Goal: Task Accomplishment & Management: Use online tool/utility

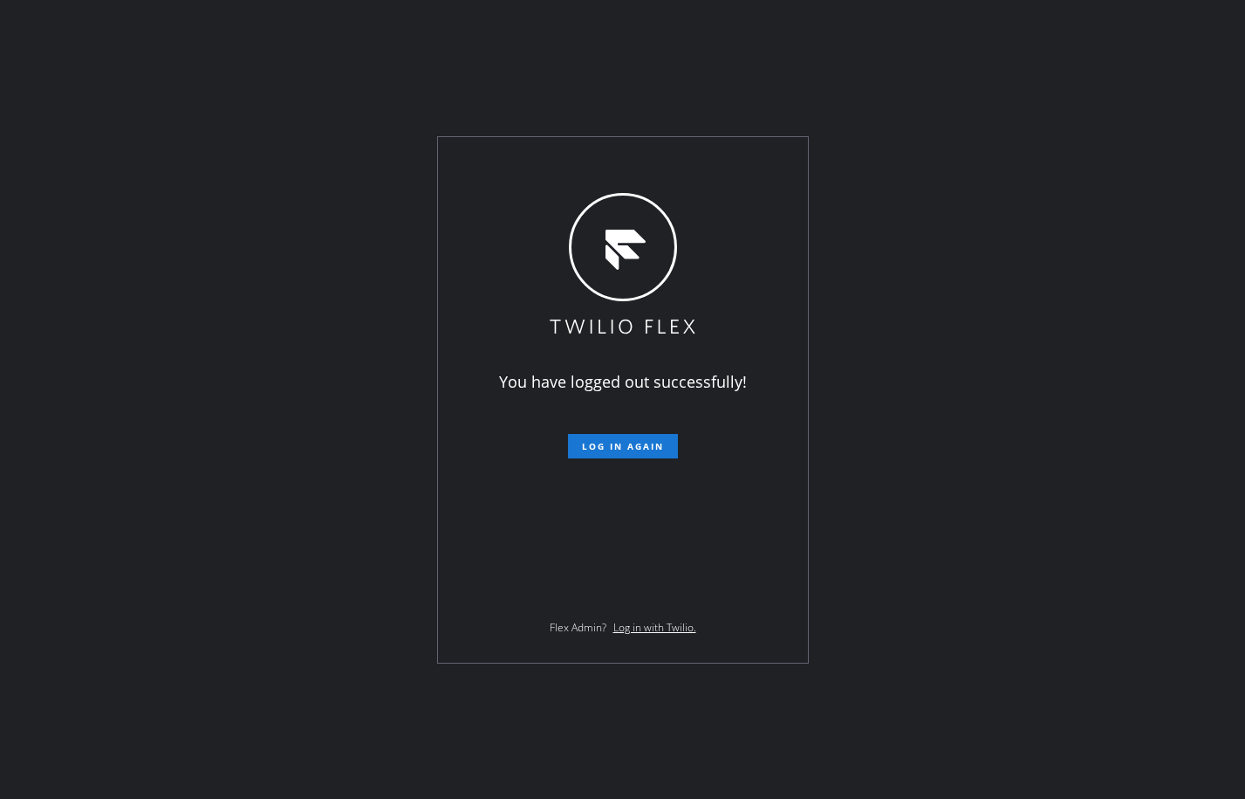
click at [189, 285] on div "You have logged out successfully! Log in again Flex Admin? Log in with Twilio." at bounding box center [622, 399] width 1245 height 799
click at [655, 435] on button "Log in again" at bounding box center [623, 446] width 110 height 24
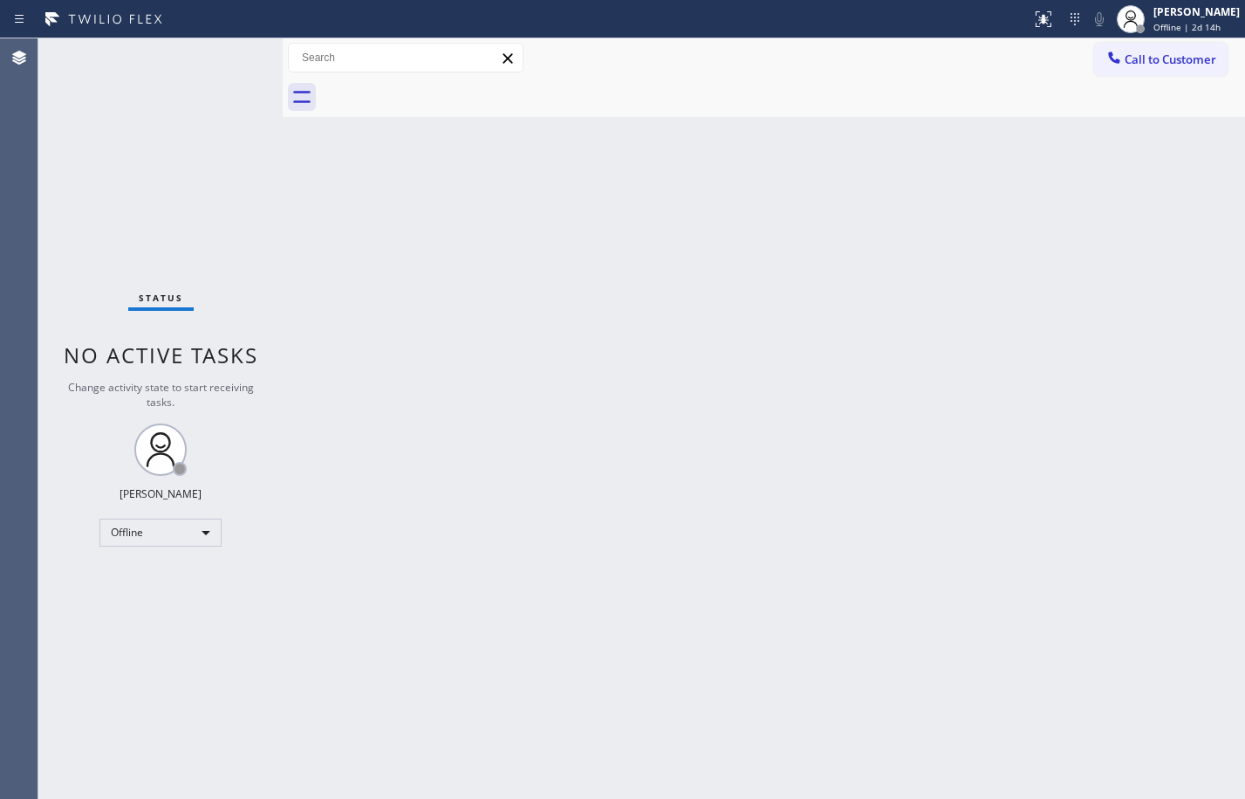
click at [733, 393] on div "Back to Dashboard Change Sender ID Customers Technicians Select a contact Outbo…" at bounding box center [764, 418] width 963 height 760
click at [385, 236] on div "Back to Dashboard Change Sender ID Customers Technicians Select a contact Outbo…" at bounding box center [764, 418] width 963 height 760
click at [174, 532] on div "Offline" at bounding box center [160, 532] width 122 height 28
click at [172, 571] on li "Available" at bounding box center [159, 578] width 119 height 21
click at [441, 512] on div "Back to Dashboard Change Sender ID Customers Technicians Select a contact Outbo…" at bounding box center [764, 418] width 963 height 760
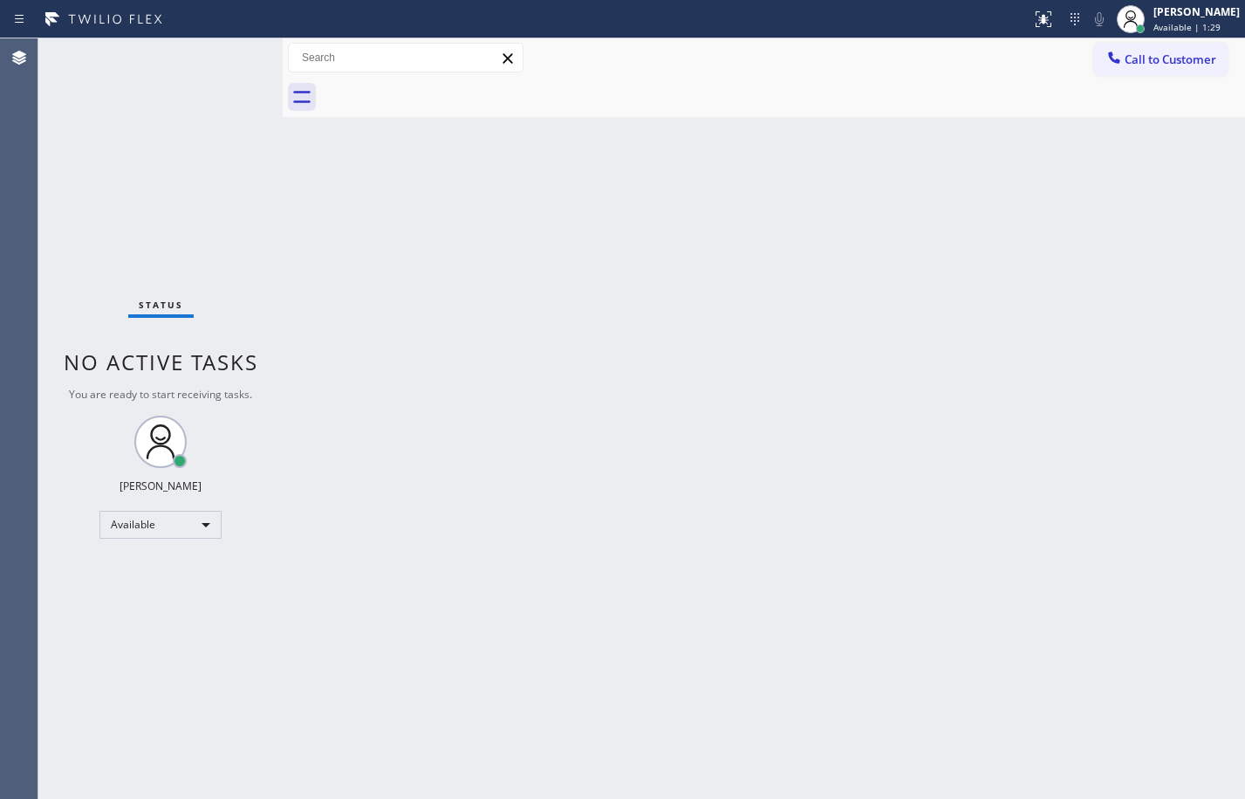
click at [326, 179] on div "Back to Dashboard Change Sender ID Customers Technicians Select a contact Outbo…" at bounding box center [764, 418] width 963 height 760
click at [332, 273] on div "Back to Dashboard Change Sender ID Customers Technicians Select a contact Outbo…" at bounding box center [764, 418] width 963 height 760
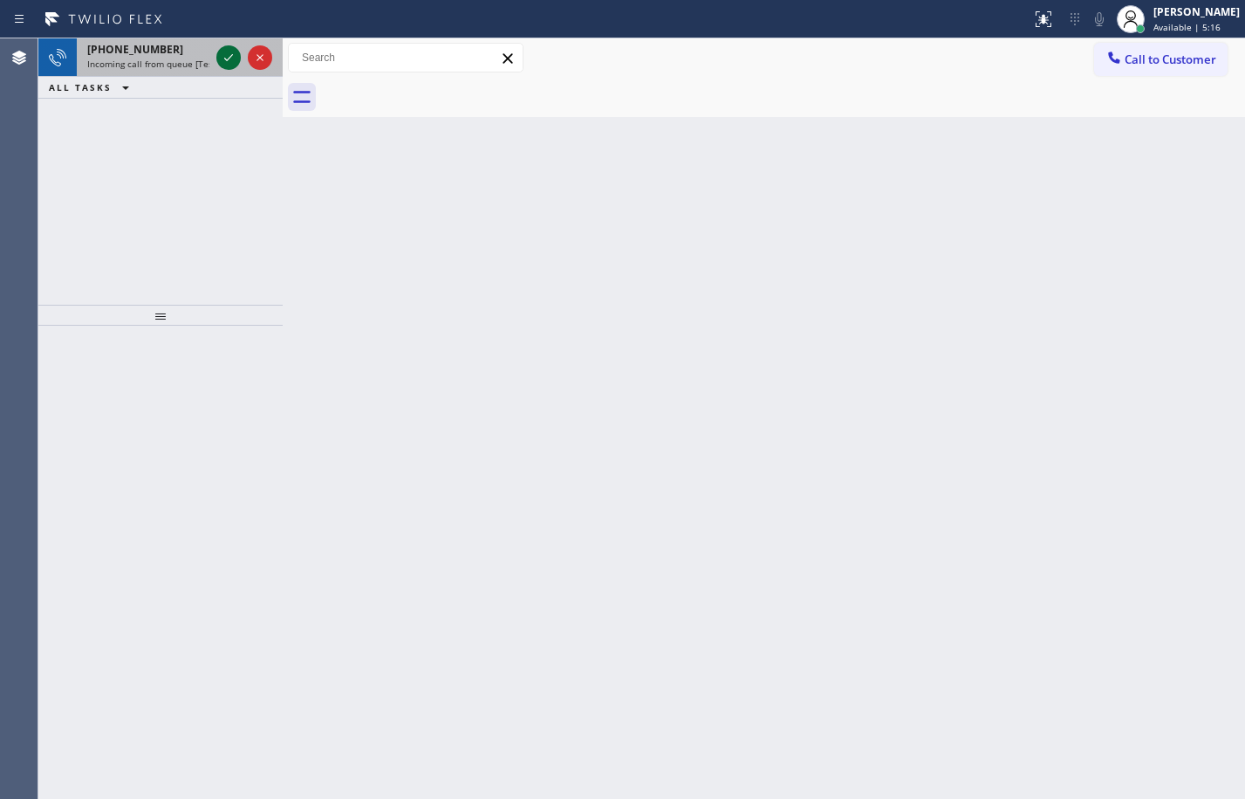
click at [228, 67] on icon at bounding box center [228, 57] width 21 height 21
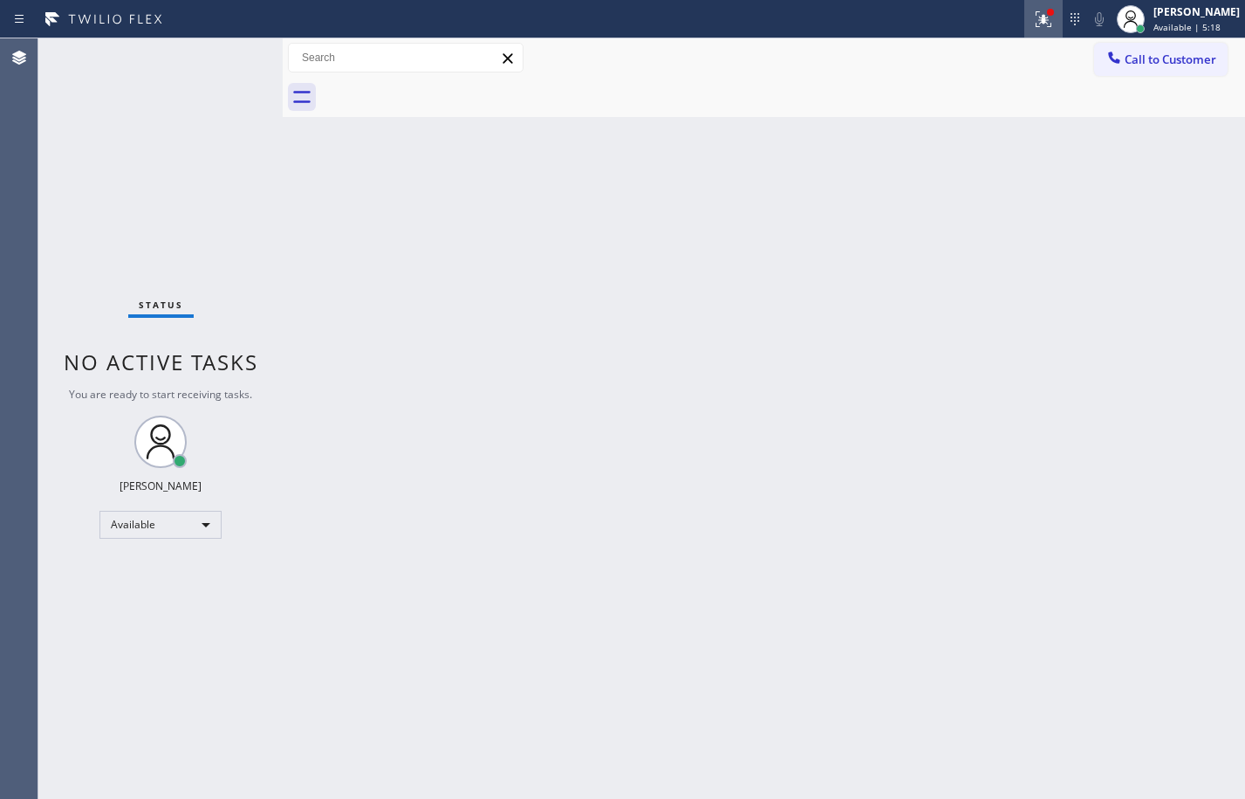
click at [1033, 25] on icon at bounding box center [1043, 19] width 21 height 21
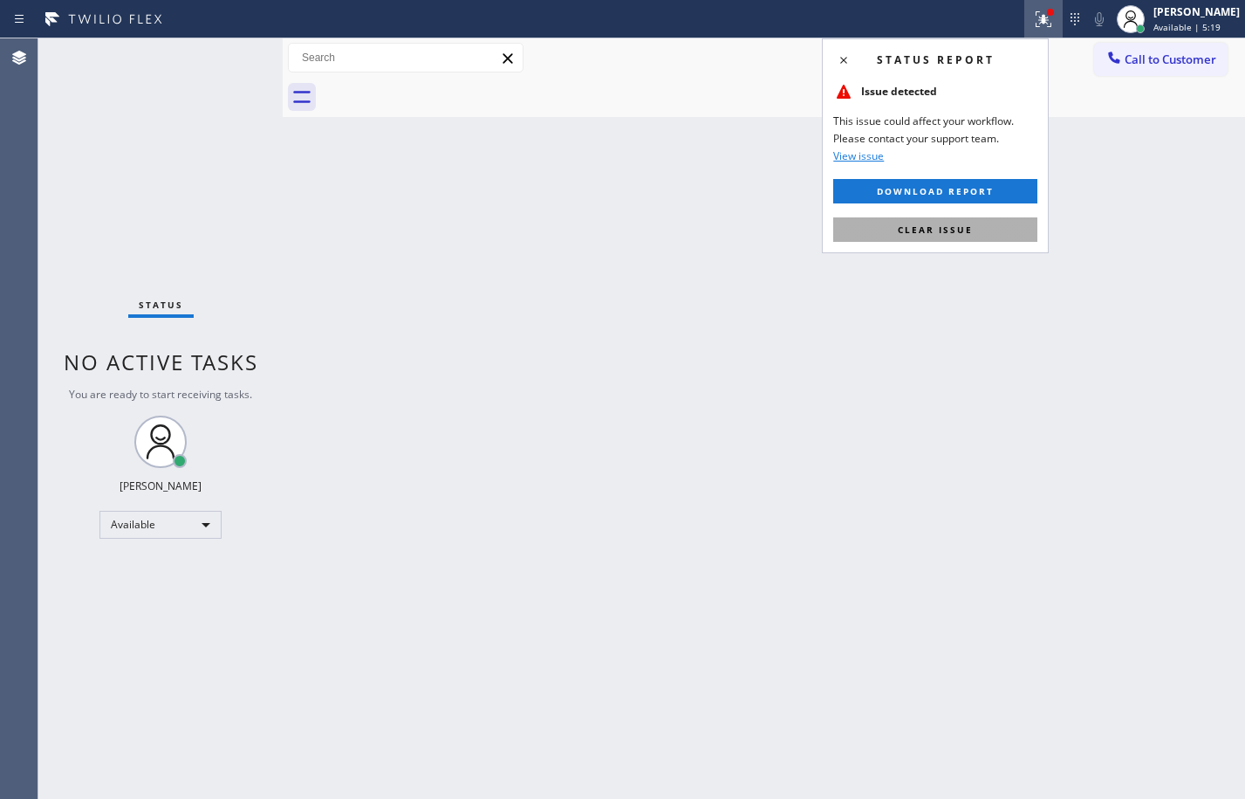
click at [992, 226] on button "Clear issue" at bounding box center [935, 229] width 204 height 24
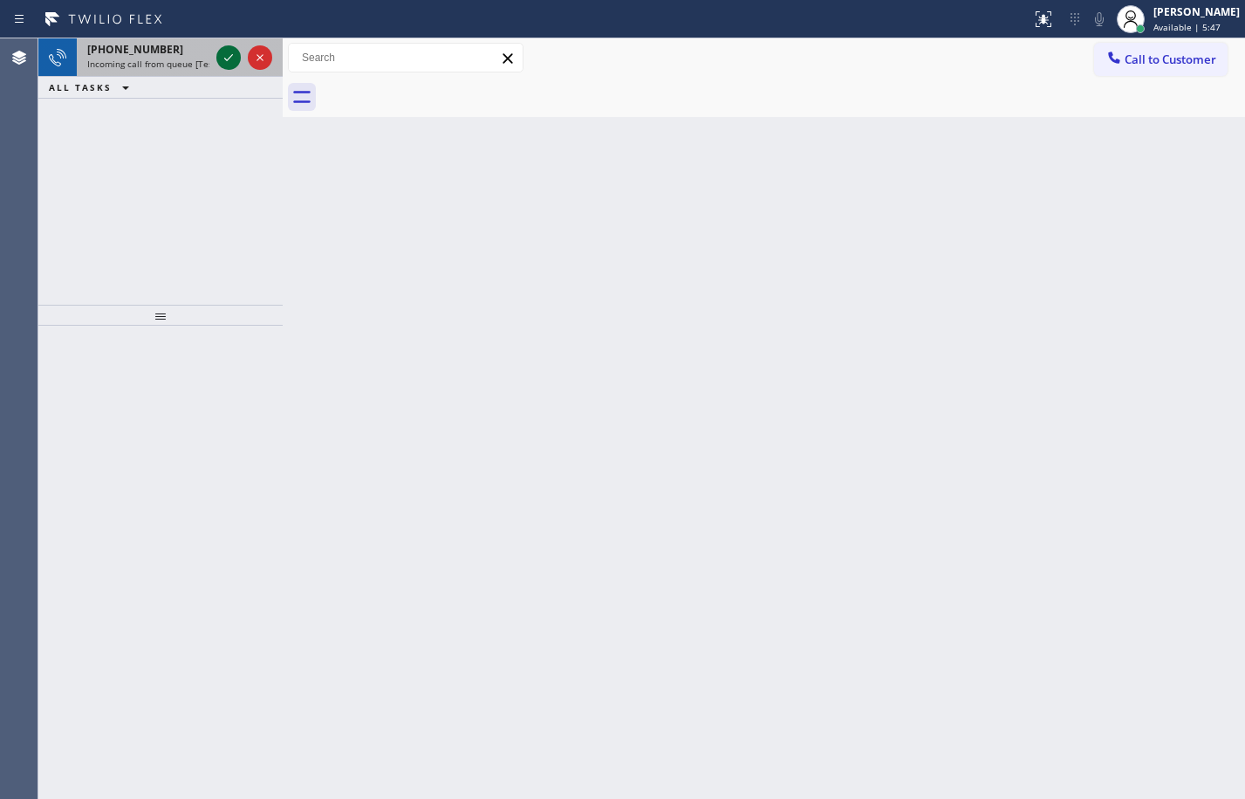
click at [240, 51] on div at bounding box center [228, 57] width 24 height 21
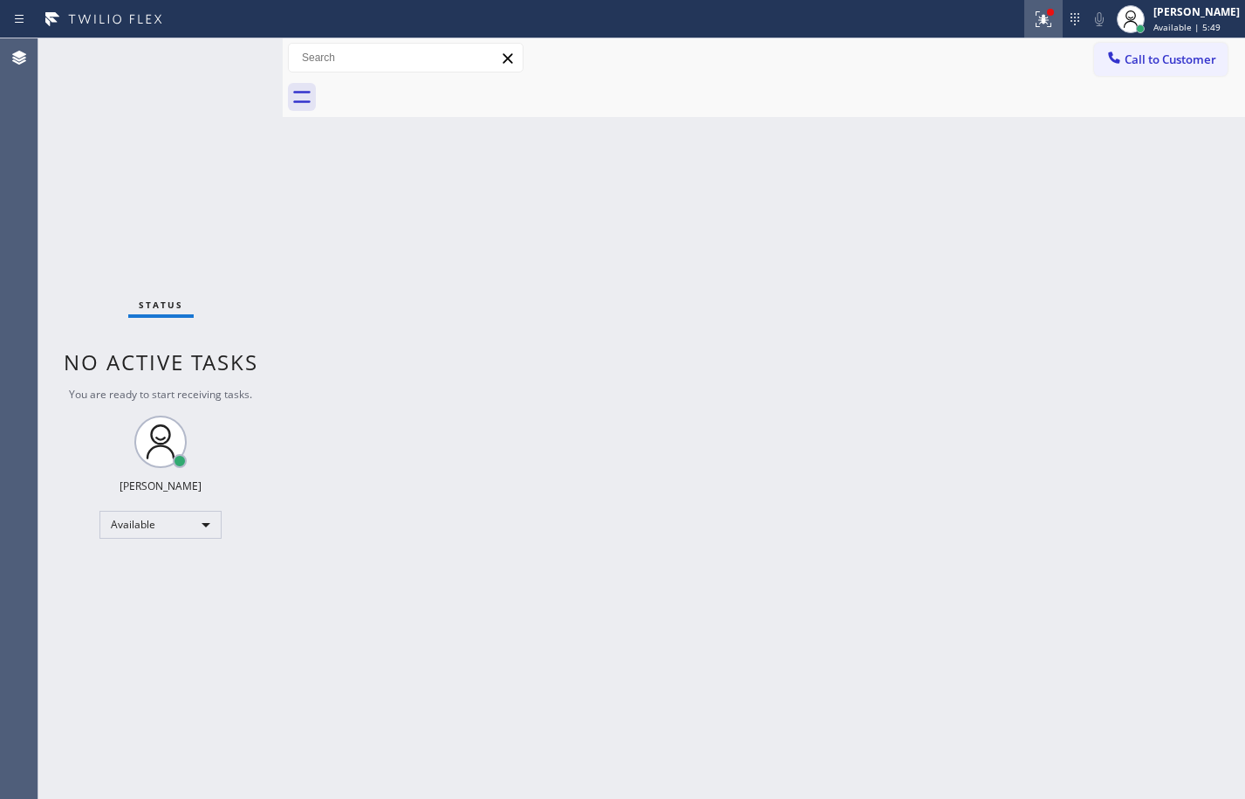
click at [1033, 10] on icon at bounding box center [1043, 19] width 21 height 21
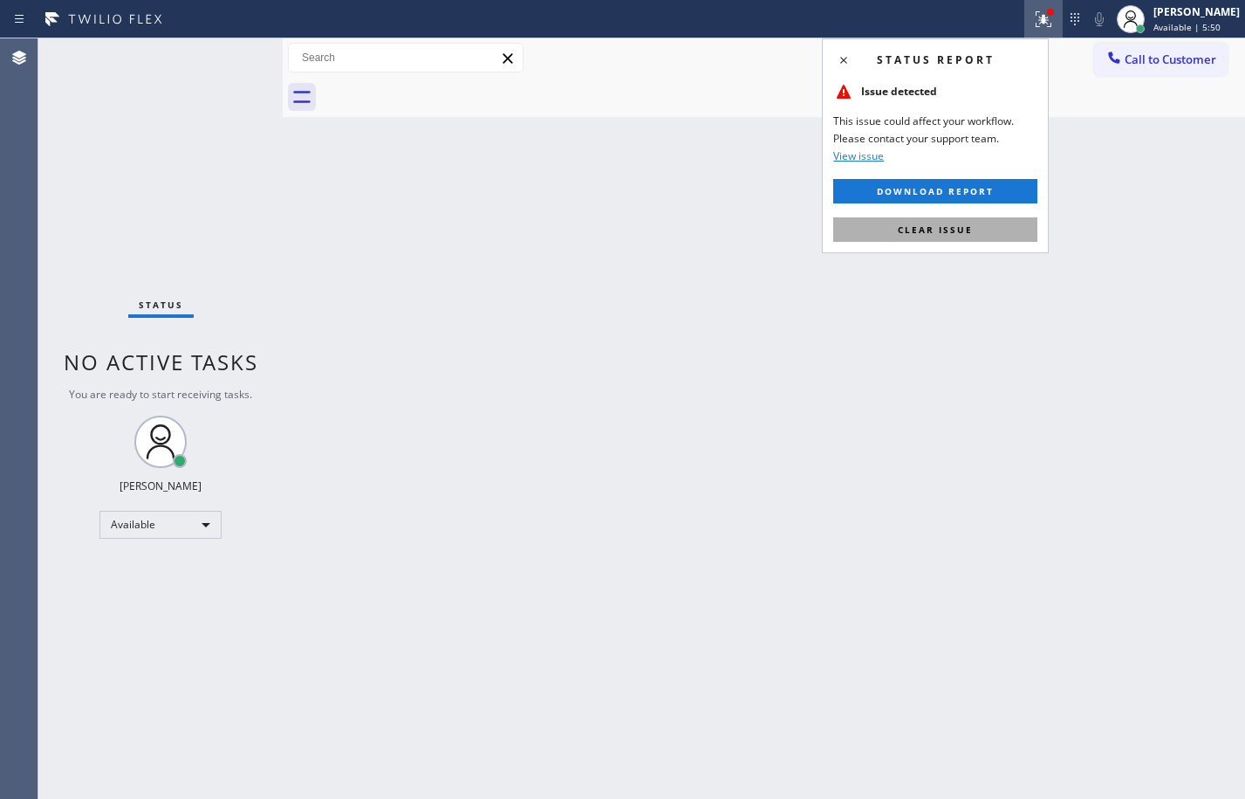
click at [935, 229] on span "Clear issue" at bounding box center [935, 229] width 75 height 12
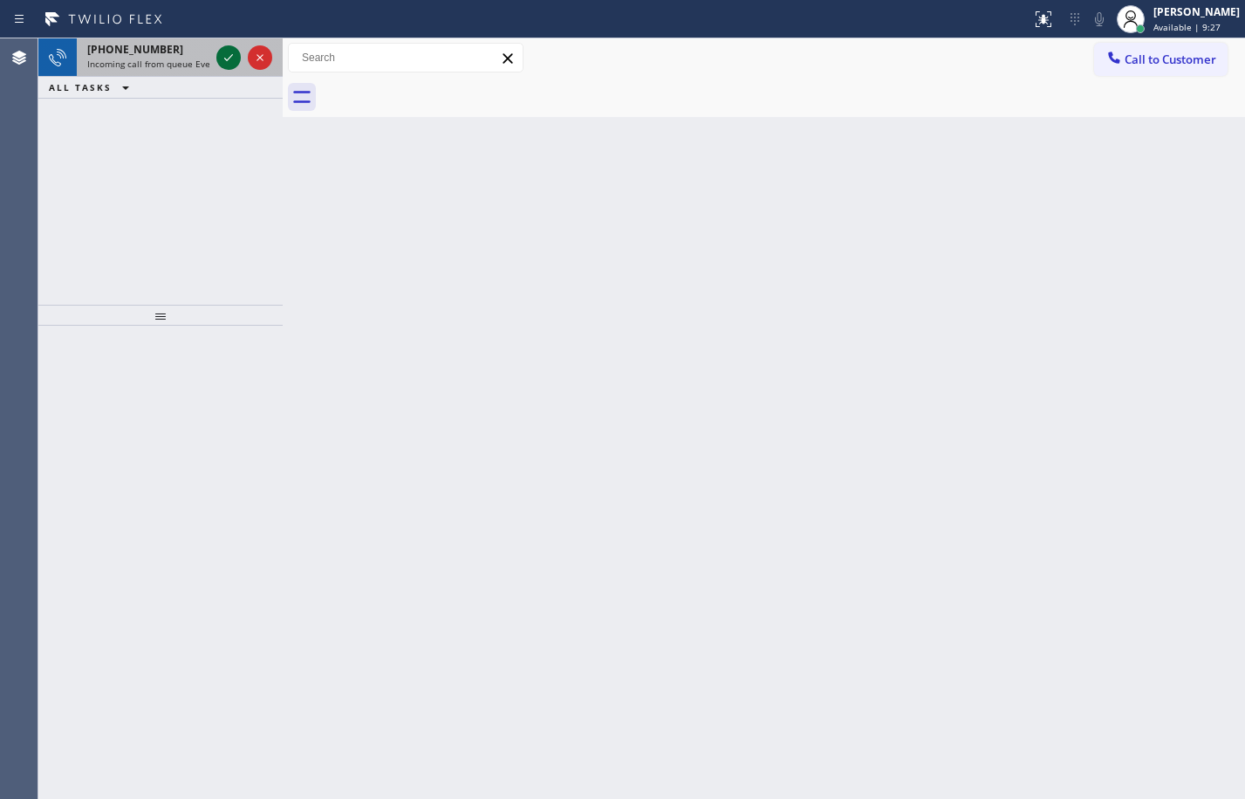
click at [229, 55] on icon at bounding box center [228, 57] width 21 height 21
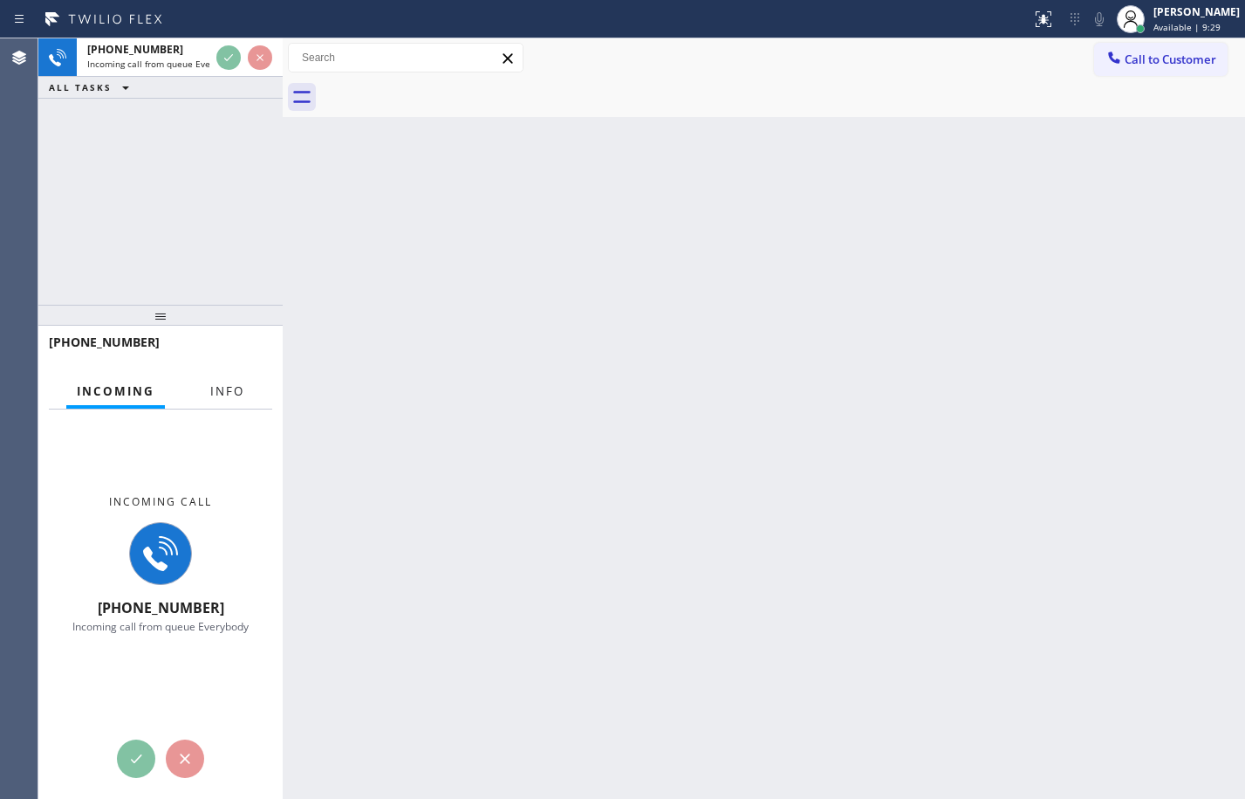
click at [251, 387] on button "Info" at bounding box center [227, 391] width 55 height 34
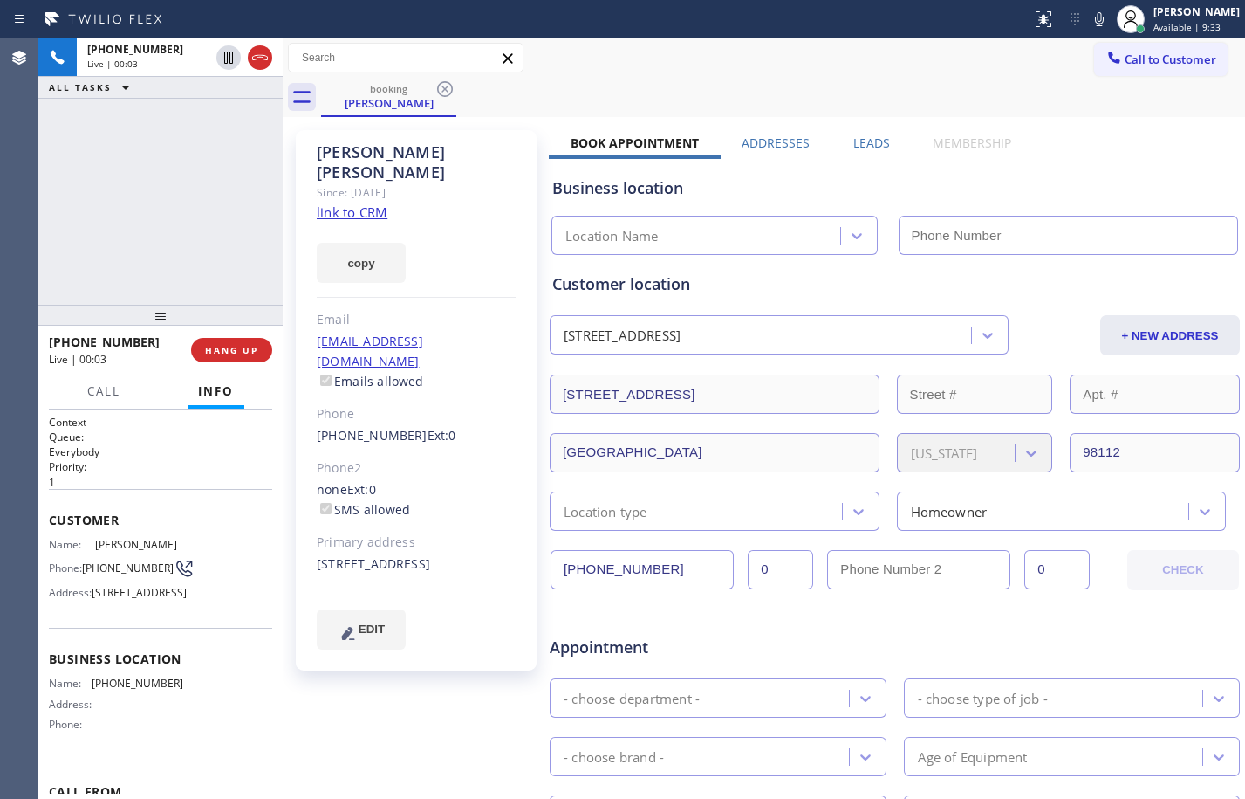
click at [367, 203] on link "link to CRM" at bounding box center [352, 211] width 71 height 17
click at [43, 527] on div "Context Queue: Everybody Priority: 1 Customer Name: Fiona Jackson Phone: (206) …" at bounding box center [160, 603] width 244 height 389
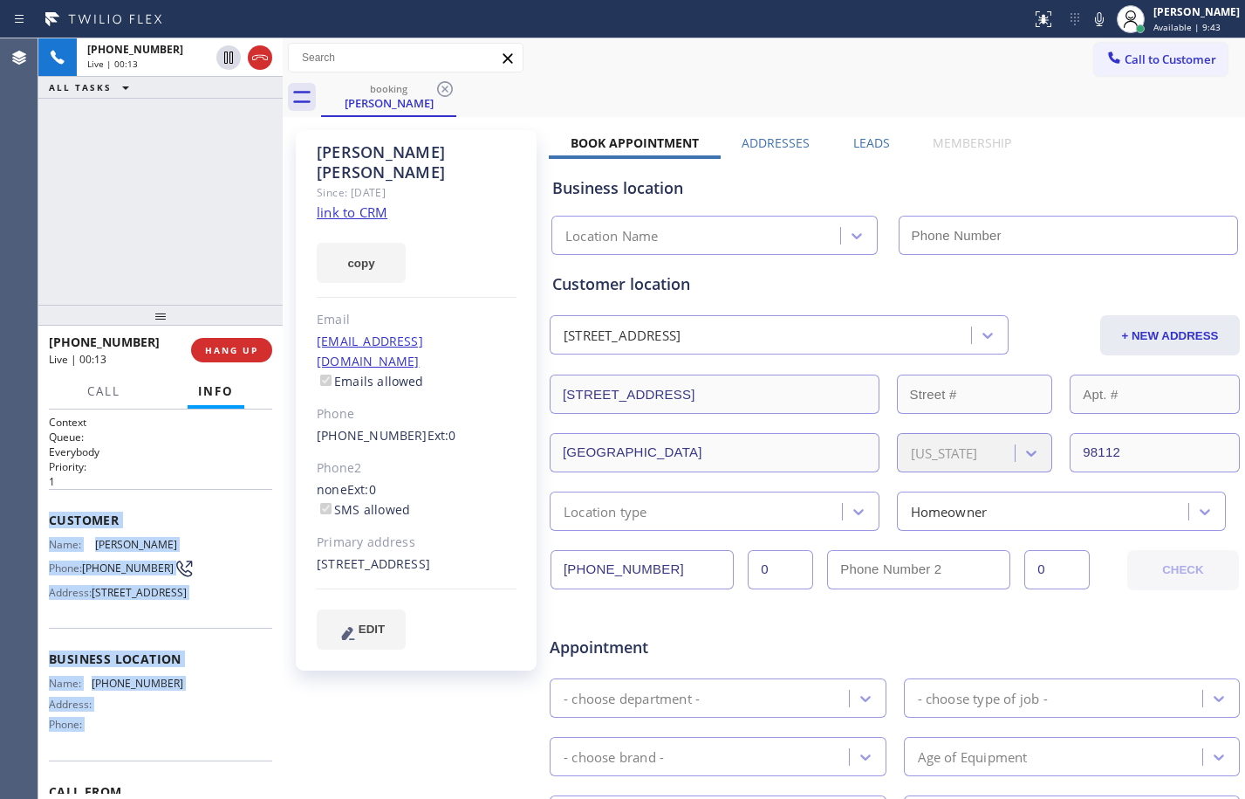
drag, startPoint x: 43, startPoint y: 527, endPoint x: 191, endPoint y: 762, distance: 277.7
click at [191, 762] on div "Context Queue: Everybody Priority: 1 Customer Name: Fiona Jackson Phone: (206) …" at bounding box center [160, 603] width 244 height 389
copy div "Customer Name: Fiona Jackson Phone: (206) 300-1283 Address: 708 14th Ave E, Sea…"
click at [227, 61] on icon at bounding box center [228, 57] width 9 height 12
click at [1091, 15] on icon at bounding box center [1099, 19] width 21 height 21
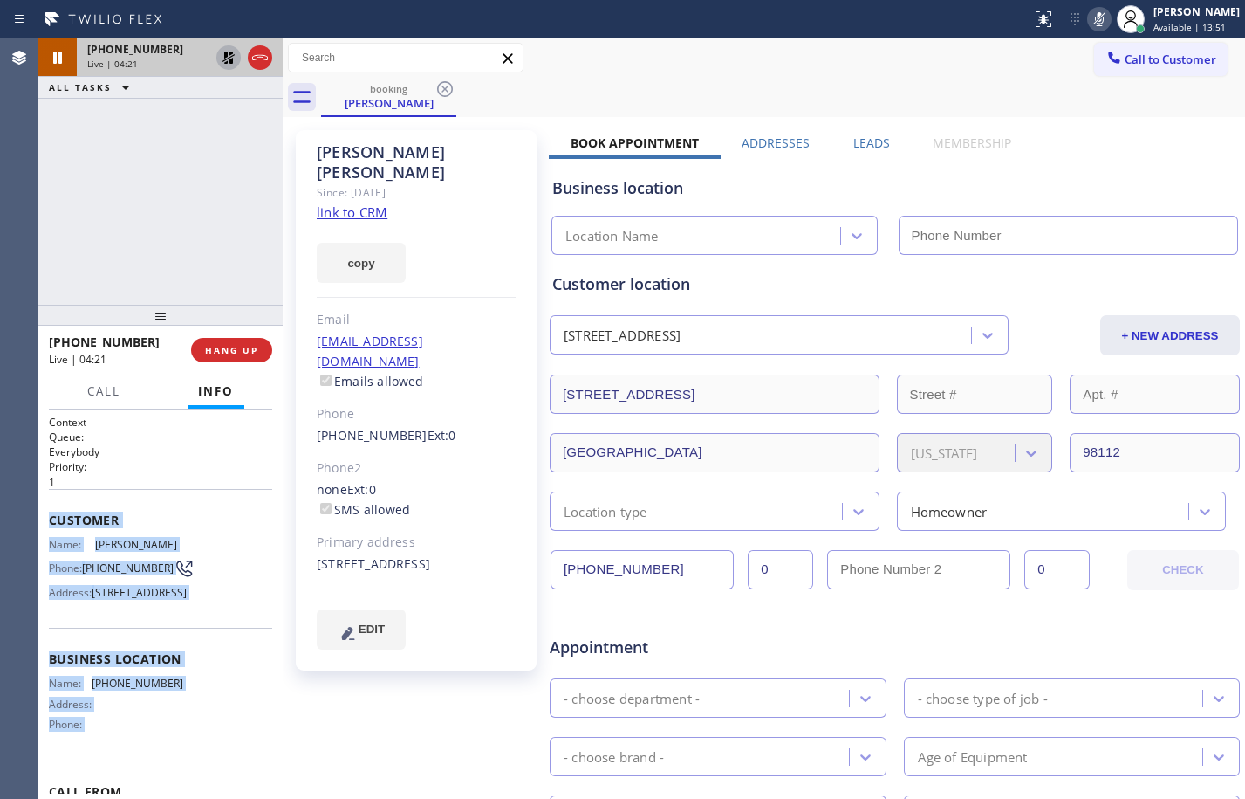
click at [237, 63] on icon at bounding box center [228, 57] width 21 height 21
click at [1091, 26] on icon at bounding box center [1099, 19] width 21 height 21
click at [170, 133] on div "+12063001283 Live | 04:41 ALL TASKS ALL TASKS ACTIVE TASKS TASKS IN WRAP UP" at bounding box center [160, 171] width 244 height 266
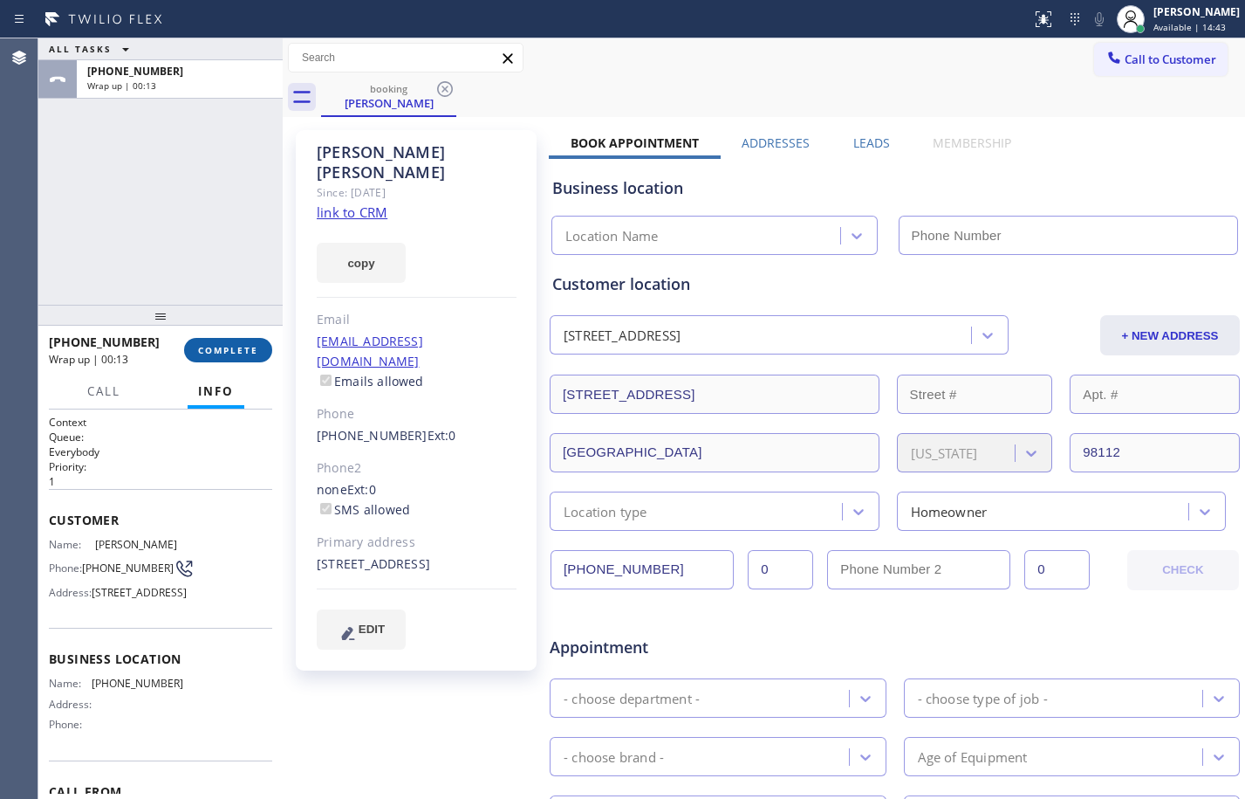
drag, startPoint x: 236, startPoint y: 355, endPoint x: 267, endPoint y: 356, distance: 31.4
click at [236, 355] on span "COMPLETE" at bounding box center [228, 350] width 60 height 12
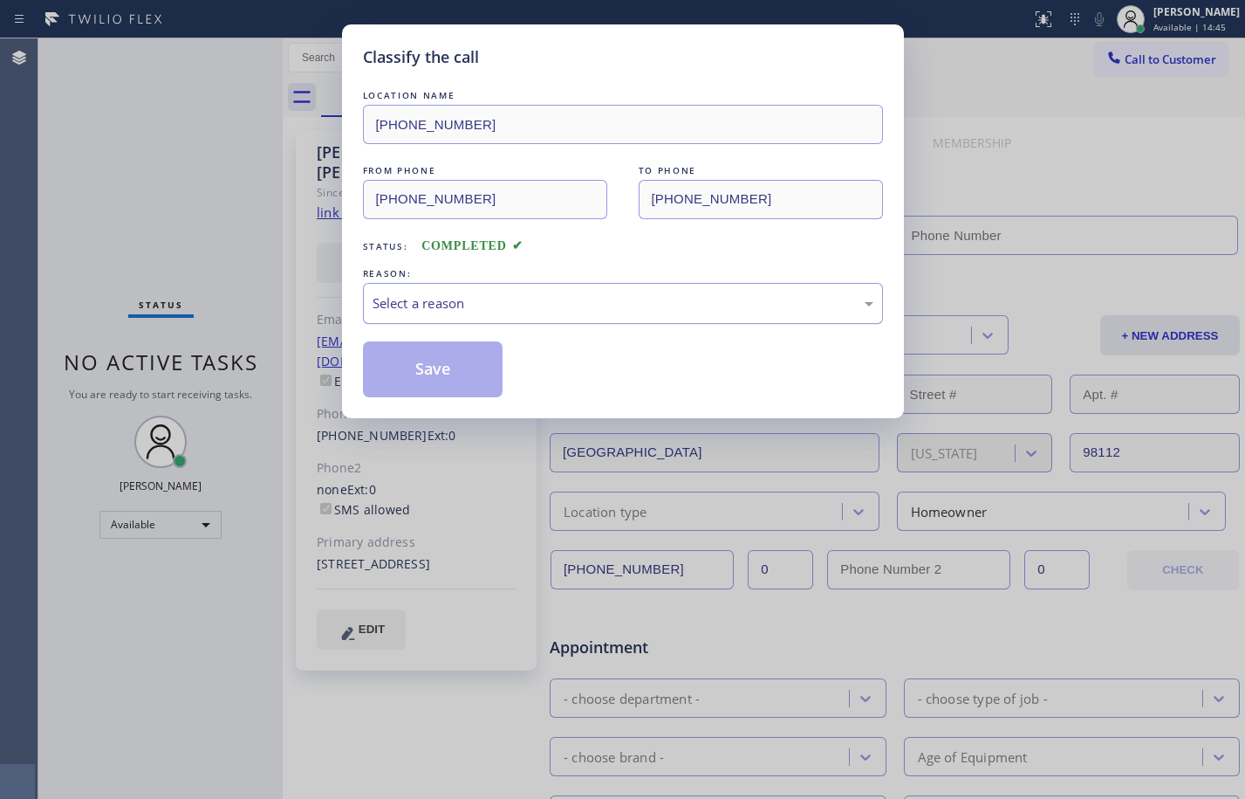
click at [716, 302] on div "Select a reason" at bounding box center [623, 303] width 501 height 20
click at [460, 374] on button "Save" at bounding box center [433, 369] width 141 height 56
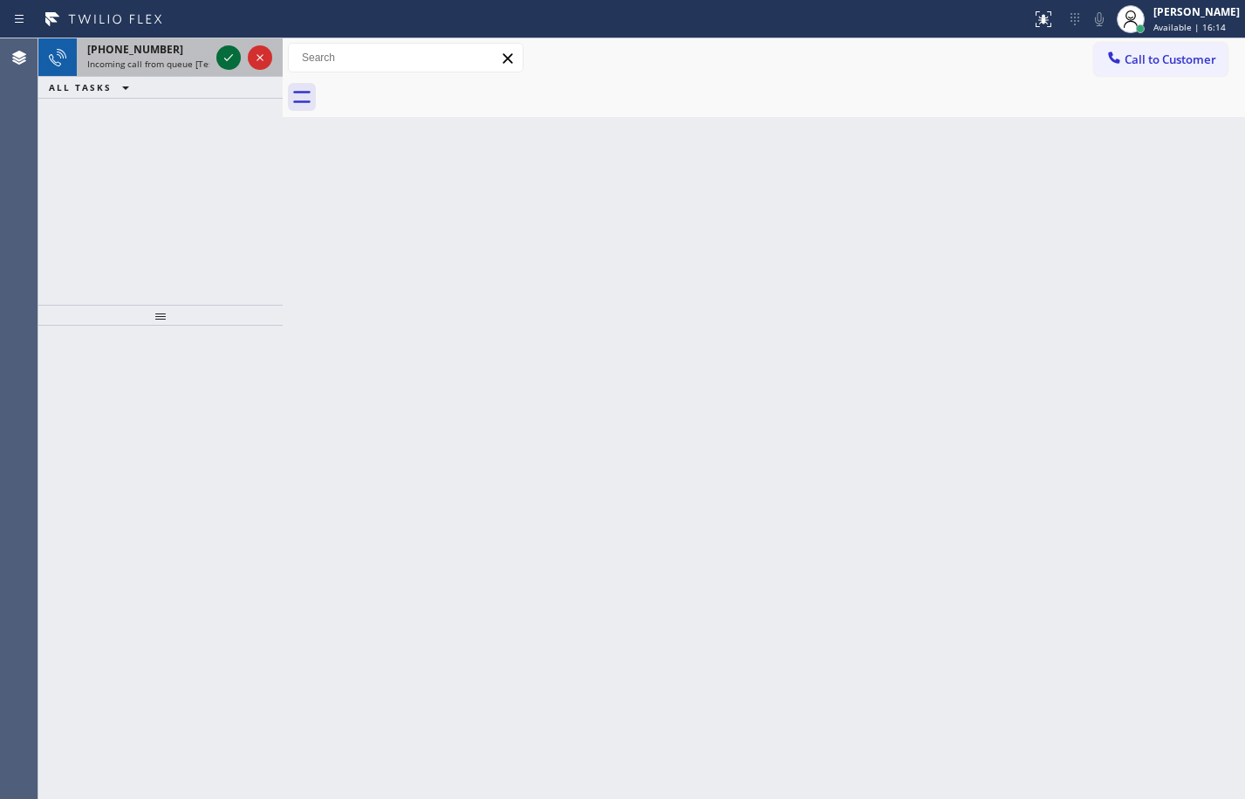
click at [227, 59] on icon at bounding box center [228, 57] width 21 height 21
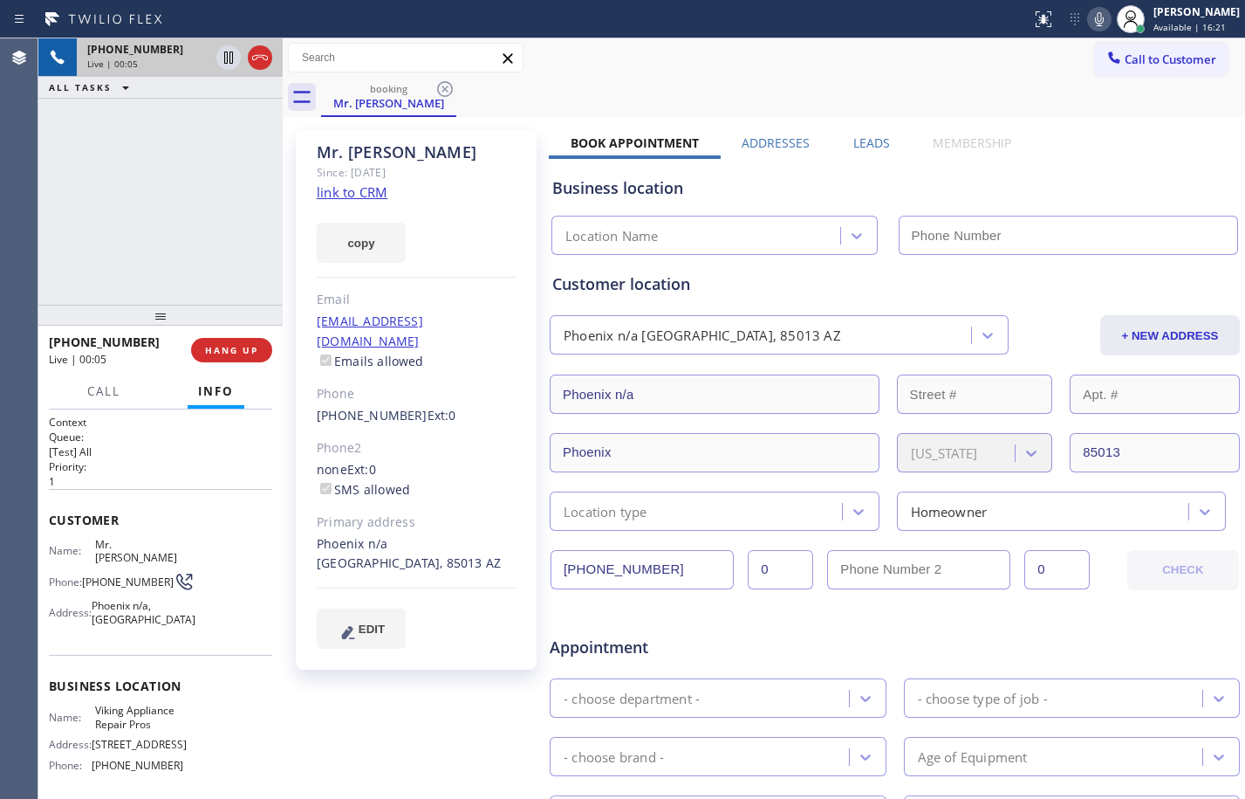
type input "(855) 666-9755"
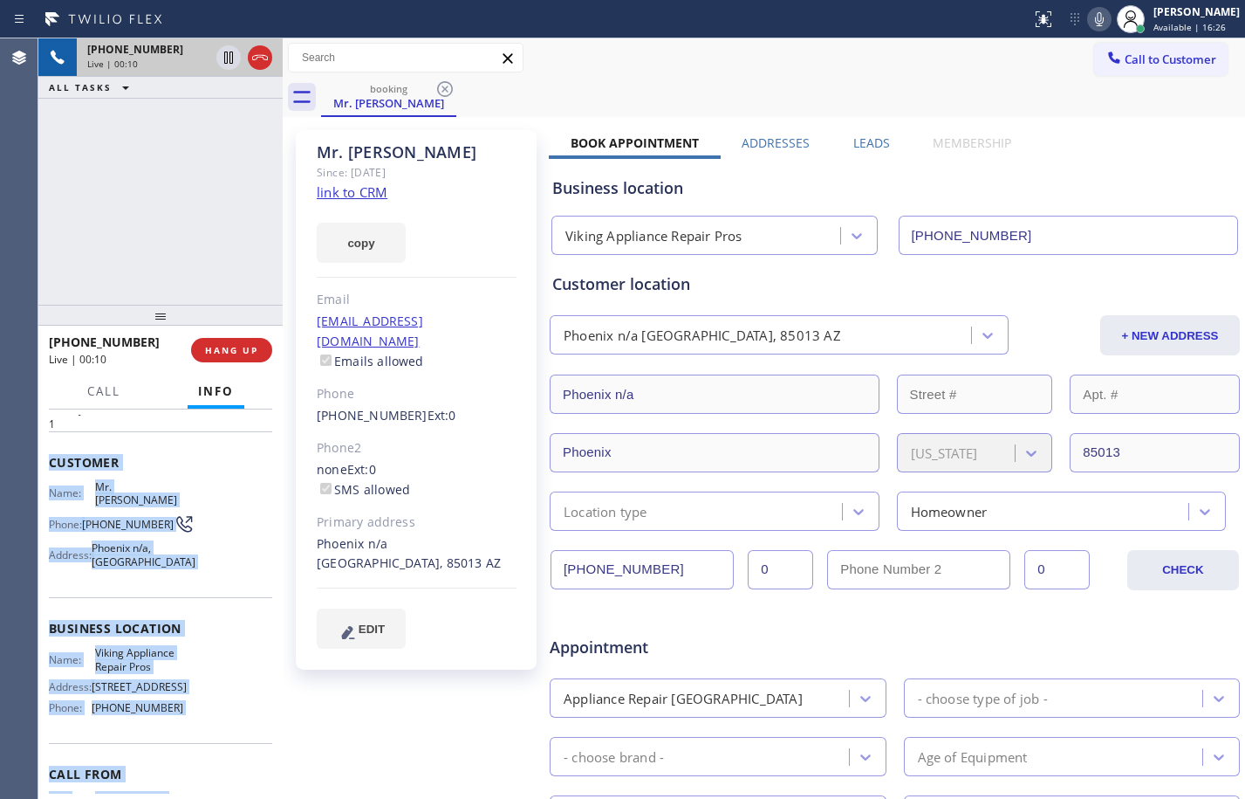
scroll to position [160, 0]
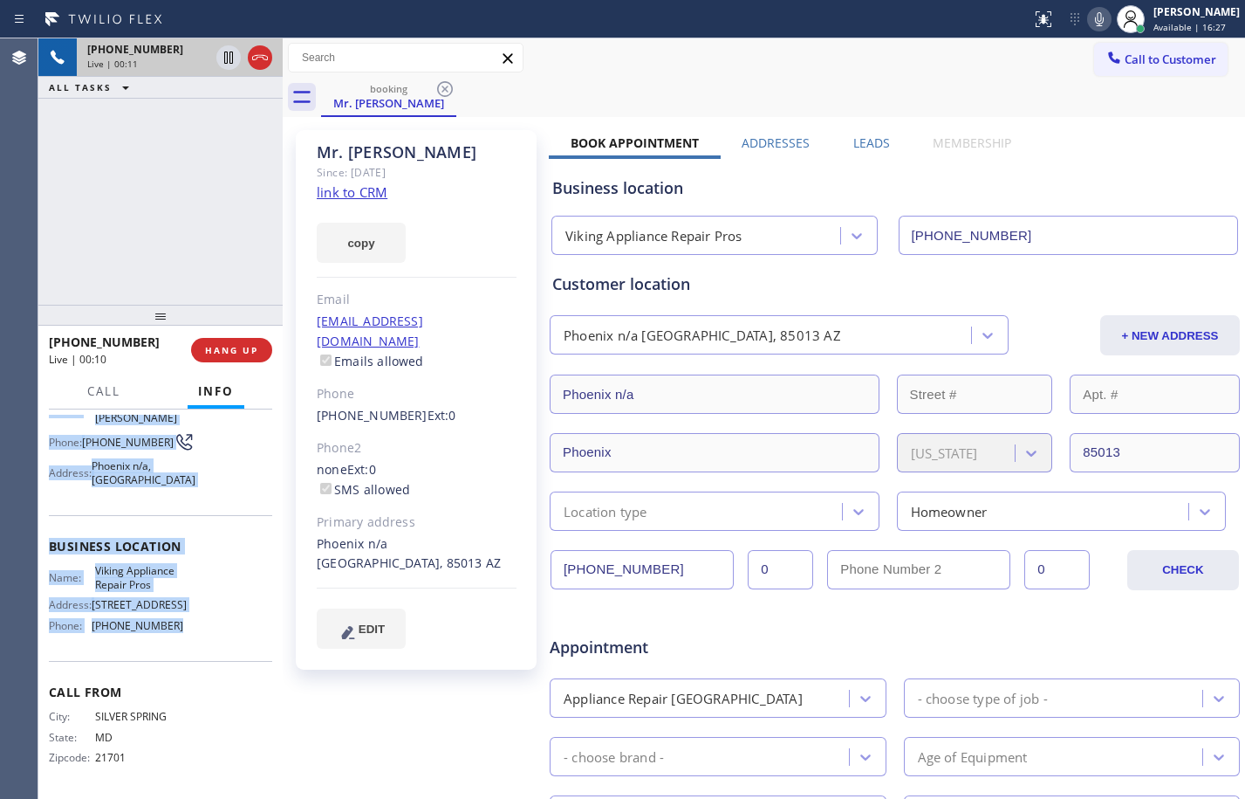
drag, startPoint x: 40, startPoint y: 512, endPoint x: 203, endPoint y: 658, distance: 218.8
click at [203, 658] on div "Context Queue: [Test] All Priority: 1 Customer Name: Mr. Steve Phone: (301) 980…" at bounding box center [160, 603] width 244 height 389
click at [377, 190] on link "link to CRM" at bounding box center [352, 191] width 71 height 17
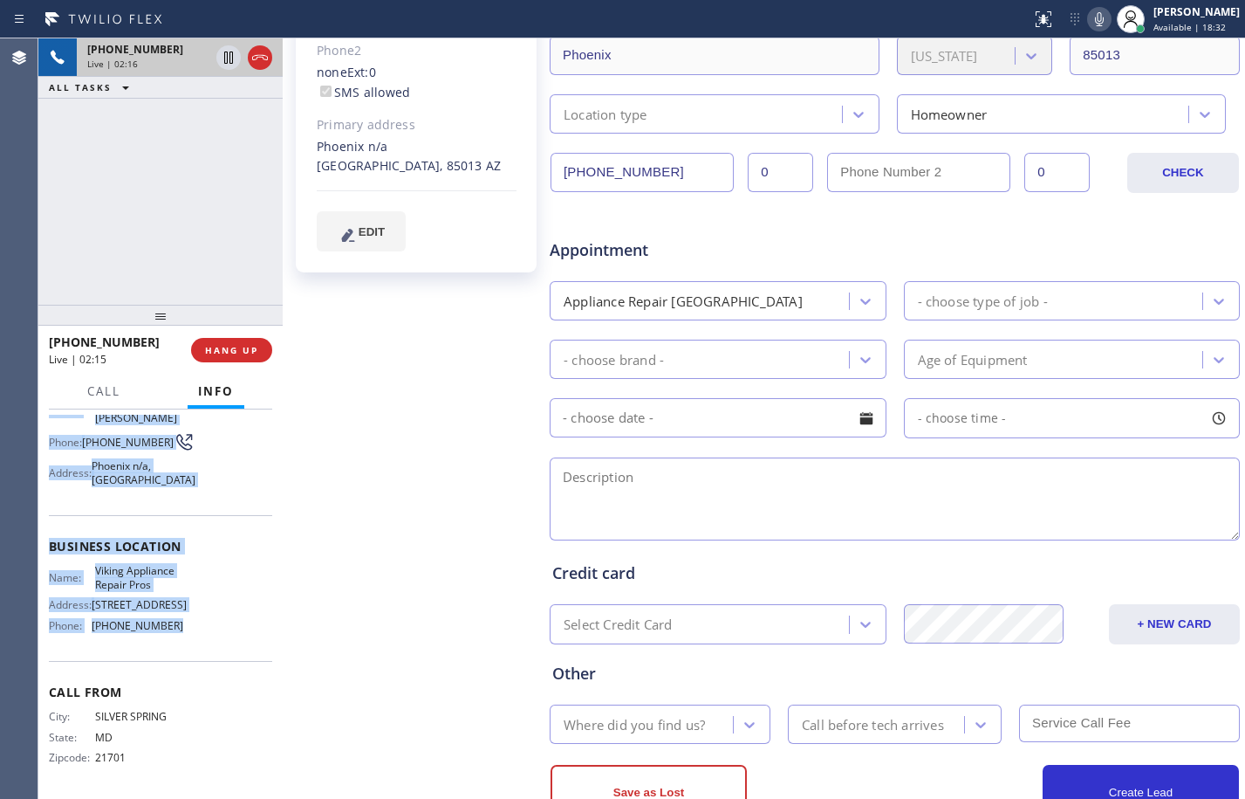
scroll to position [458, 0]
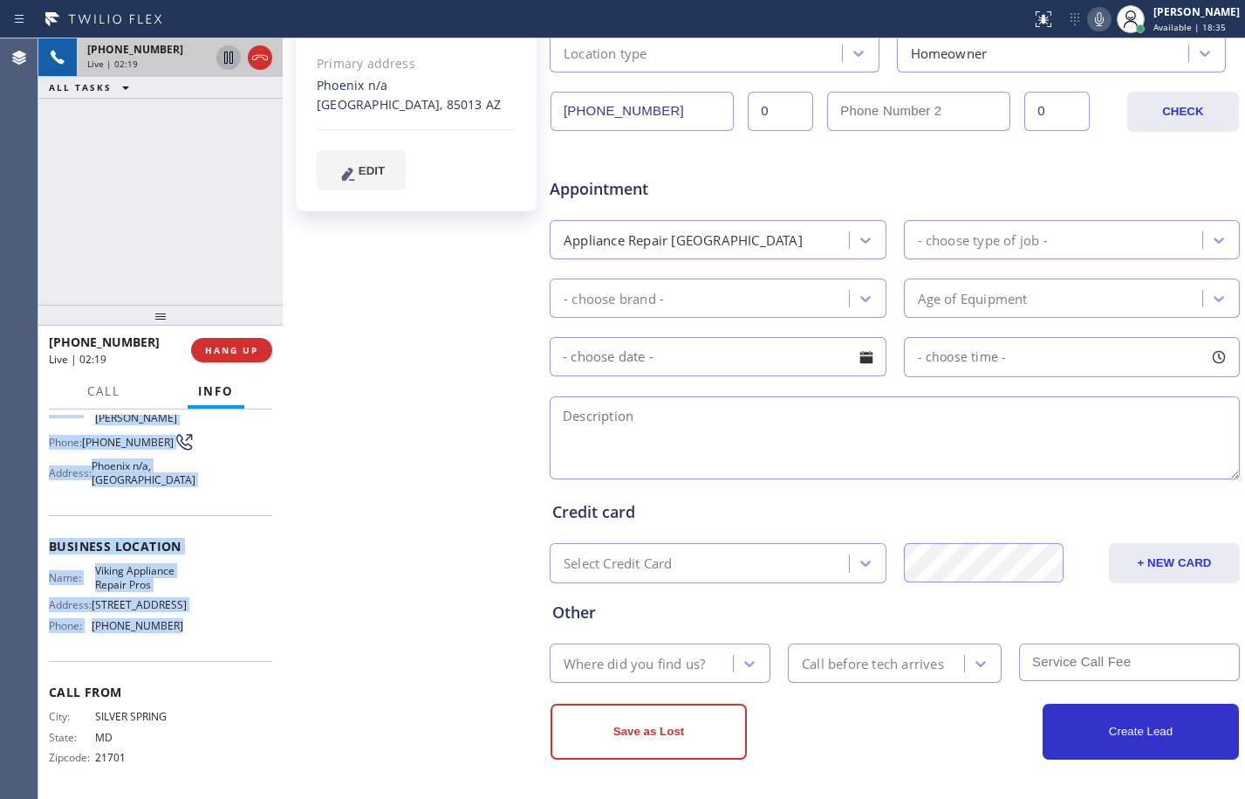
click at [227, 59] on icon at bounding box center [228, 57] width 9 height 12
click at [1089, 17] on icon at bounding box center [1099, 19] width 21 height 21
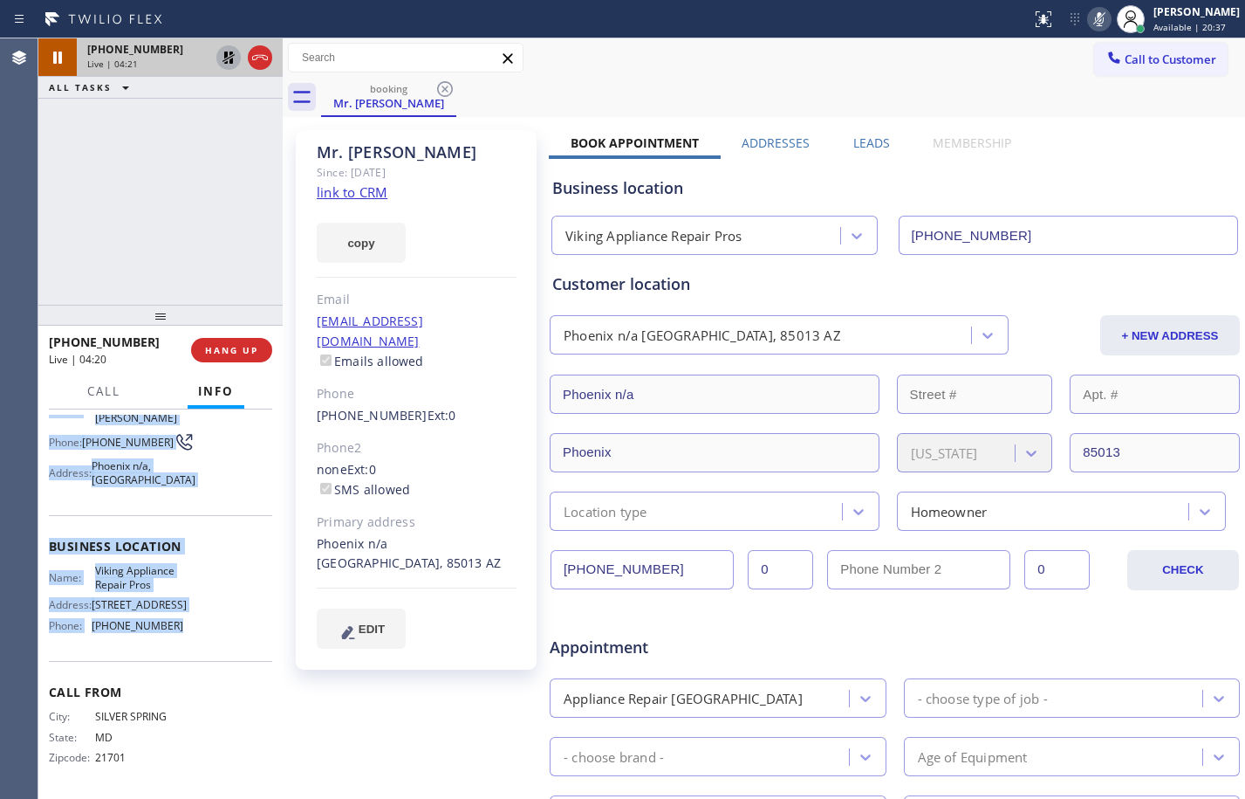
click at [229, 65] on icon at bounding box center [228, 57] width 21 height 21
click at [1089, 14] on icon at bounding box center [1099, 19] width 21 height 21
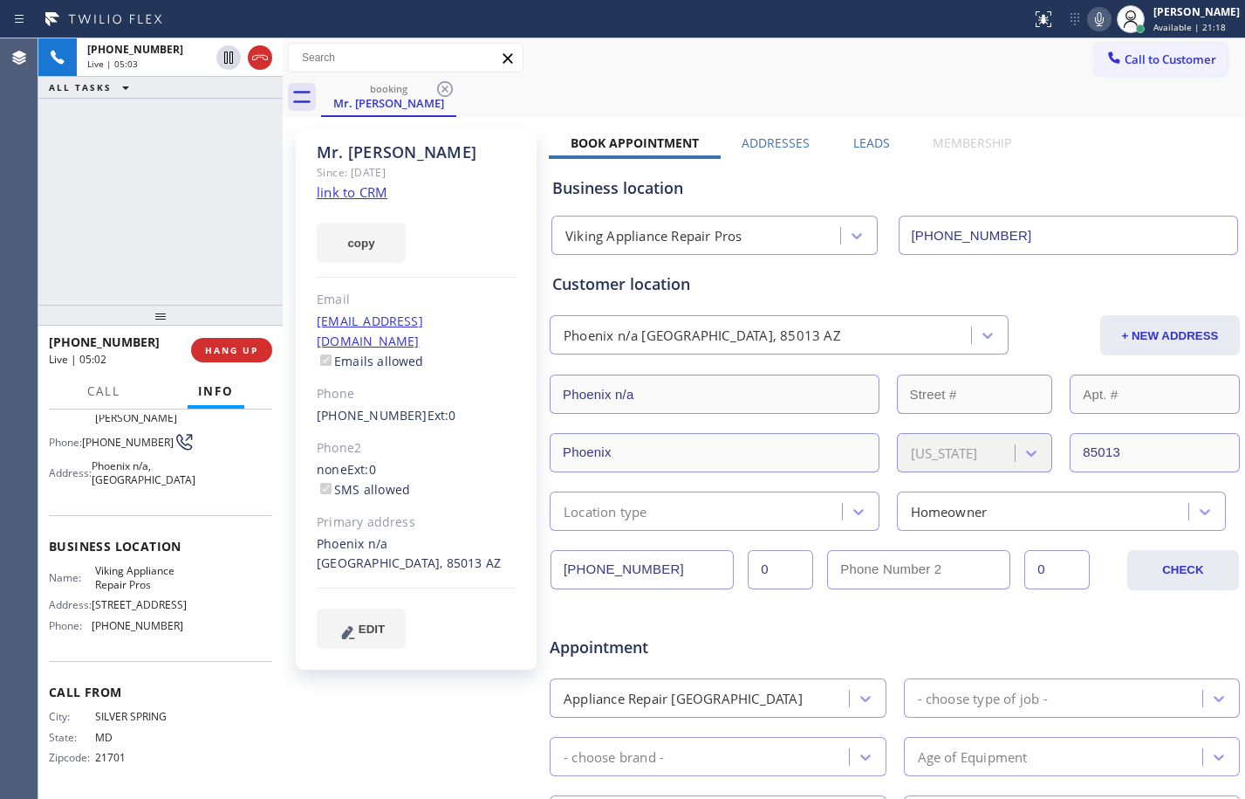
click at [162, 195] on div "+13019803103 Live | 05:03 ALL TASKS ALL TASKS ACTIVE TASKS TASKS IN WRAP UP" at bounding box center [160, 171] width 244 height 266
click at [185, 246] on div "+13019803103 Live | 05:46 ALL TASKS ALL TASKS ACTIVE TASKS TASKS IN WRAP UP" at bounding box center [160, 171] width 244 height 266
click at [108, 400] on button "Call" at bounding box center [104, 391] width 54 height 34
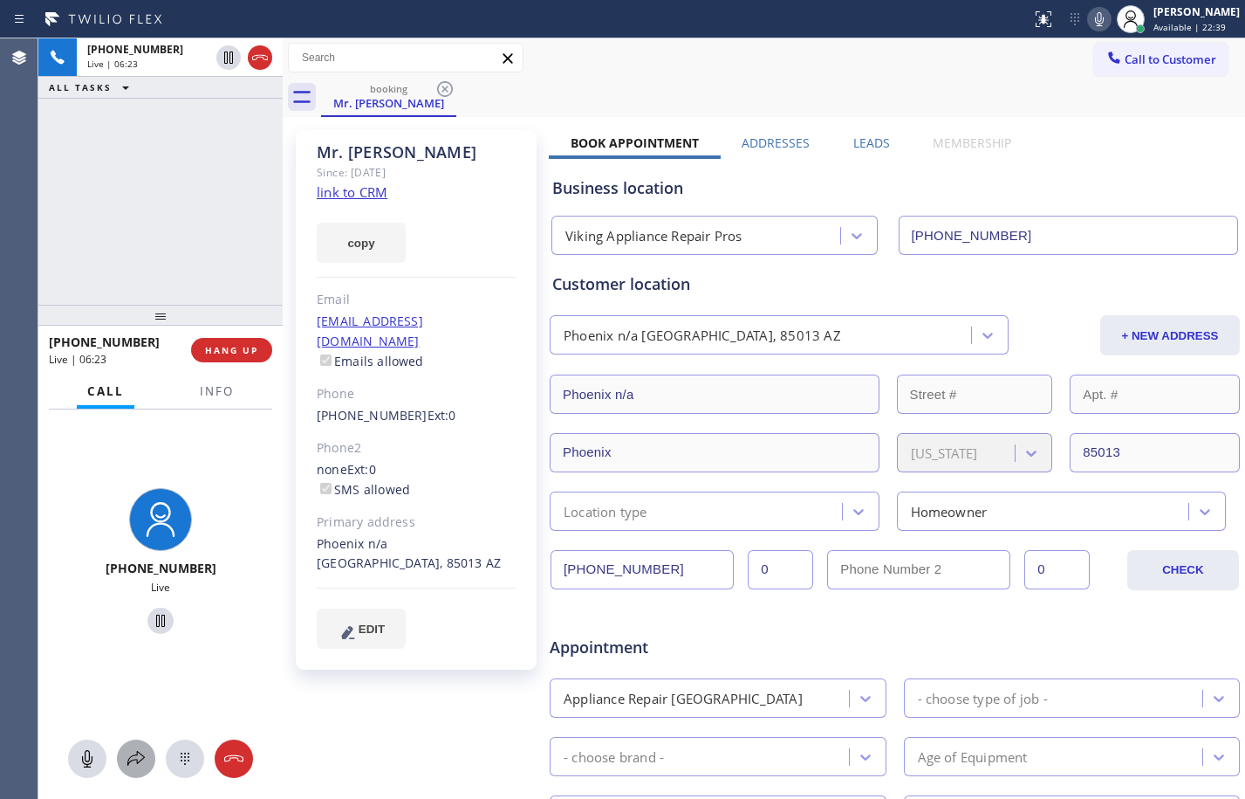
click at [140, 753] on icon at bounding box center [135, 758] width 17 height 15
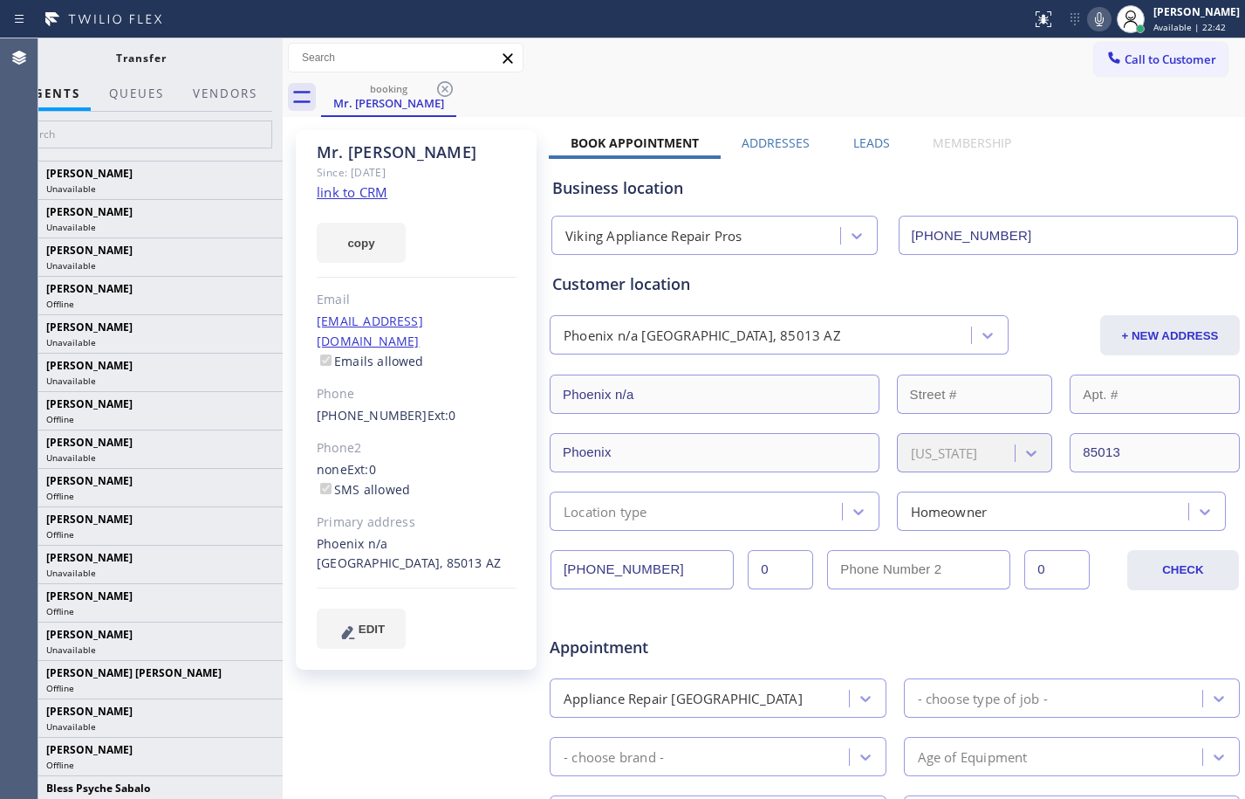
click at [466, 534] on div "Phoenix n/a Phoenix, 85013 AZ" at bounding box center [417, 554] width 200 height 40
copy div "85013"
click at [219, 99] on button "Vendors" at bounding box center [225, 94] width 86 height 34
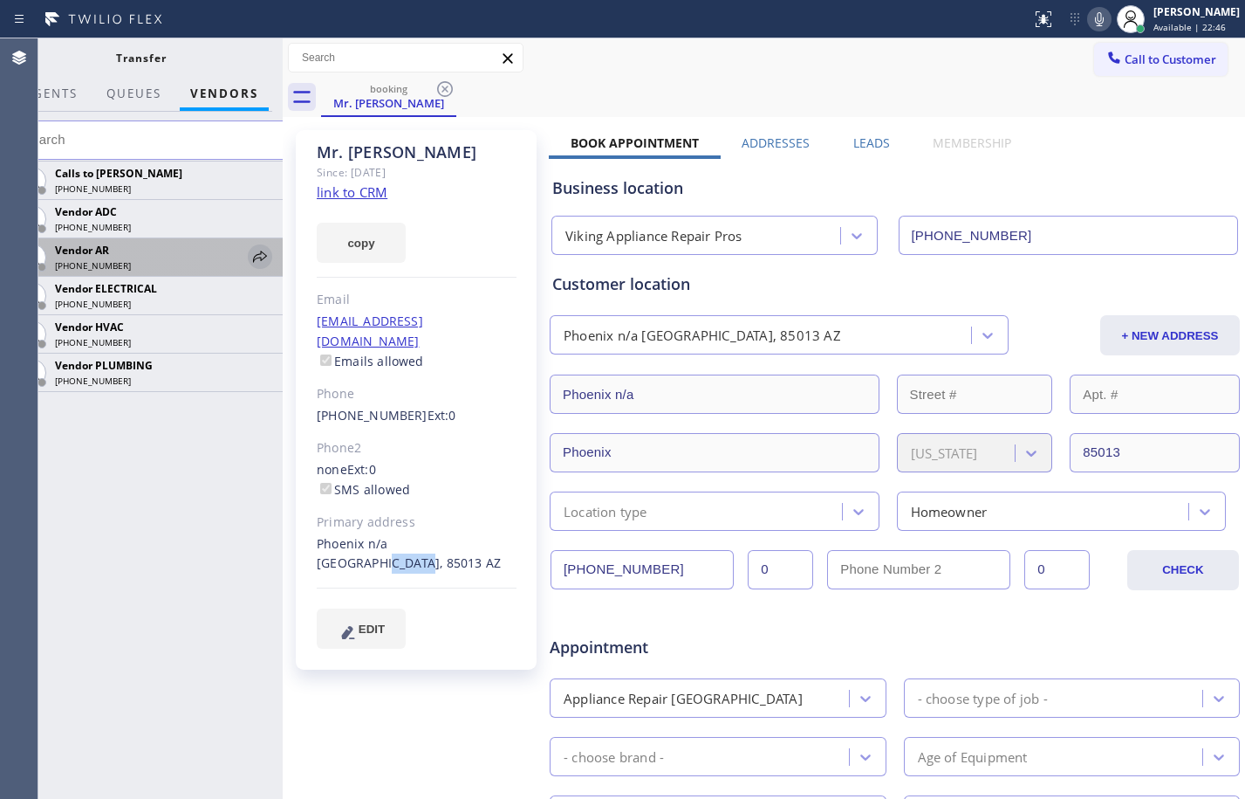
click at [259, 253] on icon at bounding box center [260, 256] width 21 height 21
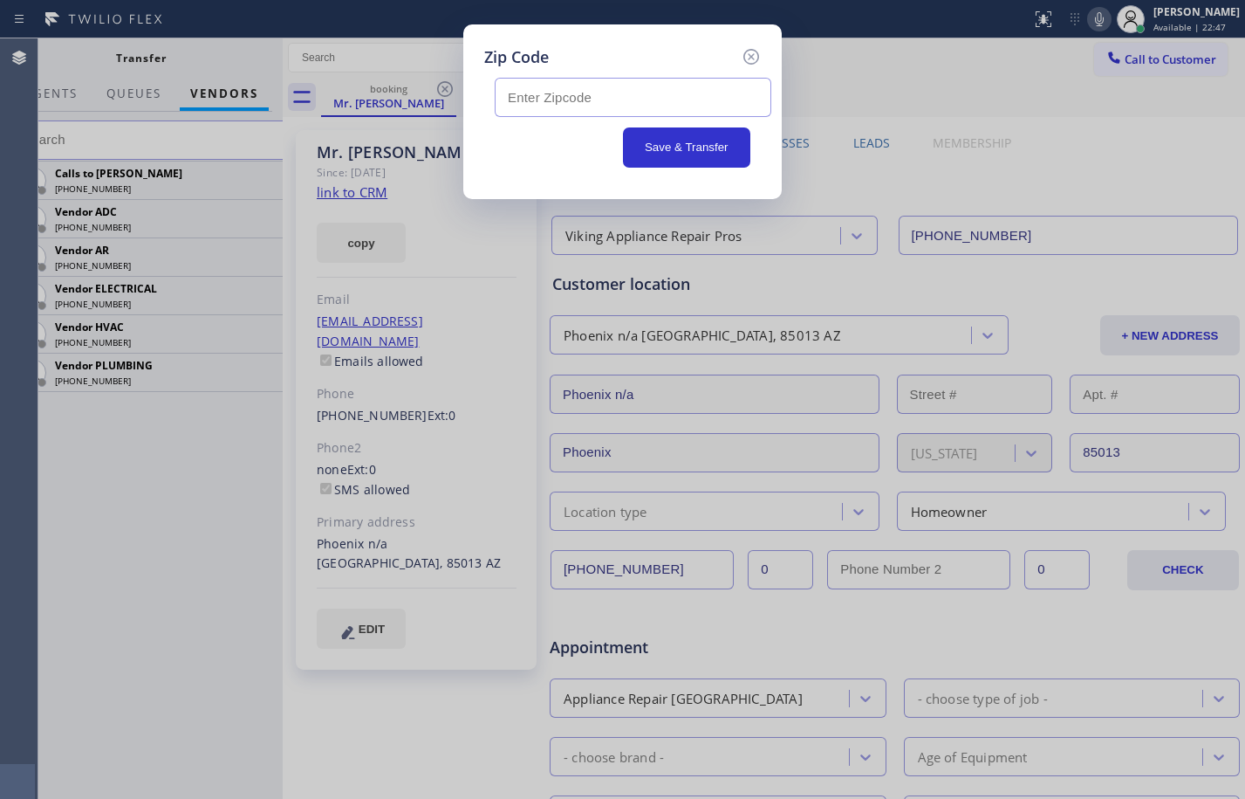
click at [586, 92] on input "text" at bounding box center [633, 97] width 277 height 39
paste input "85013"
type input "85013"
click at [687, 141] on button "Save & Transfer" at bounding box center [687, 147] width 128 height 40
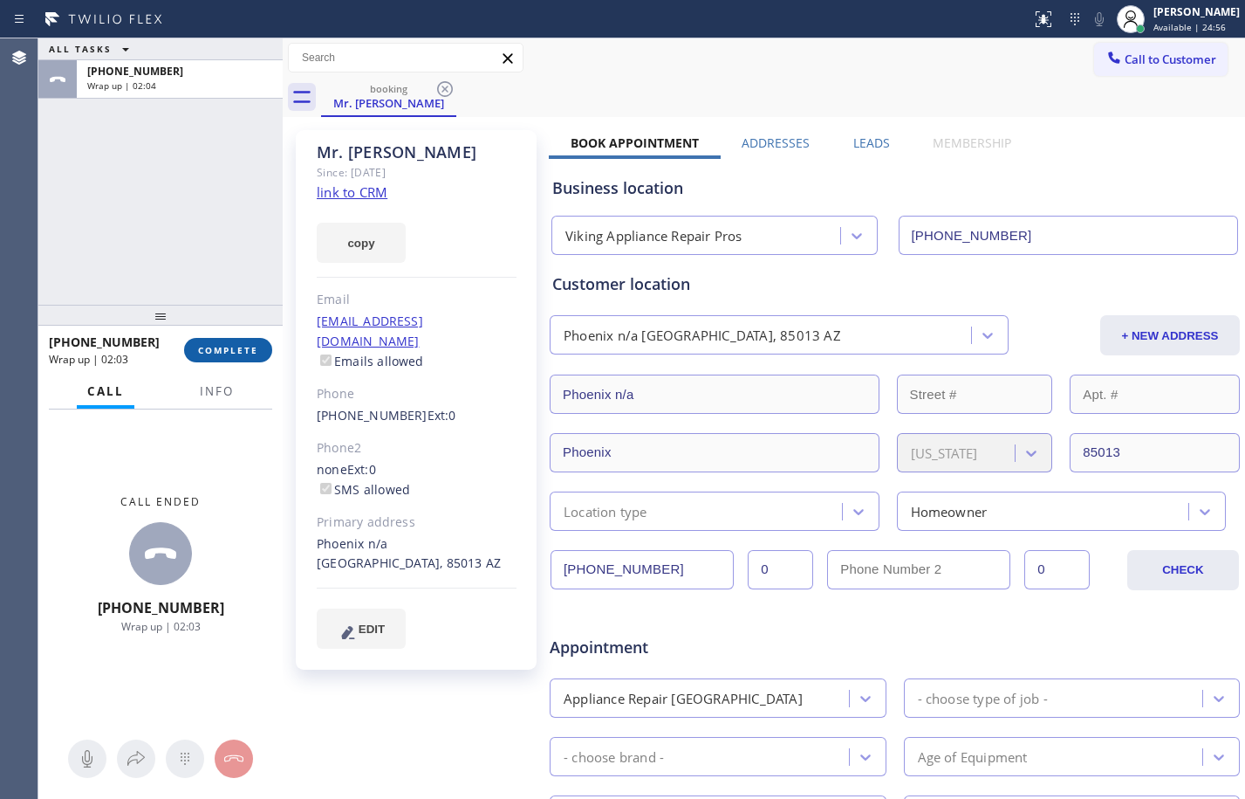
click at [256, 339] on button "COMPLETE" at bounding box center [228, 350] width 88 height 24
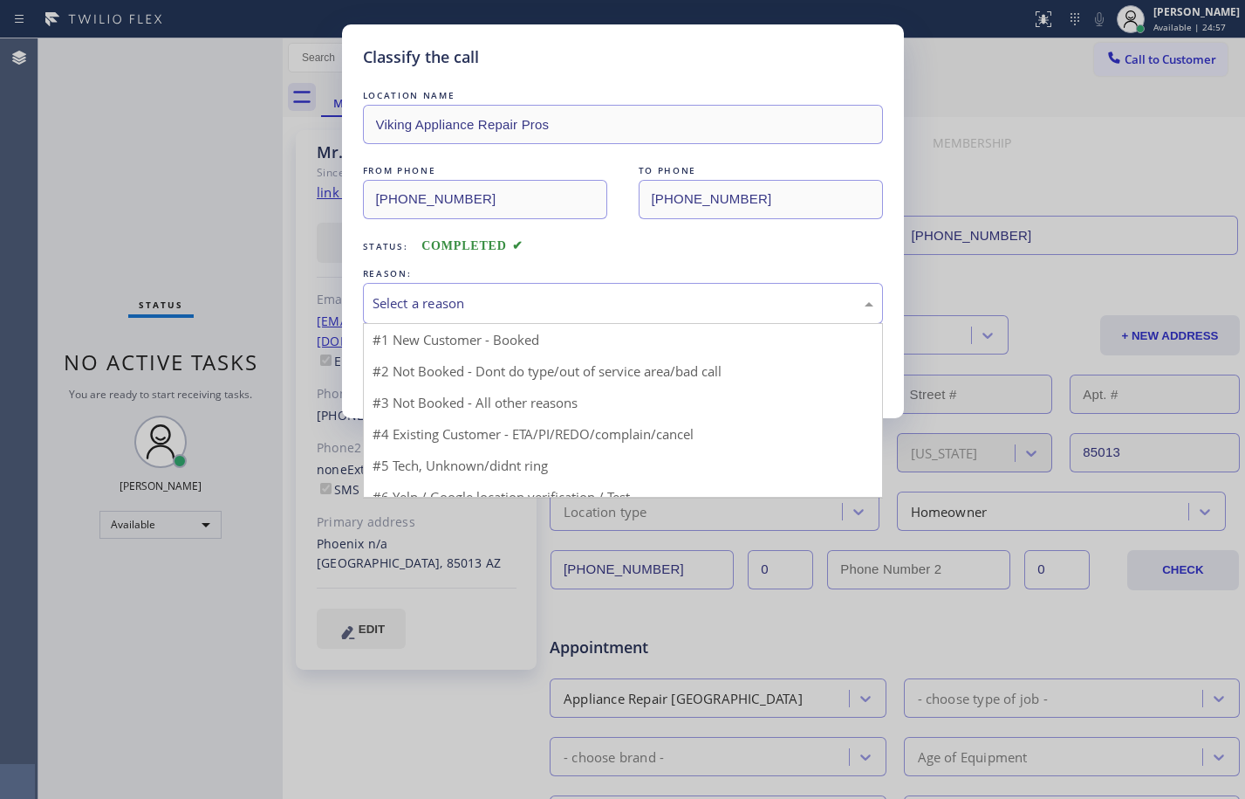
click at [573, 312] on div "Select a reason" at bounding box center [623, 303] width 501 height 20
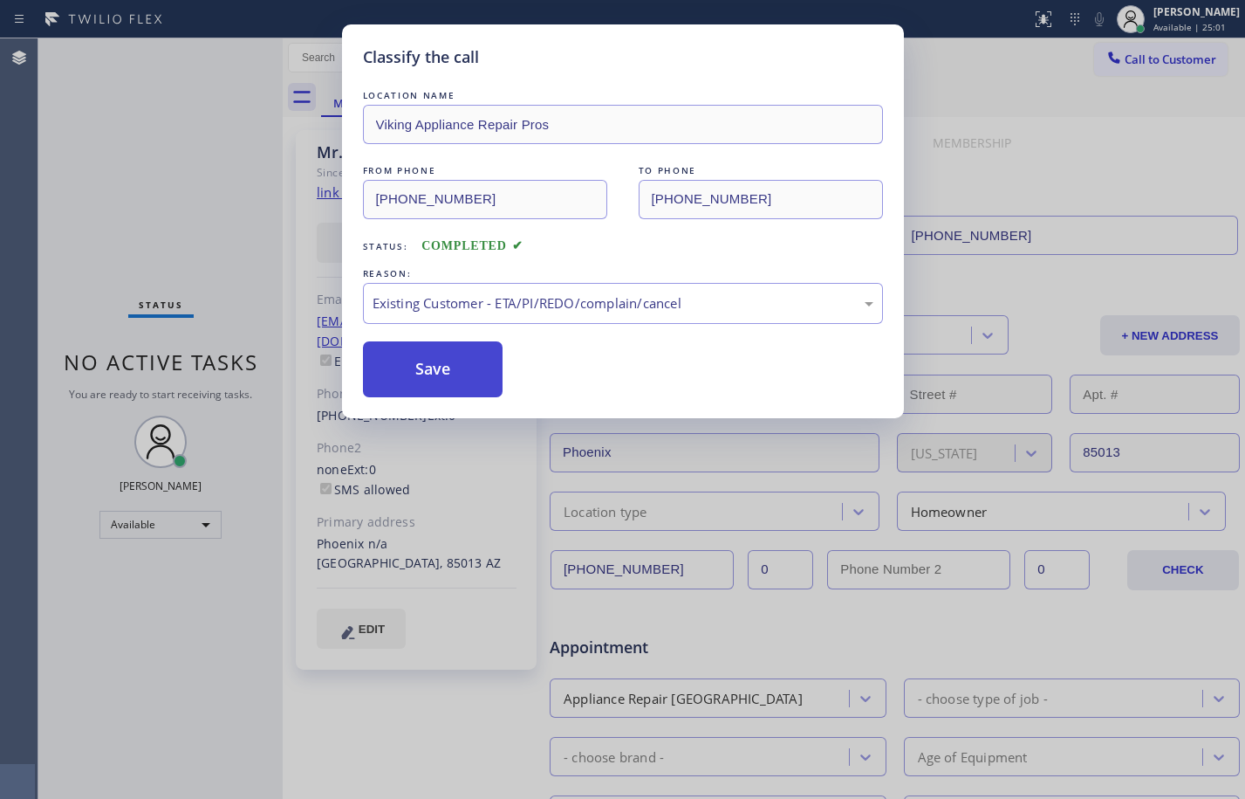
click at [434, 376] on button "Save" at bounding box center [433, 369] width 141 height 56
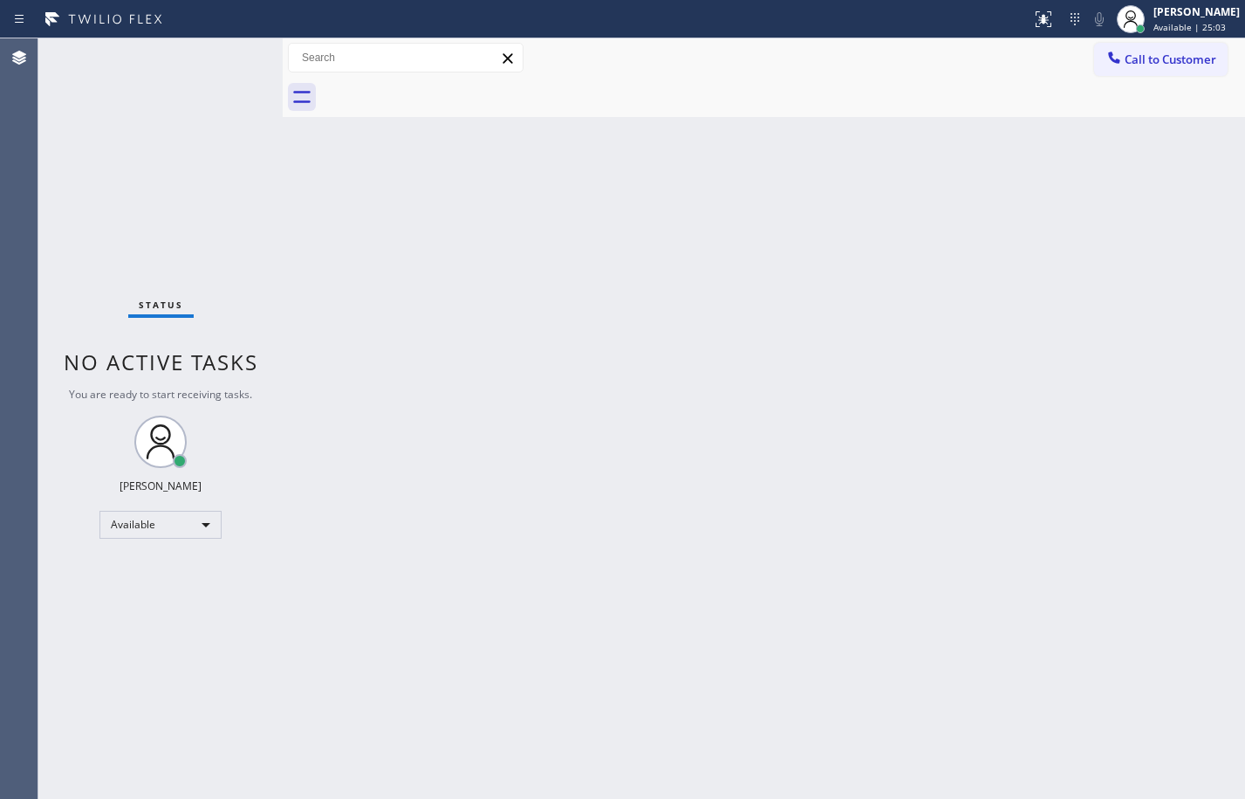
click at [139, 235] on div "Status No active tasks You are ready to start receiving tasks. [PERSON_NAME] Av…" at bounding box center [160, 418] width 244 height 760
click at [1173, 58] on span "Call to Customer" at bounding box center [1171, 59] width 92 height 16
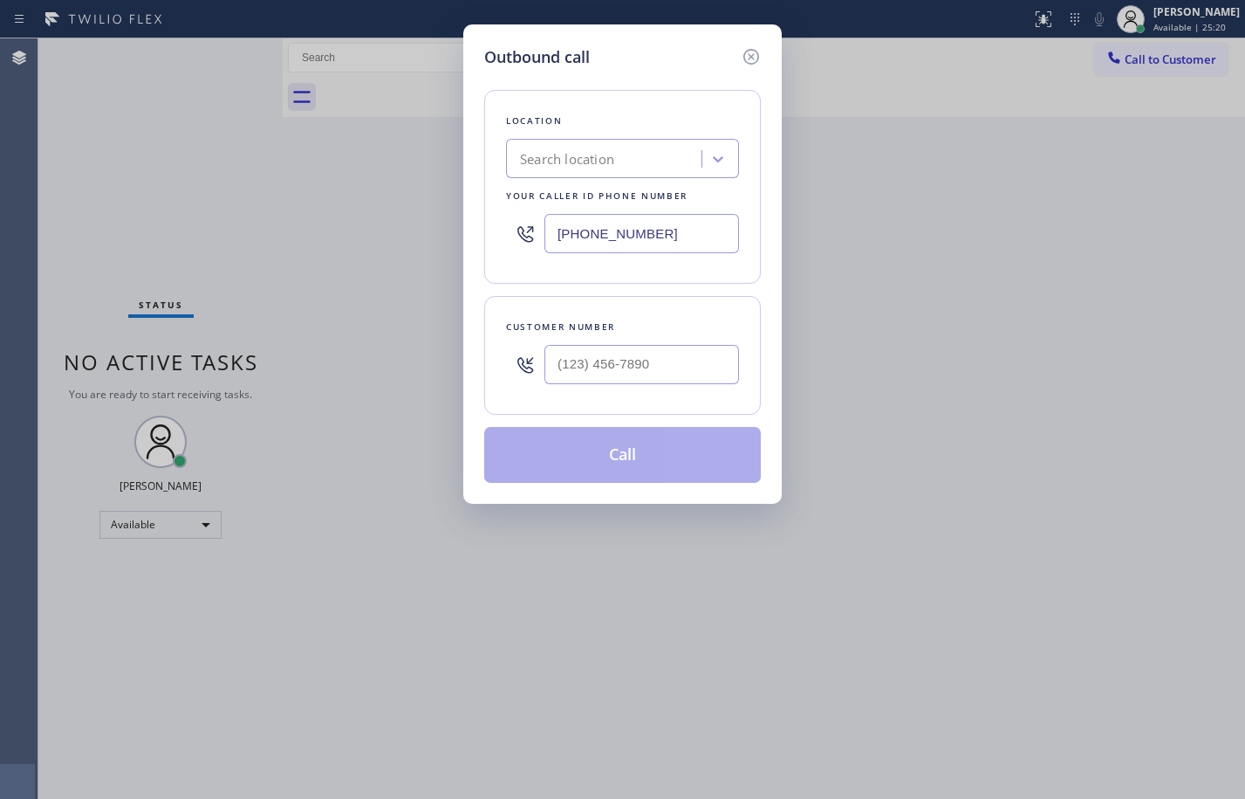
drag, startPoint x: 1122, startPoint y: 161, endPoint x: 1153, endPoint y: 9, distance: 155.7
click at [1119, 161] on div "Outbound call Location Search location Your caller id phone number (424) 324-39…" at bounding box center [622, 399] width 1245 height 799
click at [1157, 3] on div "Outbound call Location Search location Your caller id phone number (424) 324-39…" at bounding box center [622, 399] width 1245 height 799
click at [759, 62] on icon at bounding box center [751, 56] width 21 height 21
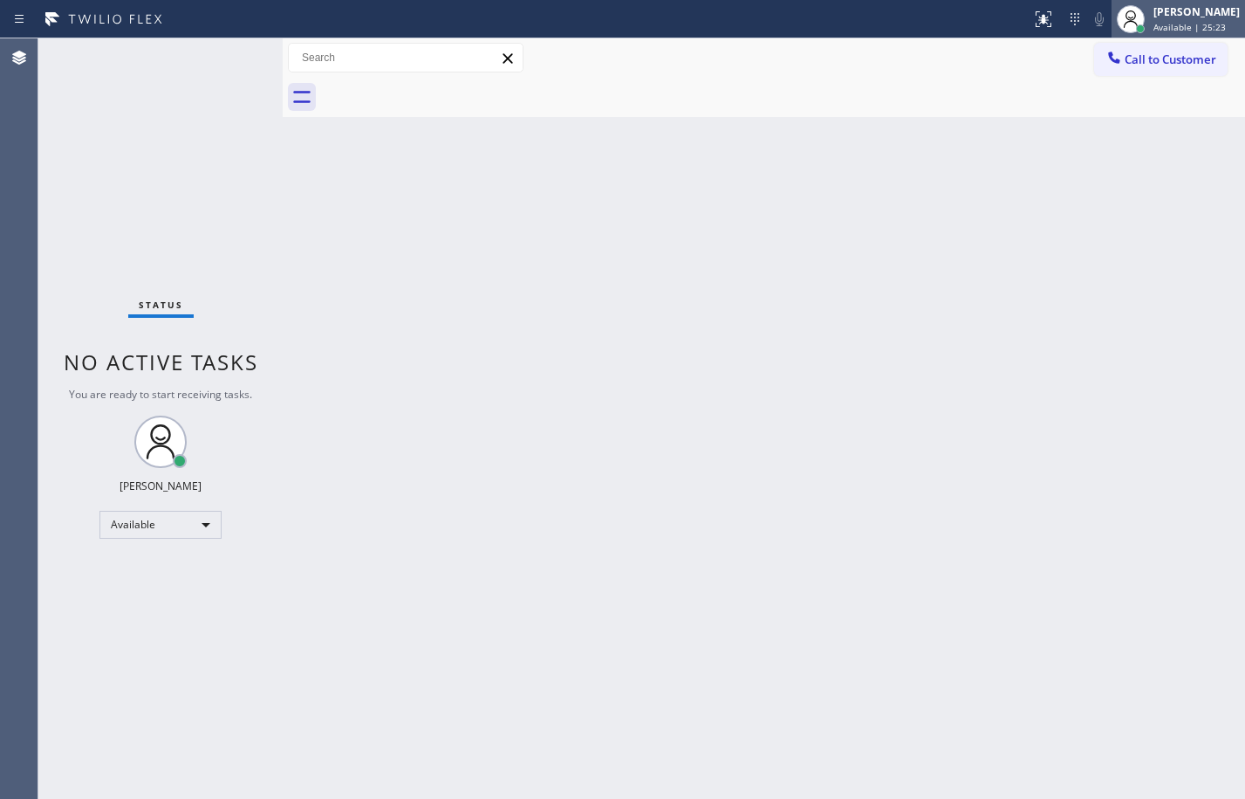
click at [1190, 7] on div "[PERSON_NAME]" at bounding box center [1197, 11] width 86 height 15
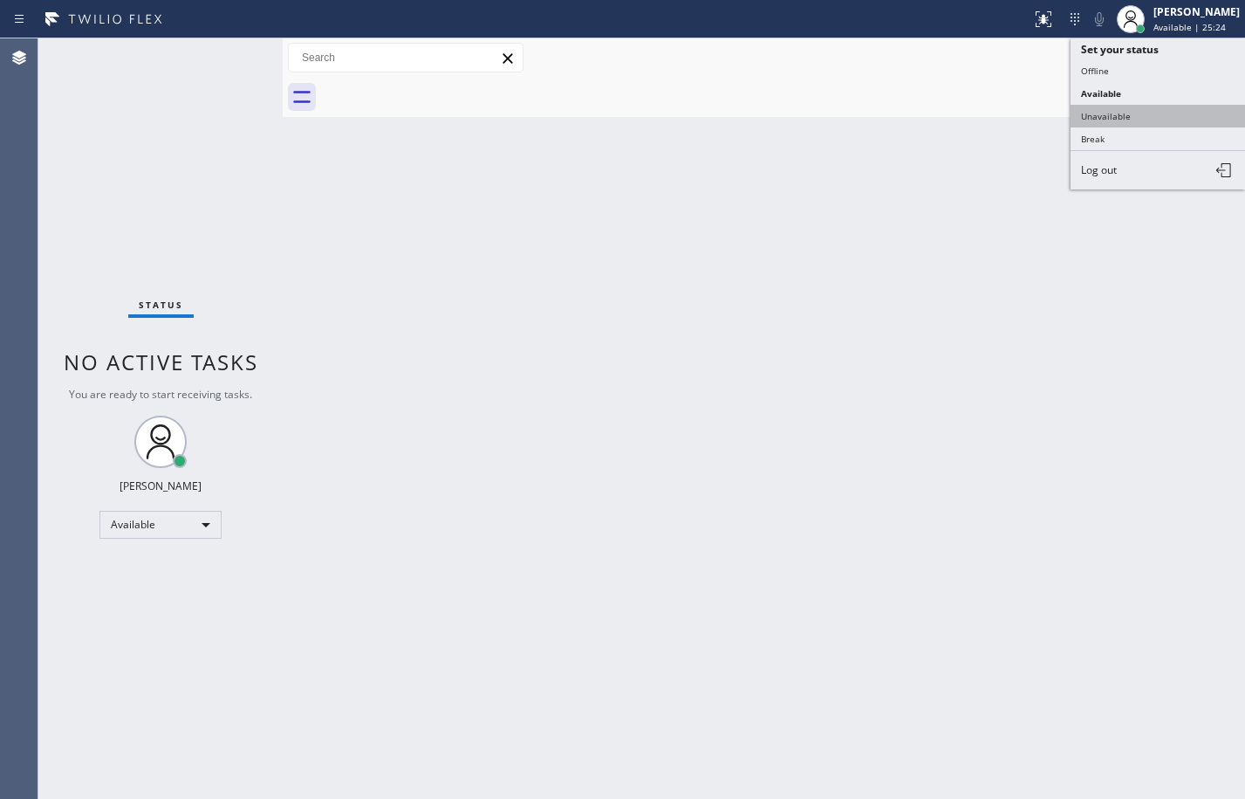
click at [1163, 121] on button "Unavailable" at bounding box center [1158, 116] width 175 height 23
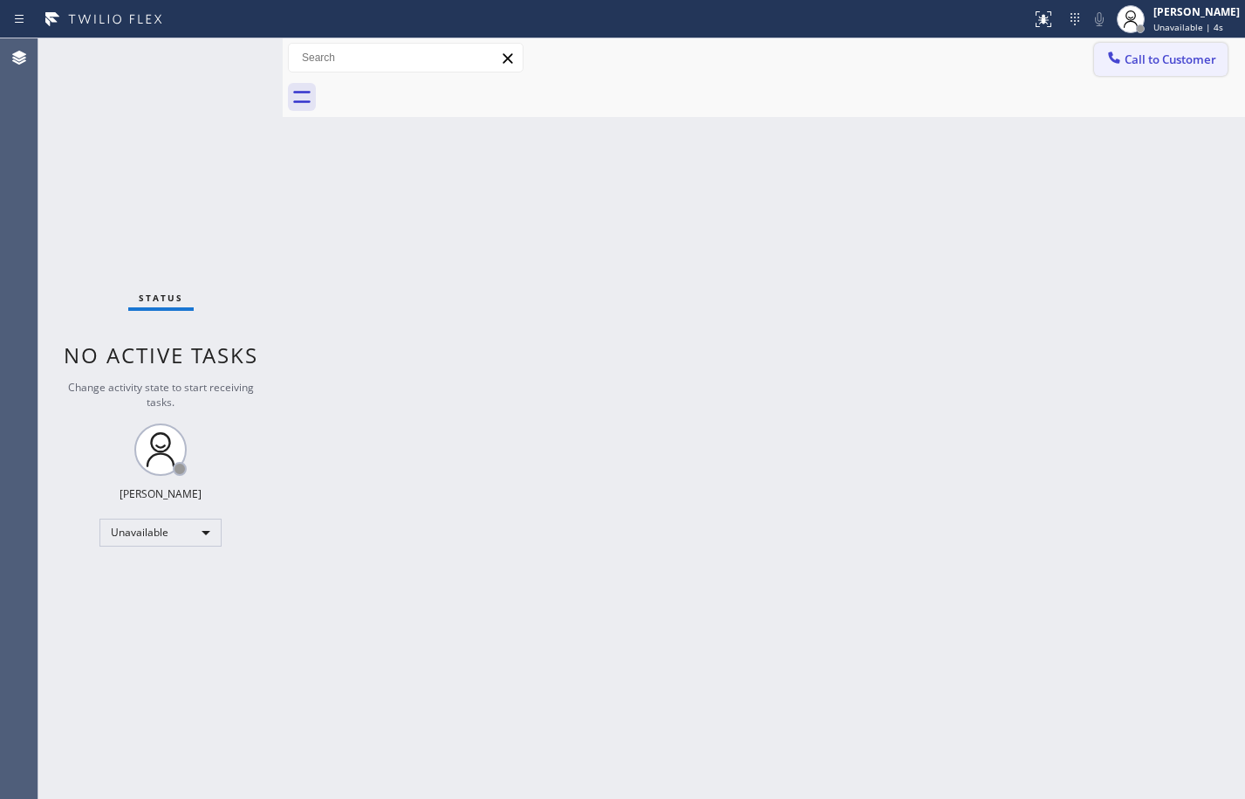
click at [1191, 64] on span "Call to Customer" at bounding box center [1171, 59] width 92 height 16
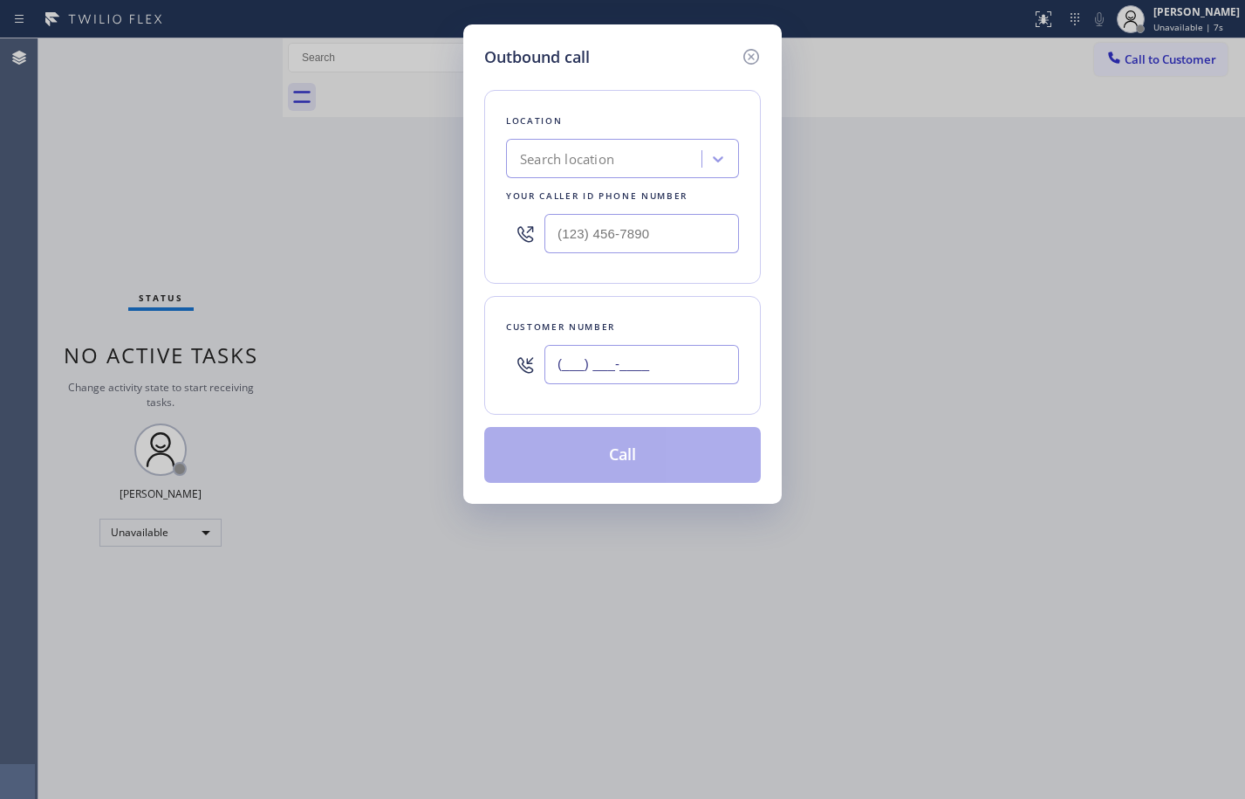
click at [641, 363] on input "(___) ___-____" at bounding box center [642, 364] width 195 height 39
paste input "301) 980-3103"
type input "(301) 980-3103"
click at [639, 240] on input "text" at bounding box center [642, 233] width 195 height 39
paste input "855) 666-9755"
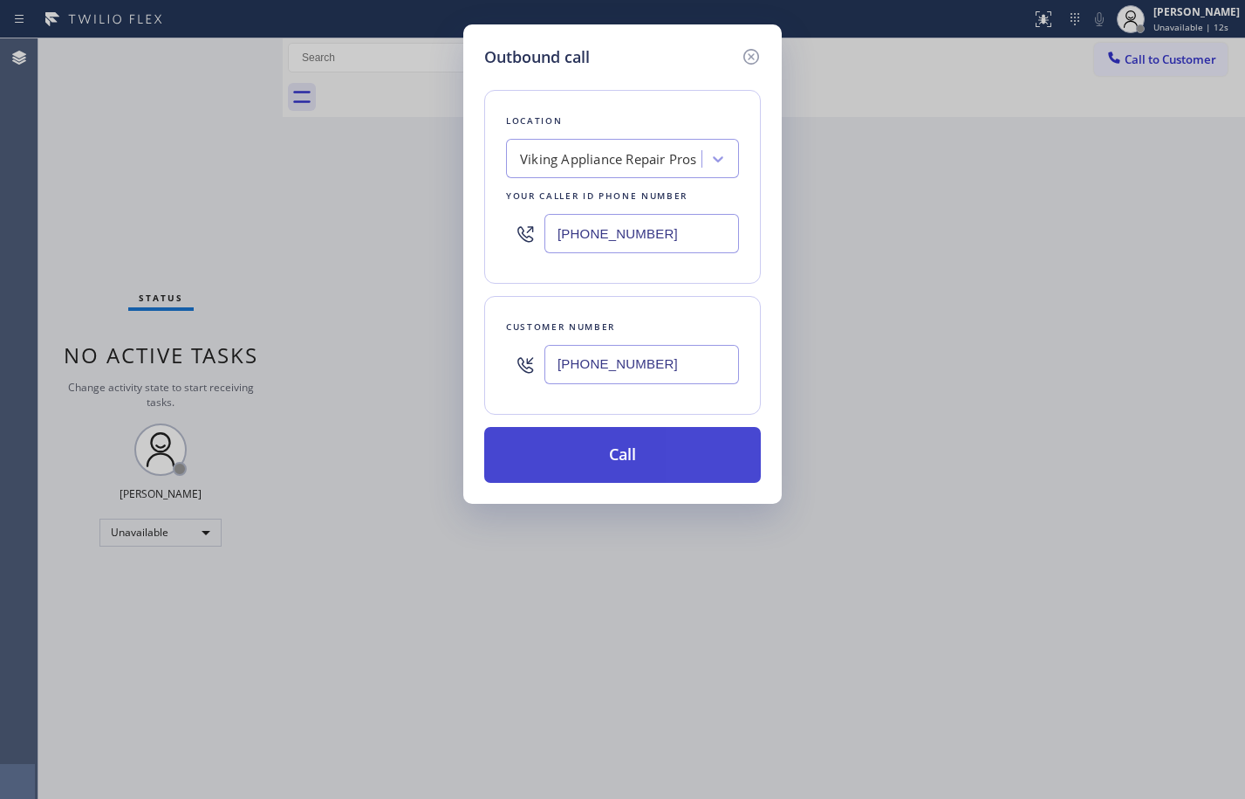
type input "(855) 666-9755"
click at [641, 449] on button "Call" at bounding box center [622, 455] width 277 height 56
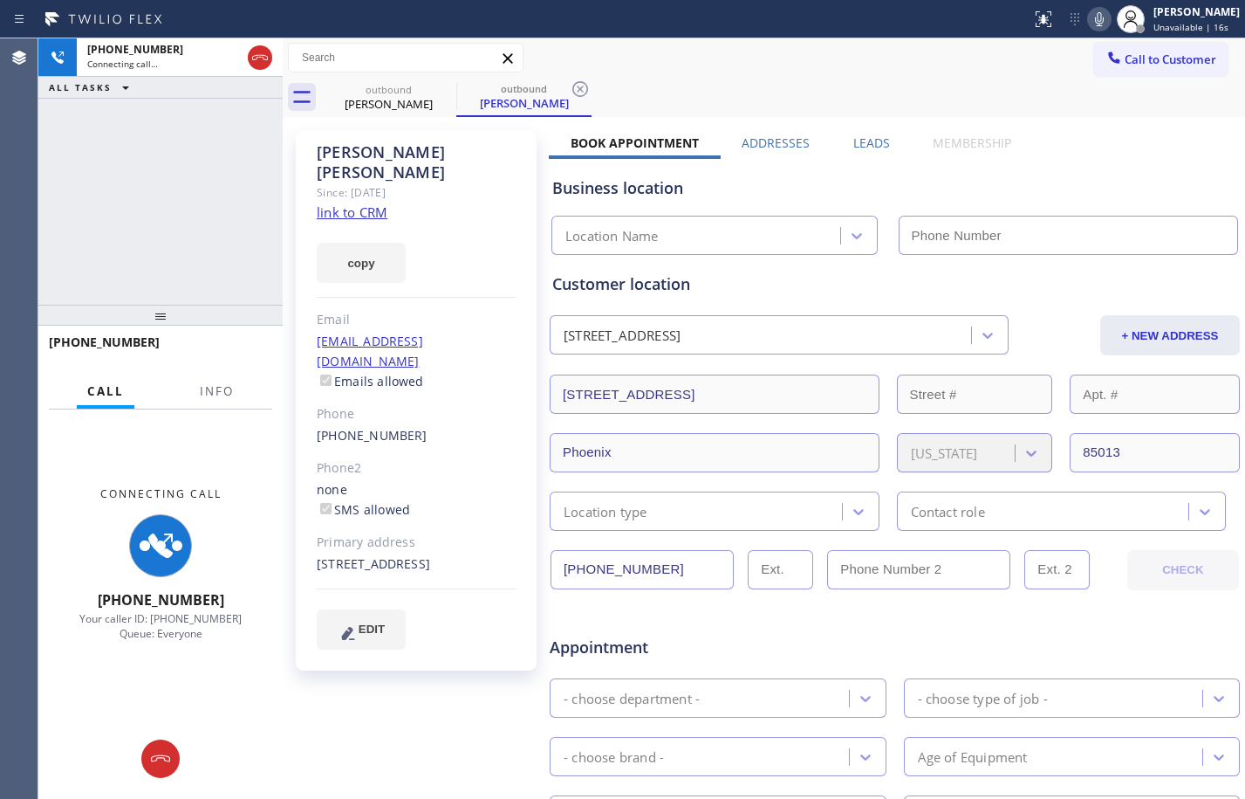
type input "(855) 666-9755"
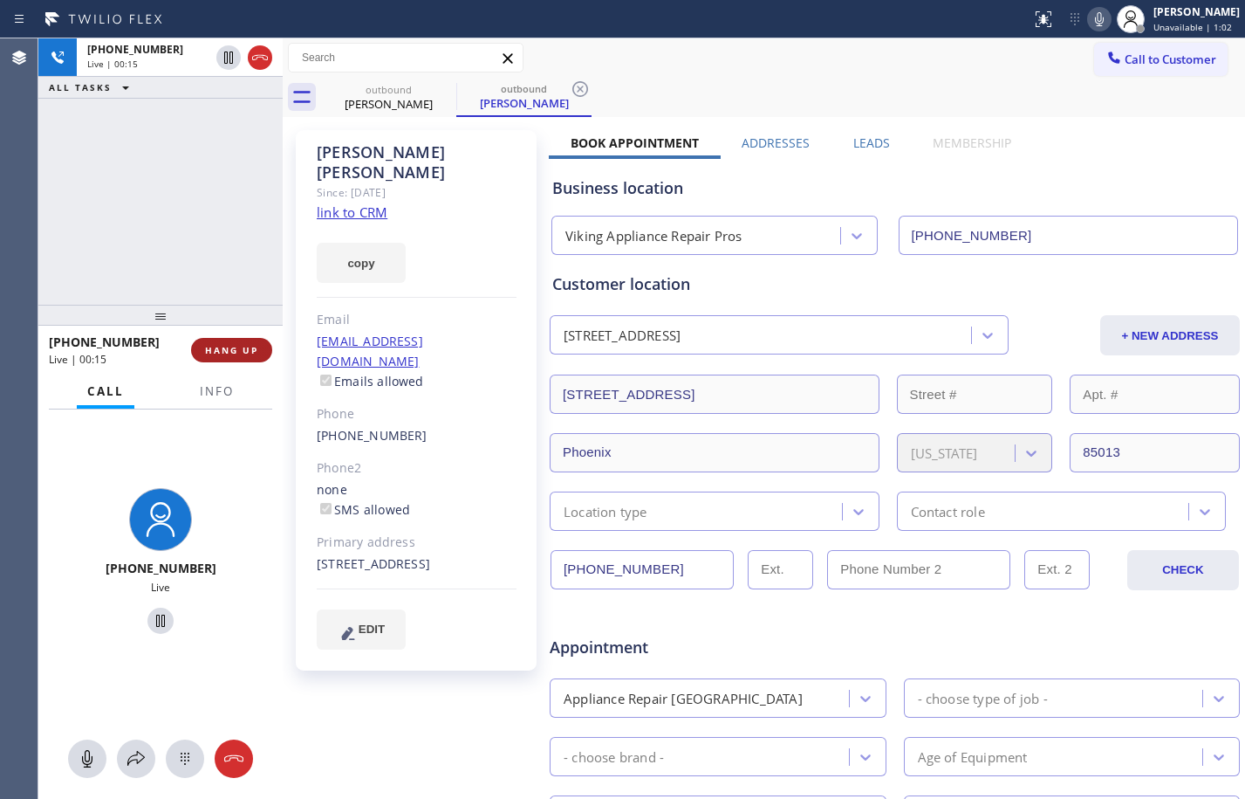
click at [238, 358] on button "HANG UP" at bounding box center [231, 350] width 81 height 24
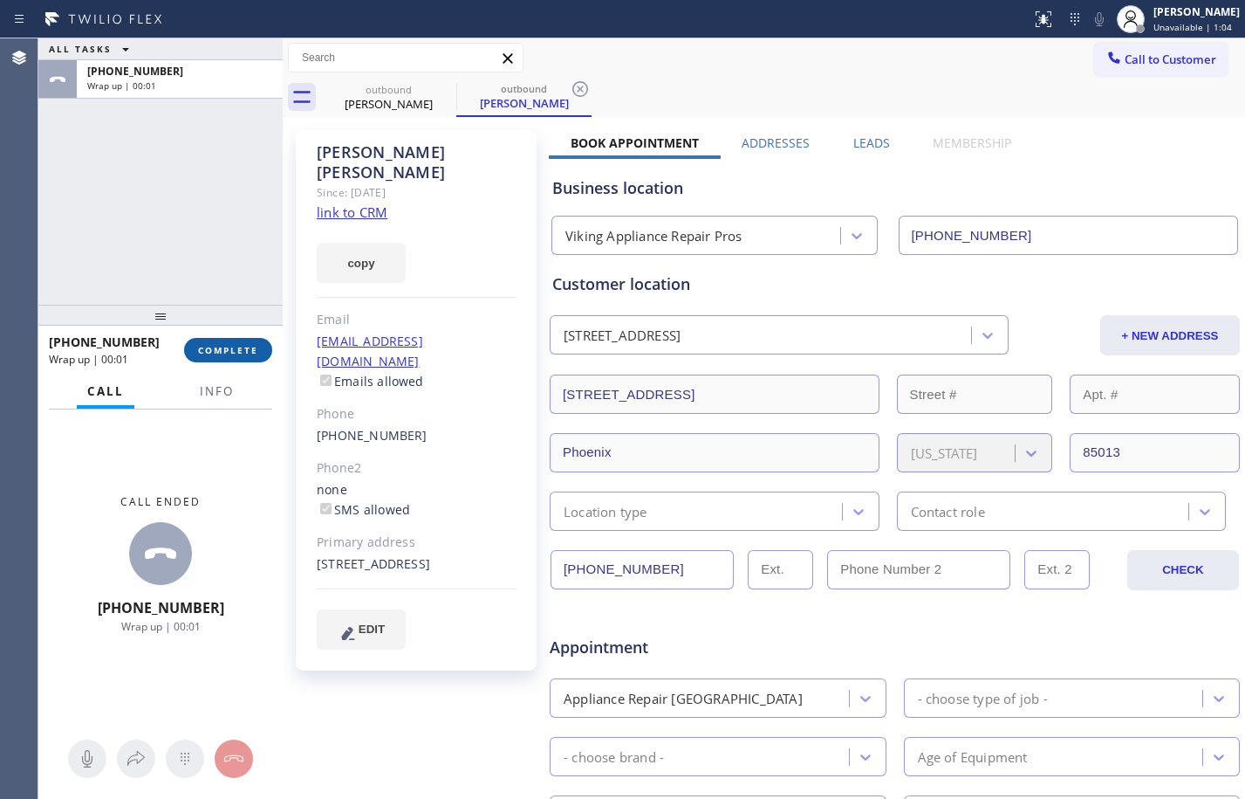
click at [238, 358] on button "COMPLETE" at bounding box center [228, 350] width 88 height 24
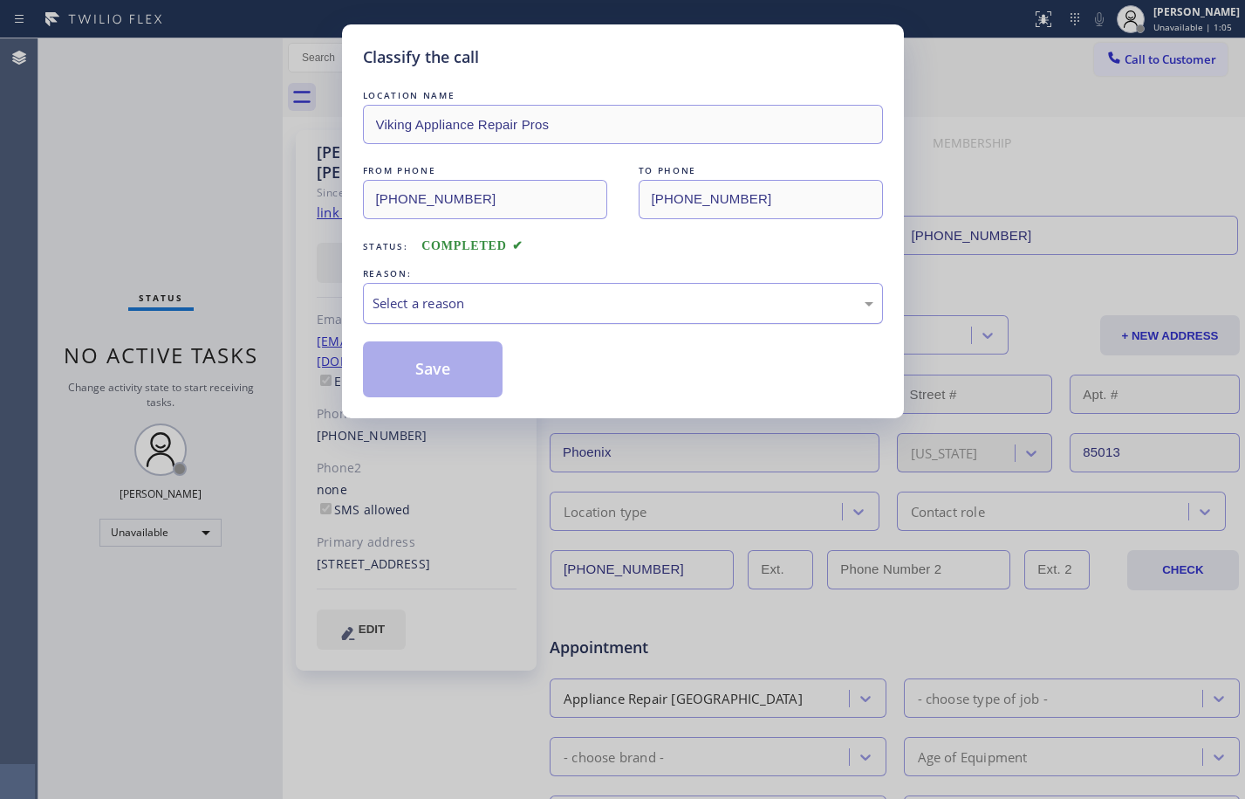
click at [482, 297] on div "Select a reason" at bounding box center [623, 303] width 501 height 20
click at [465, 374] on button "Save" at bounding box center [433, 369] width 141 height 56
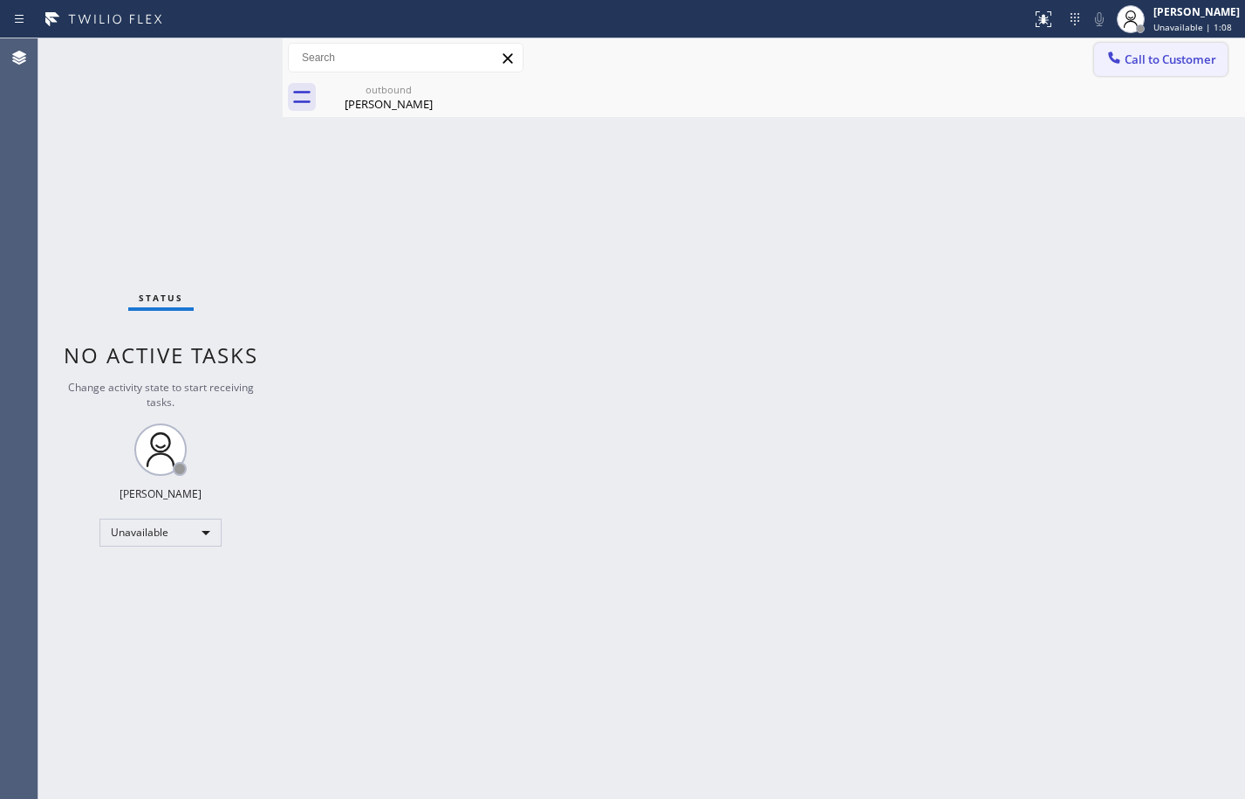
click at [1169, 73] on button "Call to Customer" at bounding box center [1161, 59] width 134 height 33
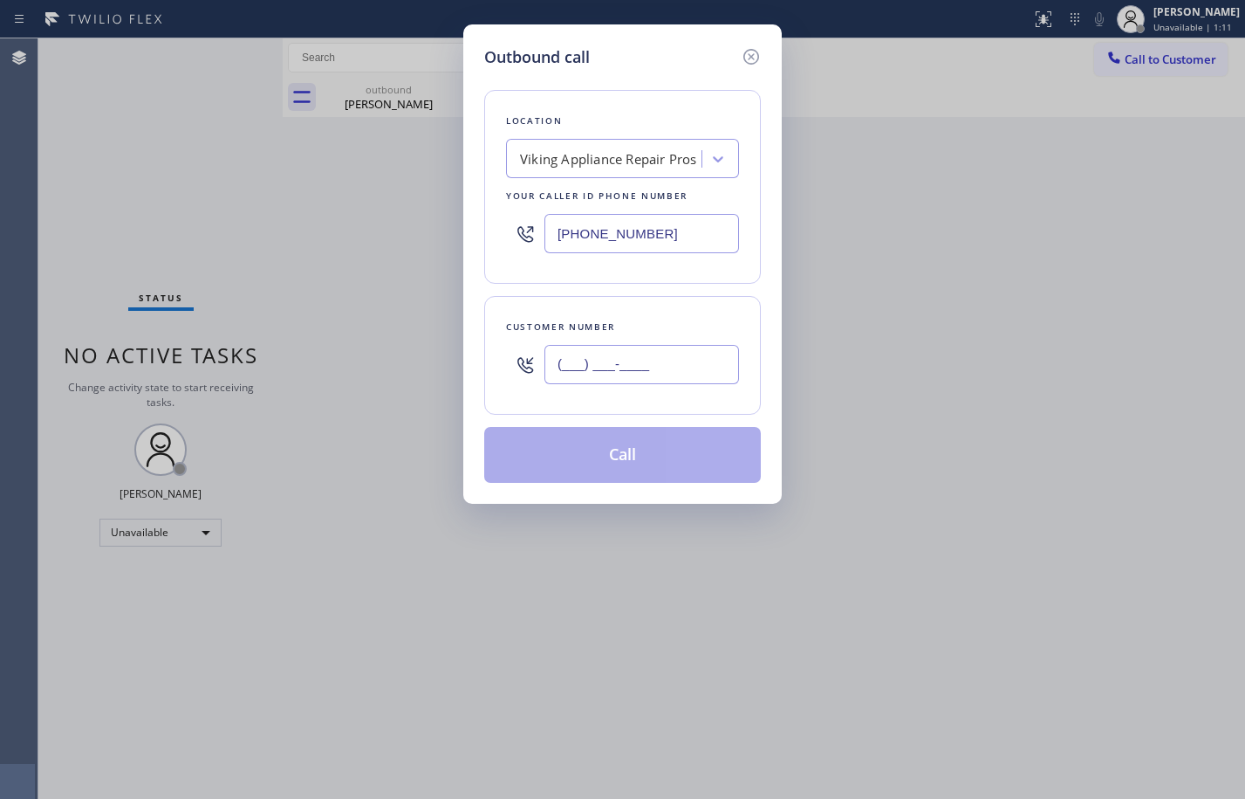
click at [626, 353] on input "(___) ___-____" at bounding box center [642, 364] width 195 height 39
paste input "301) 980-3103"
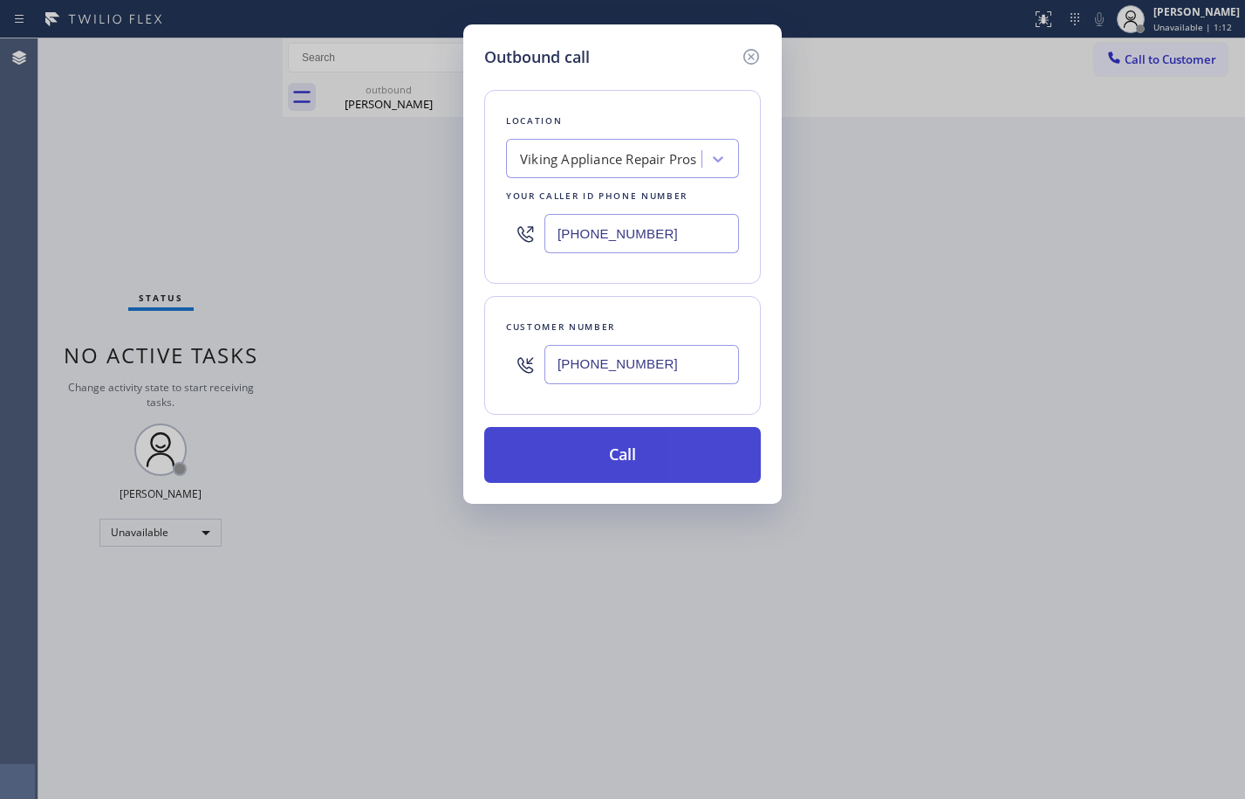
type input "(301) 980-3103"
click at [634, 460] on button "Call" at bounding box center [622, 455] width 277 height 56
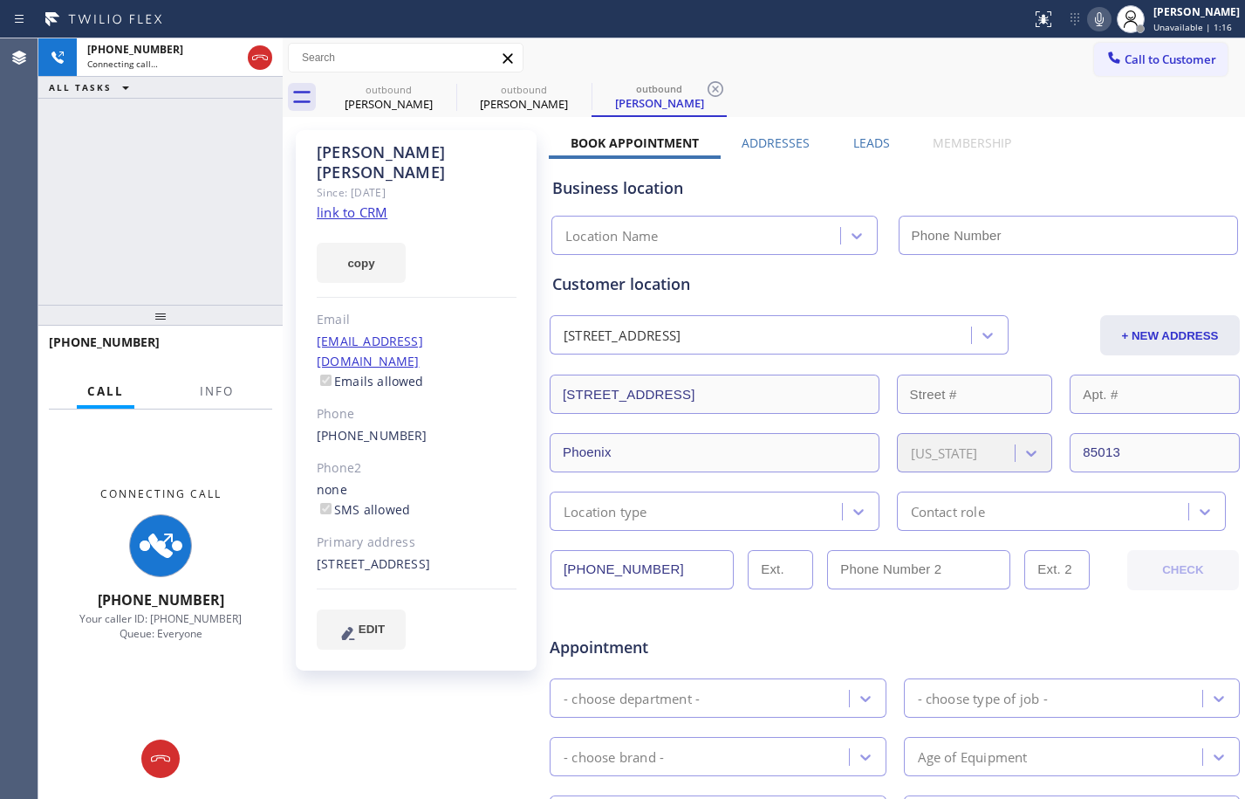
type input "(855) 666-9755"
click at [365, 203] on link "link to CRM" at bounding box center [352, 211] width 71 height 17
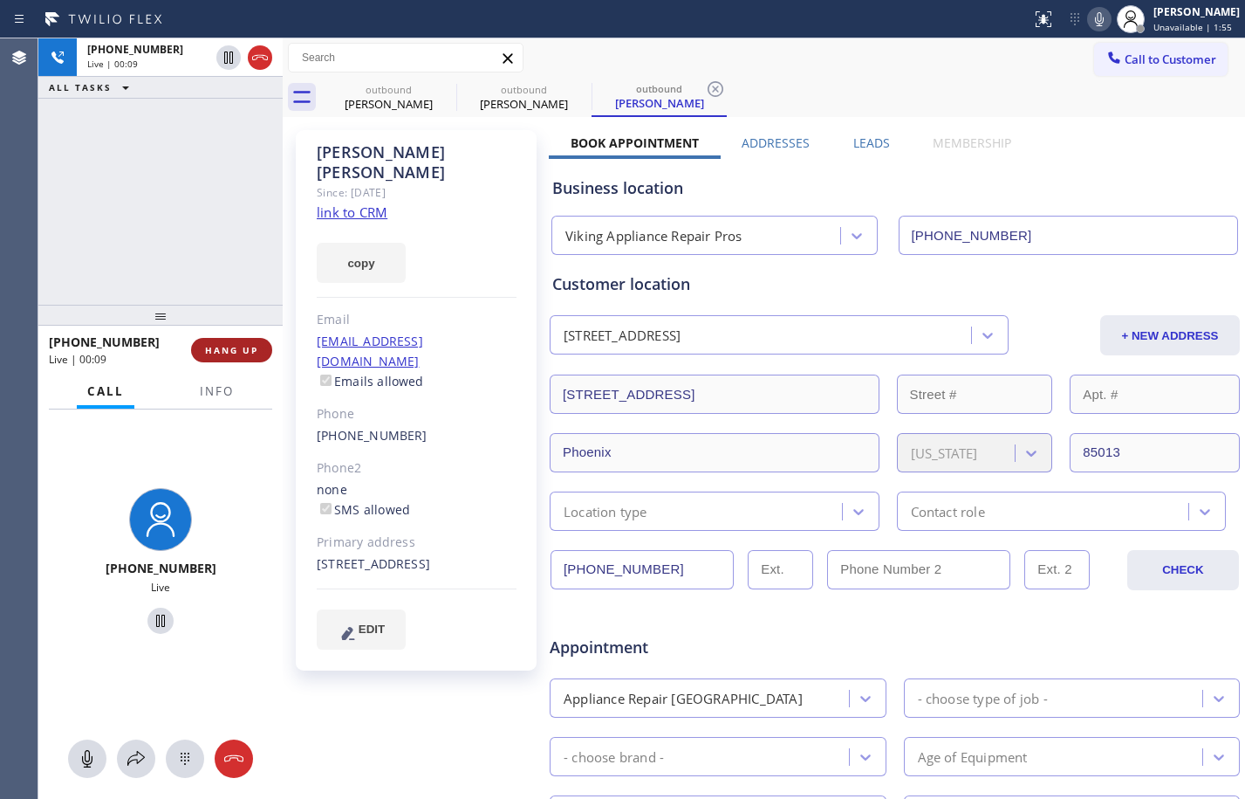
click at [218, 359] on button "HANG UP" at bounding box center [231, 350] width 81 height 24
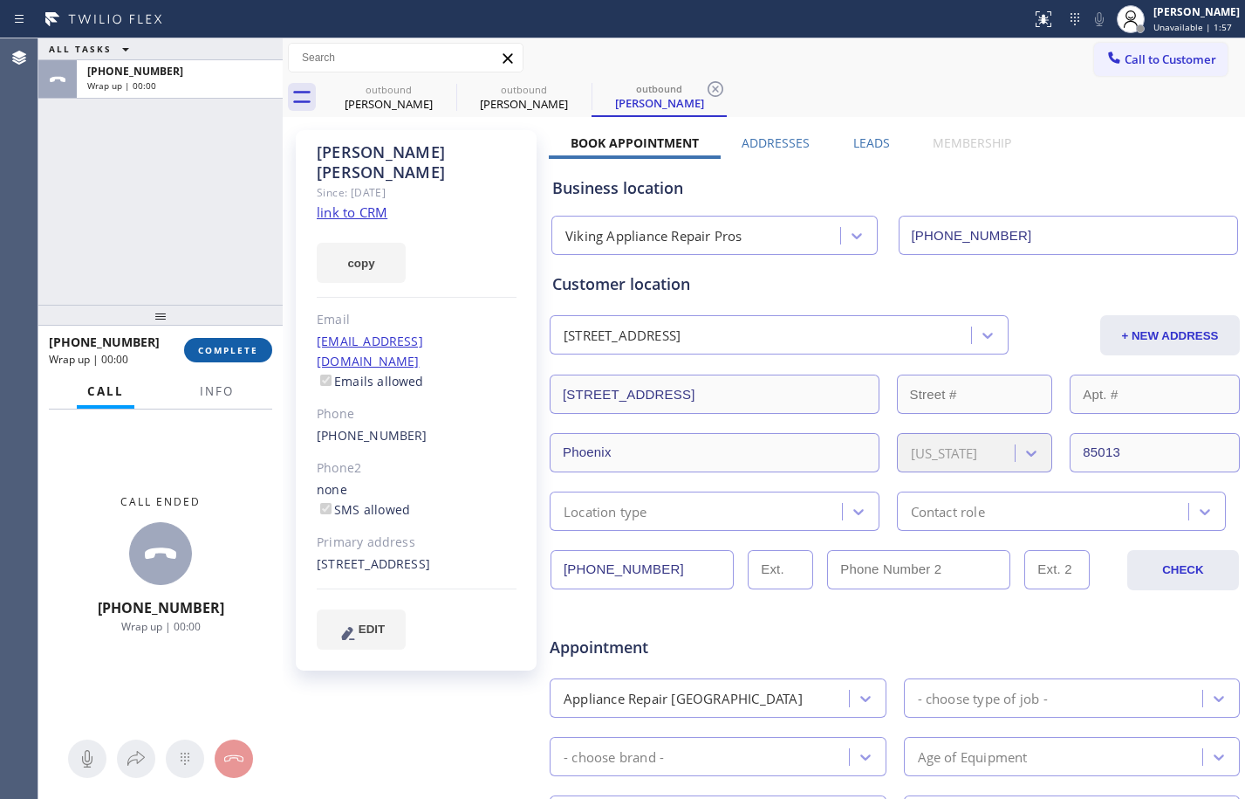
click at [239, 348] on span "COMPLETE" at bounding box center [228, 350] width 60 height 12
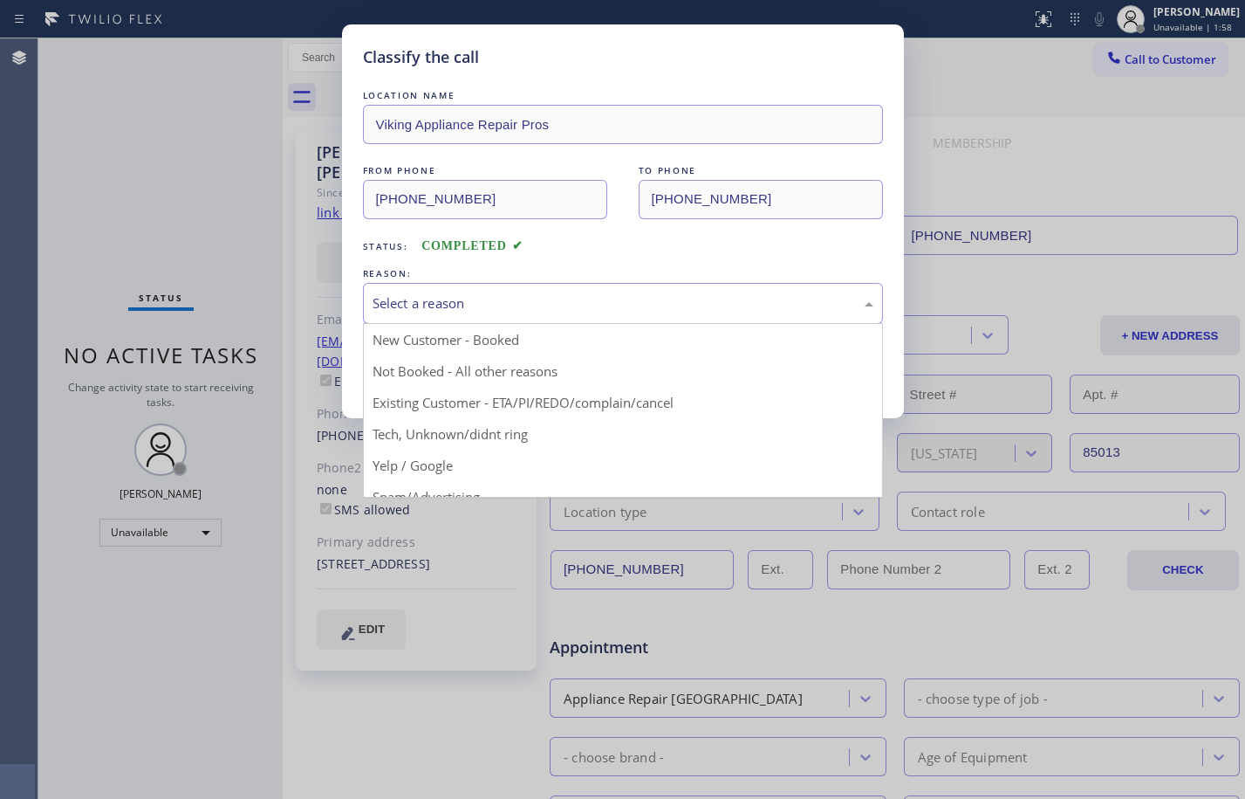
click at [506, 311] on div "Select a reason" at bounding box center [623, 303] width 501 height 20
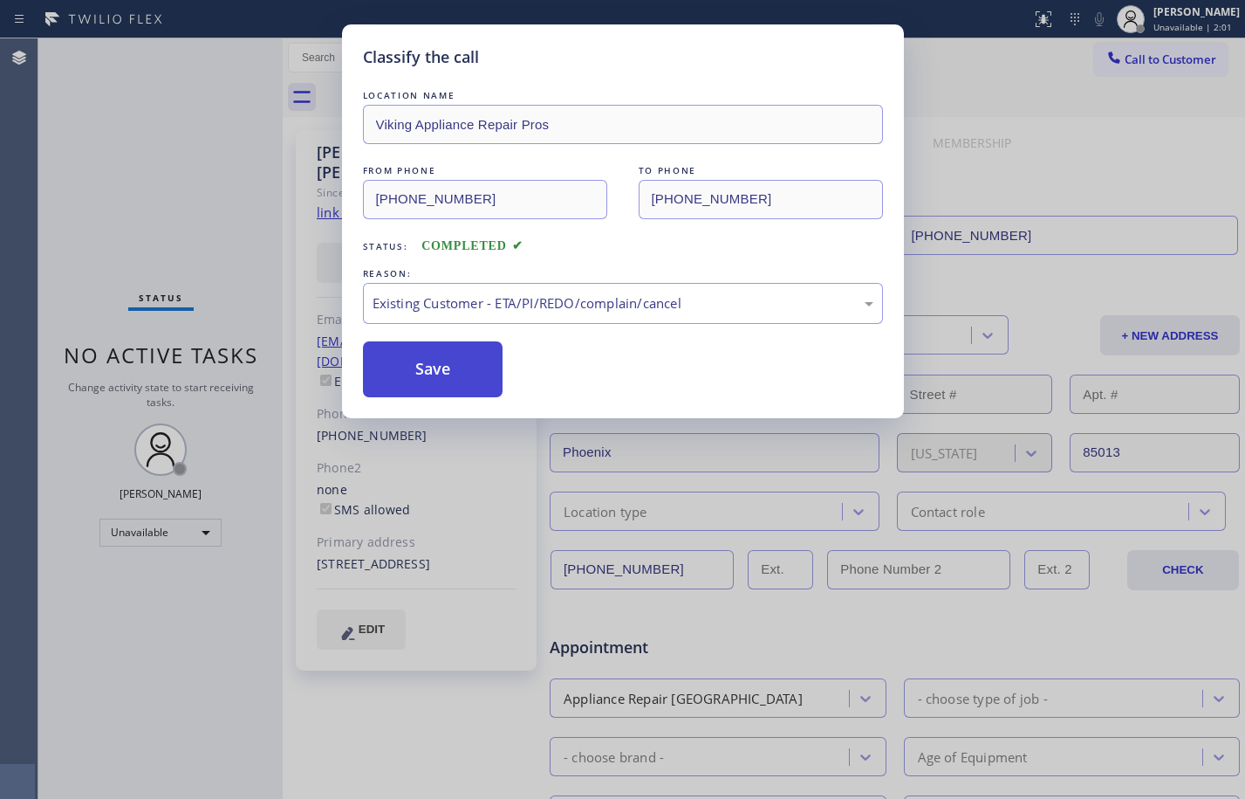
click at [443, 360] on button "Save" at bounding box center [433, 369] width 141 height 56
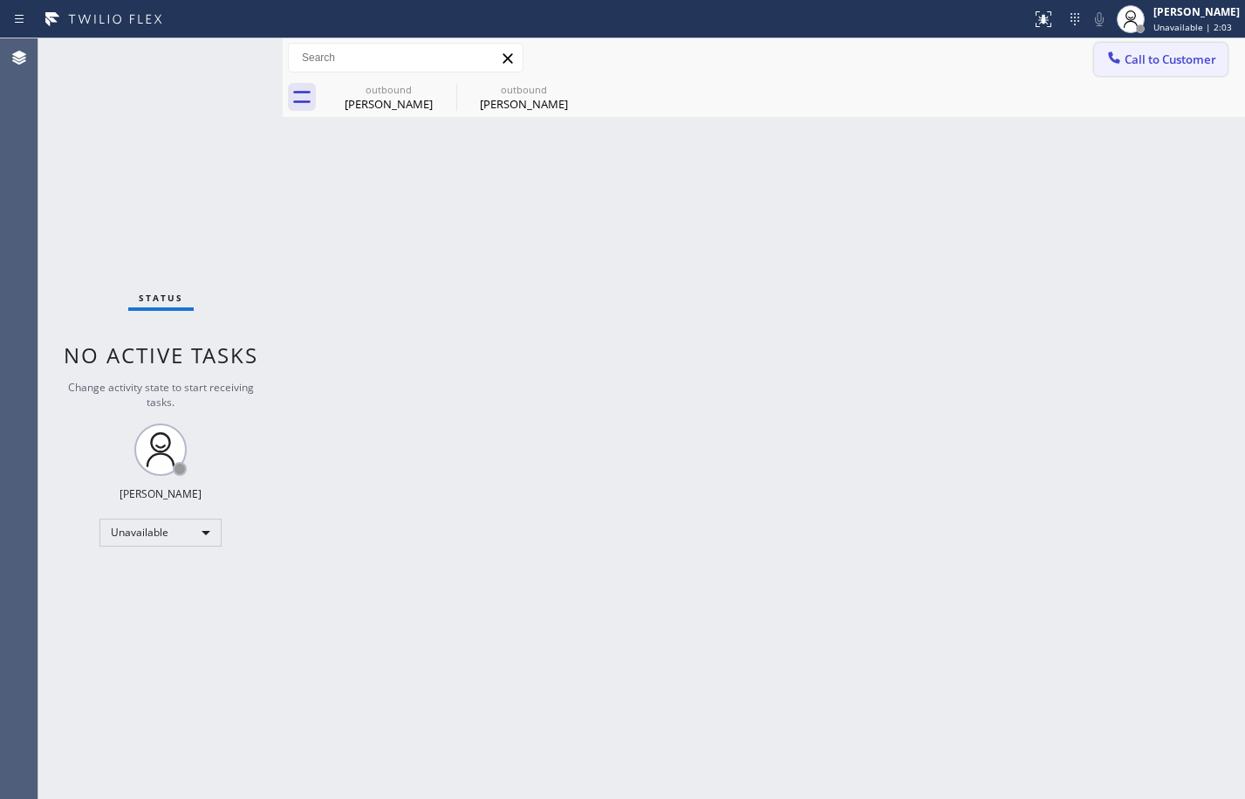
click at [1170, 60] on span "Call to Customer" at bounding box center [1171, 59] width 92 height 16
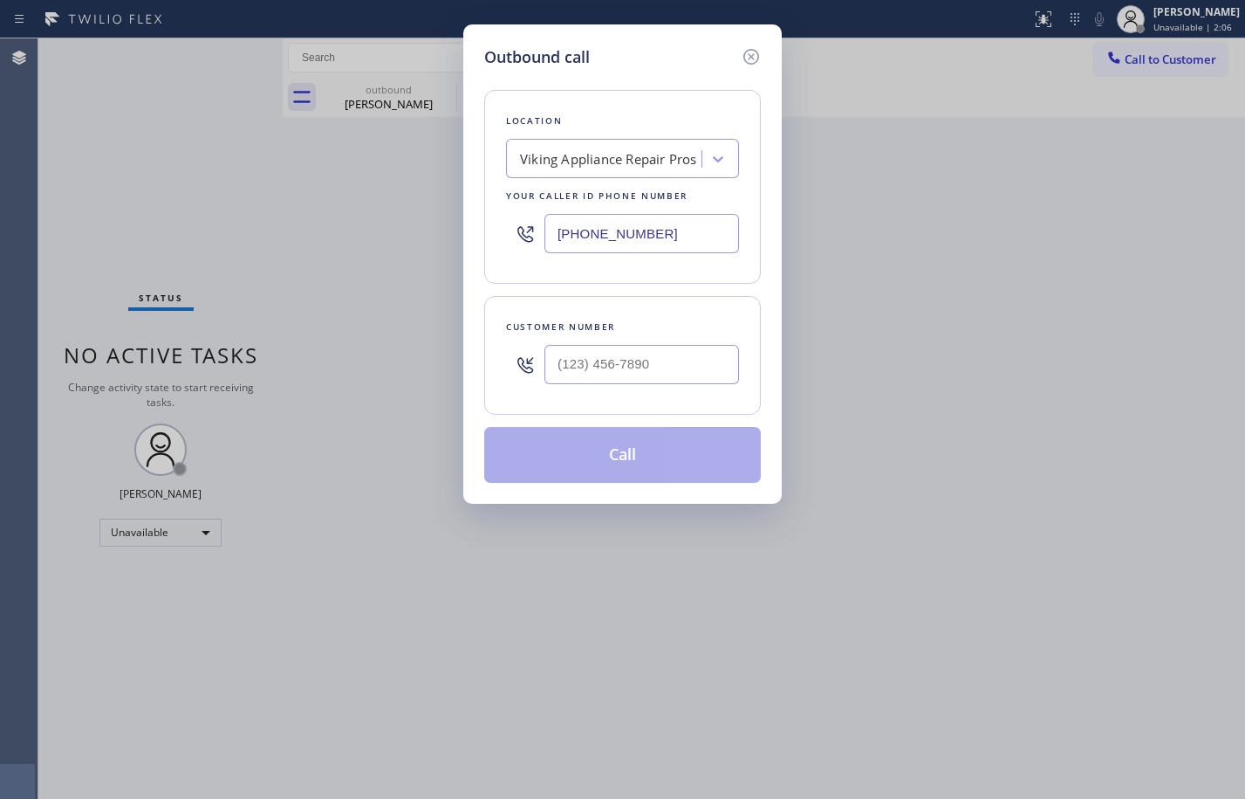
click at [588, 355] on input "text" at bounding box center [642, 364] width 195 height 39
paste input "301) 980-3103"
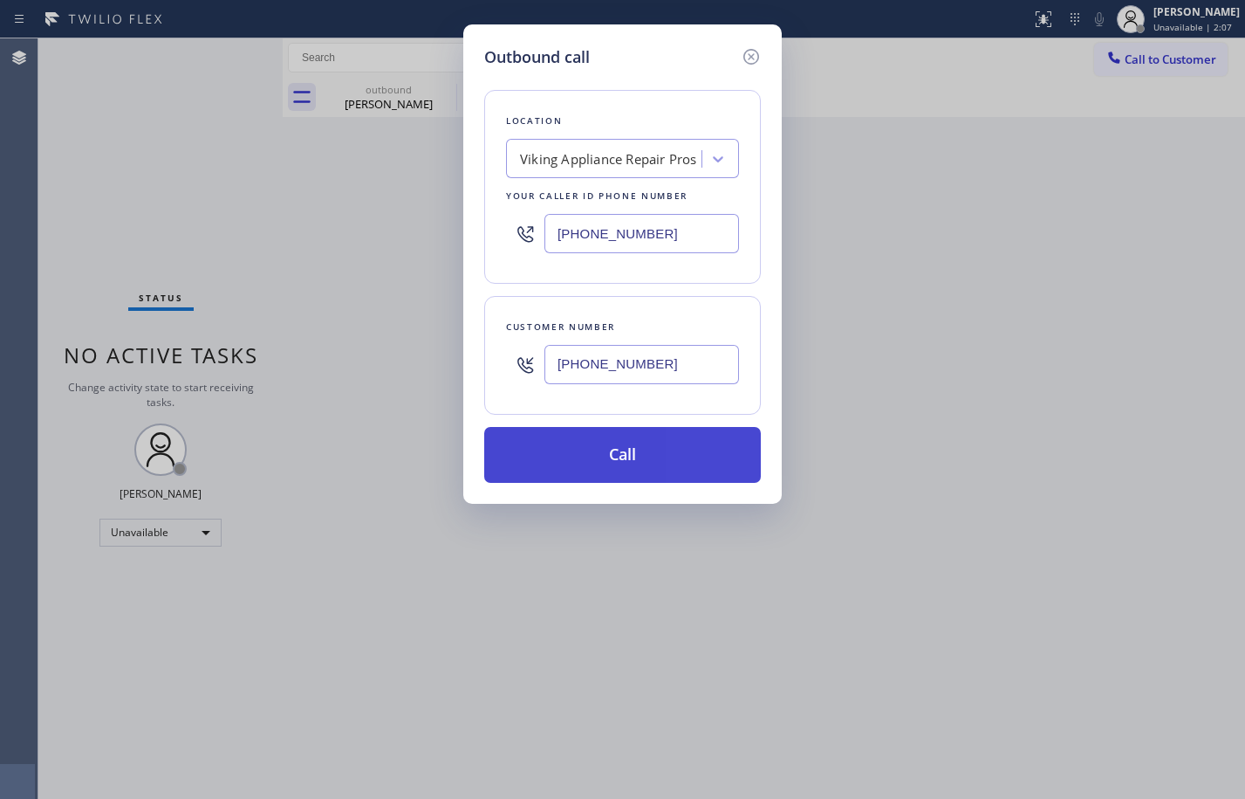
type input "(301) 980-3103"
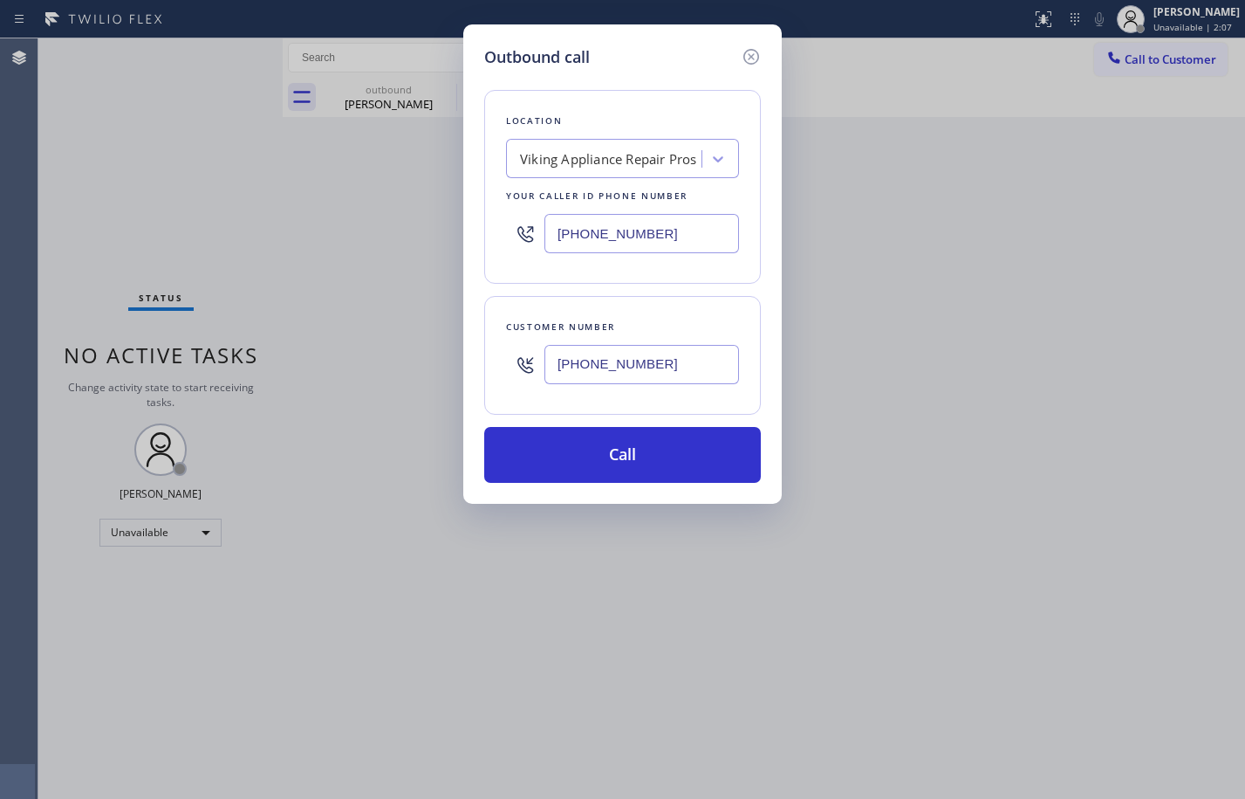
drag, startPoint x: 638, startPoint y: 467, endPoint x: 594, endPoint y: 601, distance: 141.3
click at [640, 470] on button "Call" at bounding box center [622, 455] width 277 height 56
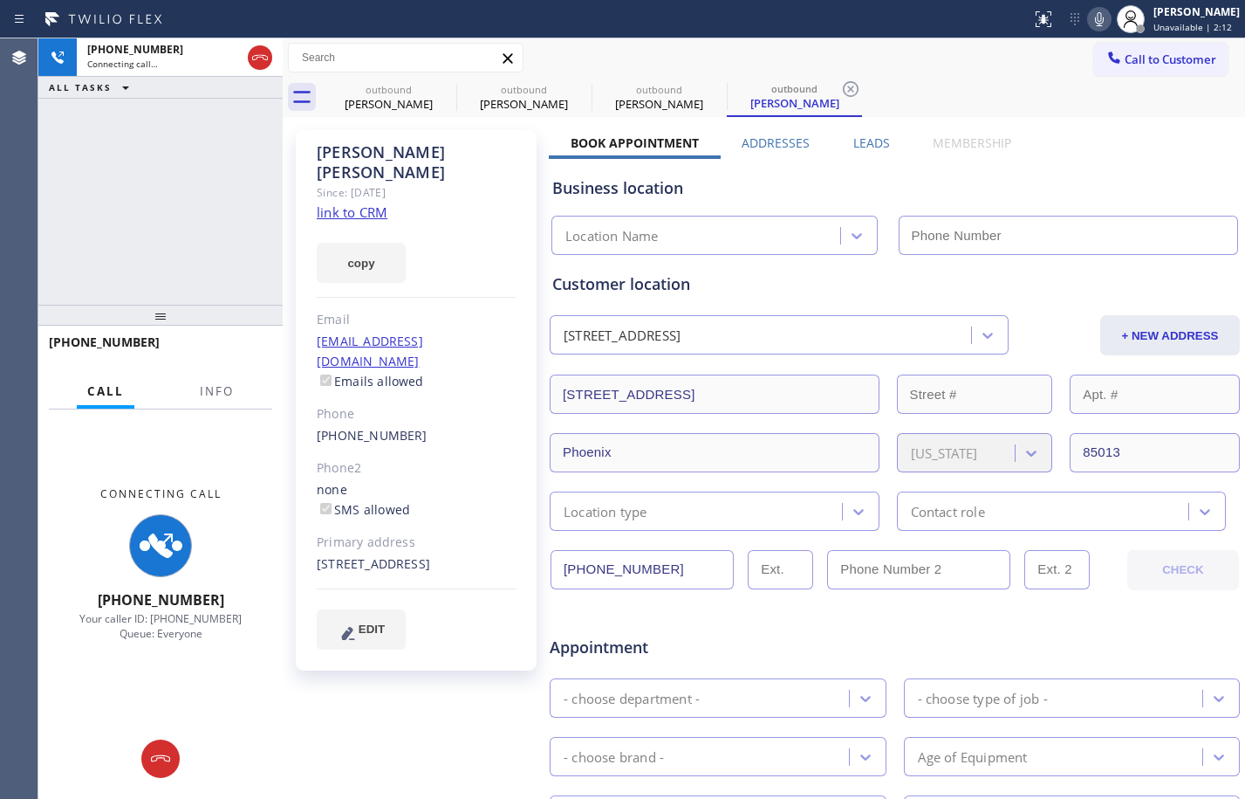
type input "(855) 666-9755"
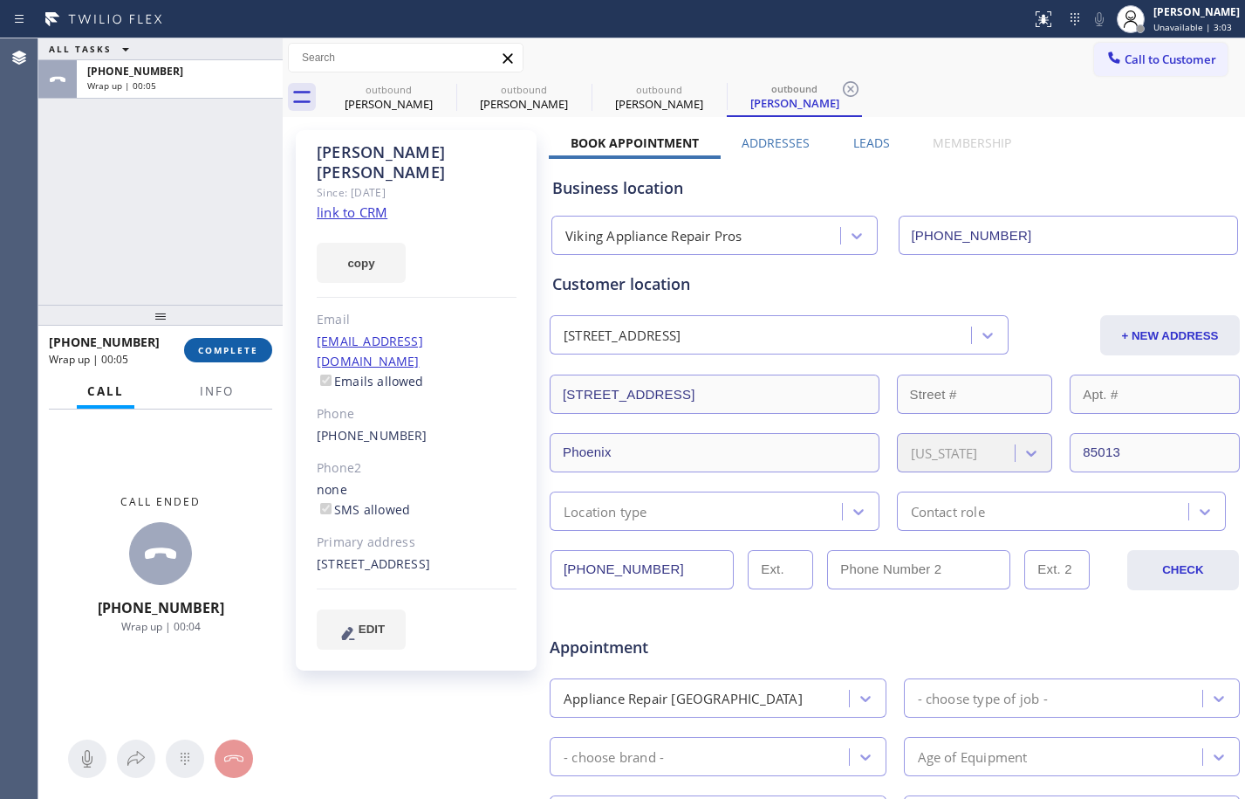
click at [252, 353] on span "COMPLETE" at bounding box center [228, 350] width 60 height 12
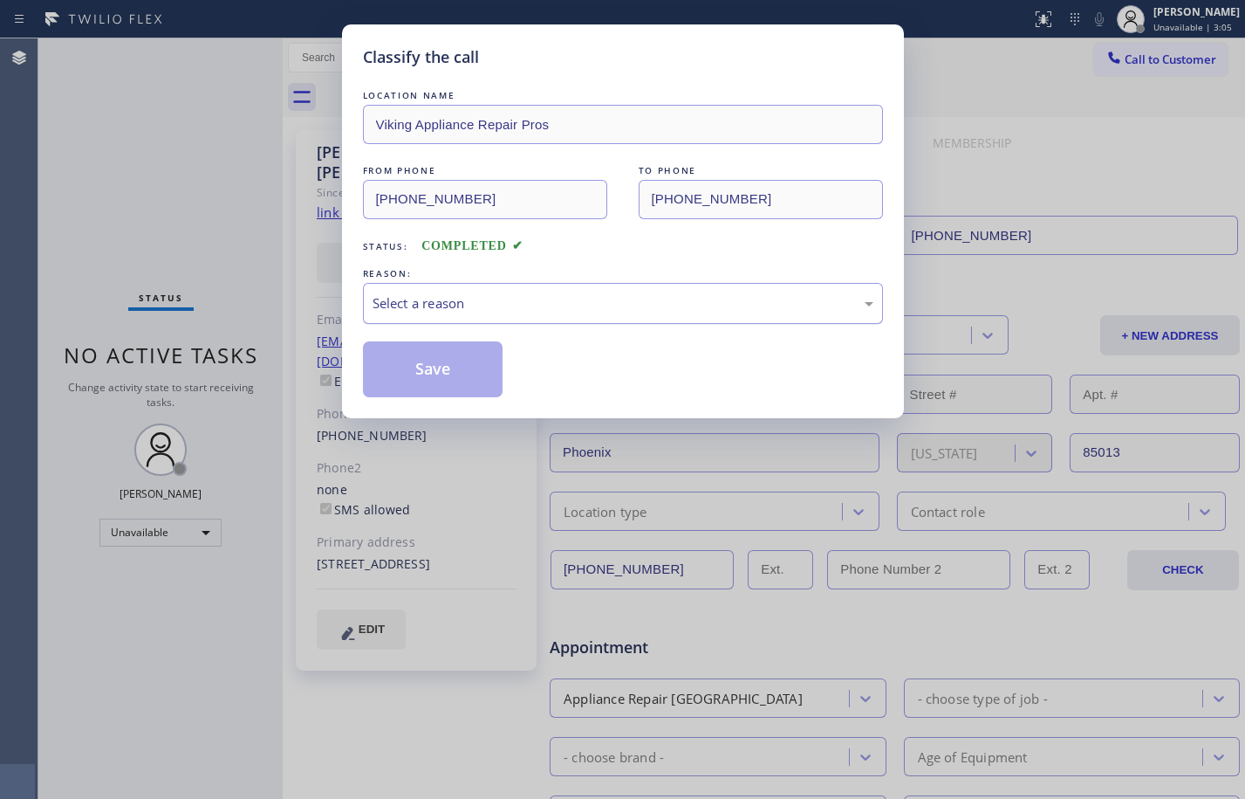
click at [497, 305] on div "Select a reason" at bounding box center [623, 303] width 501 height 20
click at [439, 378] on button "Save" at bounding box center [433, 369] width 141 height 56
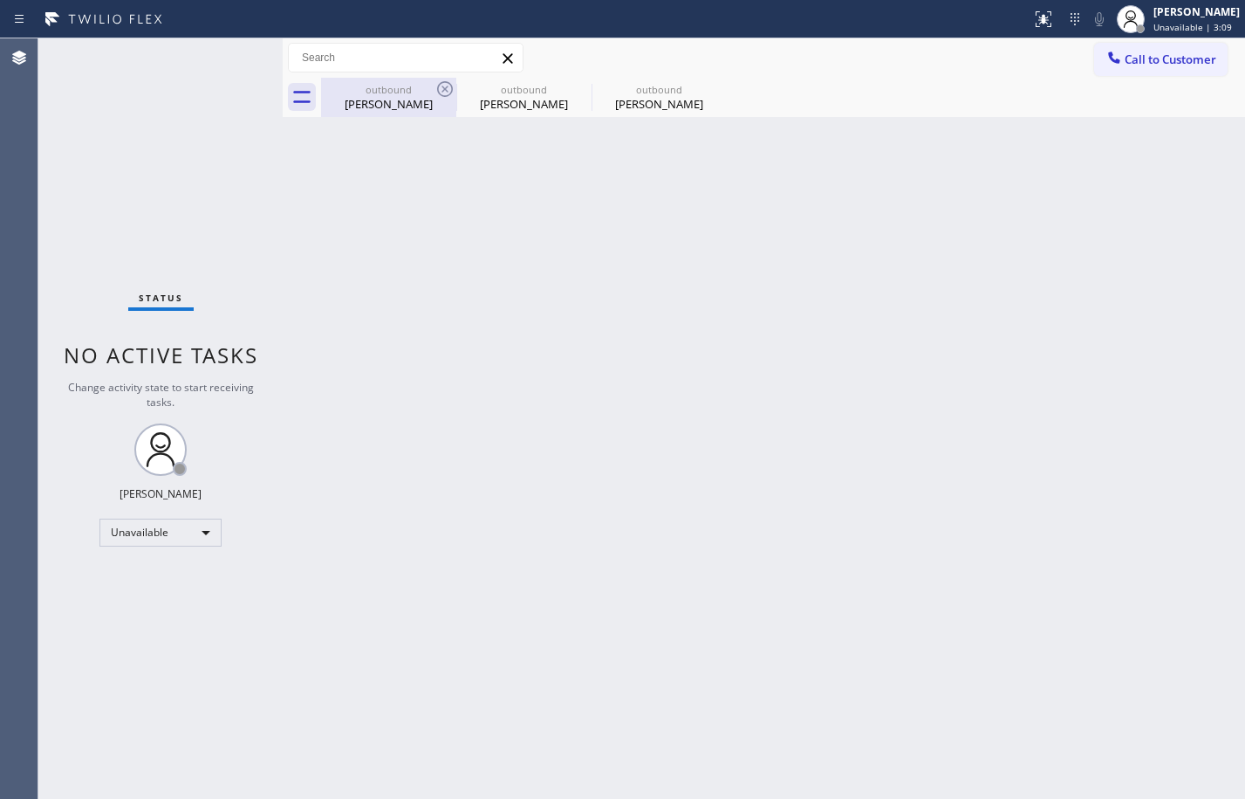
drag, startPoint x: 366, startPoint y: 102, endPoint x: 426, endPoint y: 86, distance: 62.2
click at [369, 104] on div "Steve Gerstner" at bounding box center [389, 104] width 132 height 16
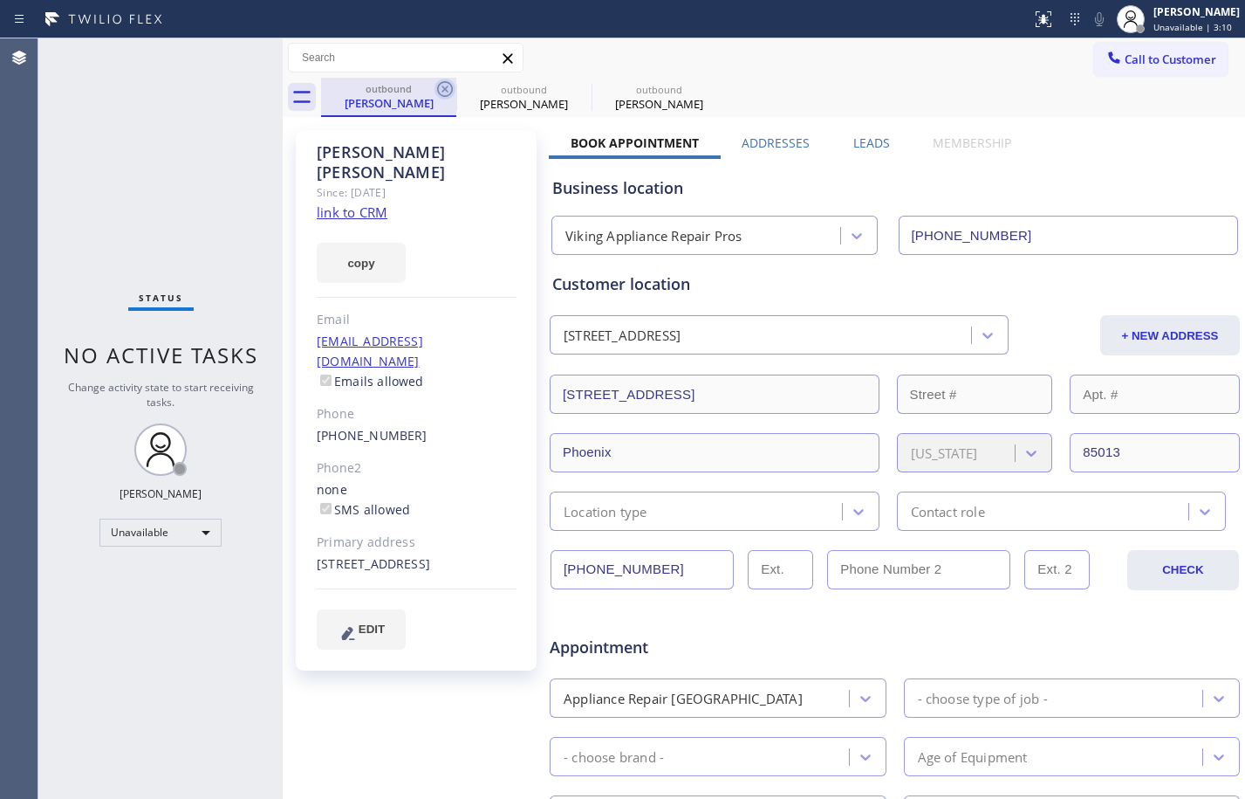
click at [449, 89] on icon at bounding box center [445, 89] width 21 height 21
click at [451, 89] on icon at bounding box center [445, 89] width 21 height 21
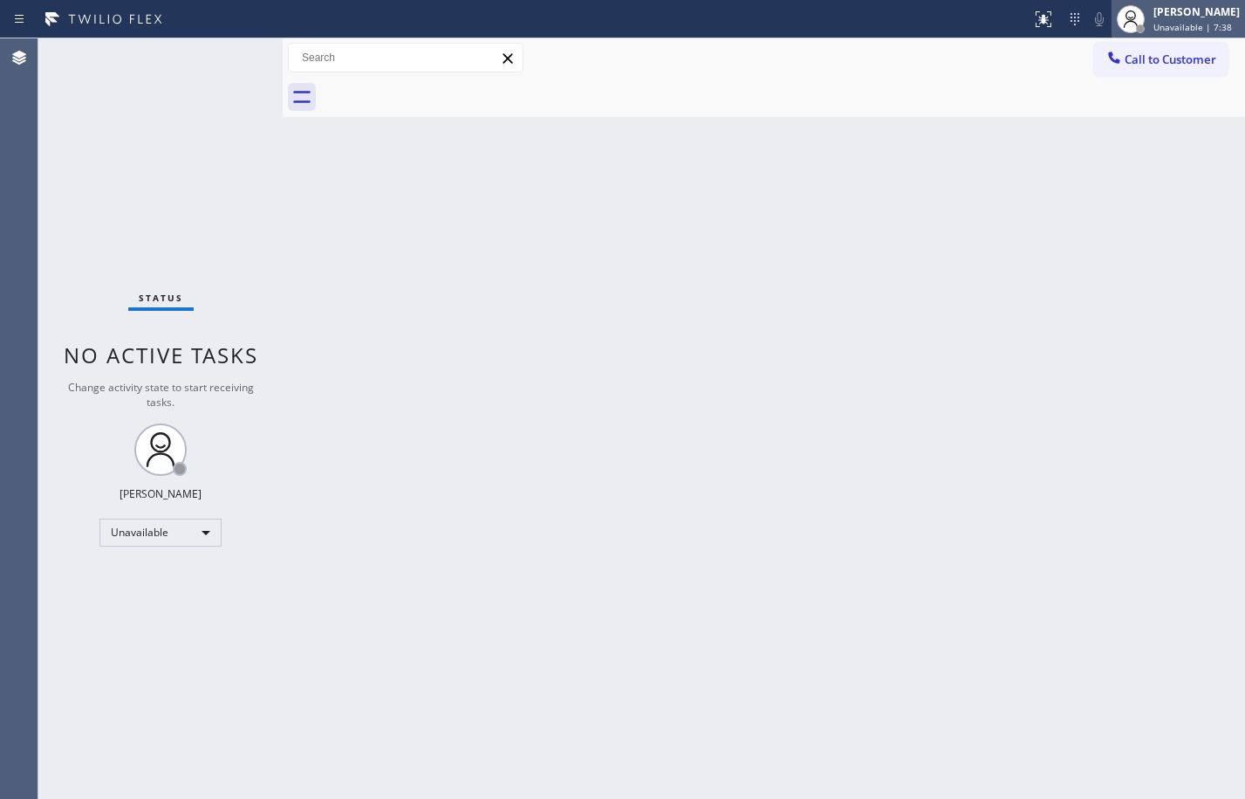
click at [1190, 28] on span "Unavailable | 7:38" at bounding box center [1193, 27] width 79 height 12
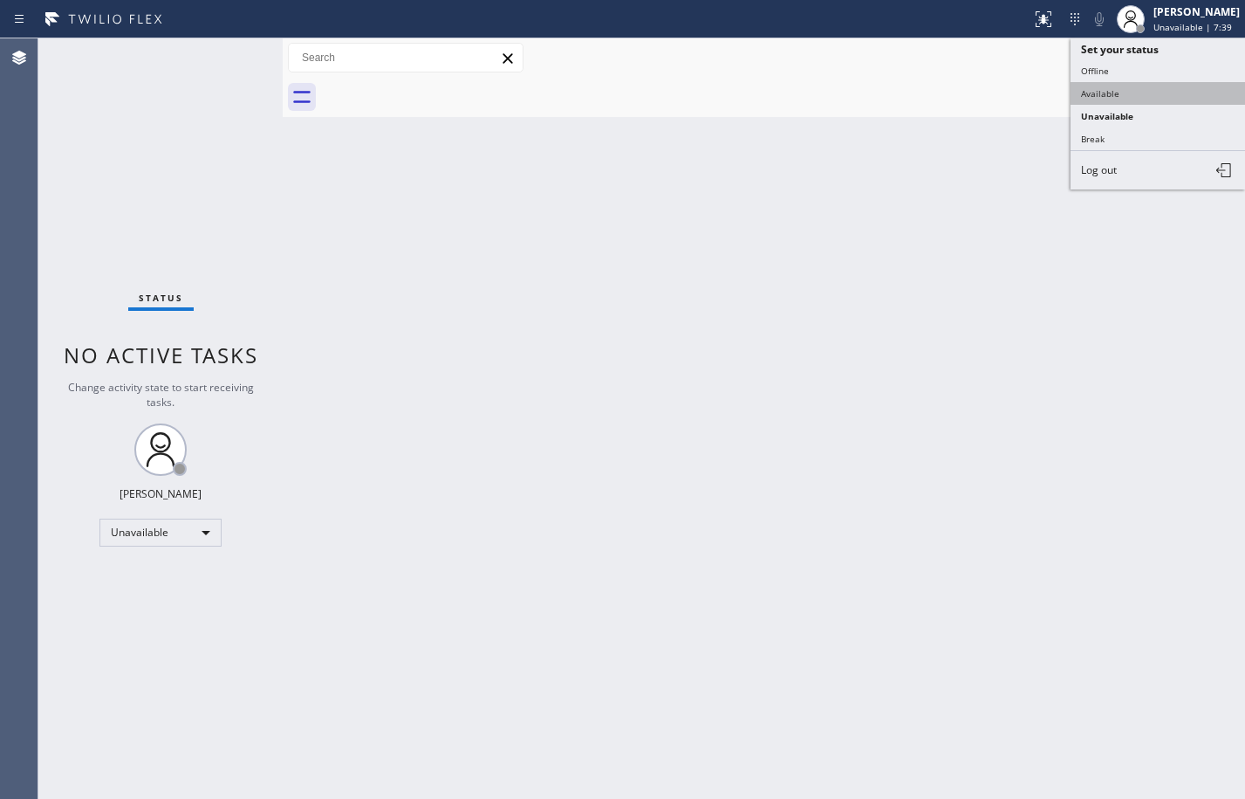
click at [1167, 96] on button "Available" at bounding box center [1158, 93] width 175 height 23
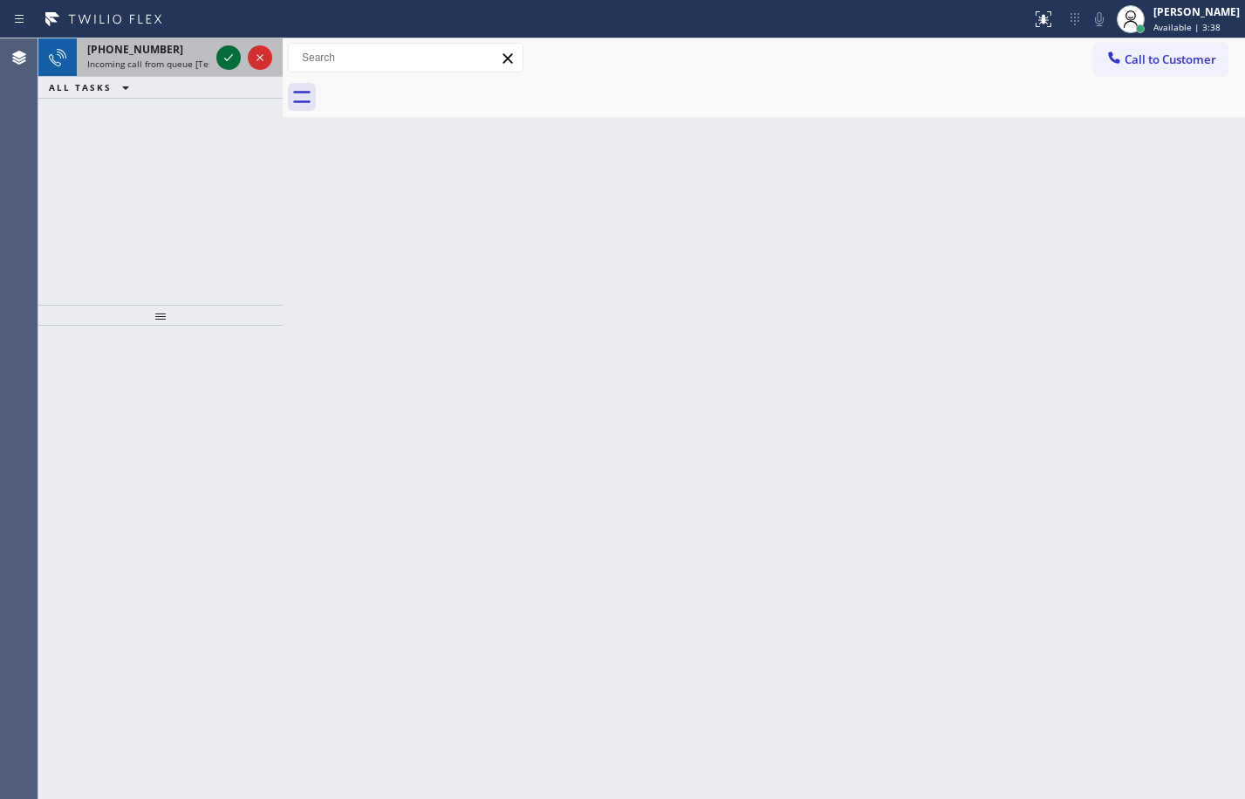
click at [235, 51] on icon at bounding box center [228, 57] width 21 height 21
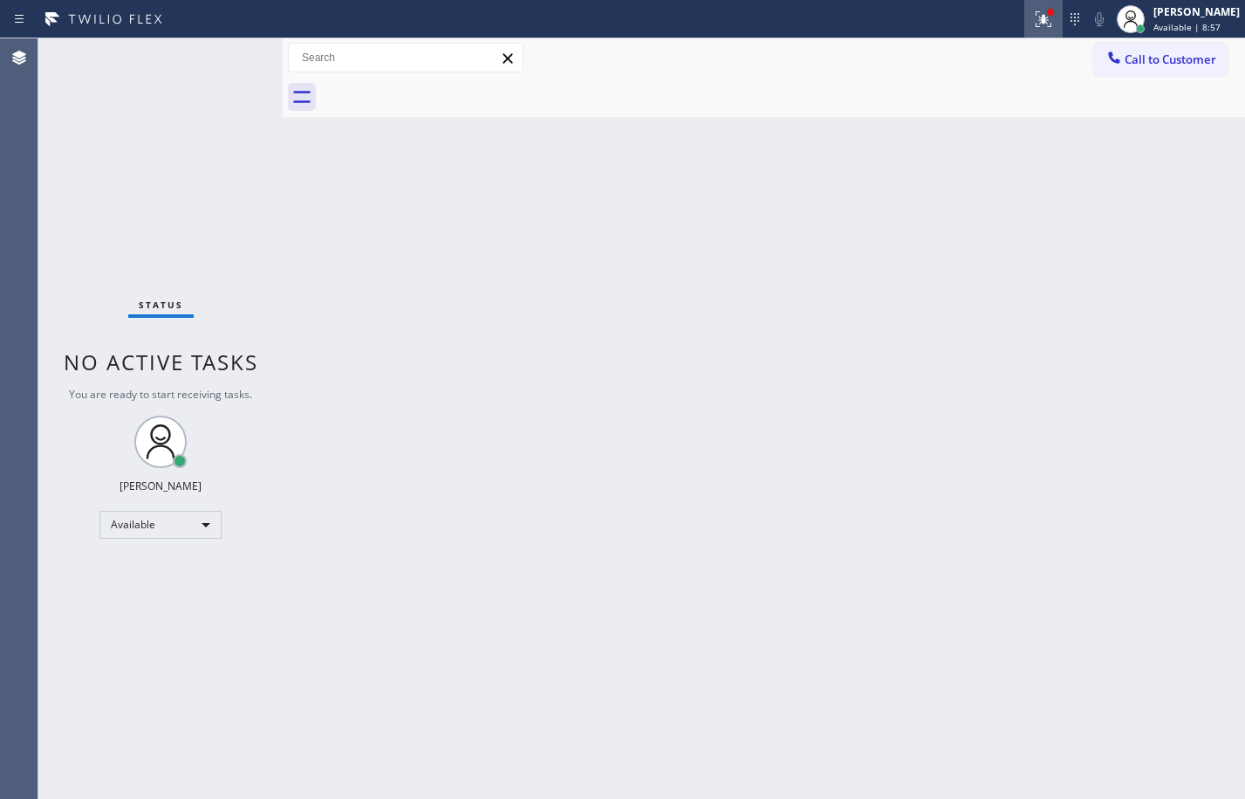
click at [1033, 10] on icon at bounding box center [1043, 19] width 21 height 21
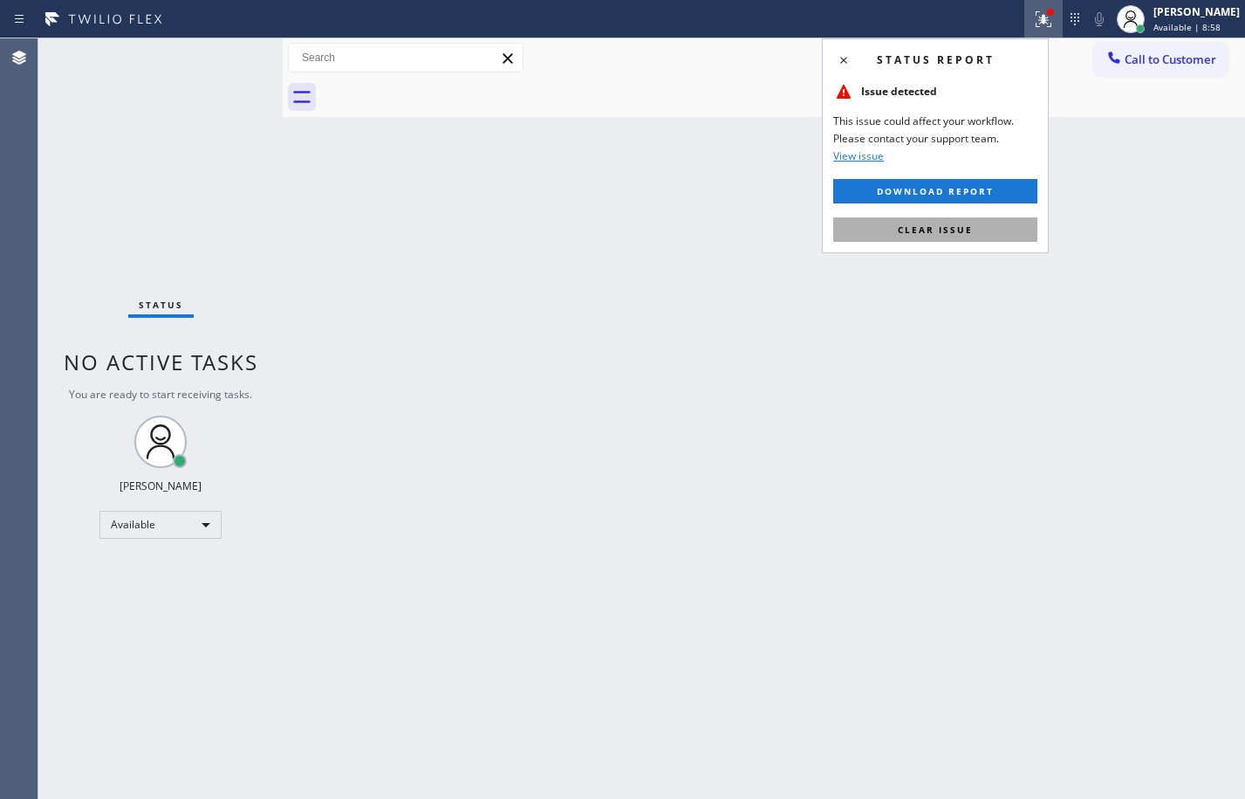
click at [936, 241] on button "Clear issue" at bounding box center [935, 229] width 204 height 24
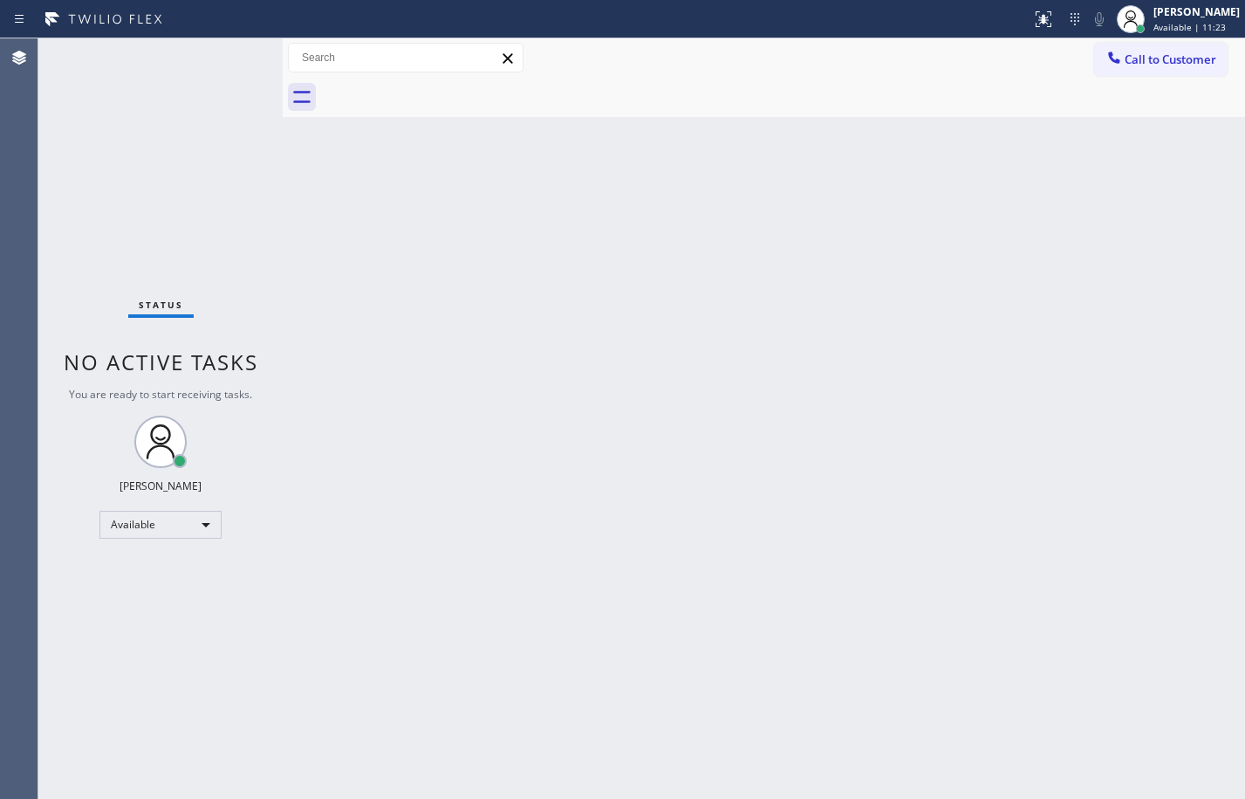
click at [230, 55] on div "Status No active tasks You are ready to start receiving tasks. [PERSON_NAME] Av…" at bounding box center [160, 418] width 244 height 760
click at [164, 134] on div "Status No active tasks You are ready to start receiving tasks. [PERSON_NAME] Av…" at bounding box center [160, 418] width 244 height 760
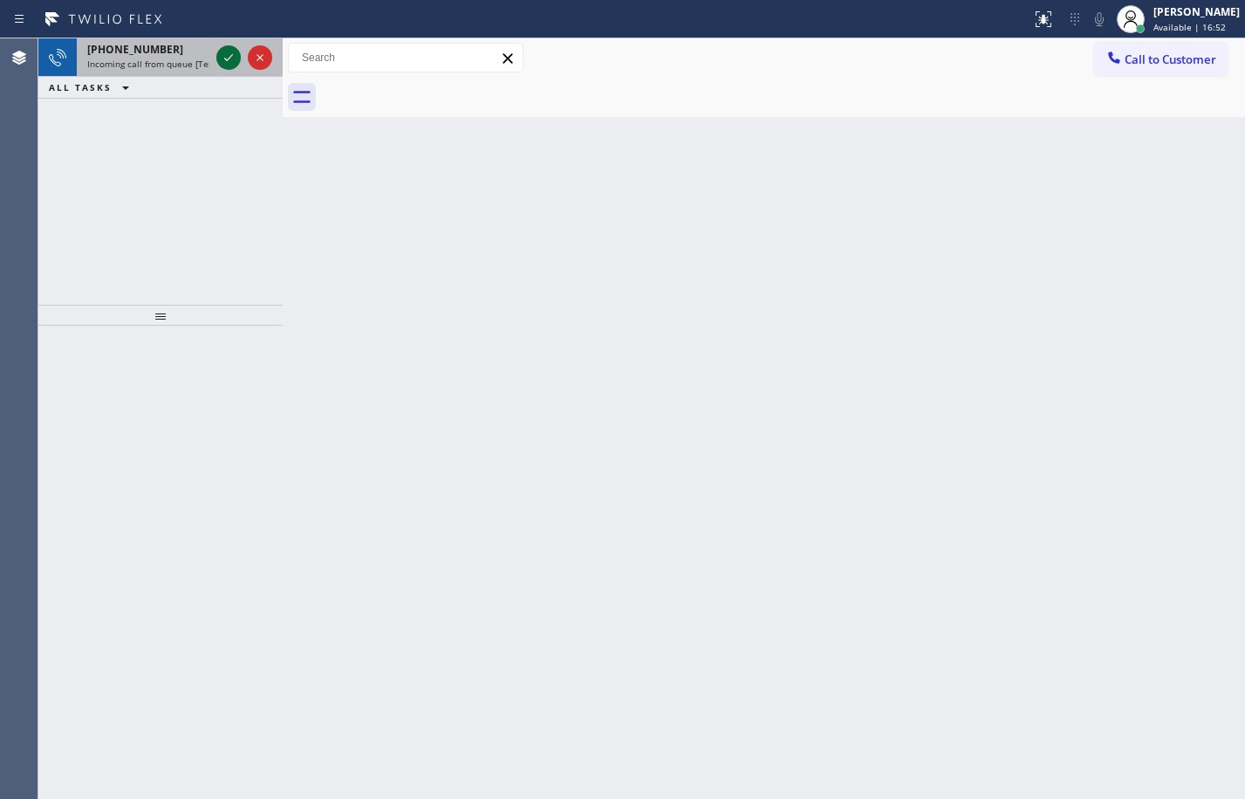
click at [238, 61] on icon at bounding box center [228, 57] width 21 height 21
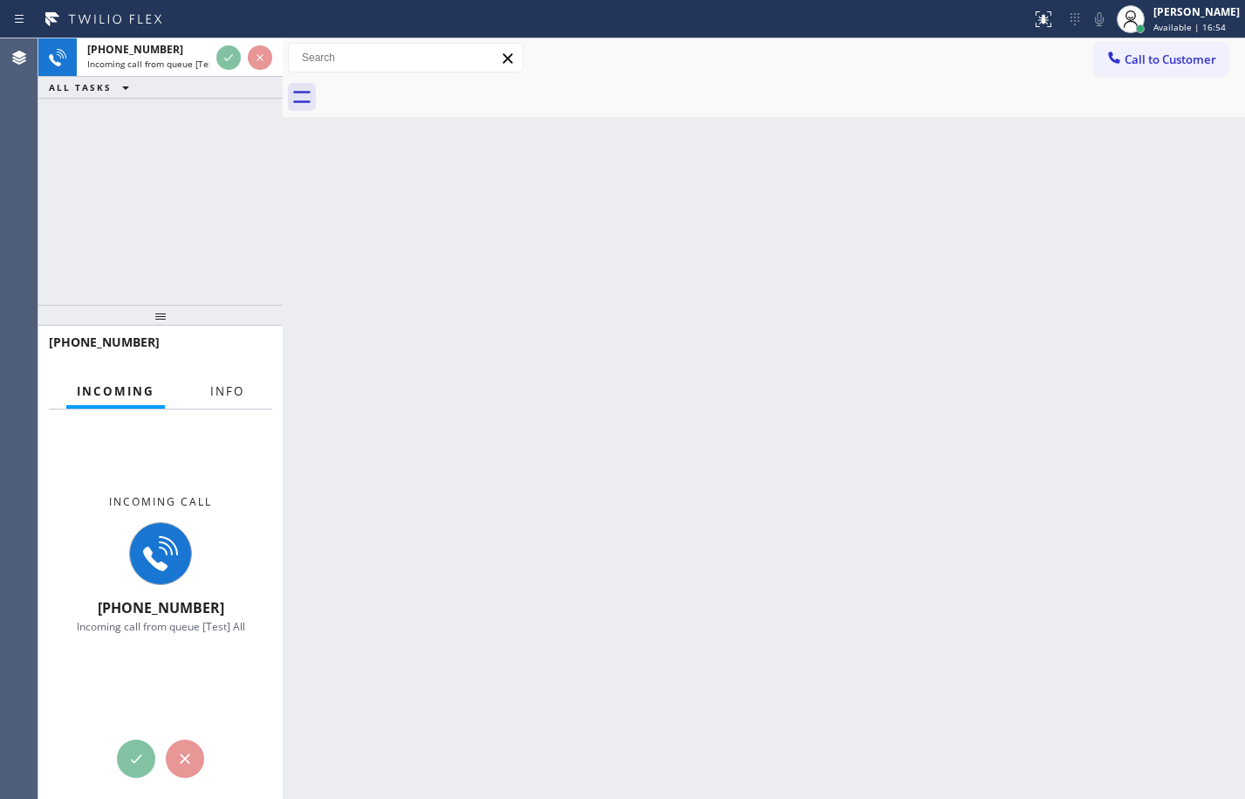
click at [241, 383] on span "Info" at bounding box center [227, 391] width 34 height 16
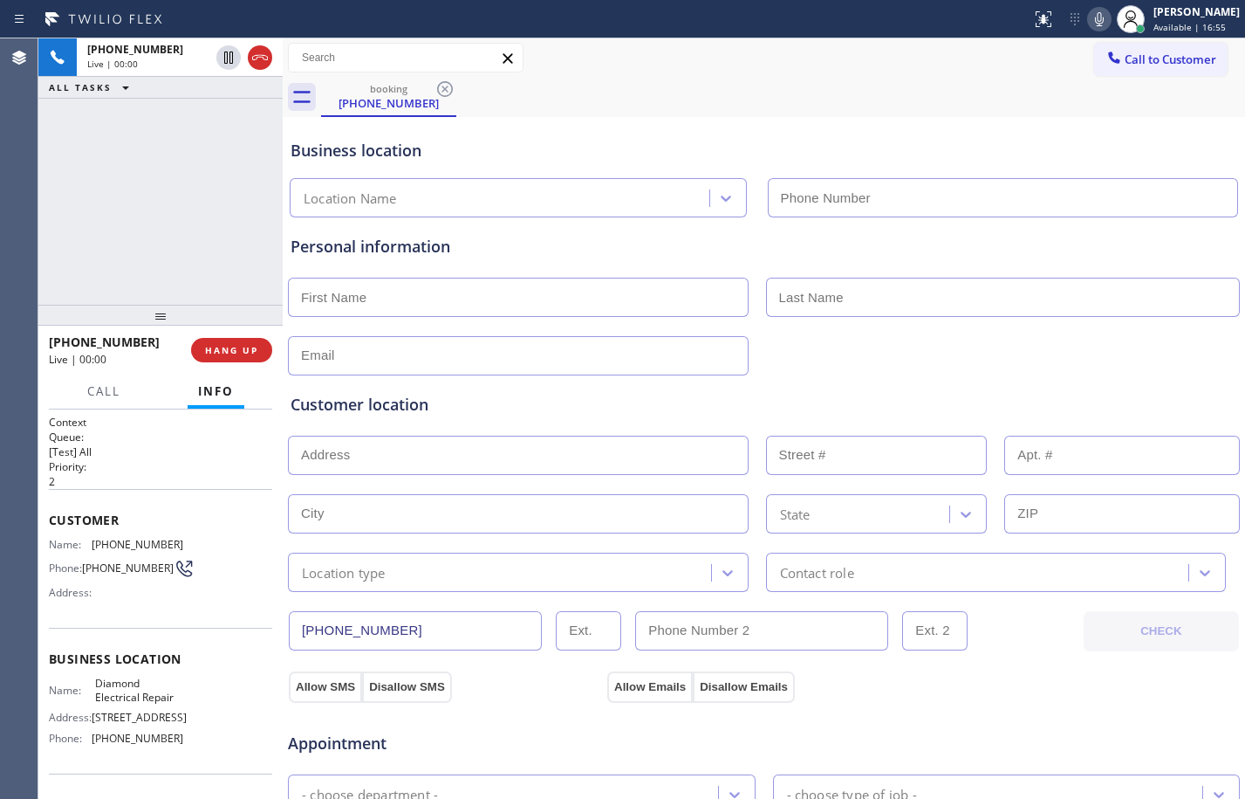
type input "(855) 907-1049"
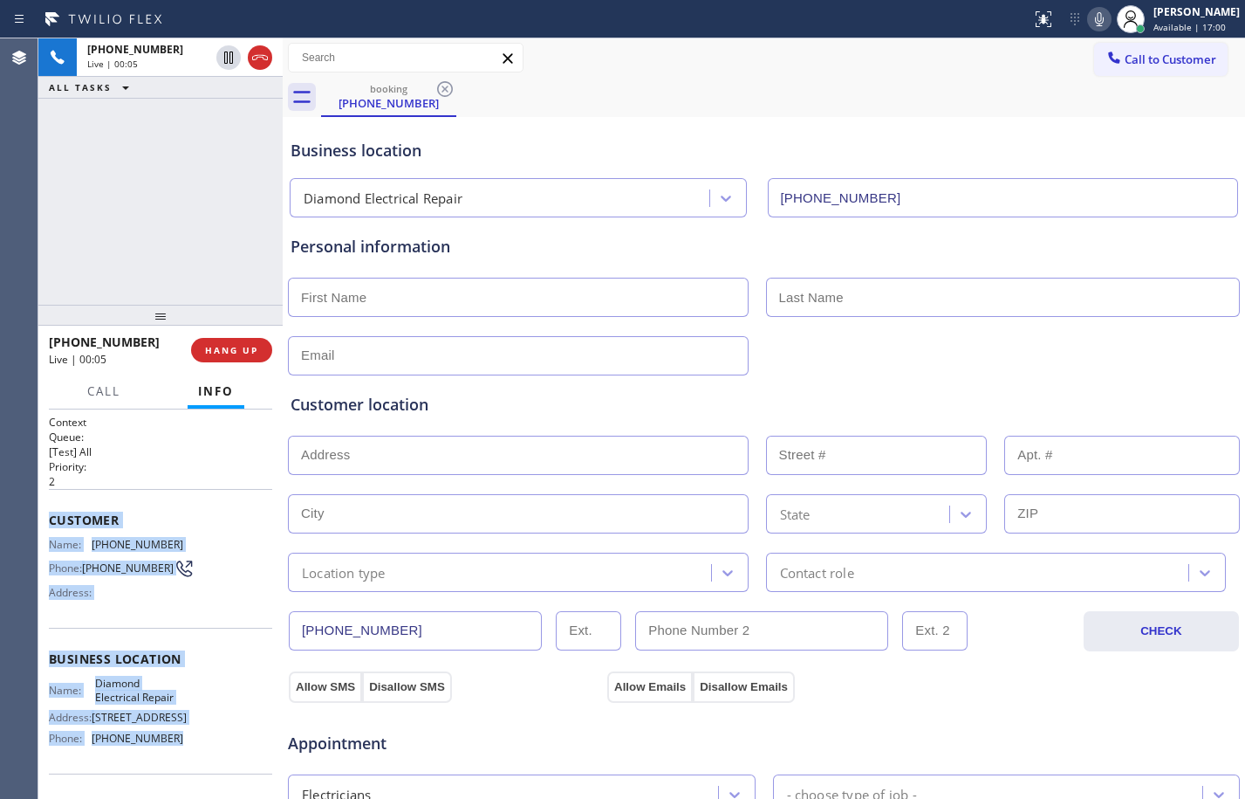
drag, startPoint x: 50, startPoint y: 525, endPoint x: 203, endPoint y: 768, distance: 287.9
click at [203, 768] on div "Context Queue: [Test] All Priority: 2 Customer Name: (855) 869-7312 Phone: (855…" at bounding box center [160, 660] width 223 height 491
copy div "Customer Name: (855) 869-7312 Phone: (855) 869-7312 Address: Business location …"
click at [158, 166] on div "+18558697312 Live | 00:15 ALL TASKS ALL TASKS ACTIVE TASKS TASKS IN WRAP UP" at bounding box center [160, 171] width 244 height 266
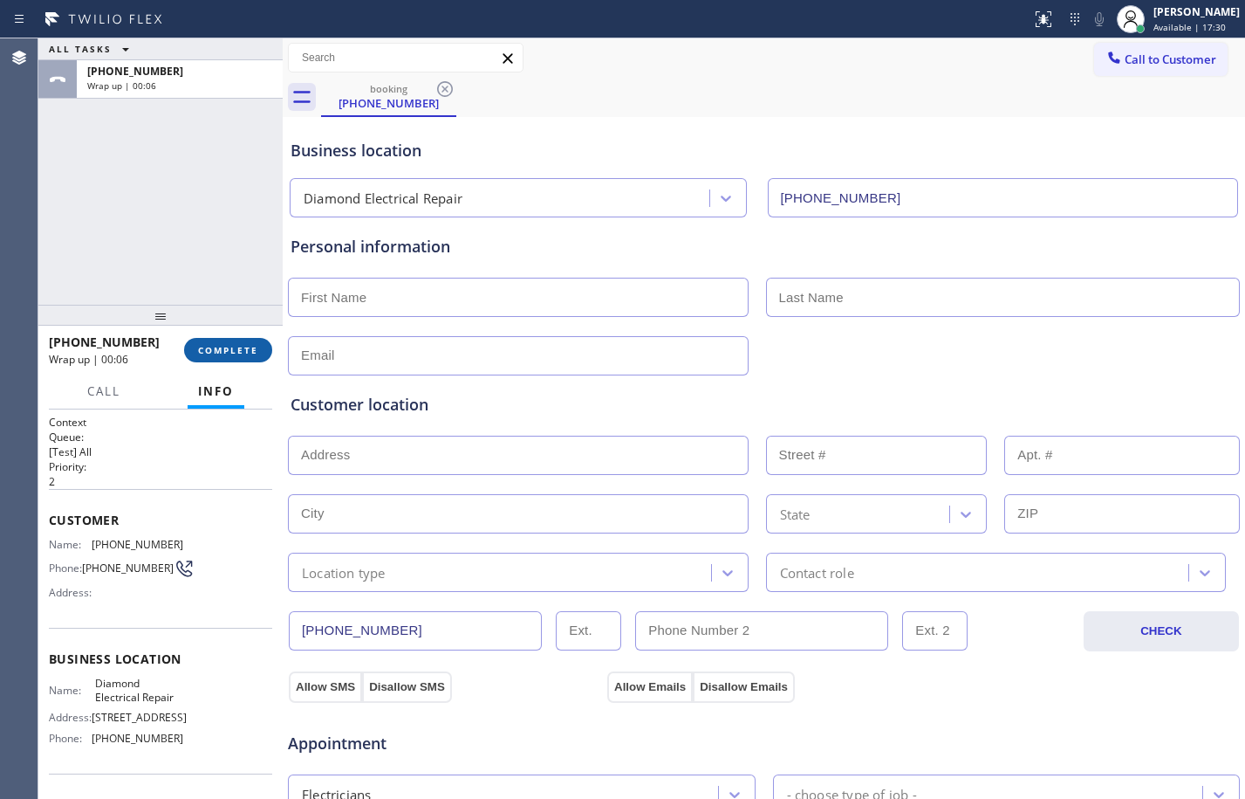
click at [249, 355] on span "COMPLETE" at bounding box center [228, 350] width 60 height 12
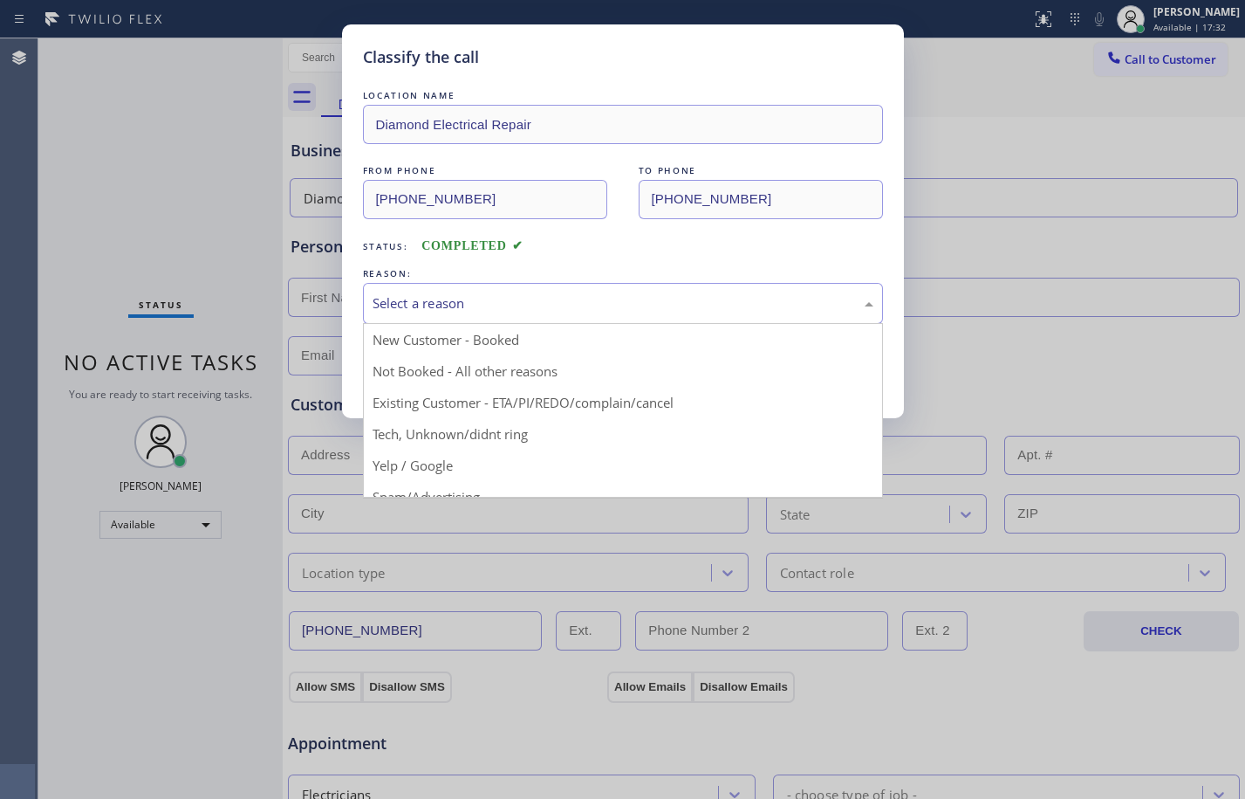
click at [455, 313] on div "Select a reason" at bounding box center [623, 303] width 520 height 41
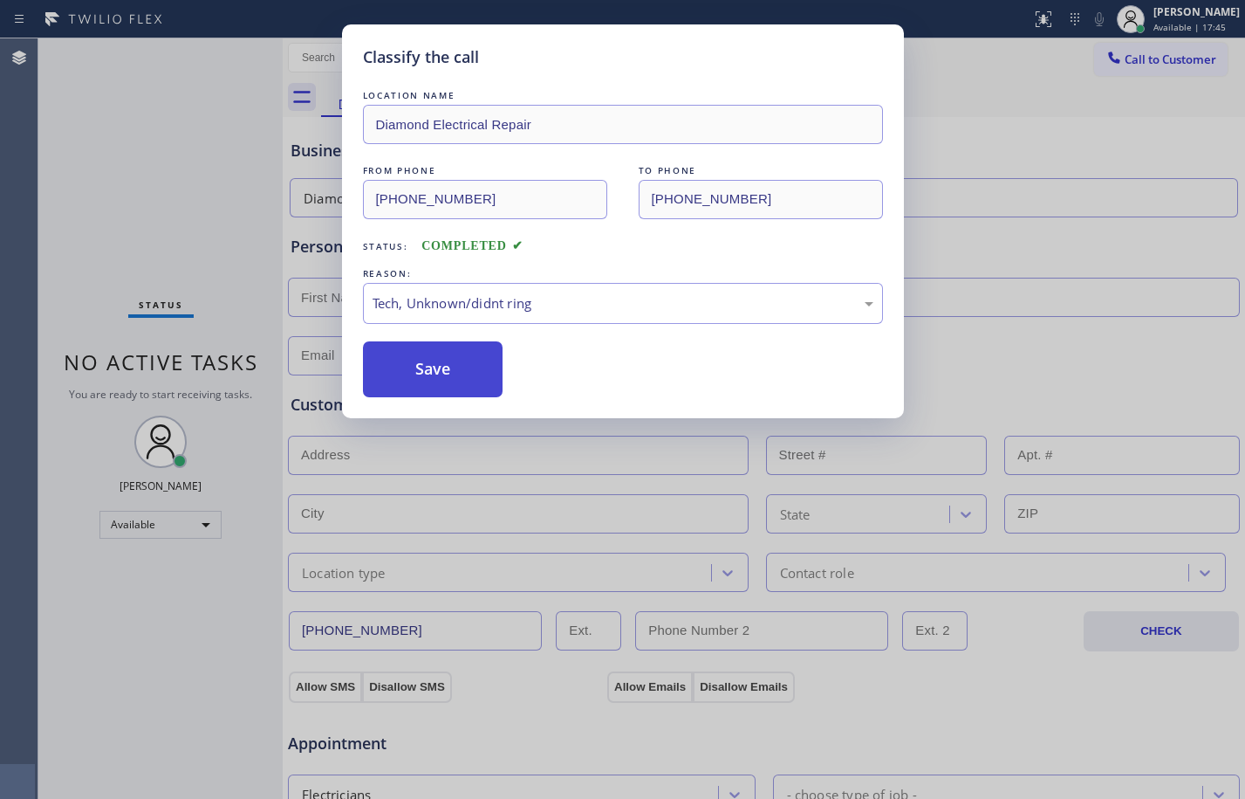
click at [429, 381] on button "Save" at bounding box center [433, 369] width 141 height 56
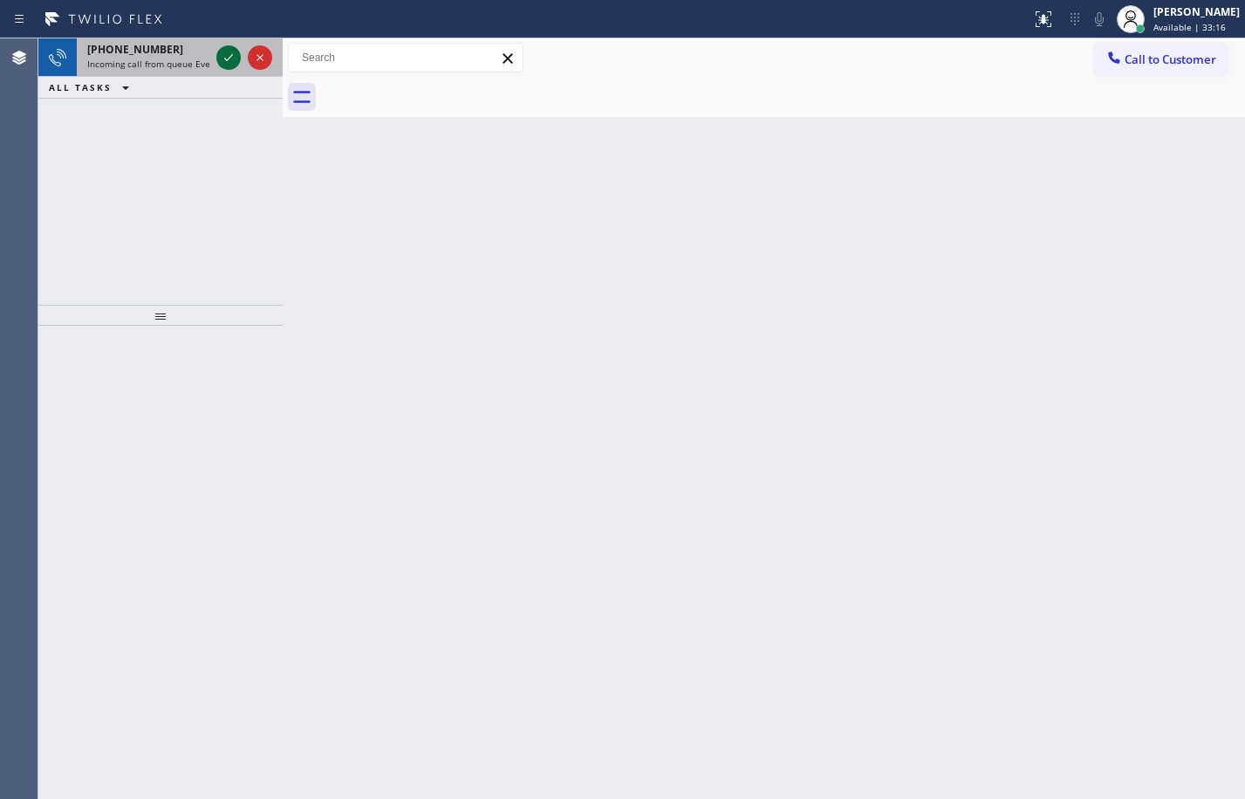
click at [230, 56] on icon at bounding box center [228, 57] width 21 height 21
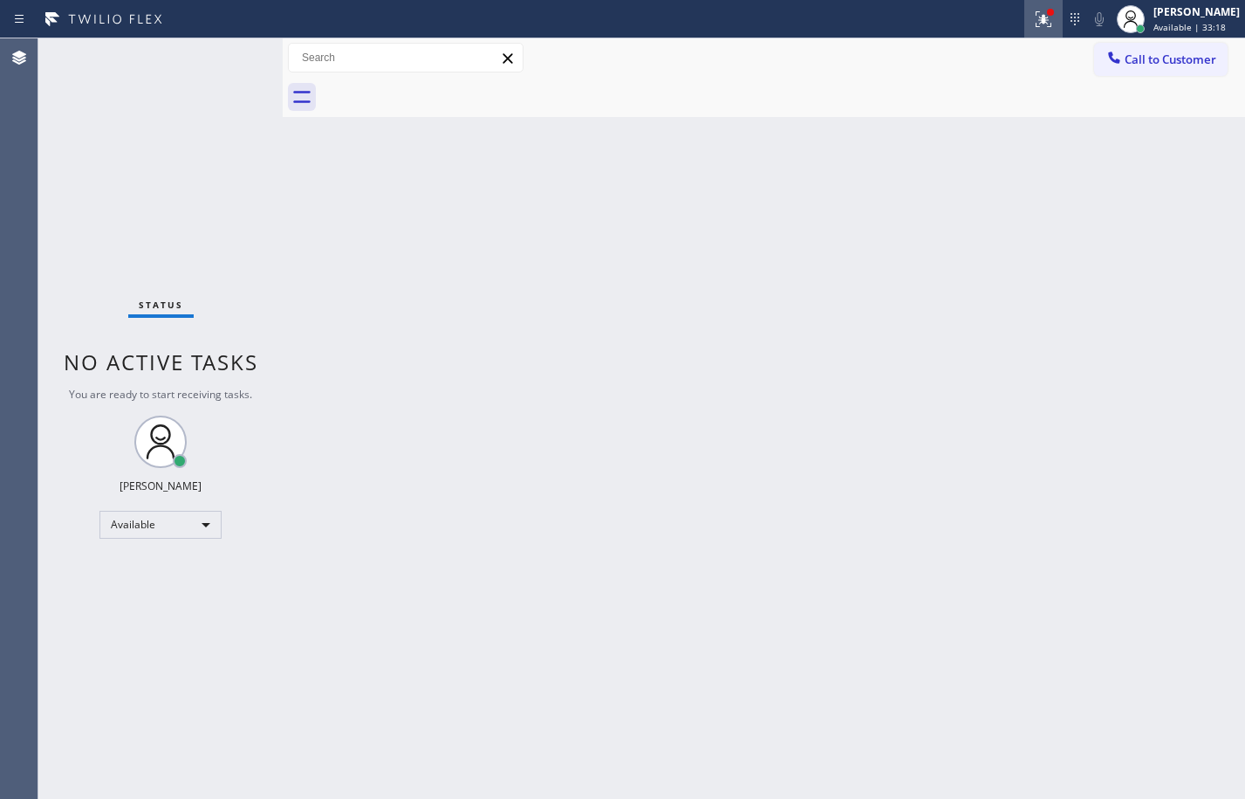
click at [1036, 19] on icon at bounding box center [1041, 17] width 10 height 12
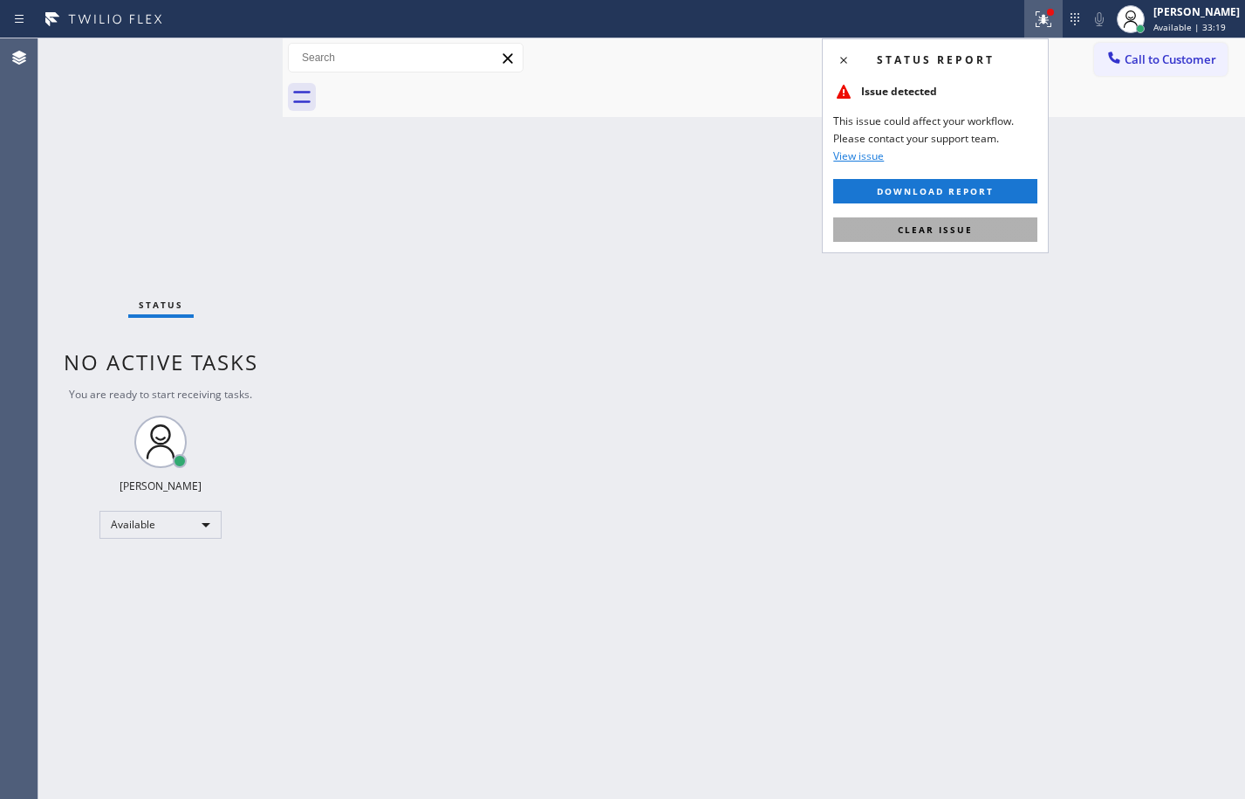
click at [911, 225] on span "Clear issue" at bounding box center [935, 229] width 75 height 12
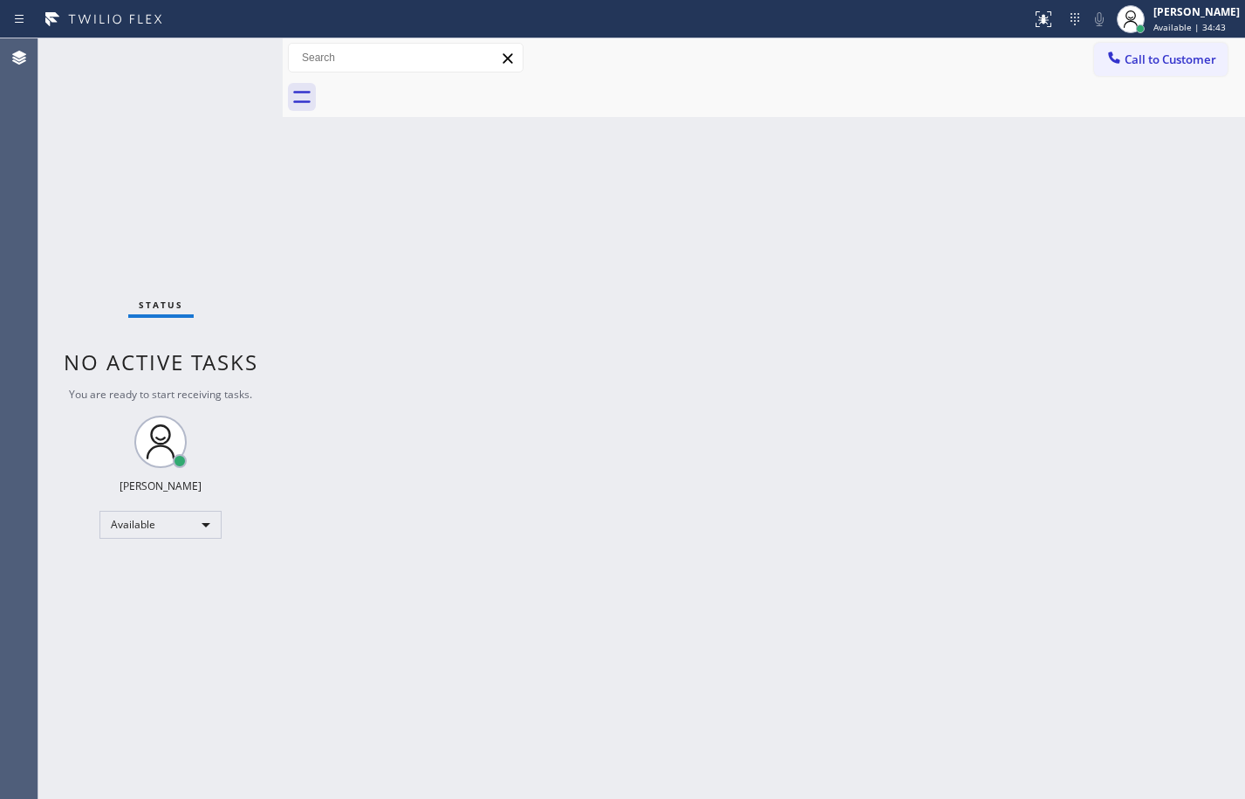
click at [734, 645] on div "Back to Dashboard Change Sender ID Customers Technicians Select a contact Outbo…" at bounding box center [764, 418] width 963 height 760
click at [213, 216] on div "Status No active tasks You are ready to start receiving tasks. [PERSON_NAME] Av…" at bounding box center [160, 418] width 244 height 760
click at [813, 523] on div "Back to Dashboard Change Sender ID Customers Technicians Select a contact Outbo…" at bounding box center [764, 418] width 963 height 760
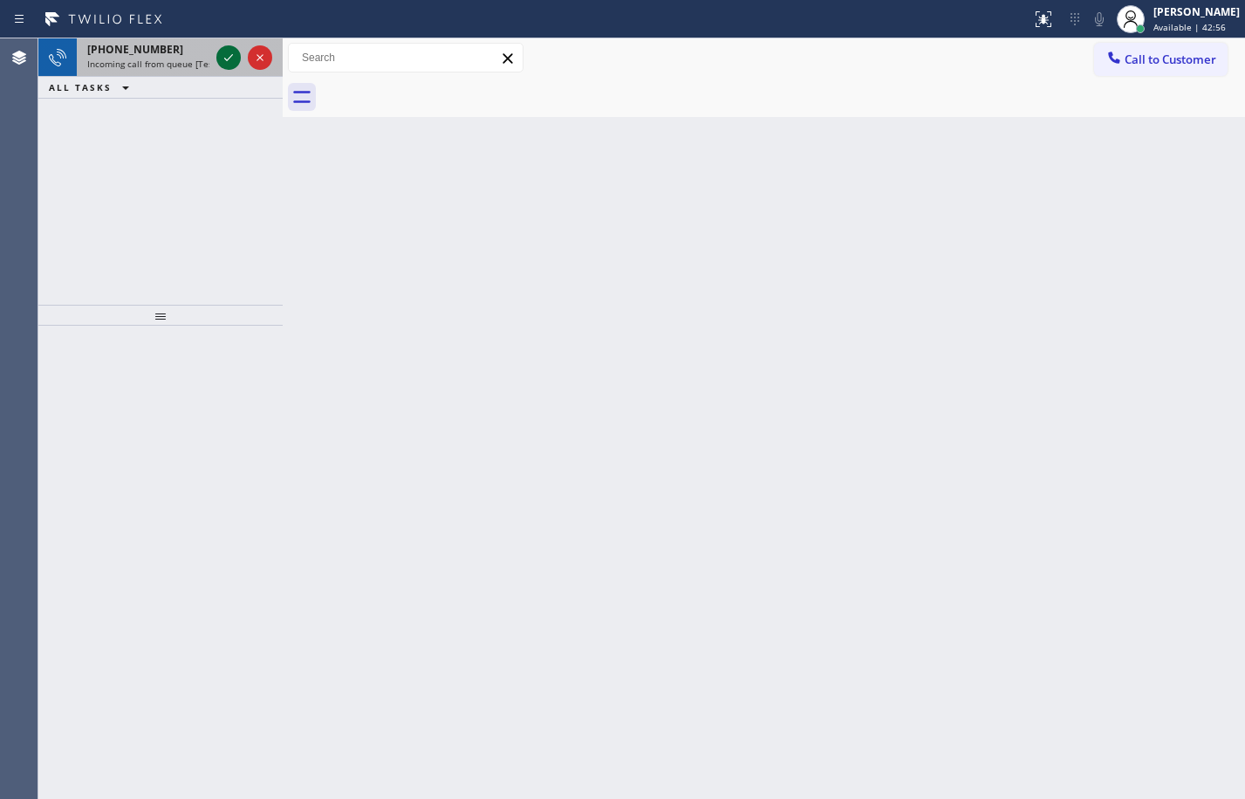
click at [232, 60] on icon at bounding box center [228, 57] width 21 height 21
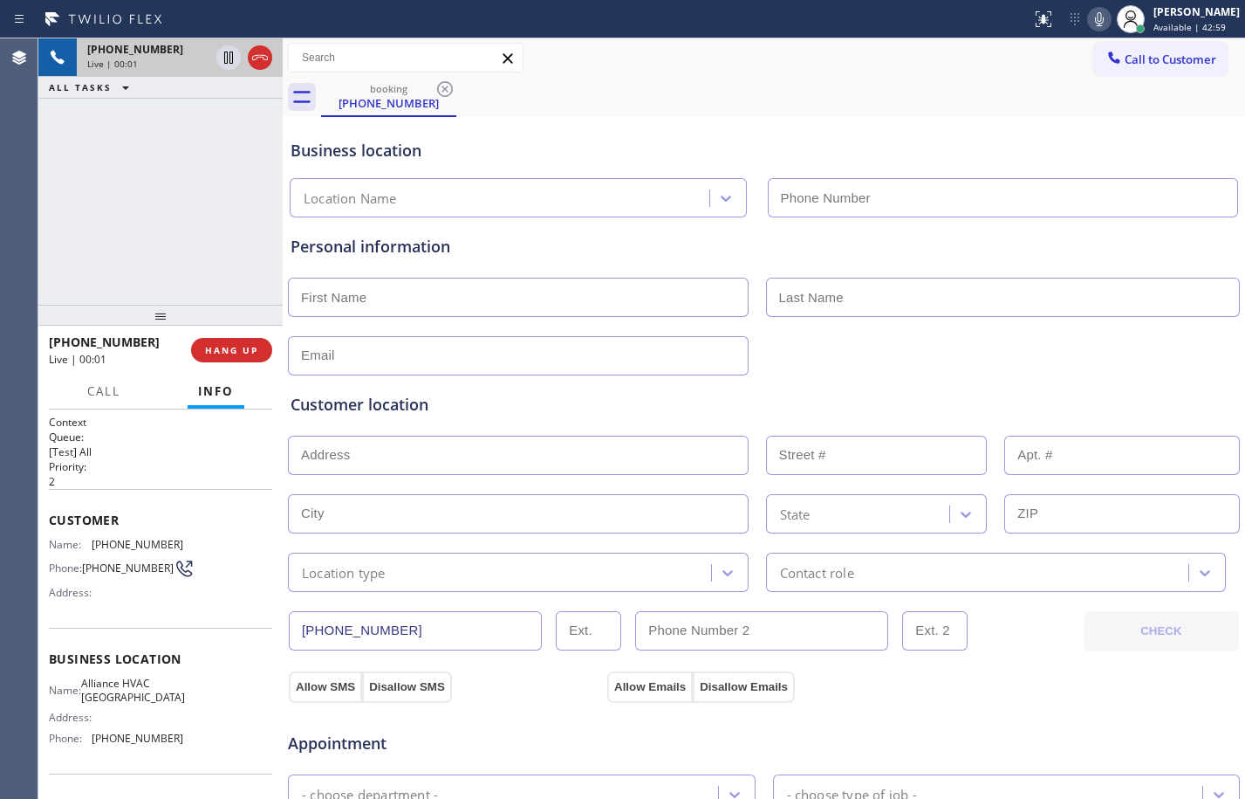
type input "(561) 944-7904"
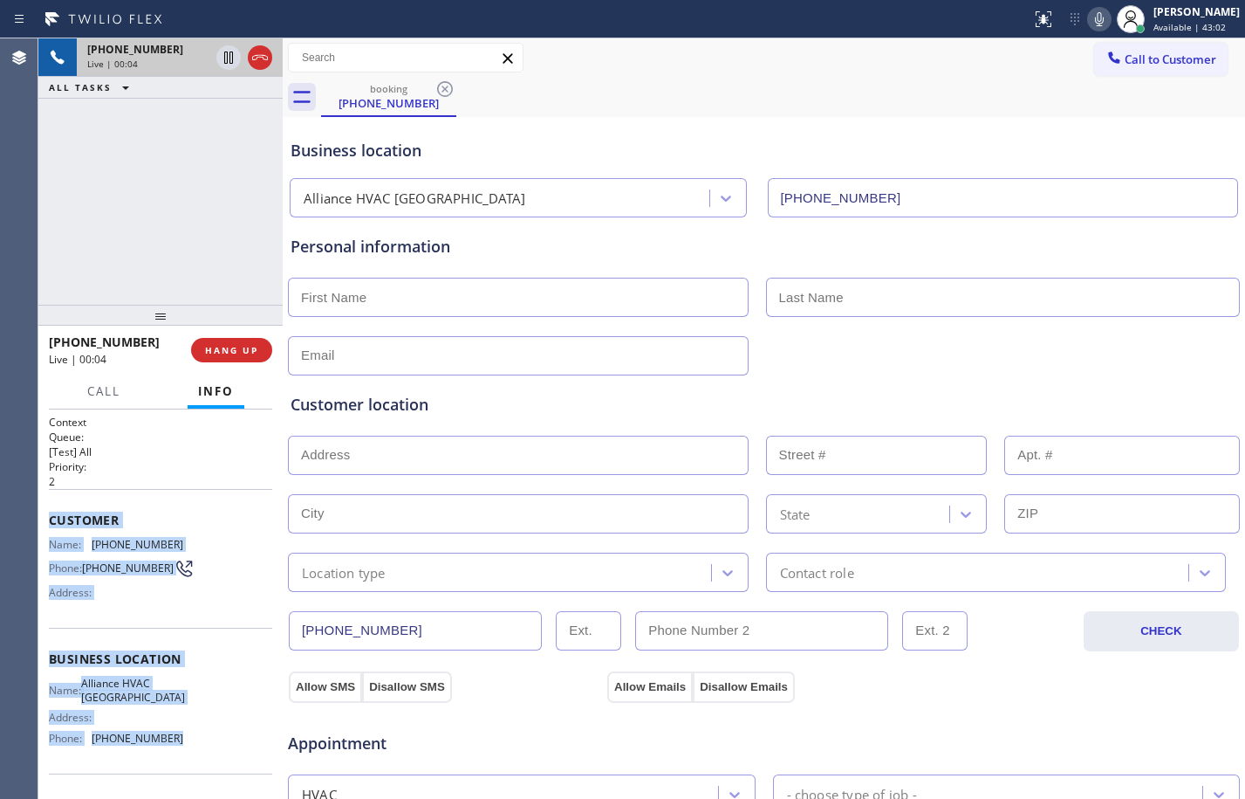
drag, startPoint x: 51, startPoint y: 522, endPoint x: 221, endPoint y: 748, distance: 282.4
click at [221, 748] on div "Context Queue: [Test] All Priority: 2 Customer Name: (561) 279-1064 Phone: (561…" at bounding box center [160, 660] width 223 height 491
copy div "Customer Name: (561) 279-1064 Phone: (561) 279-1064 Address: Business location …"
click at [221, 341] on button "HANG UP" at bounding box center [231, 350] width 81 height 24
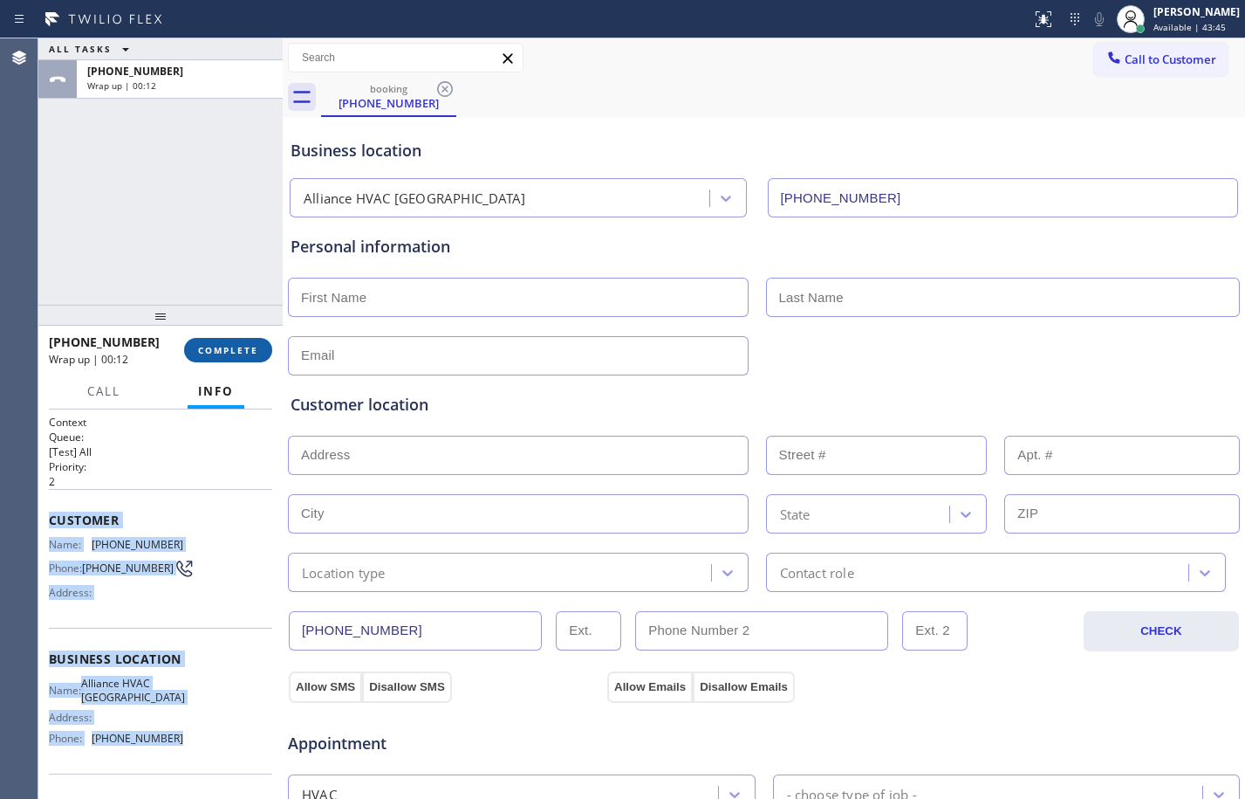
click at [232, 339] on button "COMPLETE" at bounding box center [228, 350] width 88 height 24
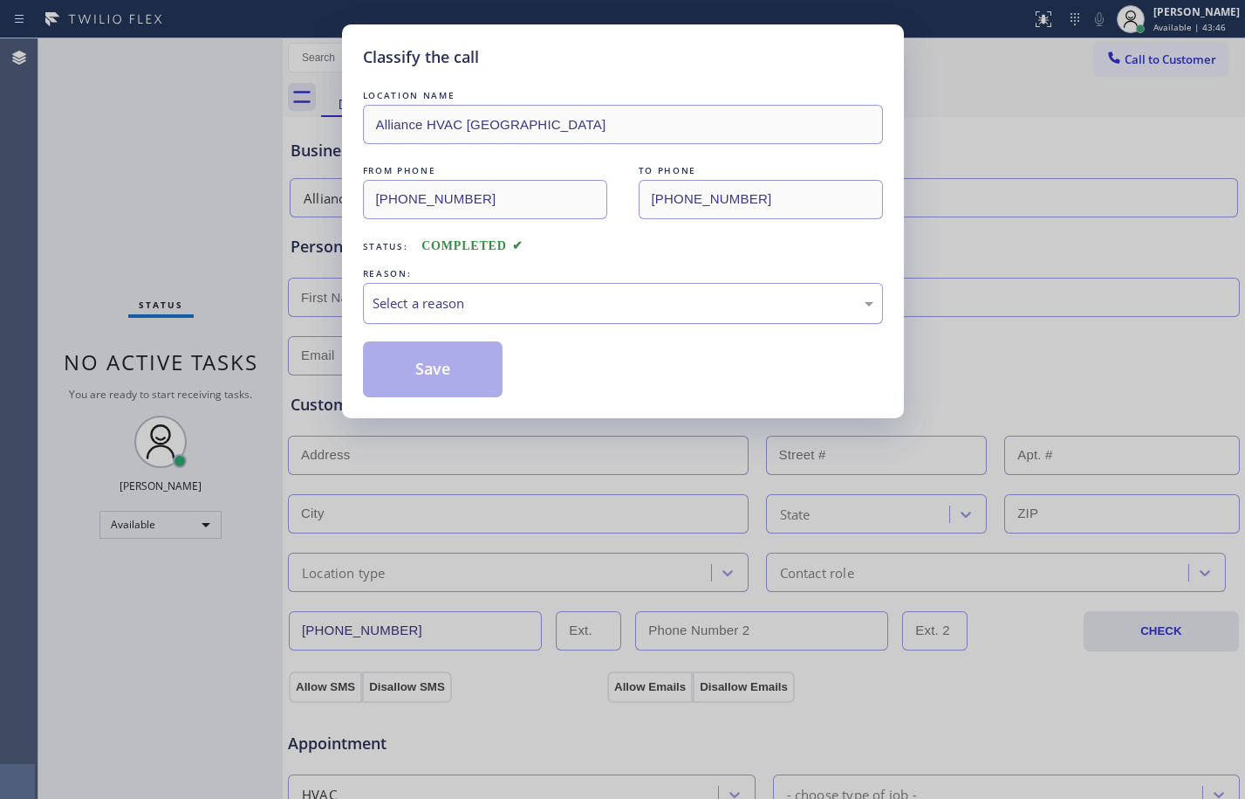
click at [576, 290] on div "Select a reason" at bounding box center [623, 303] width 520 height 41
click at [423, 367] on button "Save" at bounding box center [433, 369] width 141 height 56
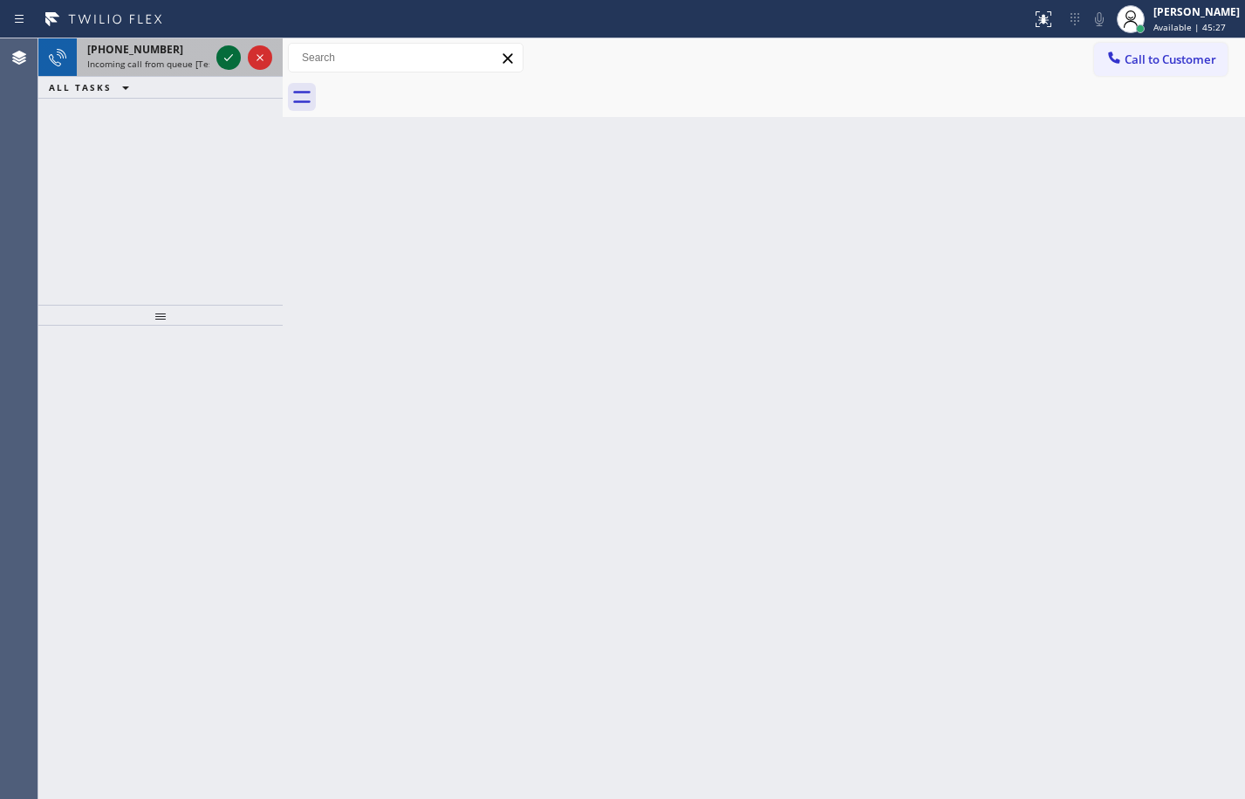
click at [227, 58] on icon at bounding box center [228, 57] width 21 height 21
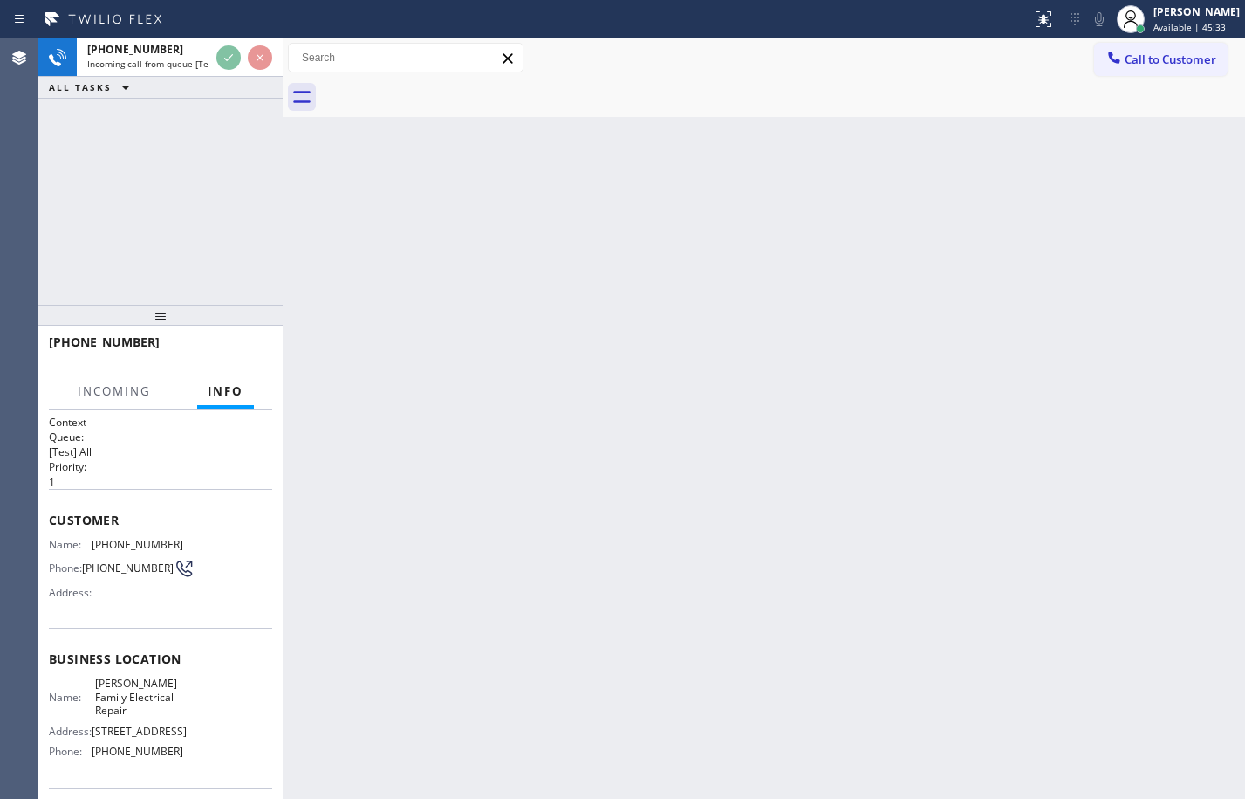
click at [48, 521] on div "Context Queue: [Test] All Priority: 1 Customer Name: (929) 990-2944 Phone: (929…" at bounding box center [160, 603] width 244 height 389
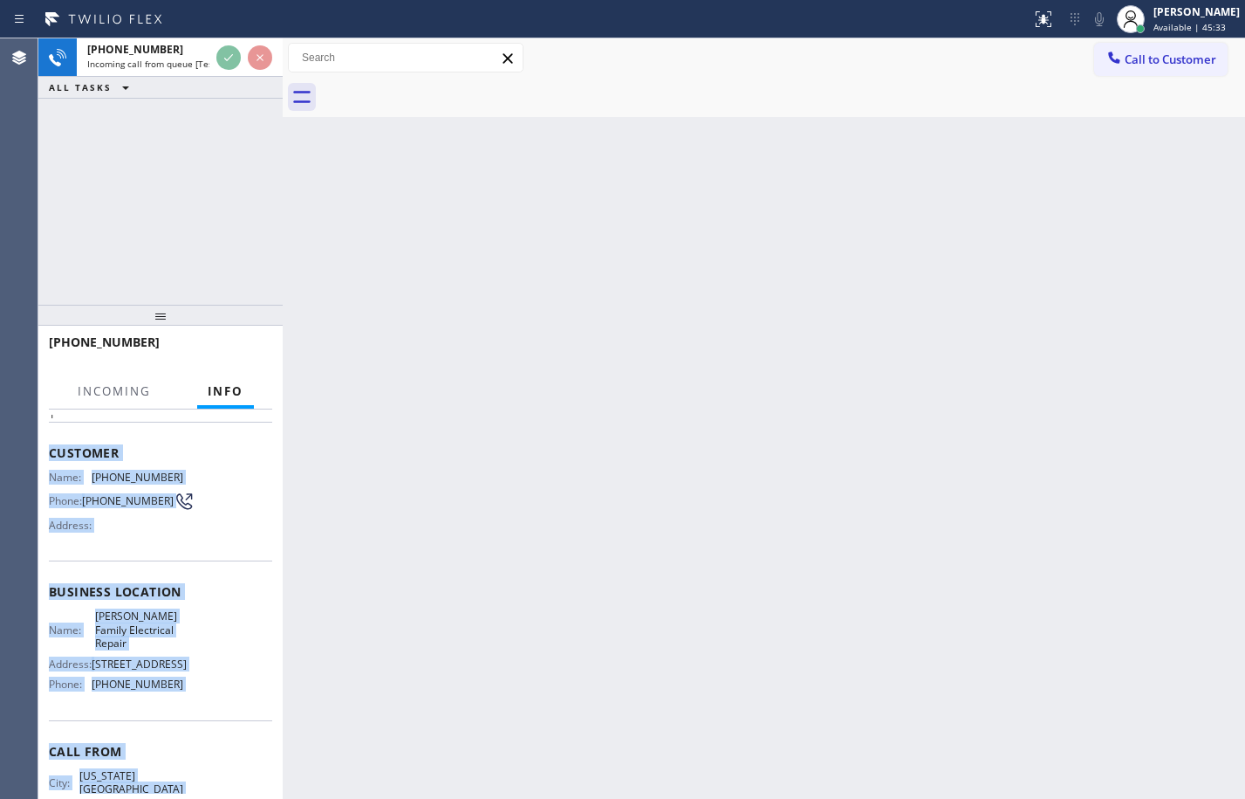
scroll to position [119, 0]
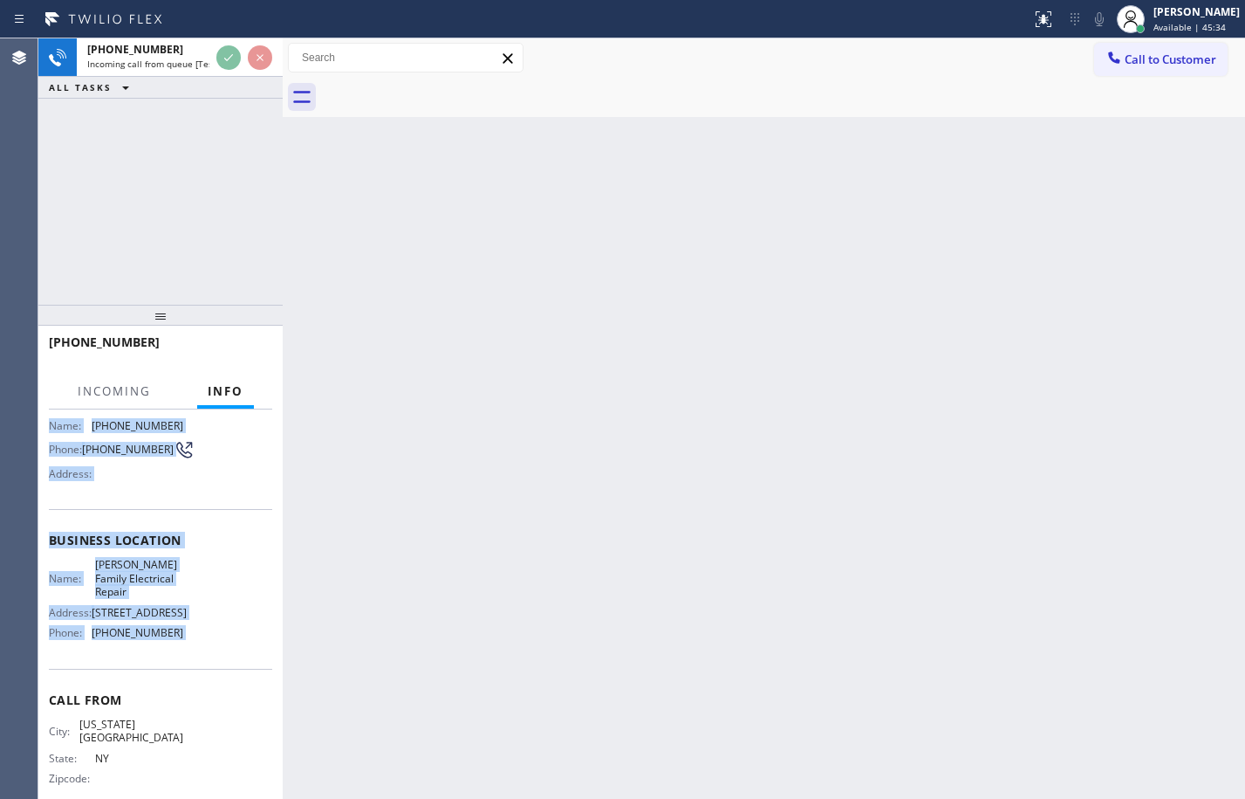
drag, startPoint x: 48, startPoint y: 521, endPoint x: 218, endPoint y: 628, distance: 201.2
click at [218, 628] on div "Context Queue: [Test] All Priority: 1 Customer Name: (929) 990-2944 Phone: (929…" at bounding box center [160, 603] width 244 height 389
copy div "Customer Name: (929) 990-2944 Phone: (929) 990-2944 Address: Business location …"
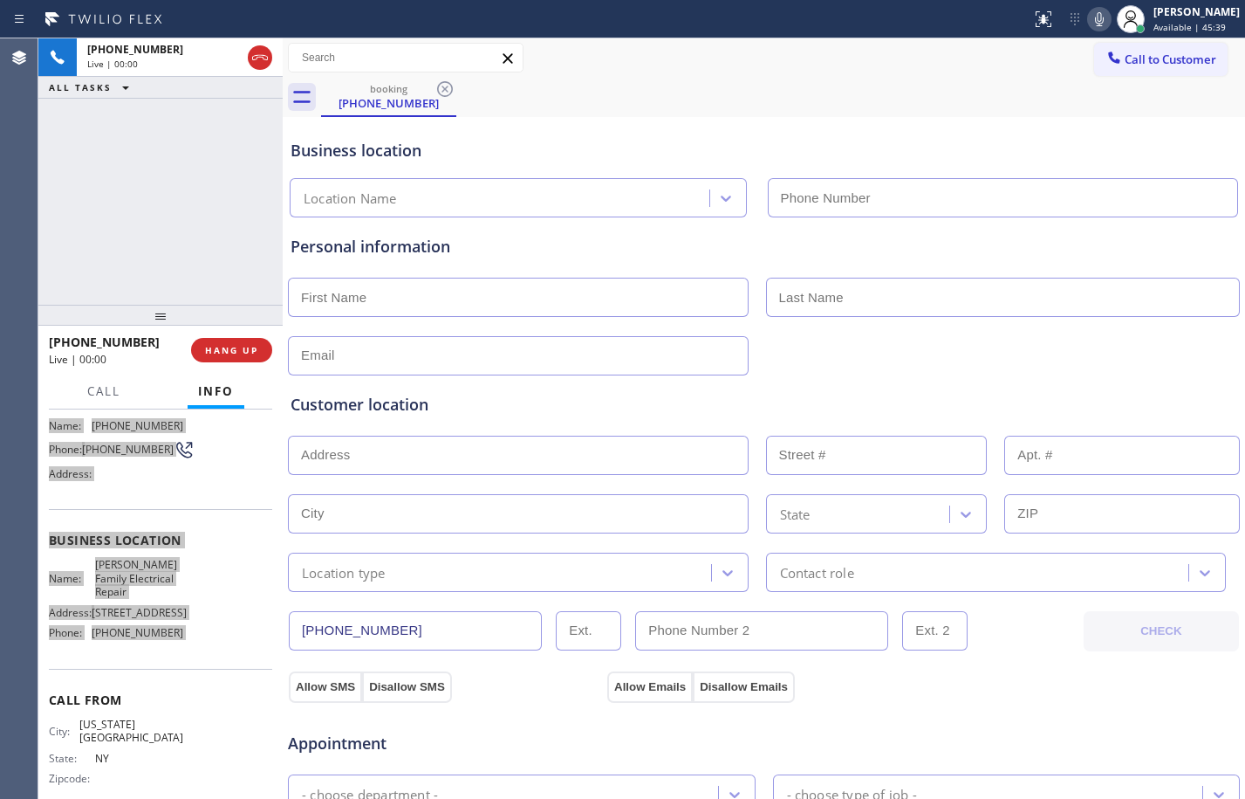
type input "(347) 427-5293"
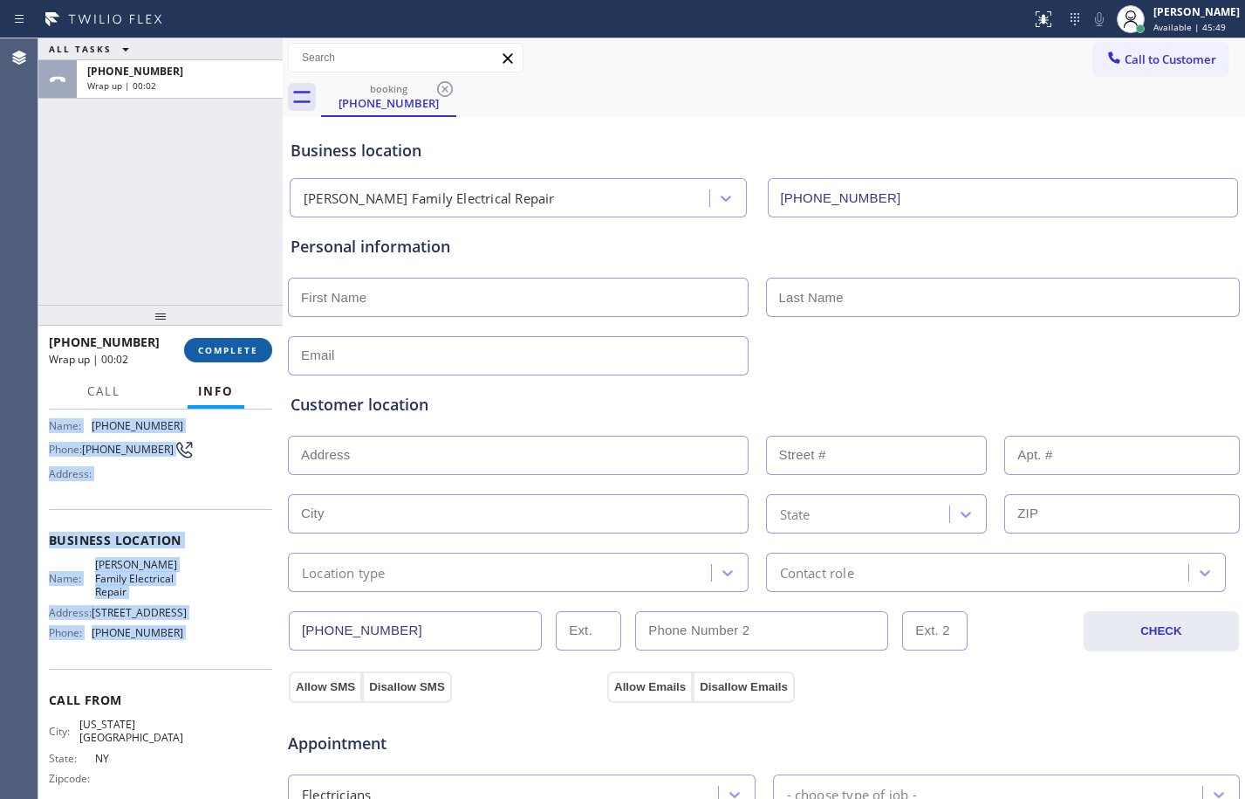
click at [236, 345] on span "COMPLETE" at bounding box center [228, 350] width 60 height 12
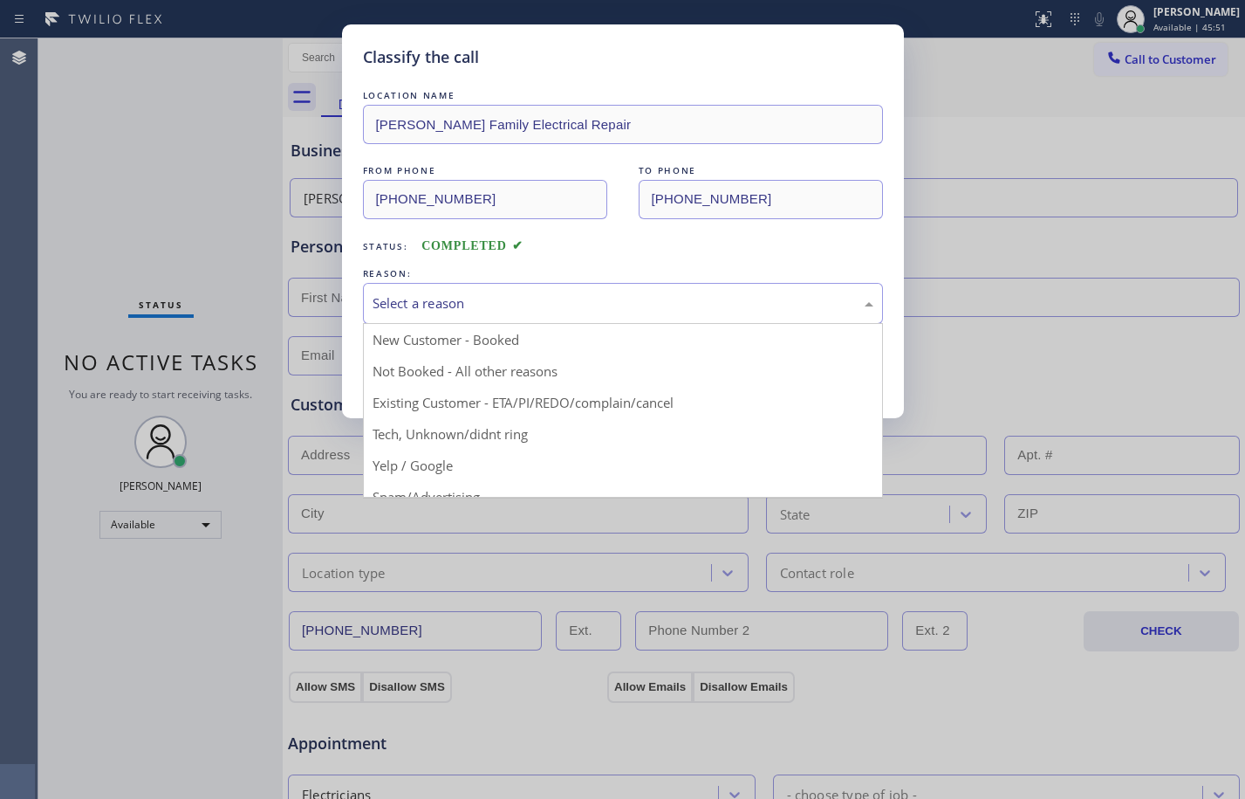
click at [680, 309] on div "Select a reason" at bounding box center [623, 303] width 501 height 20
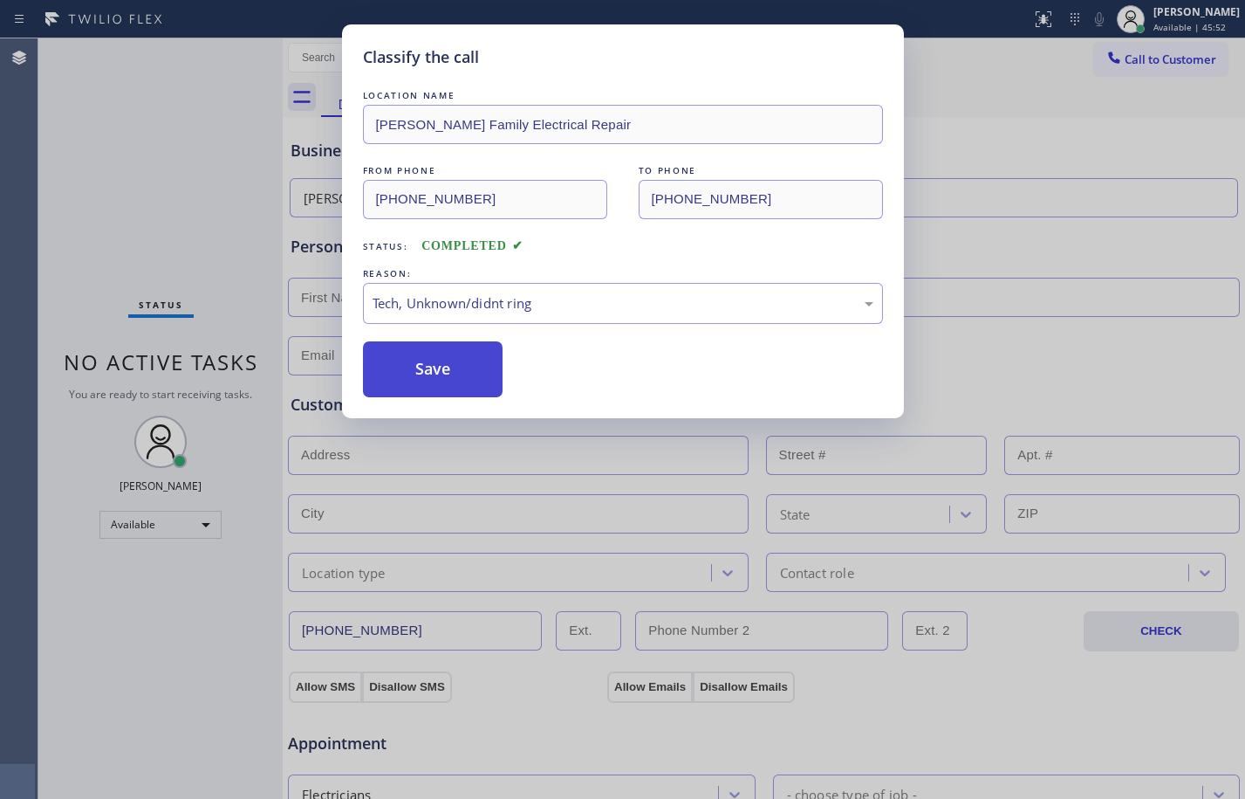
click at [432, 365] on button "Save" at bounding box center [433, 369] width 141 height 56
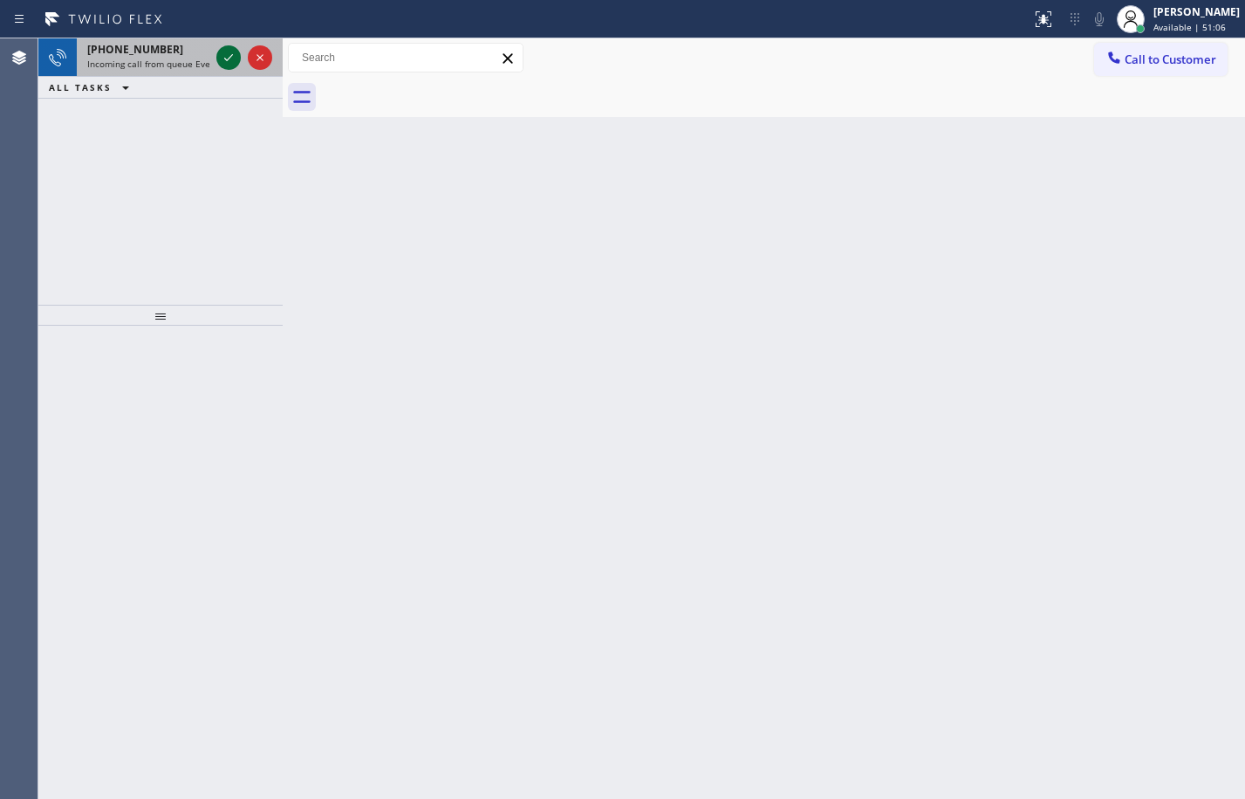
click at [231, 51] on icon at bounding box center [228, 57] width 21 height 21
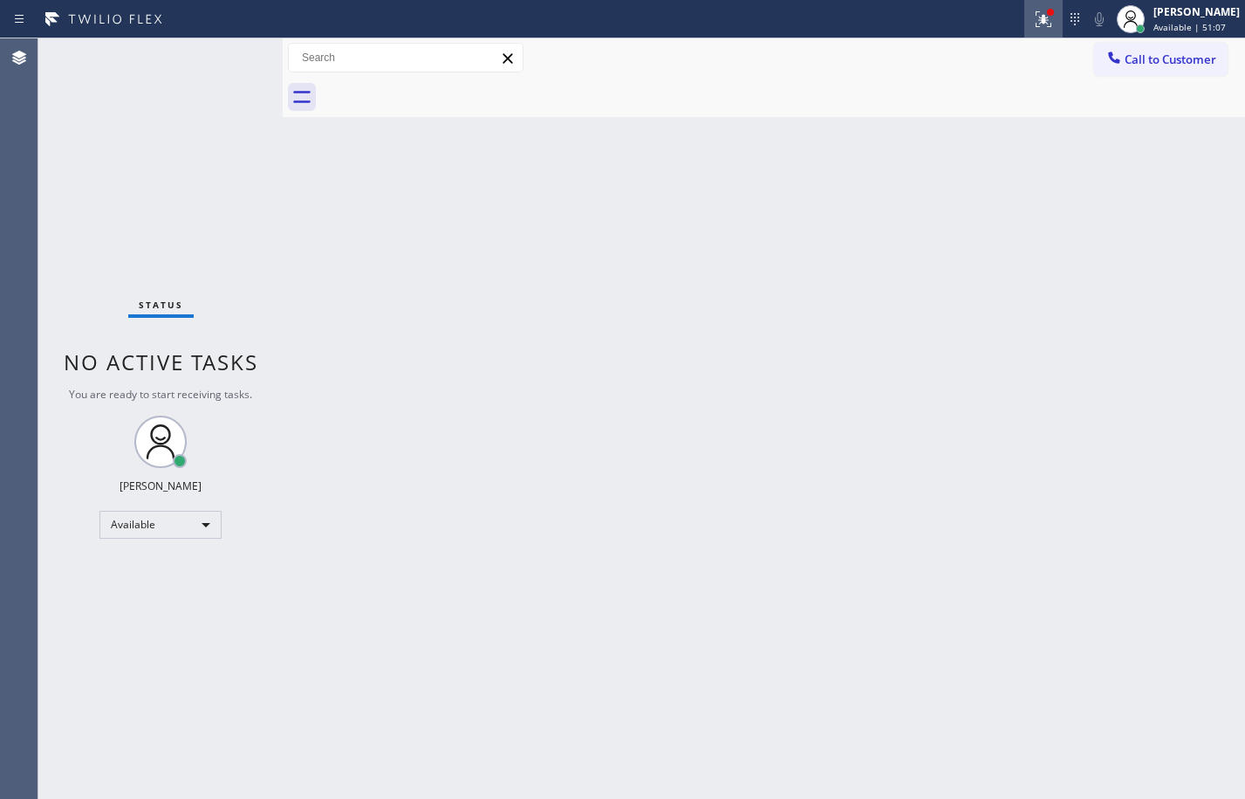
click at [1033, 29] on icon at bounding box center [1043, 19] width 21 height 21
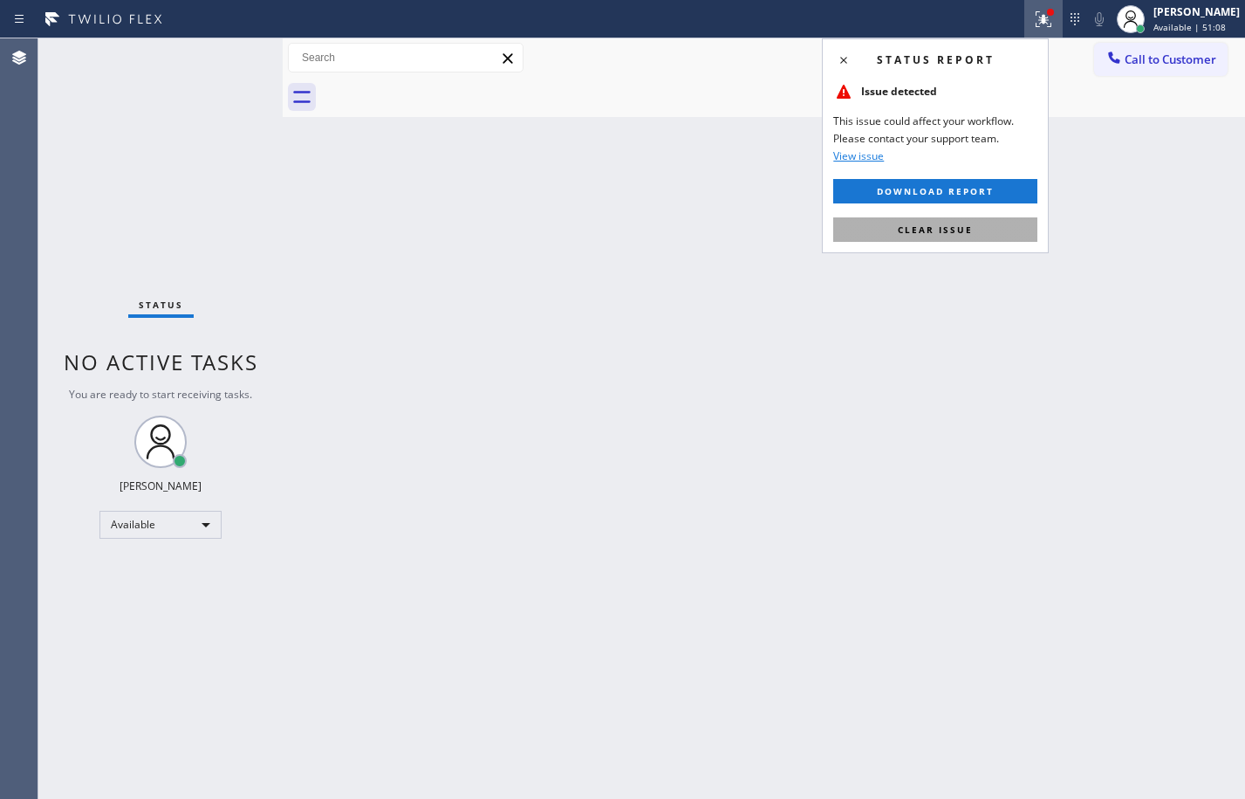
click at [950, 221] on button "Clear issue" at bounding box center [935, 229] width 204 height 24
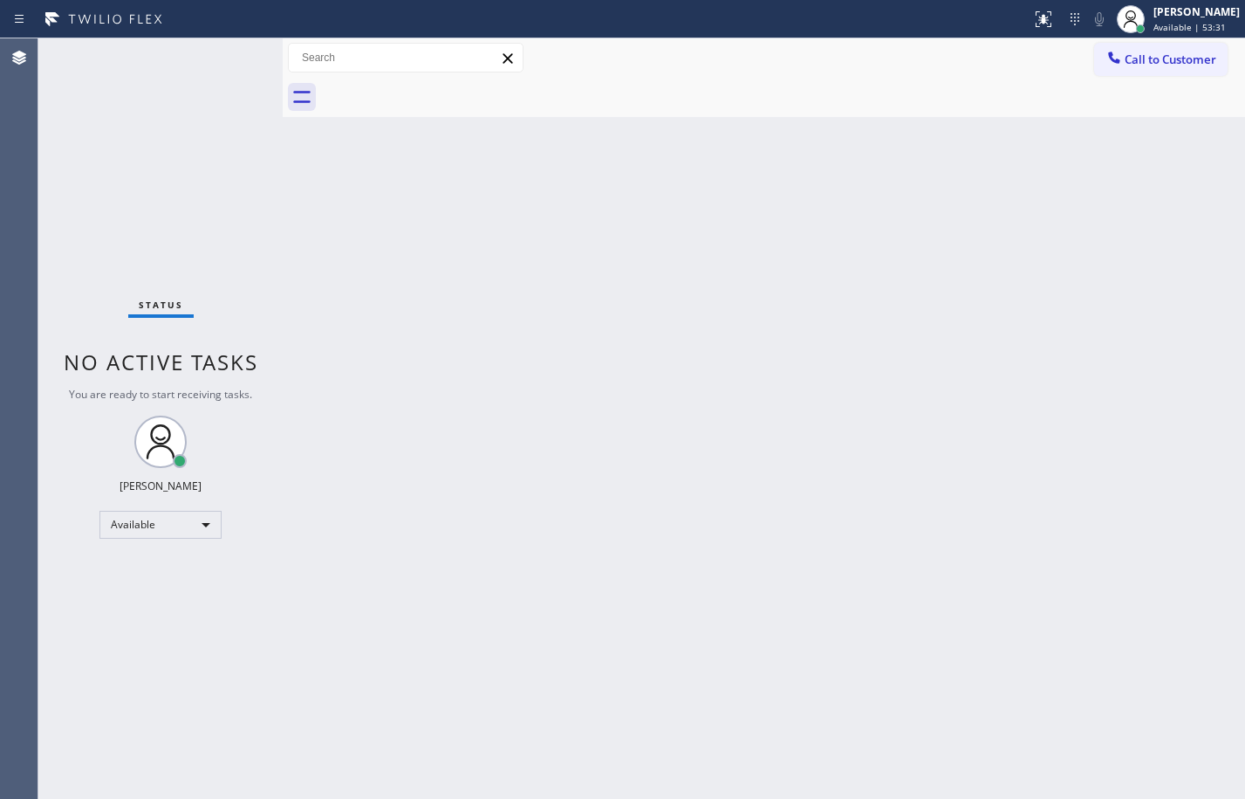
click at [227, 55] on div "Status No active tasks You are ready to start receiving tasks. [PERSON_NAME] Av…" at bounding box center [160, 418] width 244 height 760
click at [171, 524] on div "Available" at bounding box center [160, 525] width 122 height 28
click at [134, 608] on li "Break" at bounding box center [159, 614] width 119 height 21
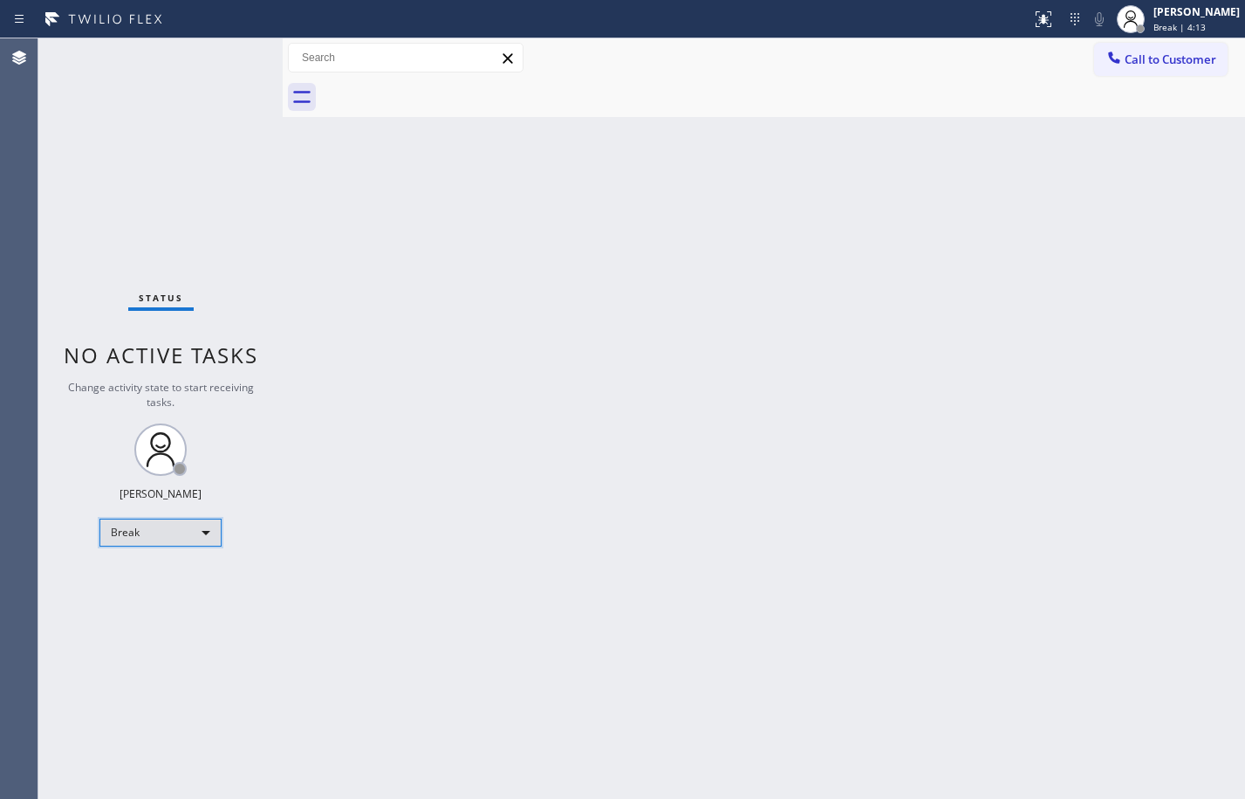
click at [171, 534] on div "Break" at bounding box center [160, 532] width 122 height 28
click at [167, 575] on li "Available" at bounding box center [159, 578] width 119 height 21
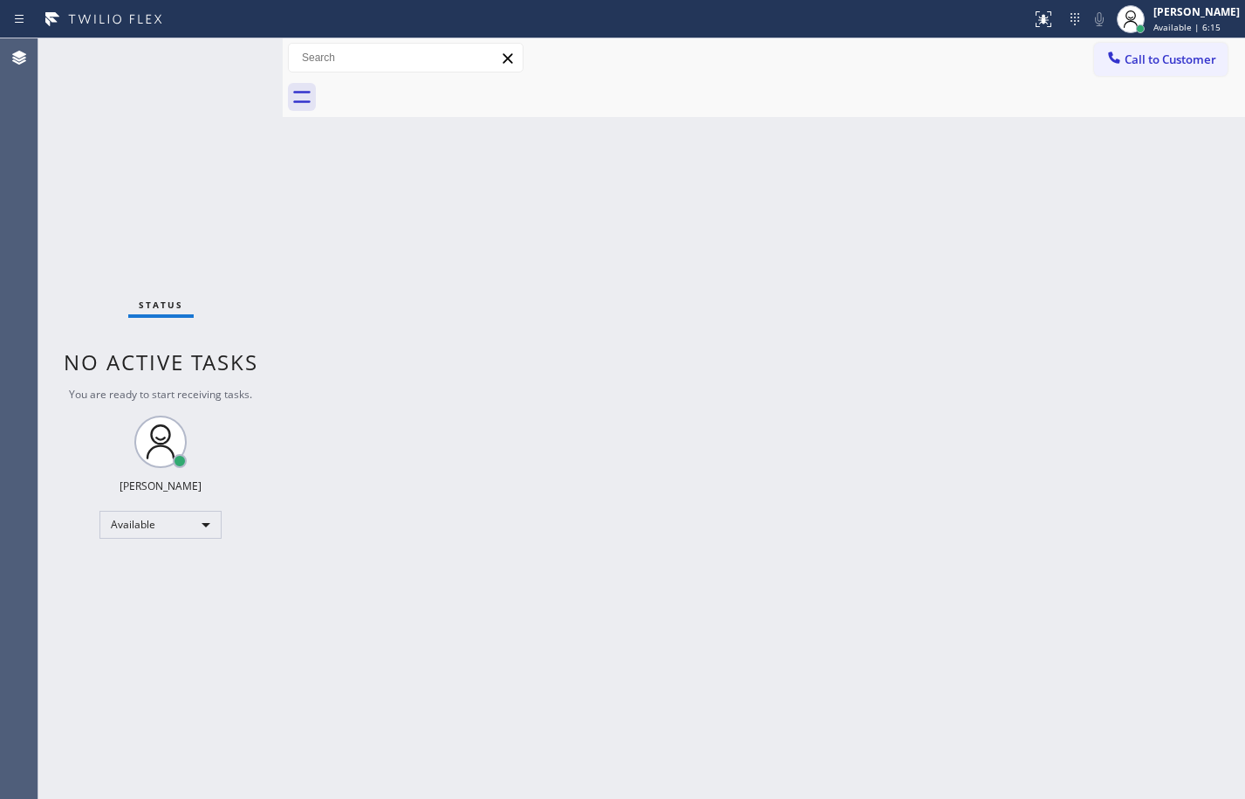
click at [475, 274] on div "Back to Dashboard Change Sender ID Customers Technicians Select a contact Outbo…" at bounding box center [764, 418] width 963 height 760
click at [1047, 354] on div "Back to Dashboard Change Sender ID Customers Technicians Select a contact Outbo…" at bounding box center [764, 418] width 963 height 760
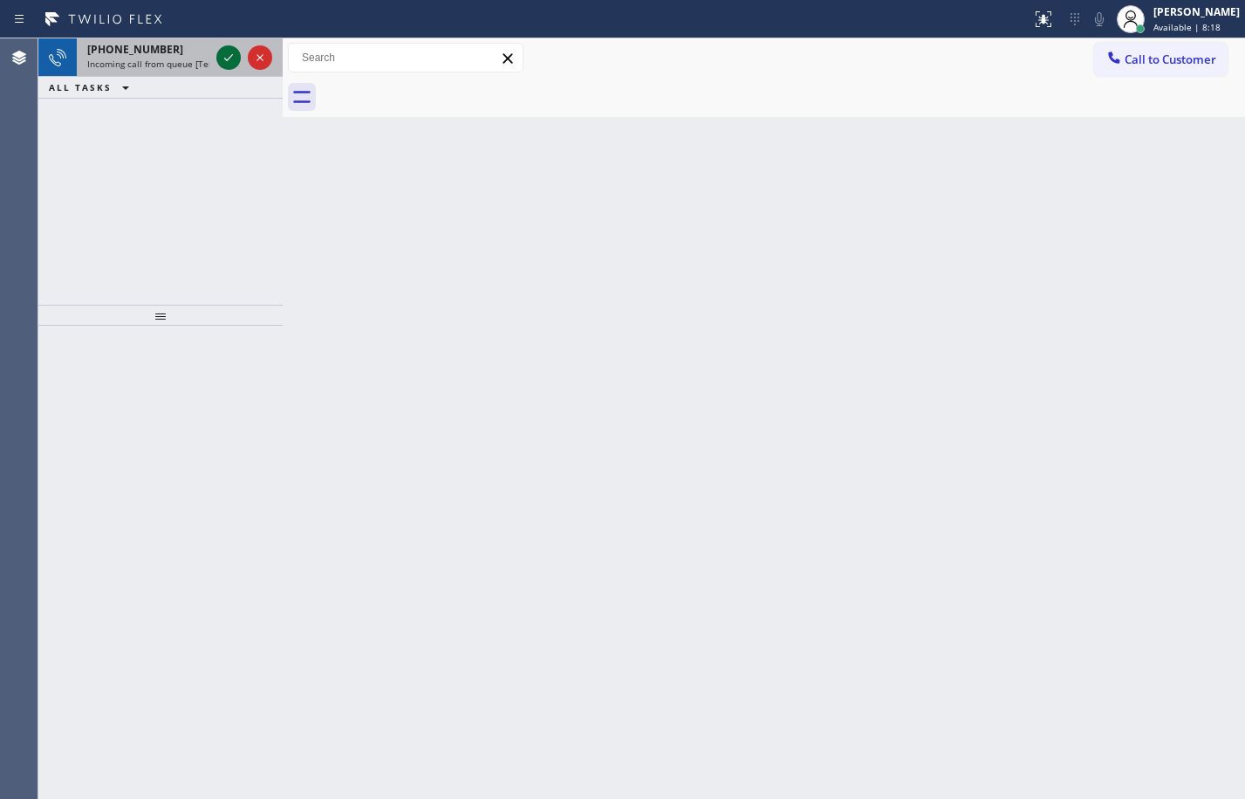
click at [224, 51] on icon at bounding box center [228, 57] width 21 height 21
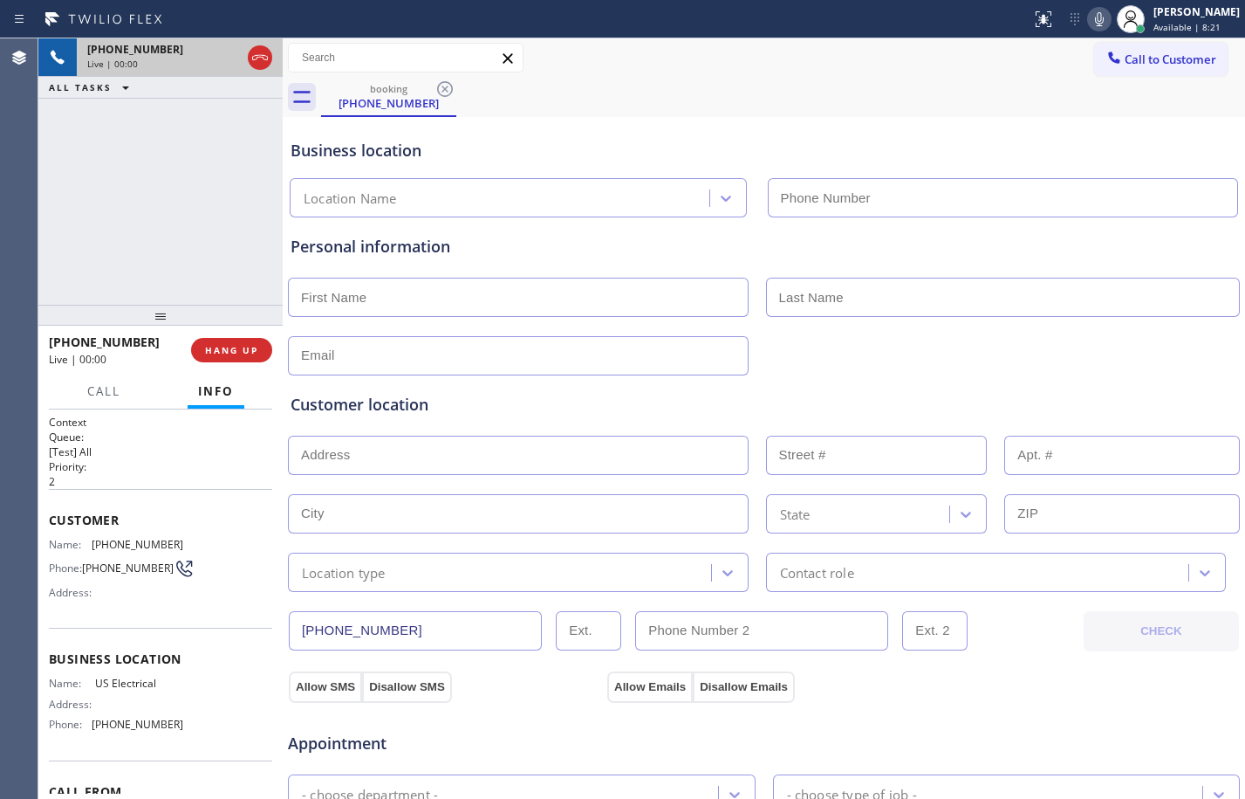
type input "(855) 905-2176"
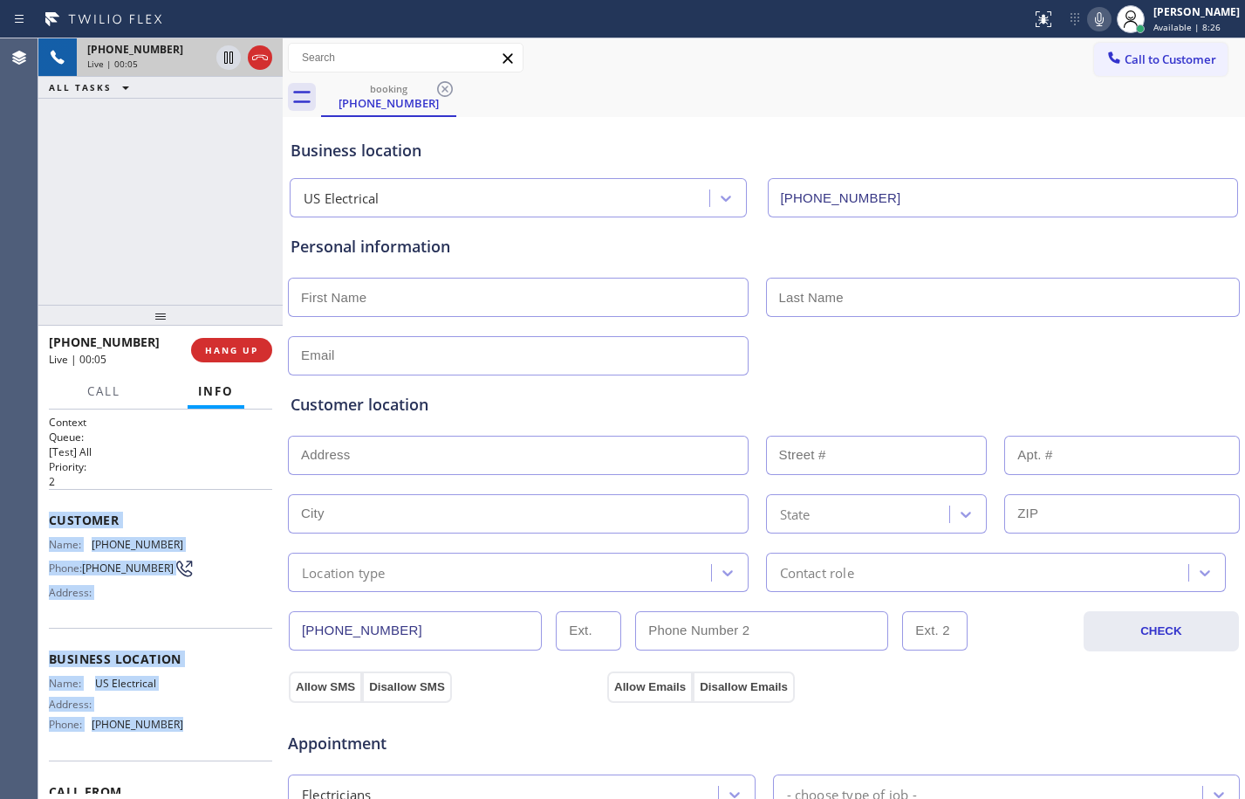
drag, startPoint x: 51, startPoint y: 526, endPoint x: 189, endPoint y: 723, distance: 239.4
click at [189, 723] on div "Context Queue: [Test] All Priority: 2 Customer Name: (844) 415-1791 Phone: (844…" at bounding box center [160, 654] width 223 height 478
copy div "Customer Name: (844) 415-1791 Phone: (844) 415-1791 Address: Business location …"
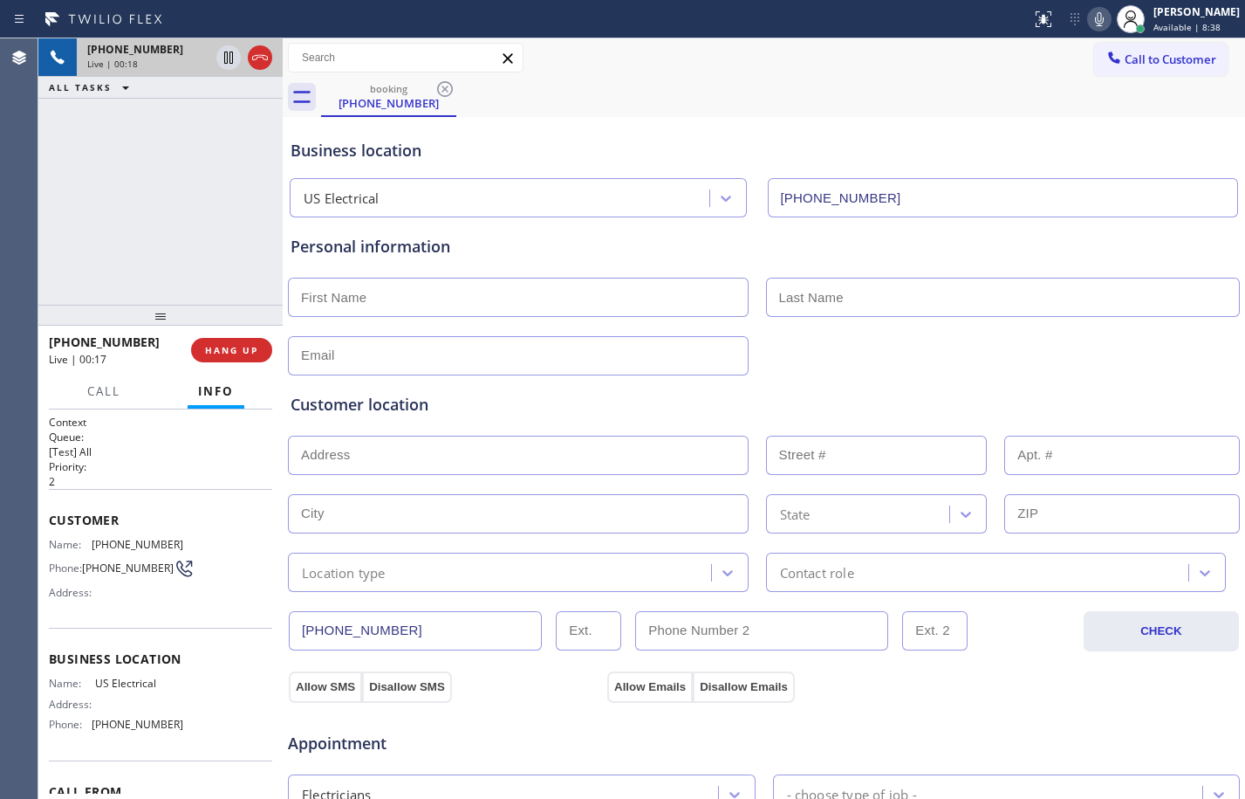
click at [144, 245] on div "+18444151791 Live | 00:18 ALL TASKS ALL TASKS ACTIVE TASKS TASKS IN WRAP UP" at bounding box center [160, 171] width 244 height 266
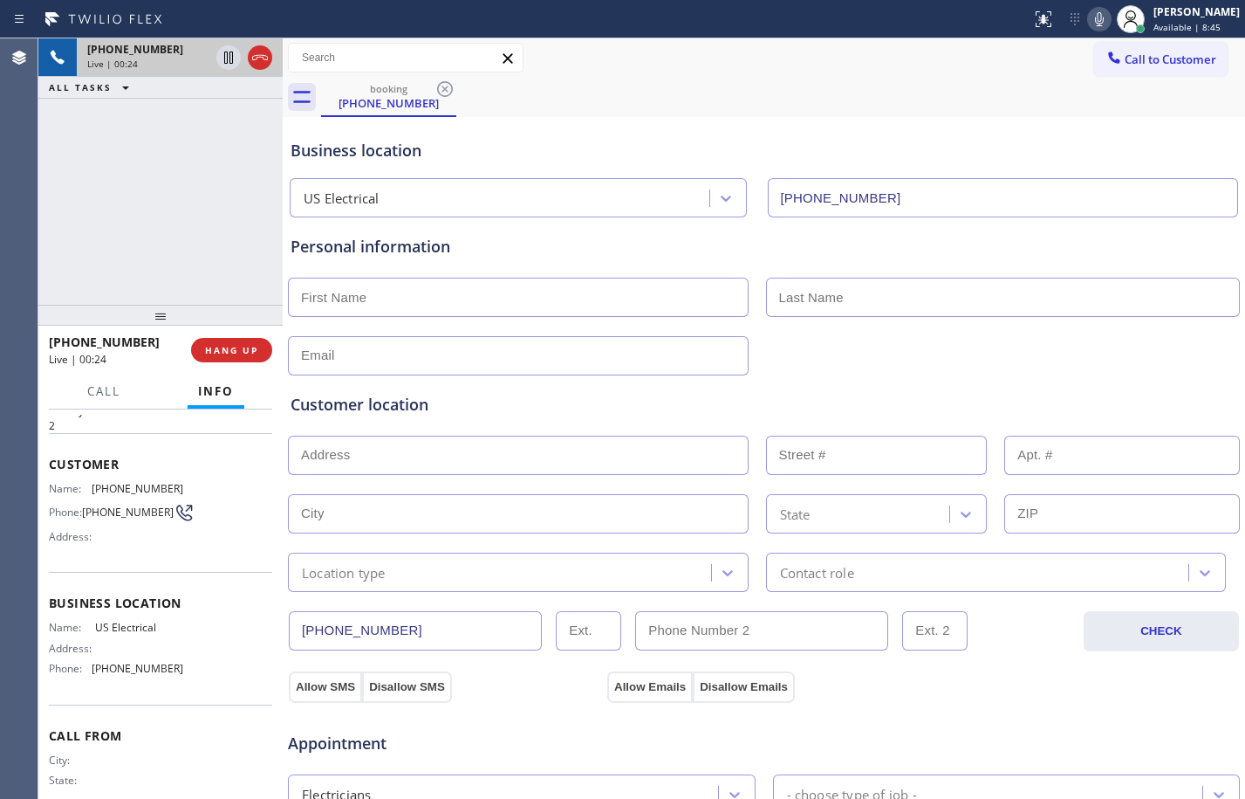
scroll to position [105, 0]
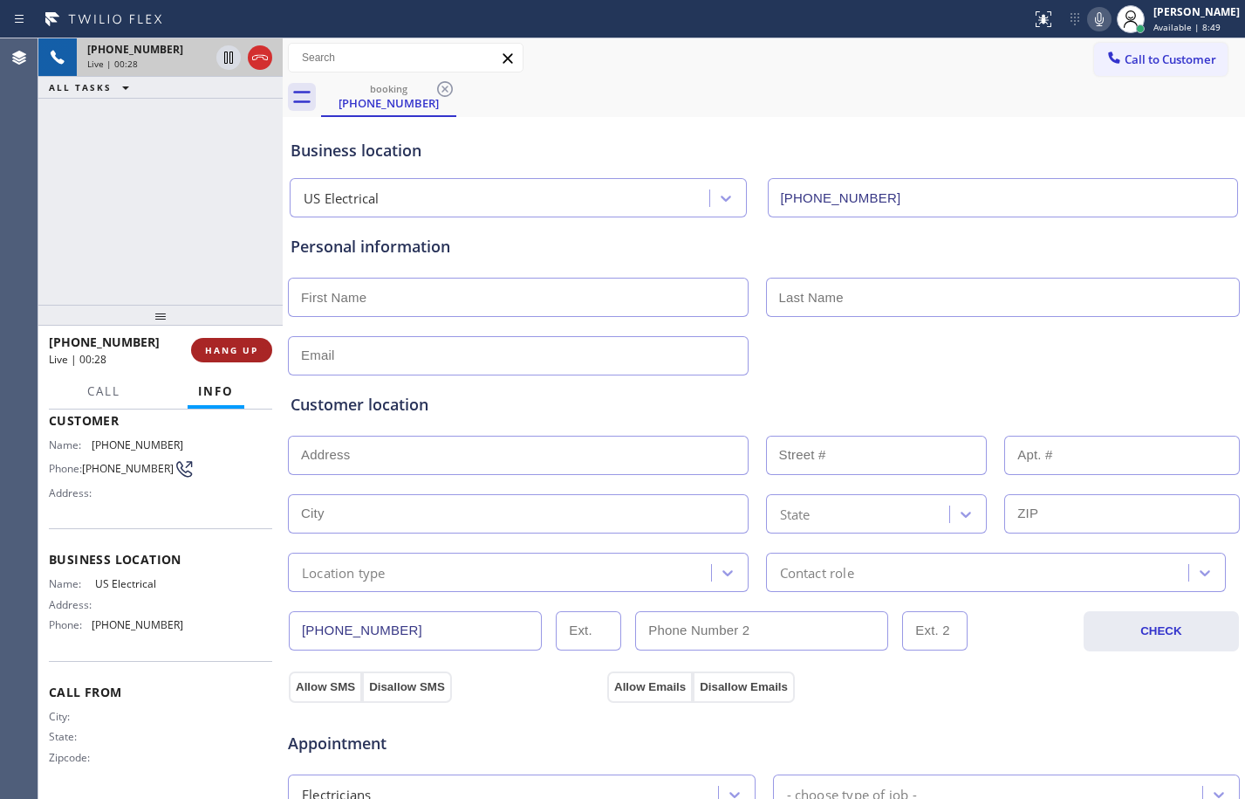
click at [228, 347] on span "HANG UP" at bounding box center [231, 350] width 53 height 12
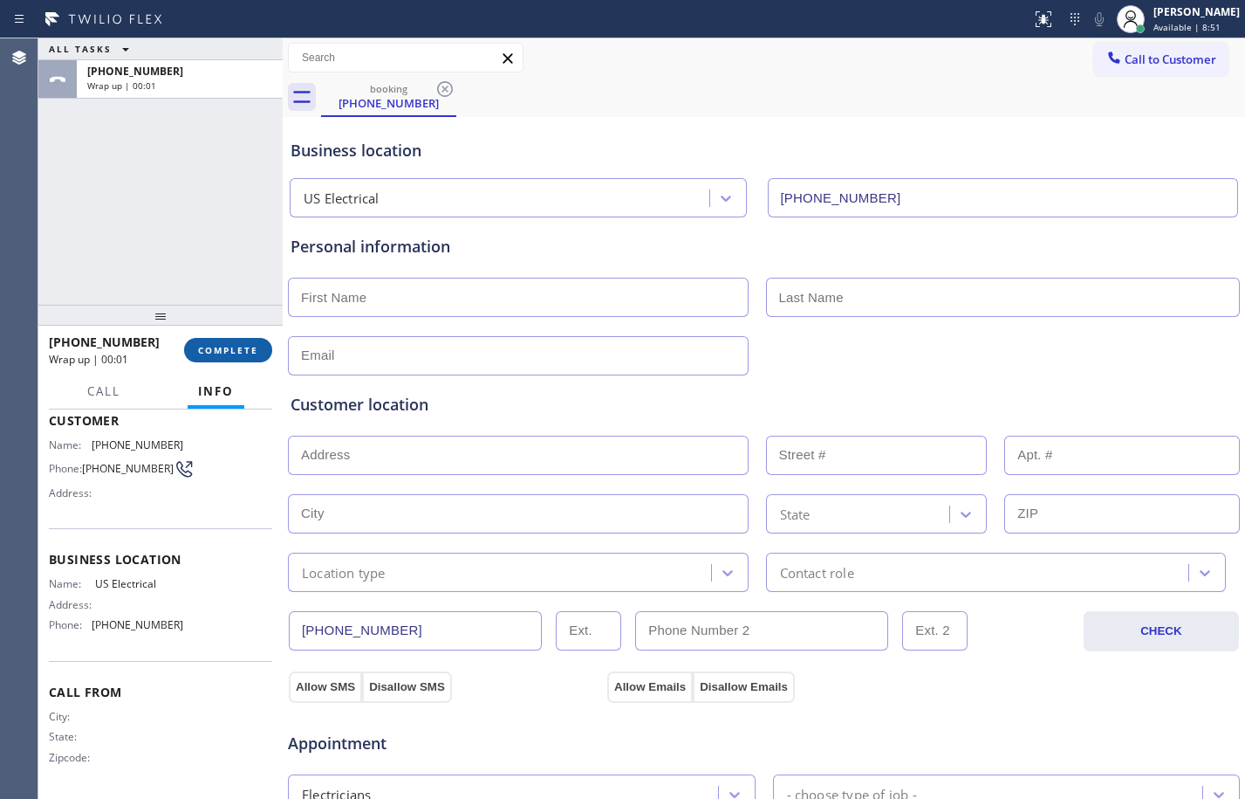
click at [245, 353] on span "COMPLETE" at bounding box center [228, 350] width 60 height 12
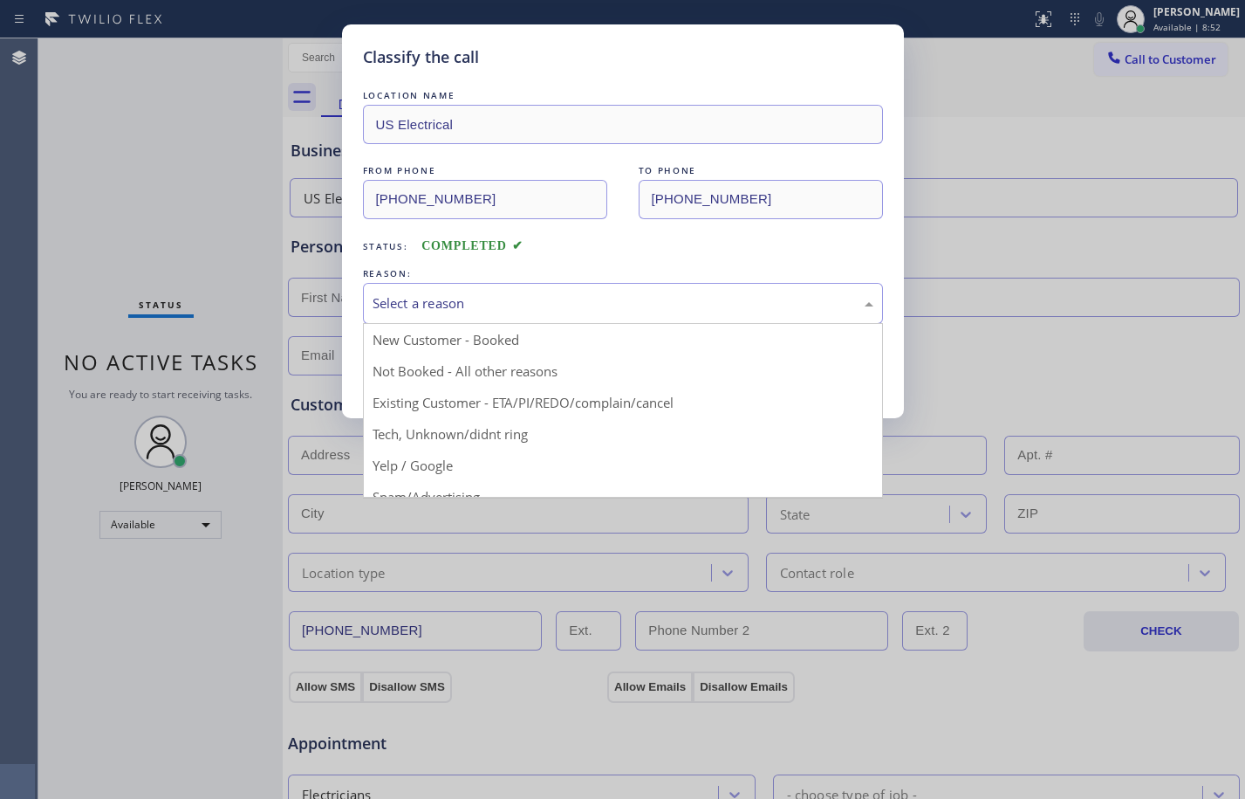
click at [445, 305] on div "Select a reason" at bounding box center [623, 303] width 501 height 20
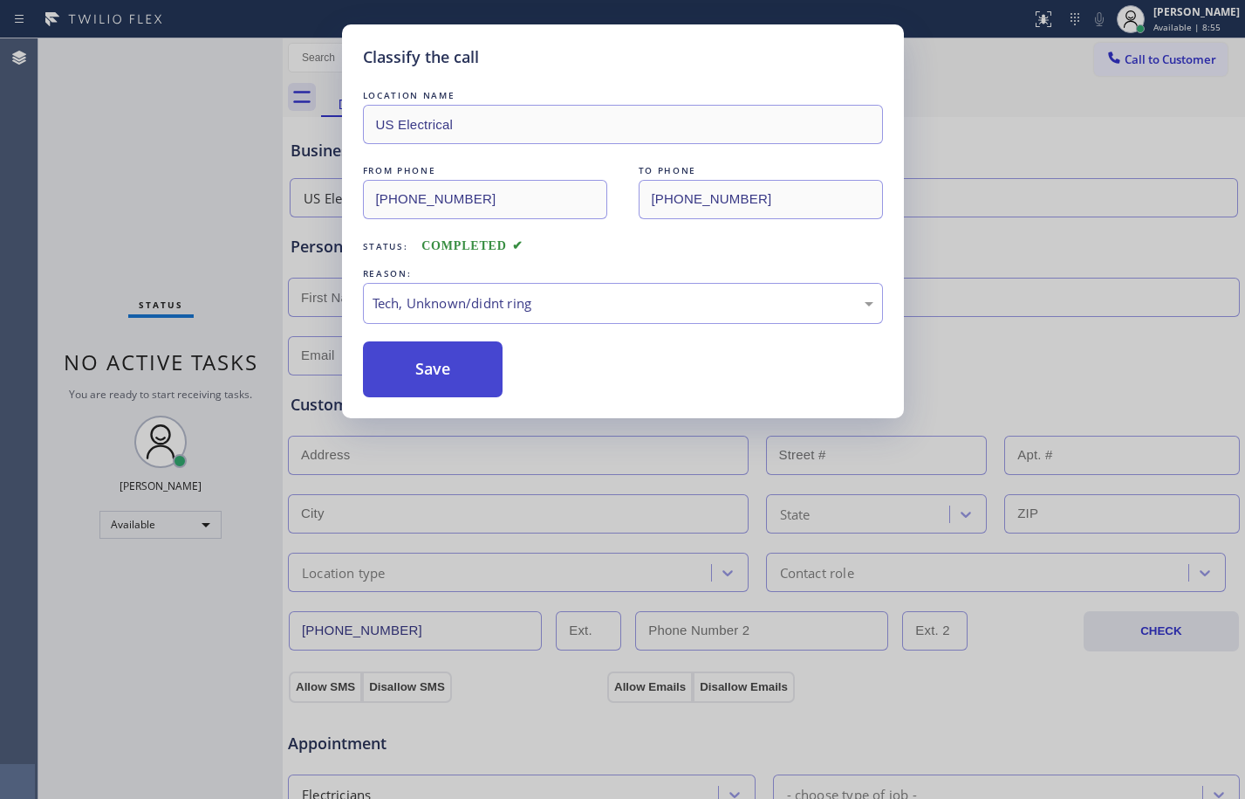
click at [421, 388] on button "Save" at bounding box center [433, 369] width 141 height 56
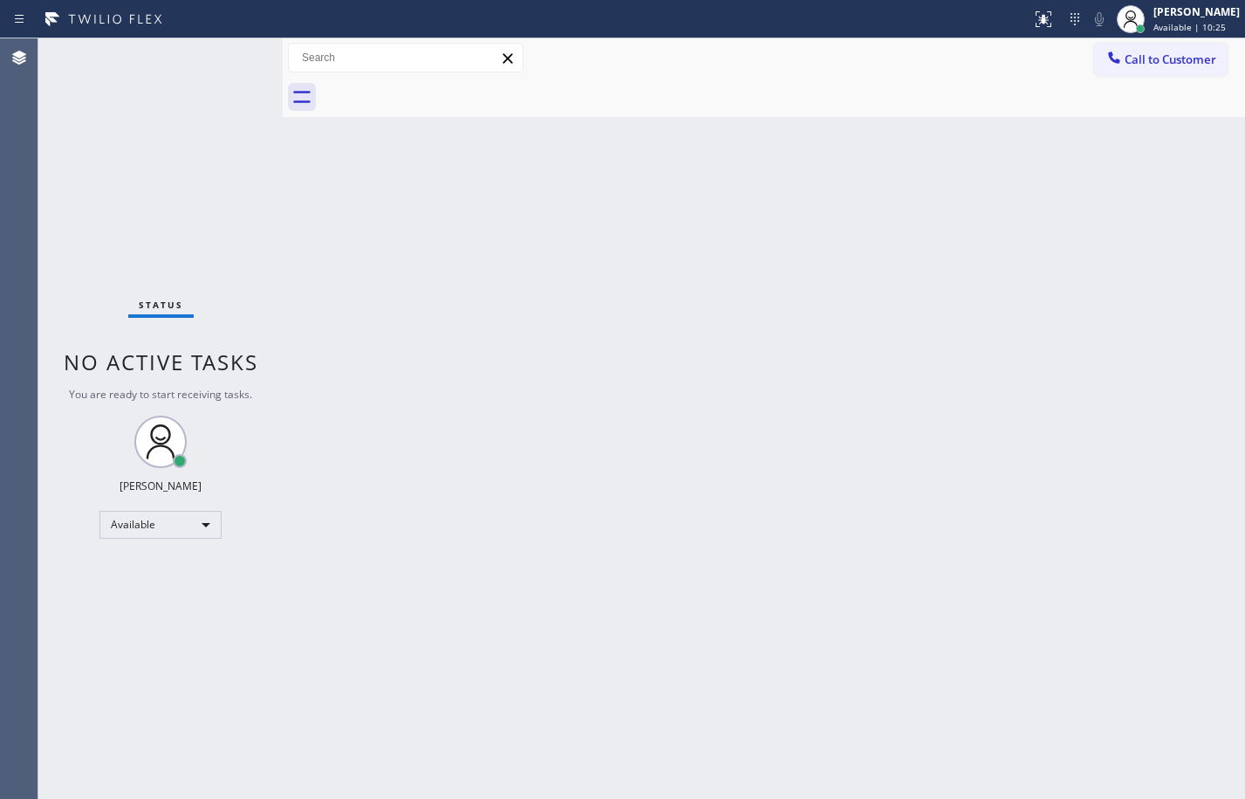
click at [160, 157] on div "Status No active tasks You are ready to start receiving tasks. [PERSON_NAME] Av…" at bounding box center [160, 418] width 244 height 760
click at [230, 178] on div "Status No active tasks You are ready to start receiving tasks. [PERSON_NAME] Av…" at bounding box center [160, 418] width 244 height 760
click at [195, 520] on div "Available" at bounding box center [160, 525] width 122 height 28
click at [160, 606] on li "Break" at bounding box center [159, 614] width 119 height 21
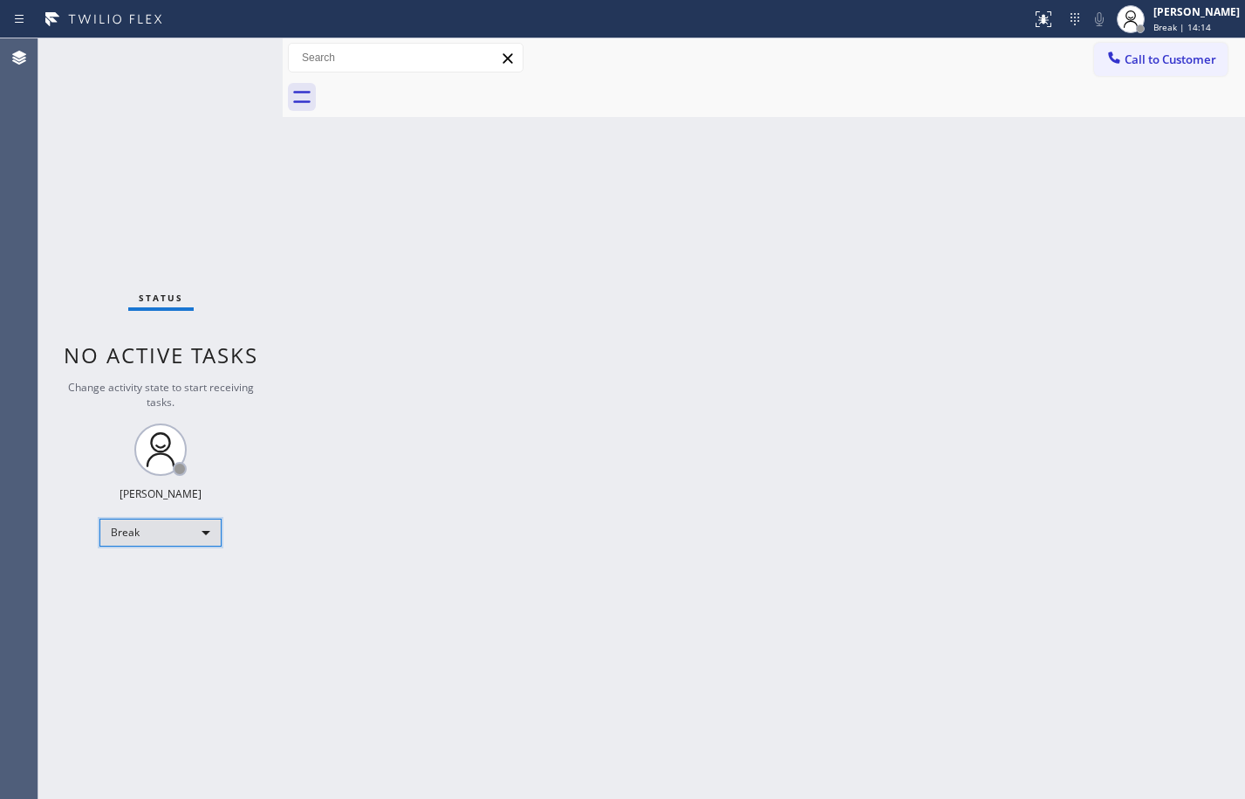
click at [155, 532] on div "Break" at bounding box center [160, 532] width 122 height 28
click at [175, 576] on li "Available" at bounding box center [159, 578] width 119 height 21
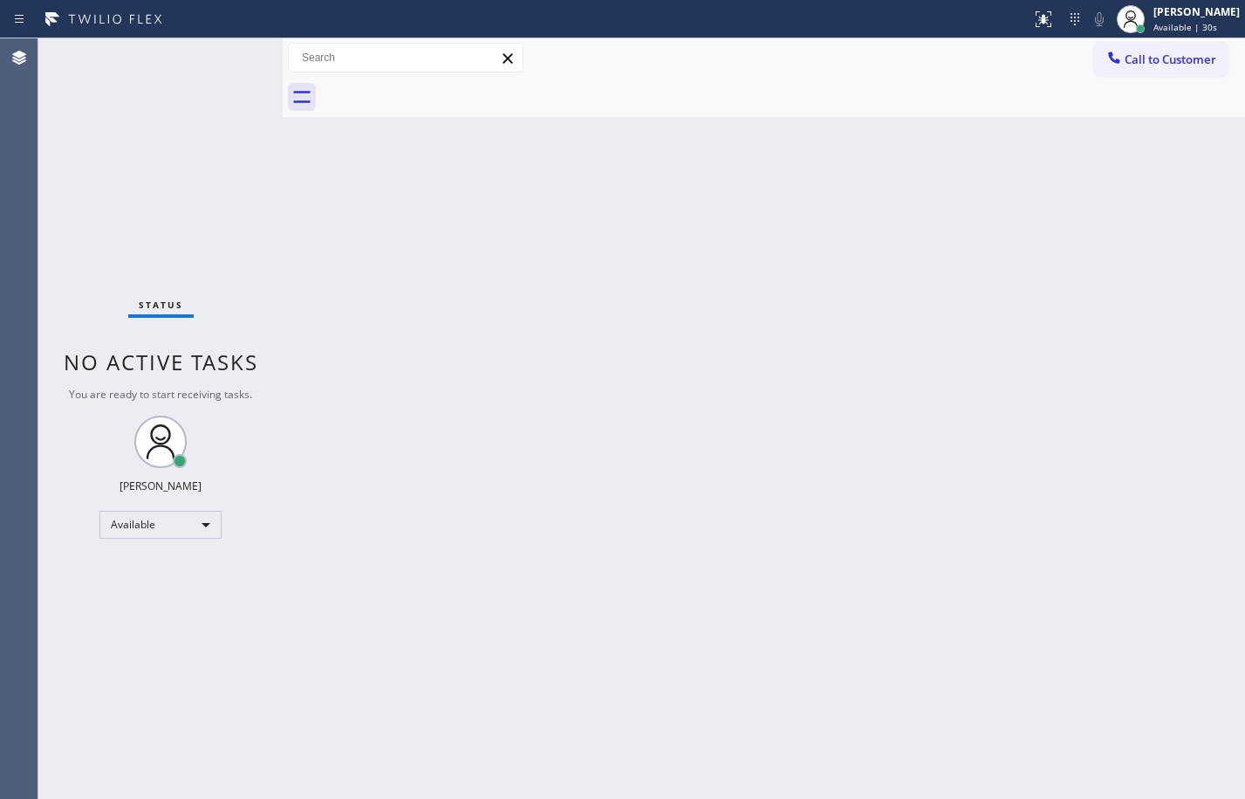
click at [249, 311] on div "Status No active tasks You are ready to start receiving tasks. [PERSON_NAME] Av…" at bounding box center [160, 418] width 244 height 760
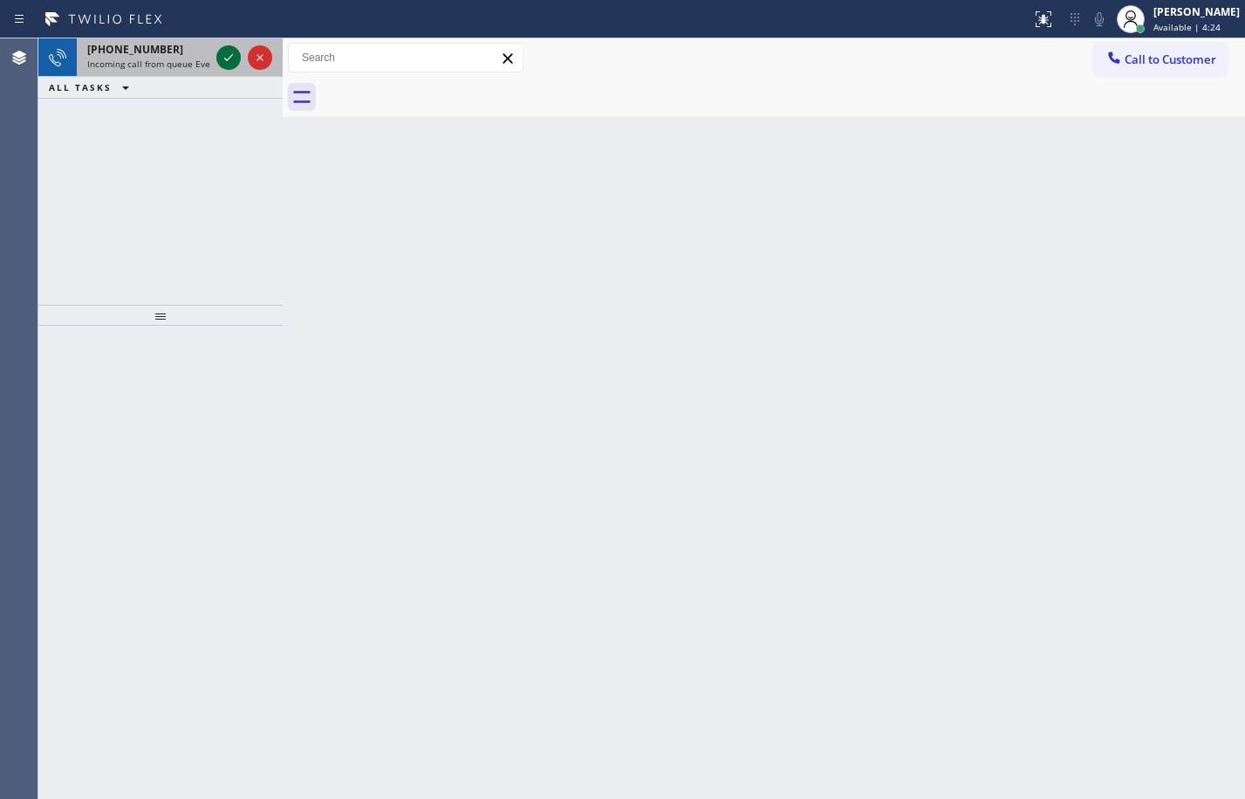
click at [223, 61] on icon at bounding box center [228, 57] width 21 height 21
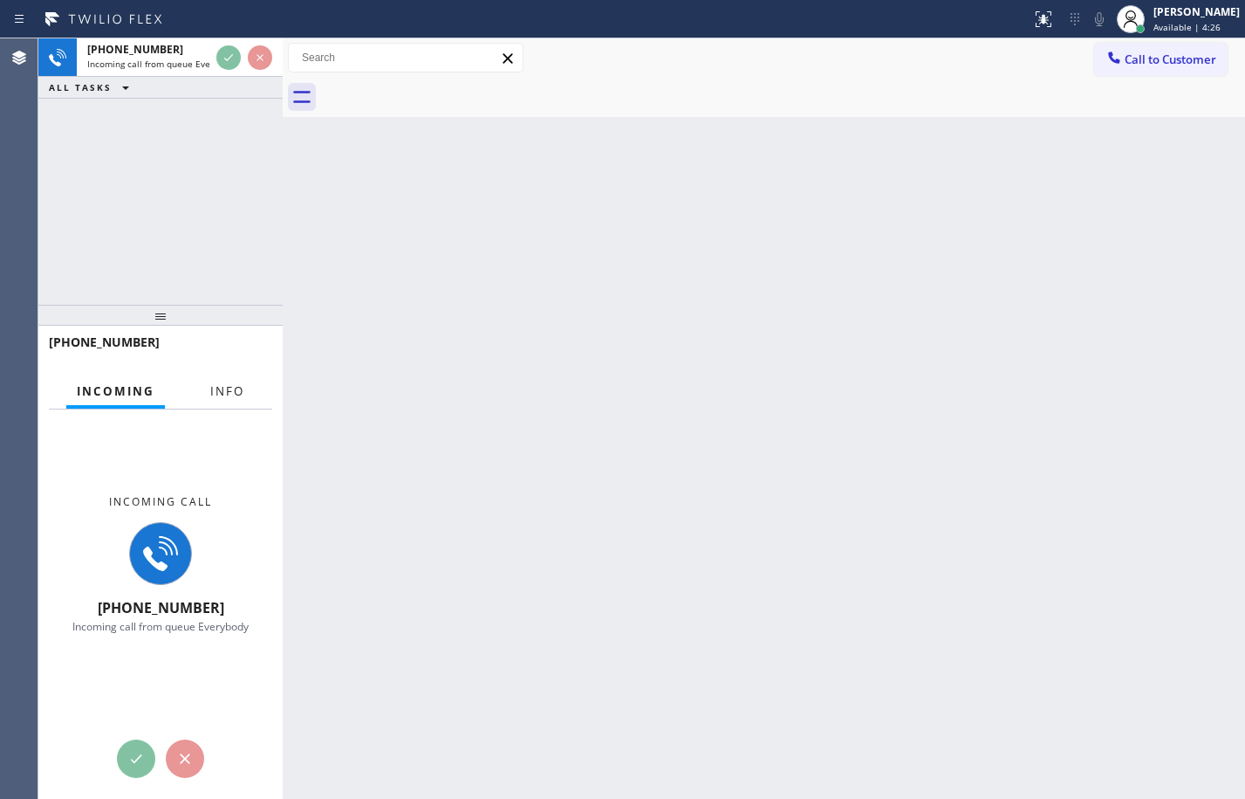
click at [221, 390] on span "Info" at bounding box center [227, 391] width 34 height 16
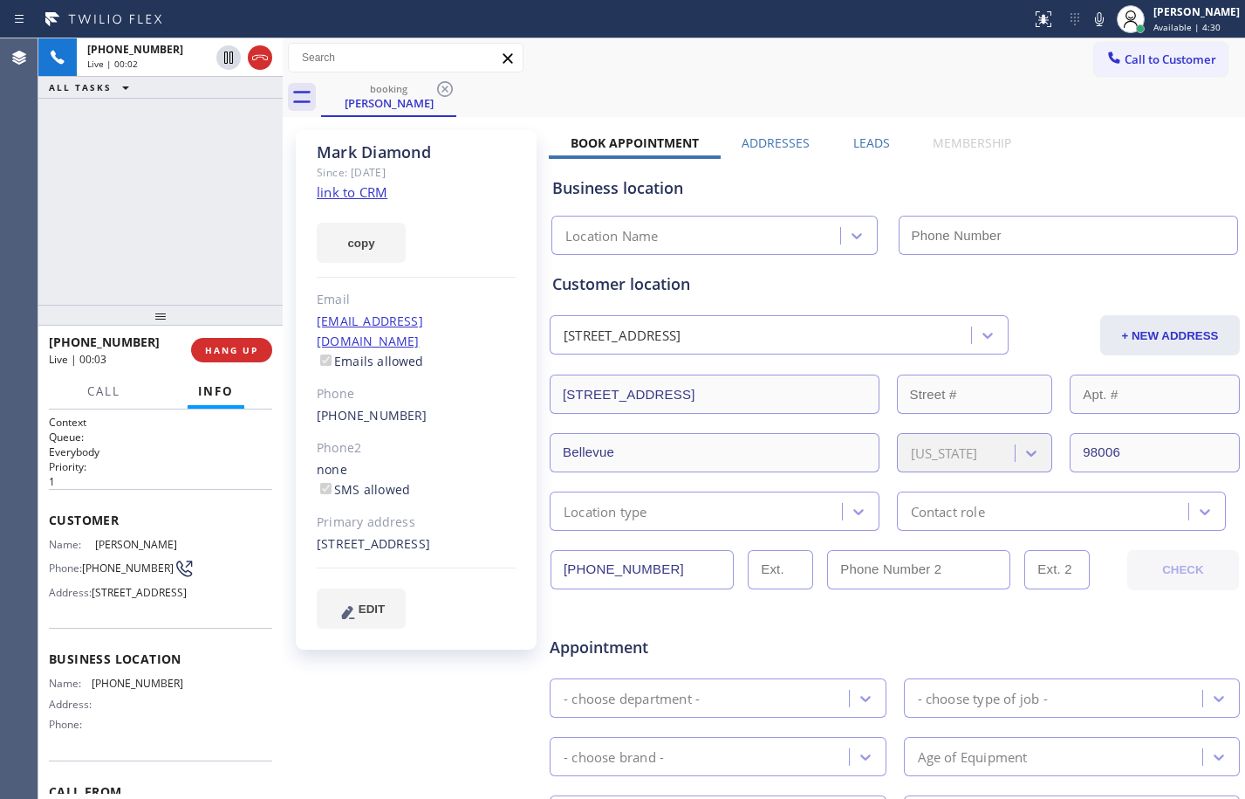
click at [360, 183] on link "link to CRM" at bounding box center [352, 191] width 71 height 17
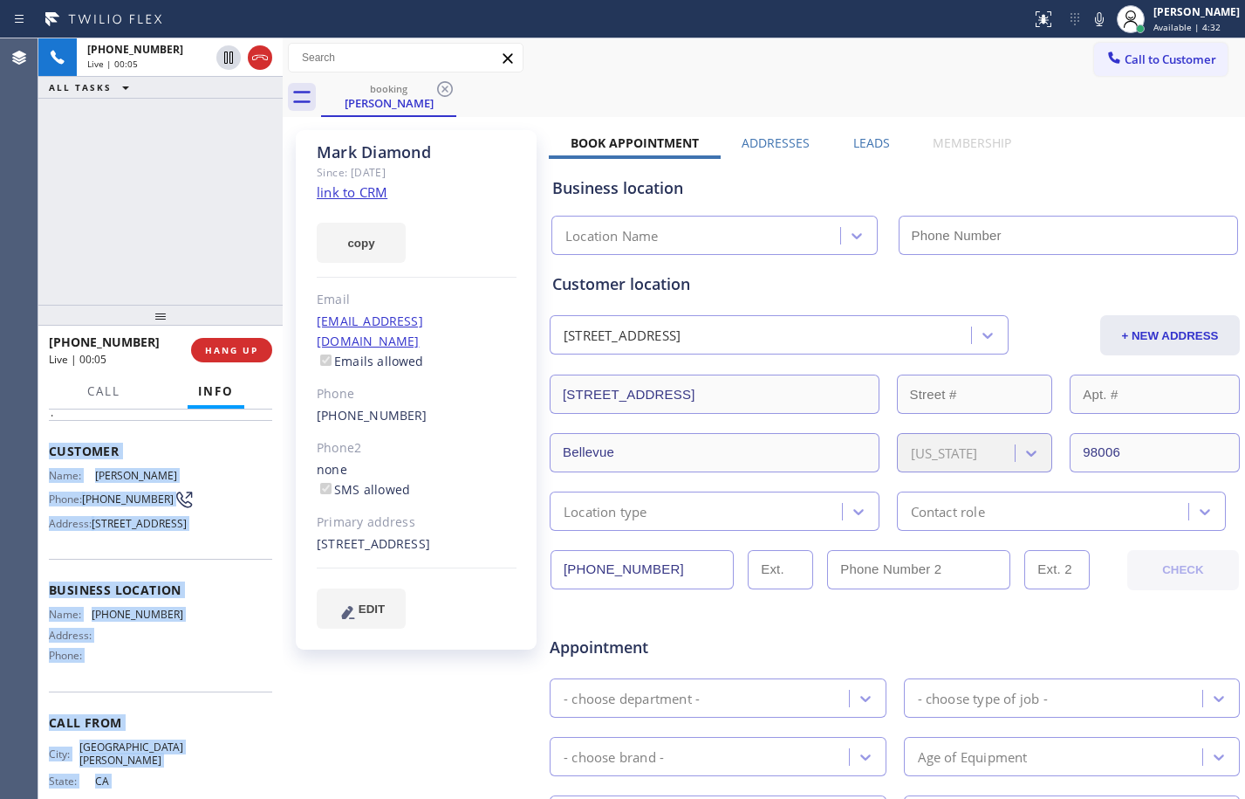
scroll to position [133, 0]
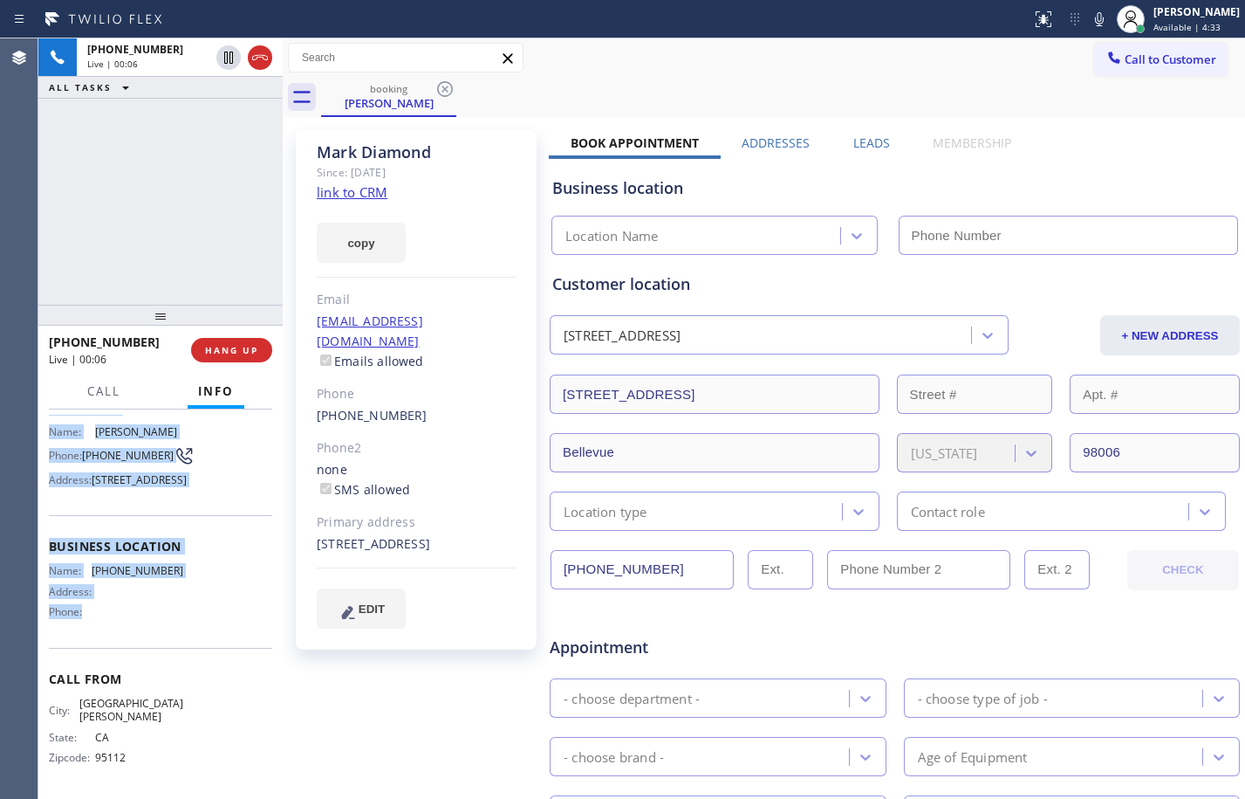
drag, startPoint x: 45, startPoint y: 520, endPoint x: 135, endPoint y: 627, distance: 139.3
click at [135, 627] on div "Context Queue: Everybody Priority: 1 Customer Name: [PERSON_NAME] Phone: [PHONE…" at bounding box center [160, 603] width 244 height 389
copy div "Customer Name: [PERSON_NAME] Phone: [PHONE_NUMBER] Address: [STREET_ADDRESS] Bu…"
click at [229, 65] on icon at bounding box center [228, 57] width 21 height 21
click at [1095, 20] on icon at bounding box center [1099, 19] width 9 height 14
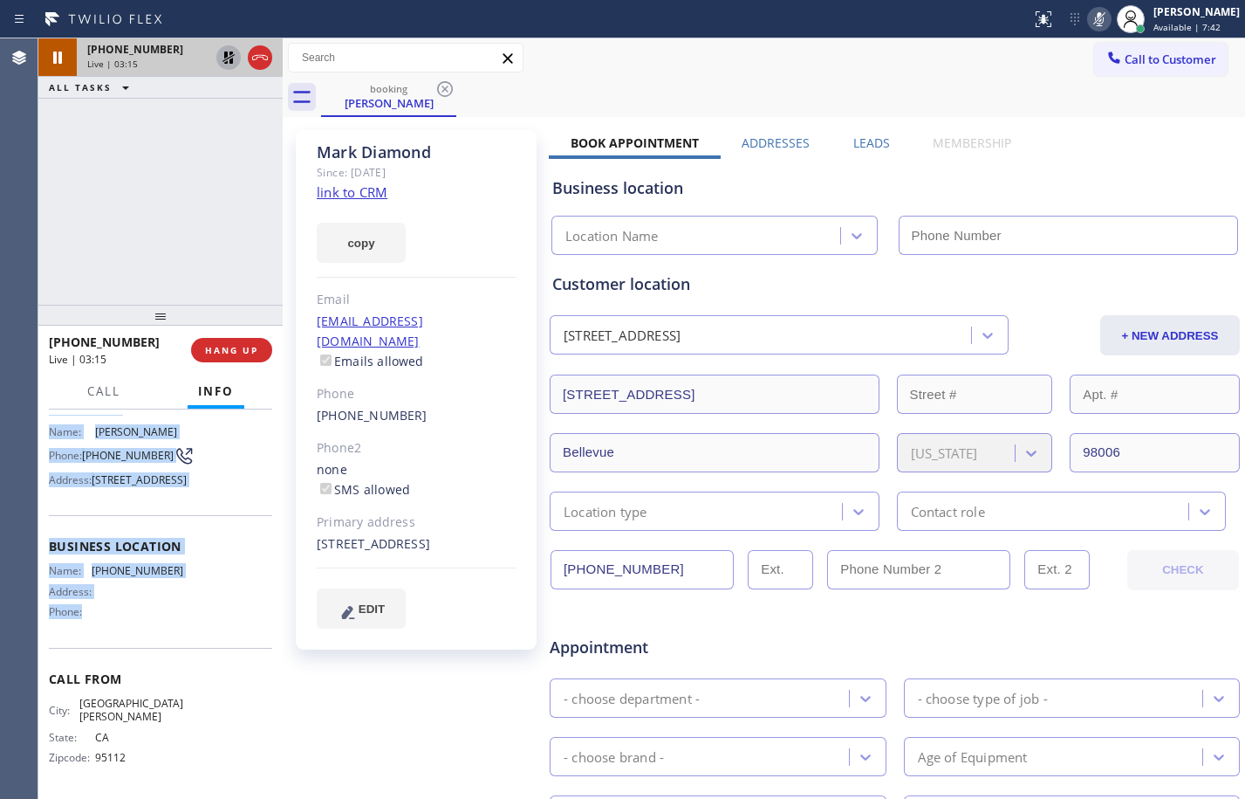
click at [236, 63] on icon at bounding box center [228, 57] width 21 height 21
click at [1092, 24] on icon at bounding box center [1099, 19] width 21 height 21
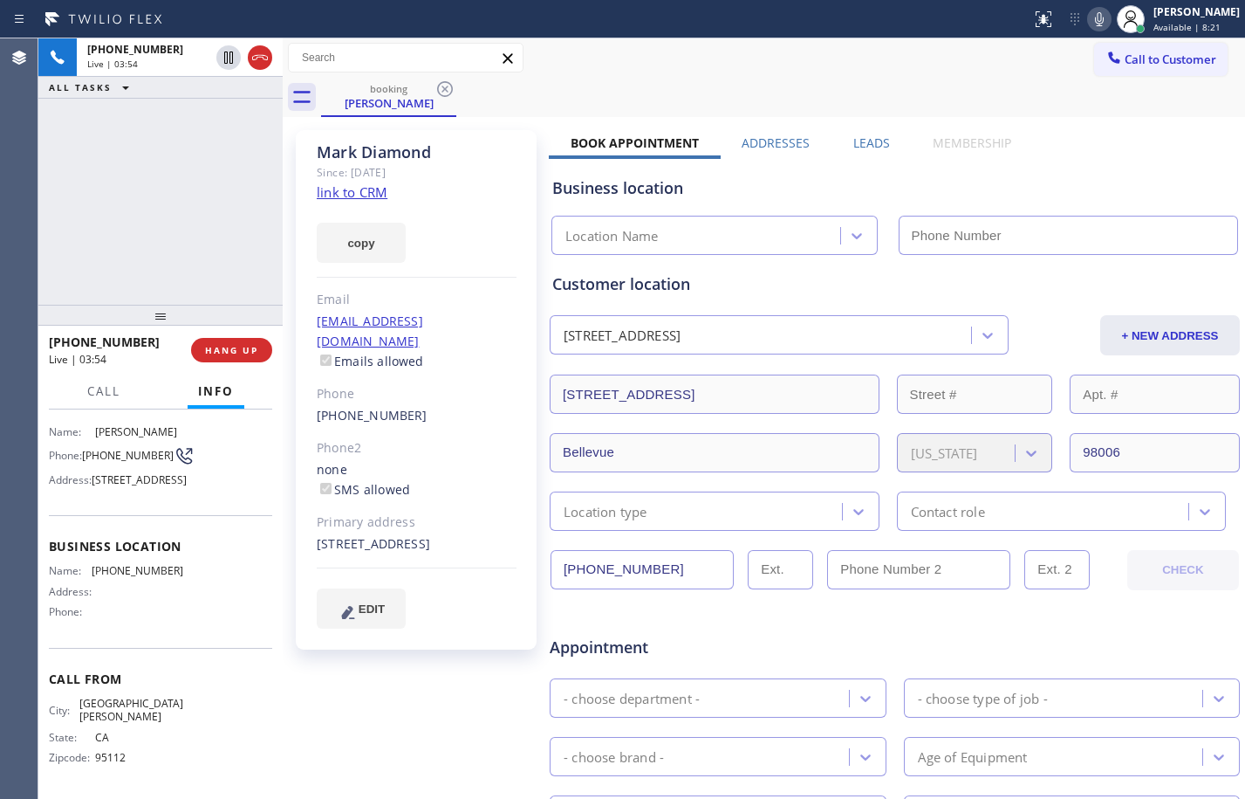
click at [195, 168] on div "[PHONE_NUMBER] Live | 03:54 ALL TASKS ALL TASKS ACTIVE TASKS TASKS IN WRAP UP" at bounding box center [160, 171] width 244 height 266
click at [233, 60] on icon at bounding box center [228, 57] width 9 height 12
click at [1089, 13] on icon at bounding box center [1099, 19] width 21 height 21
click at [228, 57] on icon at bounding box center [228, 57] width 21 height 21
click at [1091, 24] on icon at bounding box center [1099, 19] width 21 height 21
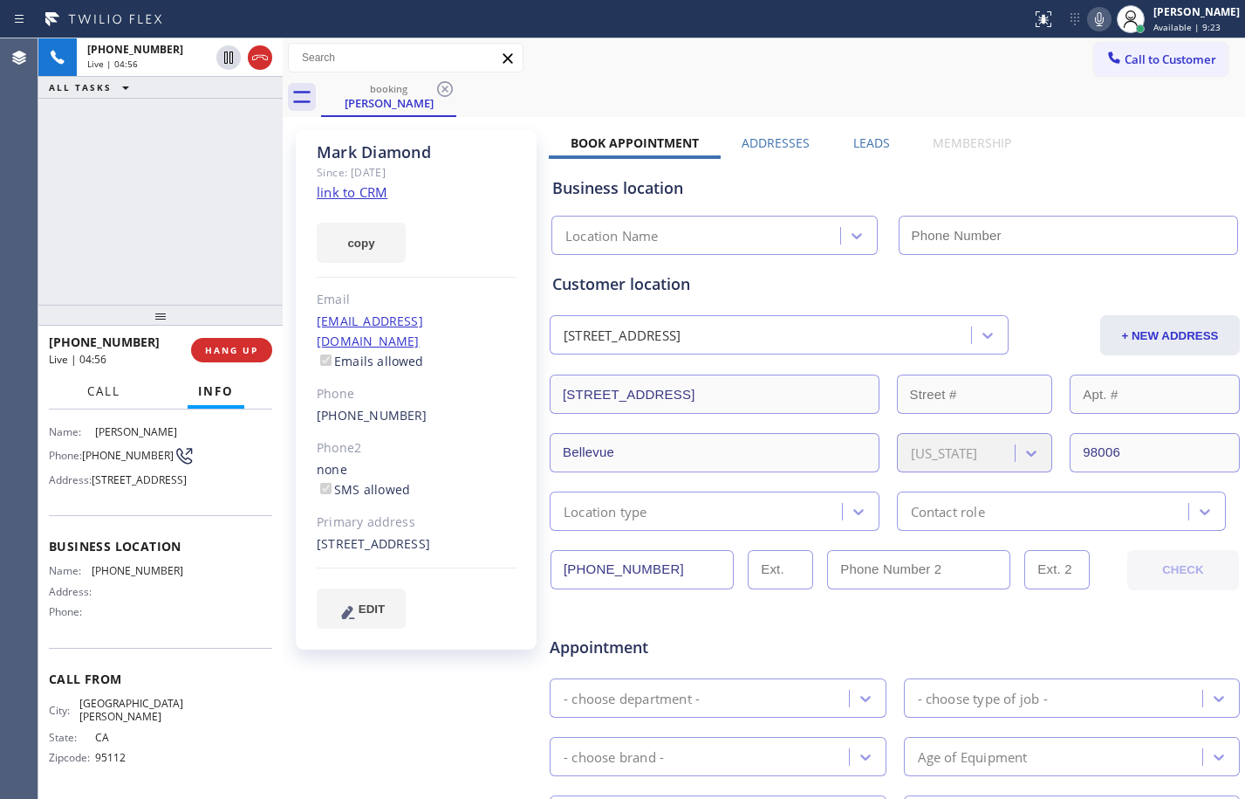
click at [110, 393] on span "Call" at bounding box center [103, 391] width 33 height 16
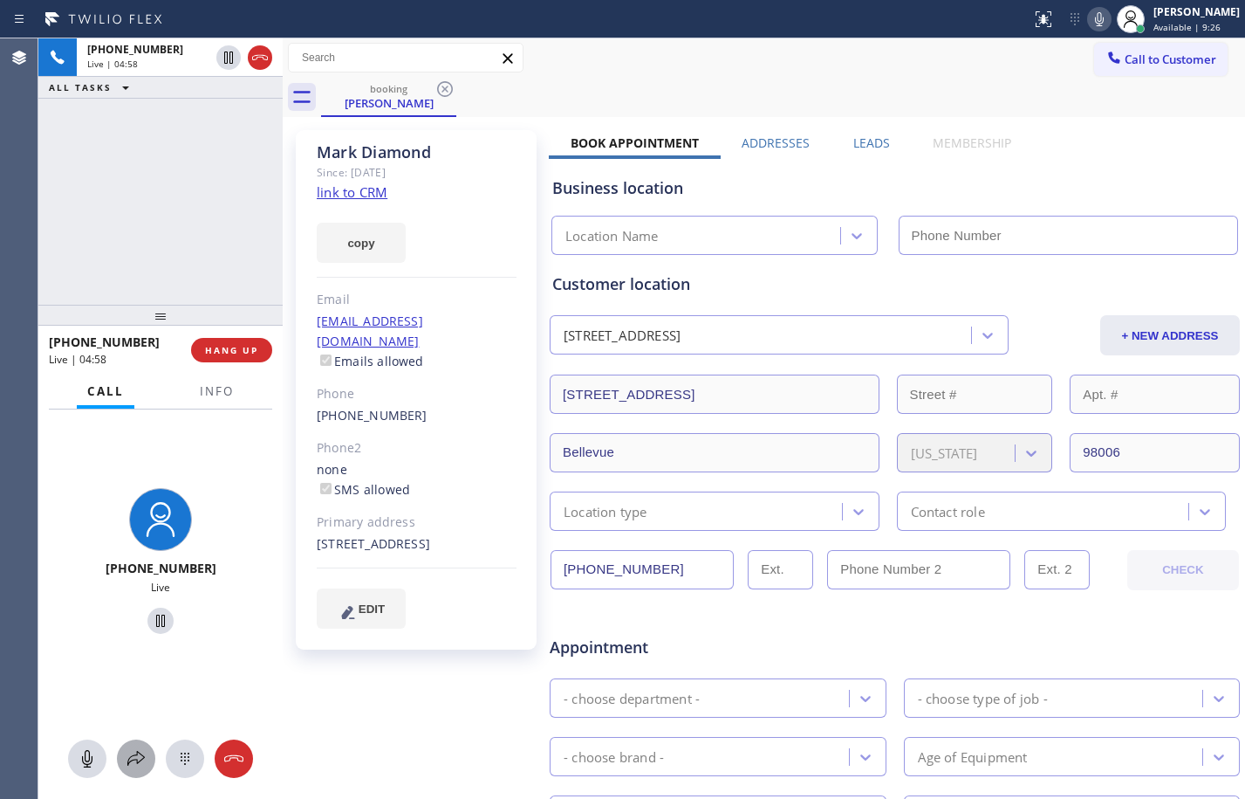
click at [138, 764] on icon at bounding box center [136, 758] width 21 height 21
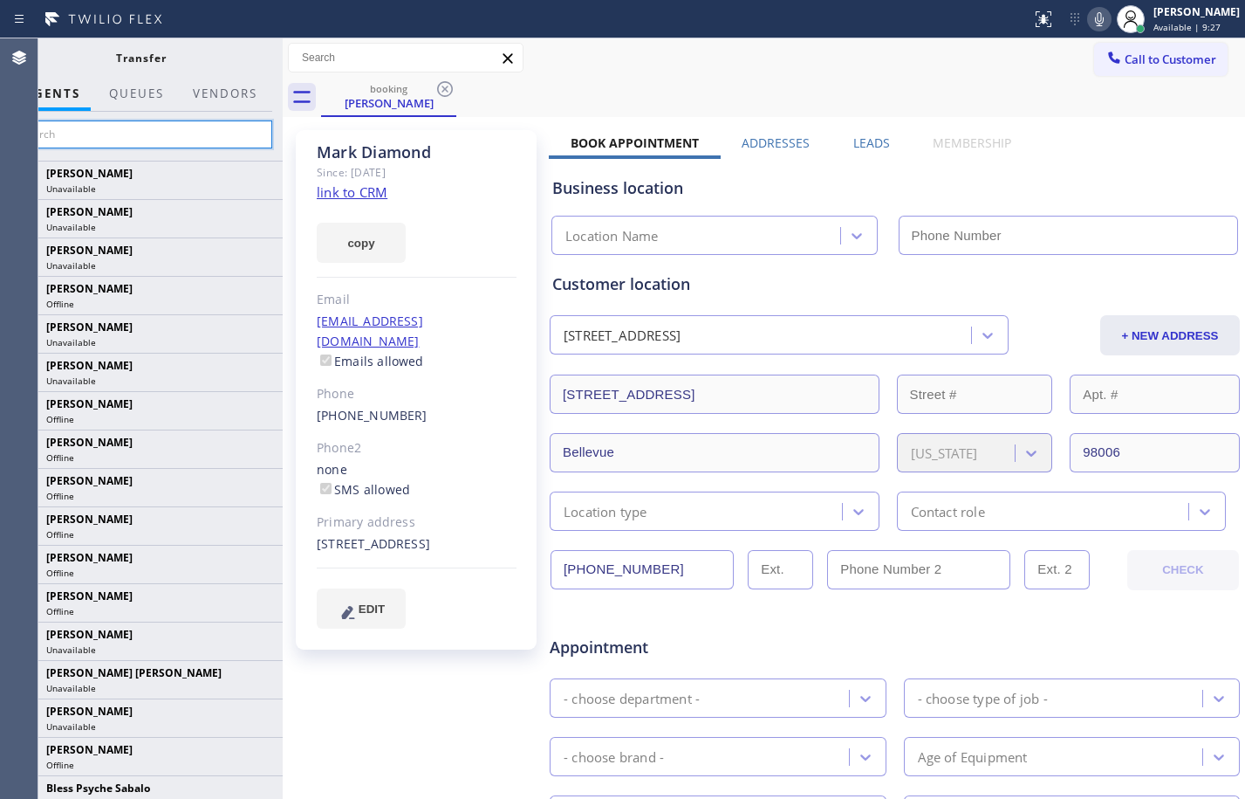
click at [152, 137] on input "text" at bounding box center [141, 134] width 263 height 28
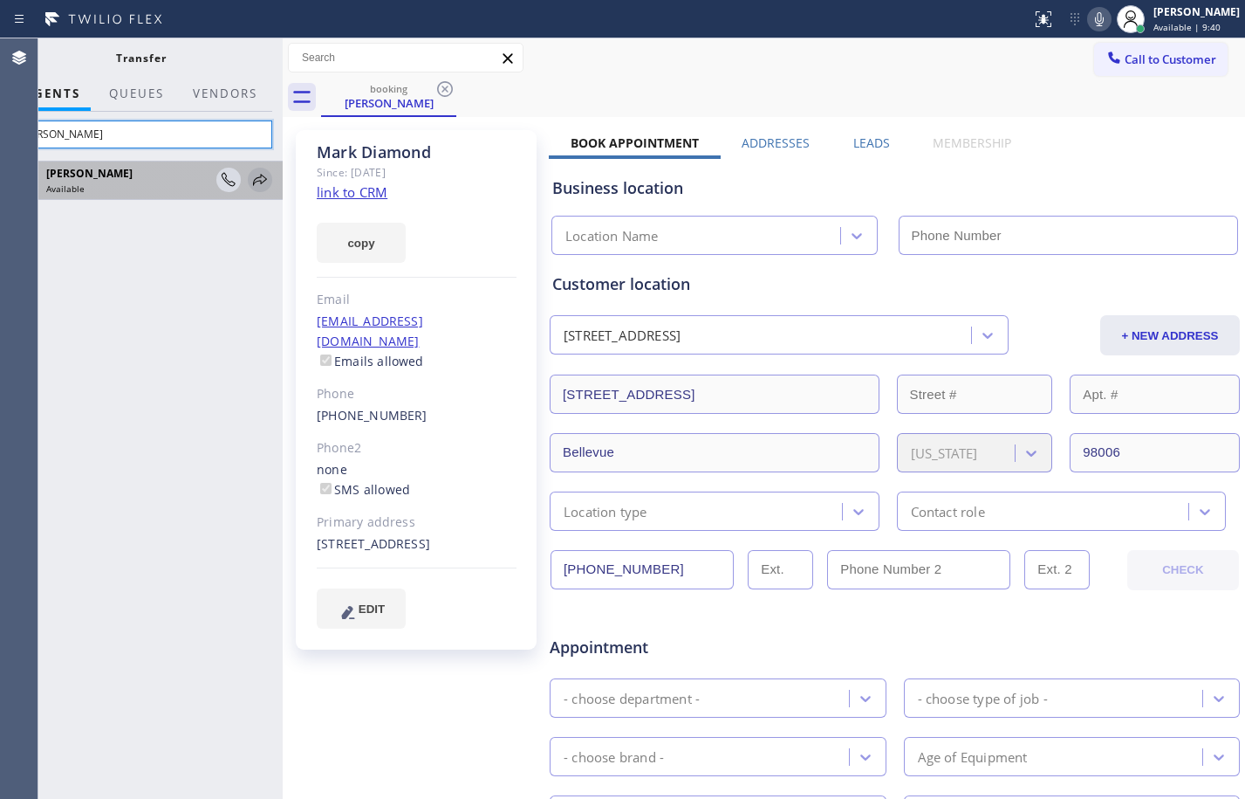
type input "[PERSON_NAME]"
click at [255, 183] on icon at bounding box center [260, 179] width 14 height 11
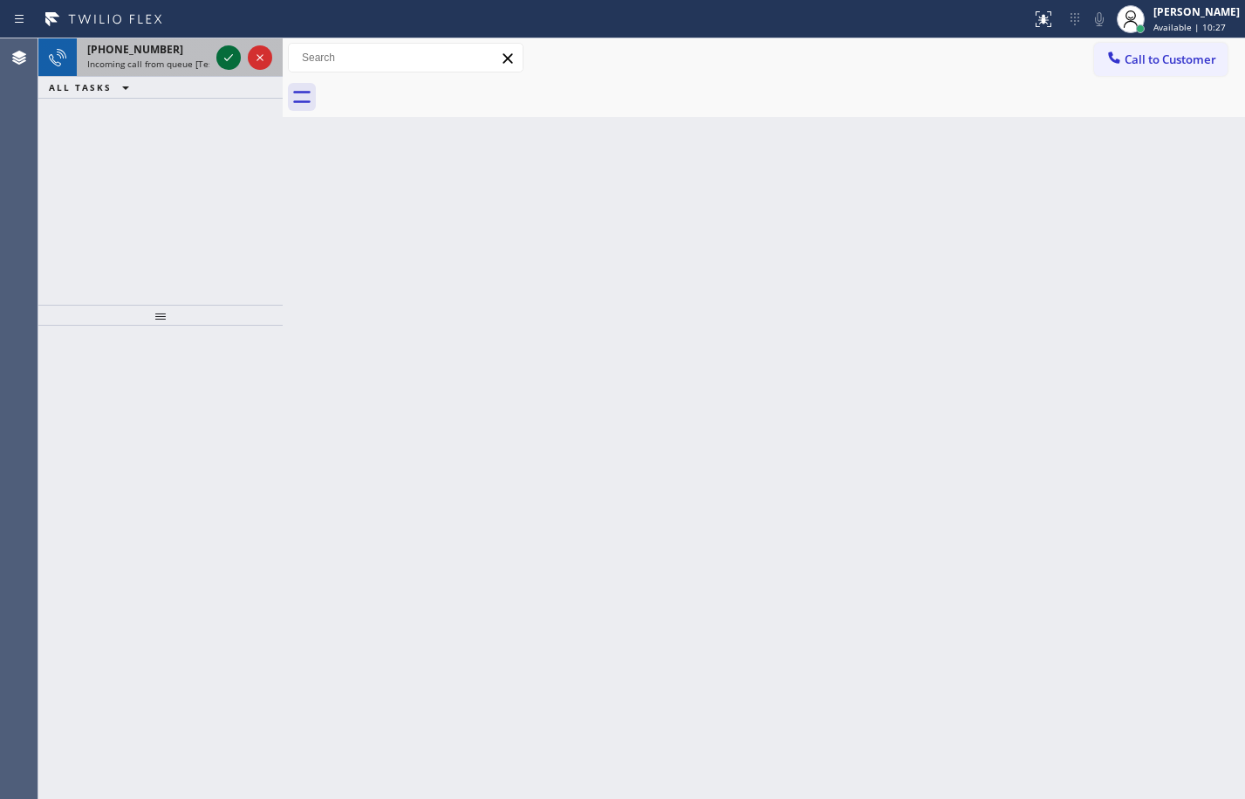
click at [219, 60] on icon at bounding box center [228, 57] width 21 height 21
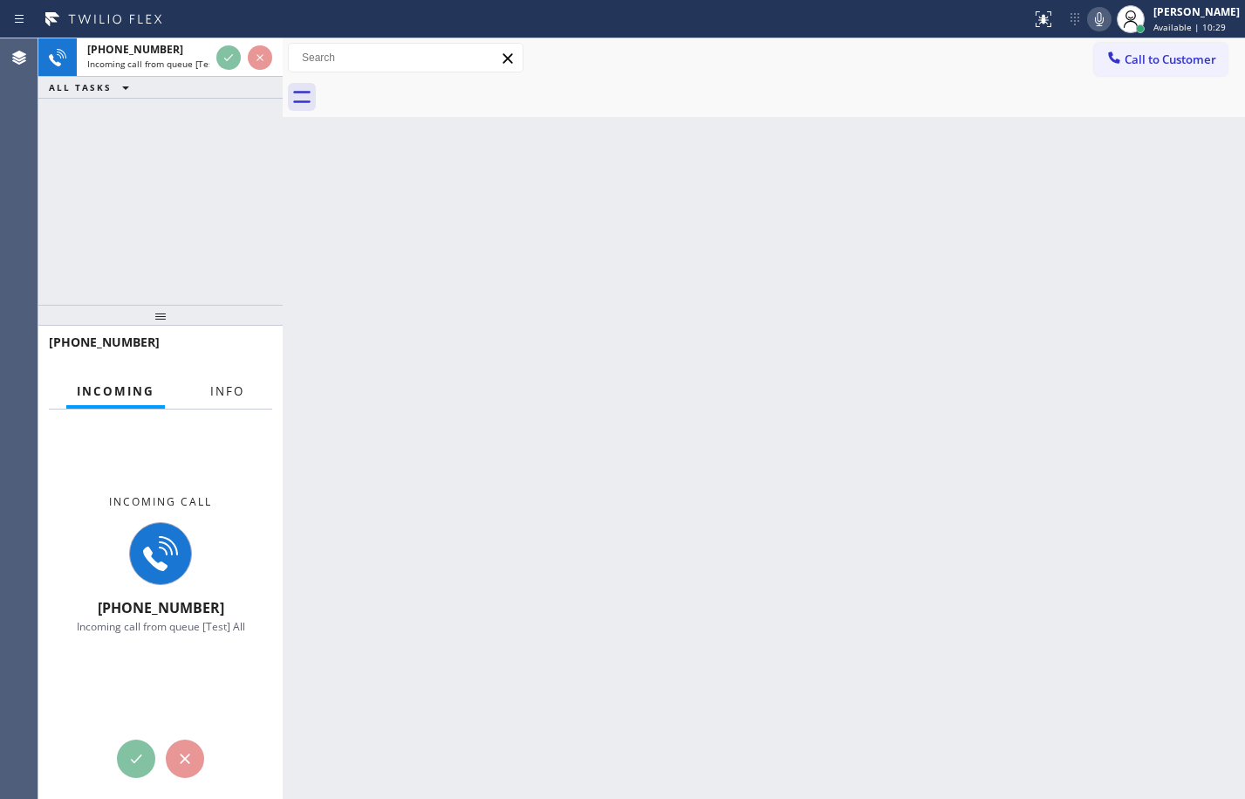
click at [205, 390] on button "Info" at bounding box center [227, 391] width 55 height 34
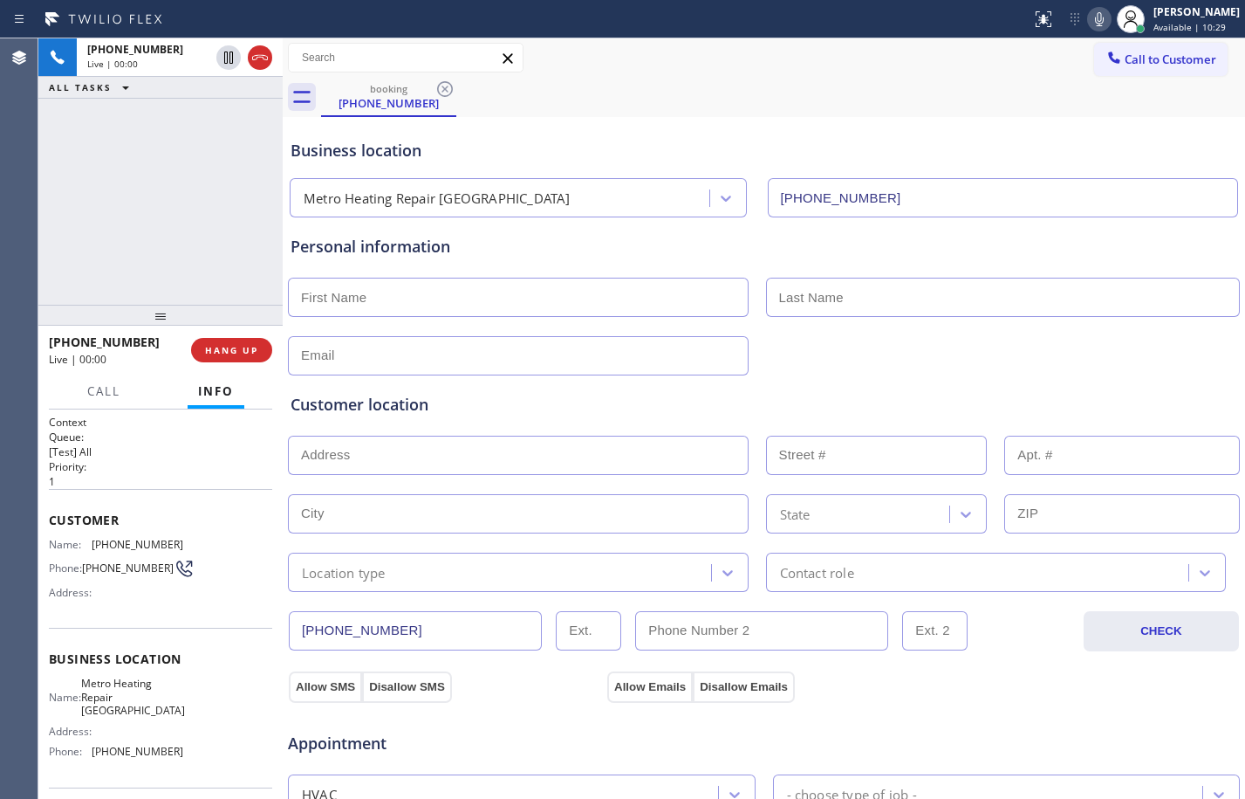
type input "[PHONE_NUMBER]"
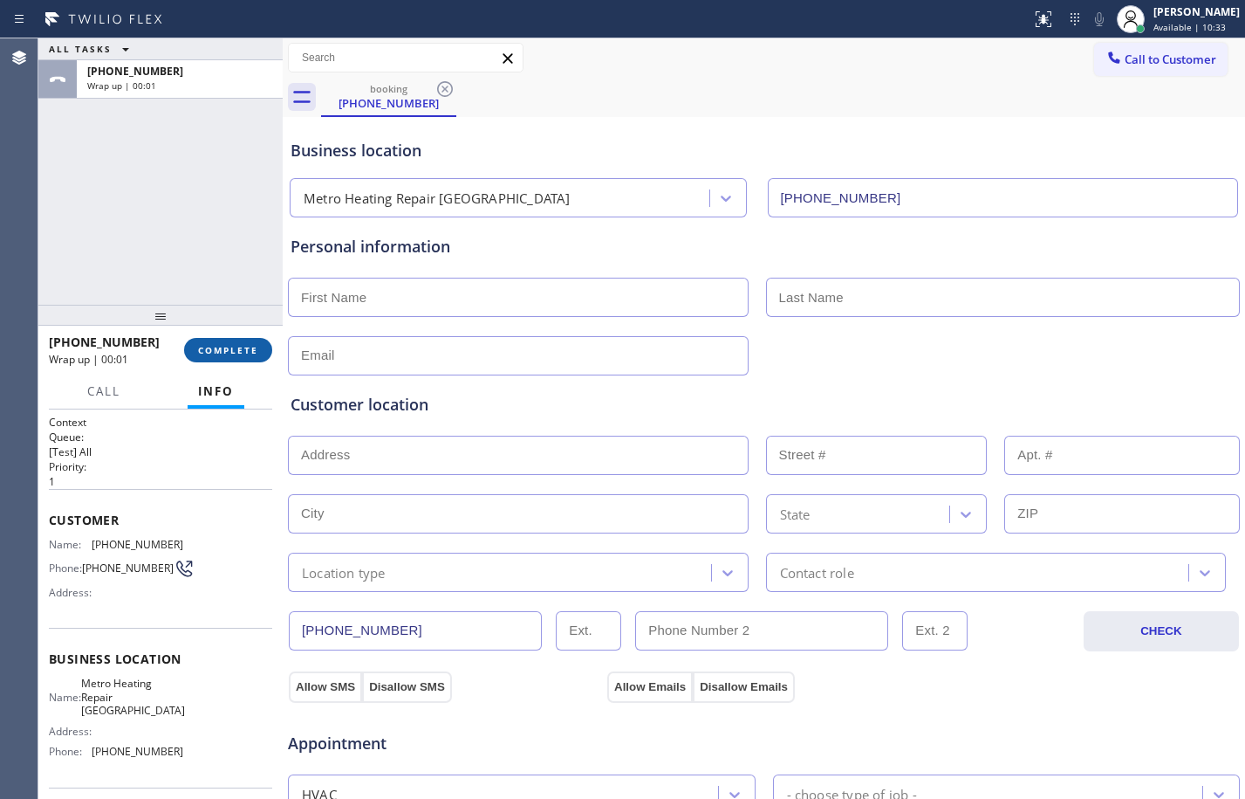
click at [230, 353] on span "COMPLETE" at bounding box center [228, 350] width 60 height 12
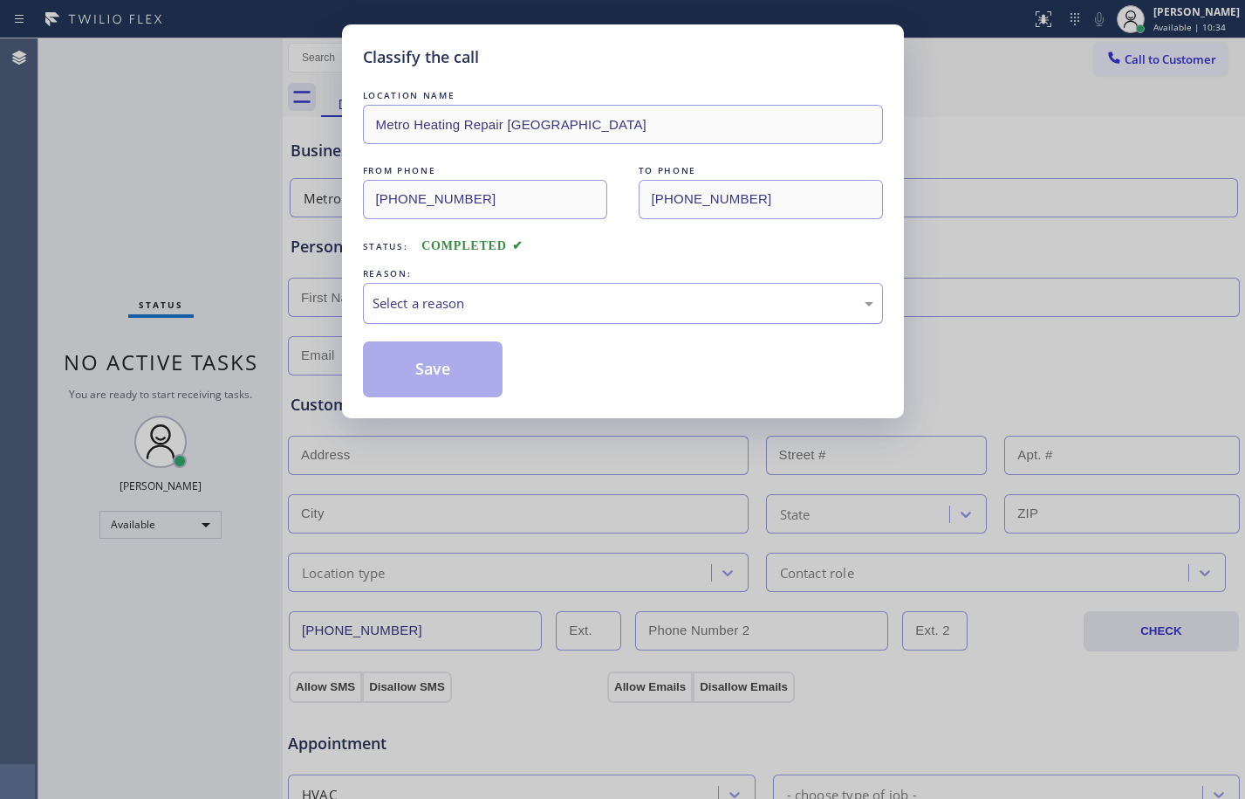
click at [535, 298] on div "Select a reason" at bounding box center [623, 303] width 501 height 20
click at [402, 391] on button "Save" at bounding box center [433, 369] width 141 height 56
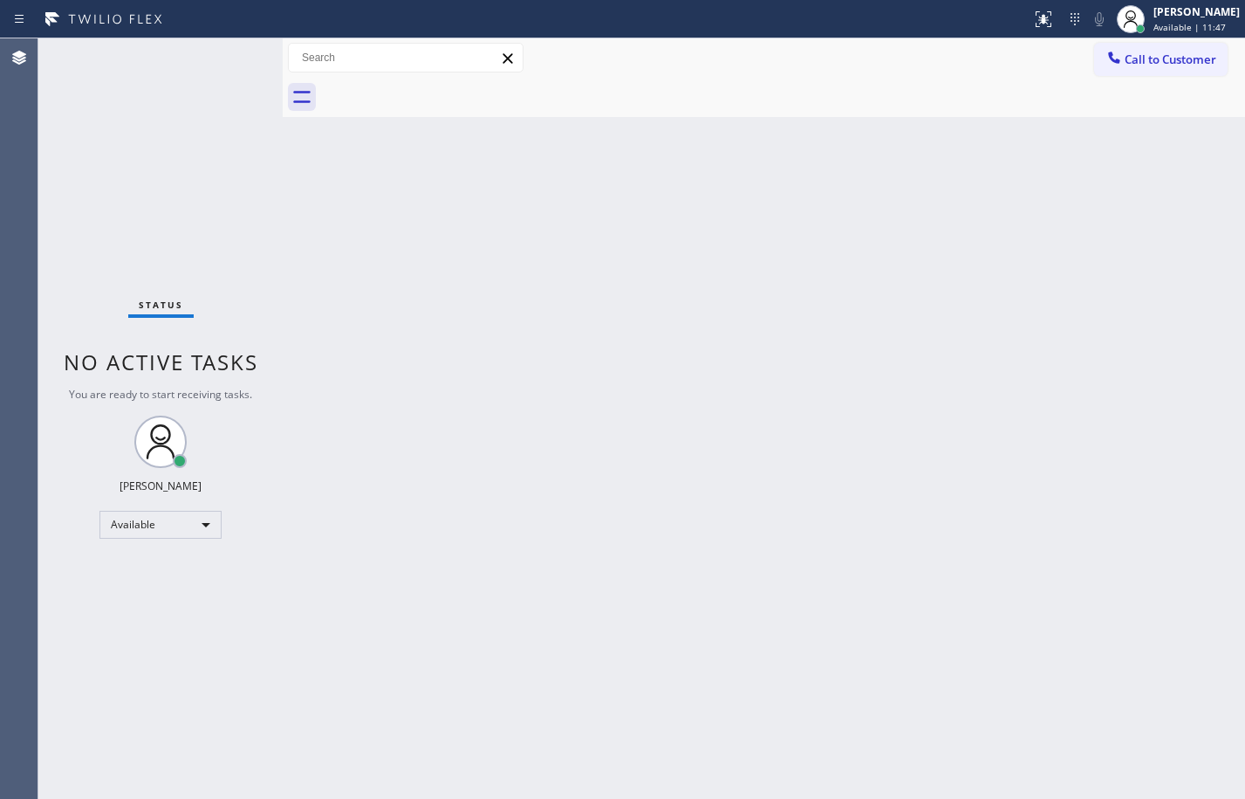
click at [201, 172] on div "Status No active tasks You are ready to start receiving tasks. [PERSON_NAME] Av…" at bounding box center [160, 418] width 244 height 760
click at [283, 209] on div at bounding box center [283, 418] width 0 height 760
click at [490, 573] on div "Back to Dashboard Change Sender ID Customers Technicians Select a contact Outbo…" at bounding box center [764, 418] width 963 height 760
click at [289, 250] on div "Back to Dashboard Change Sender ID Customers Technicians Select a contact Outbo…" at bounding box center [764, 418] width 963 height 760
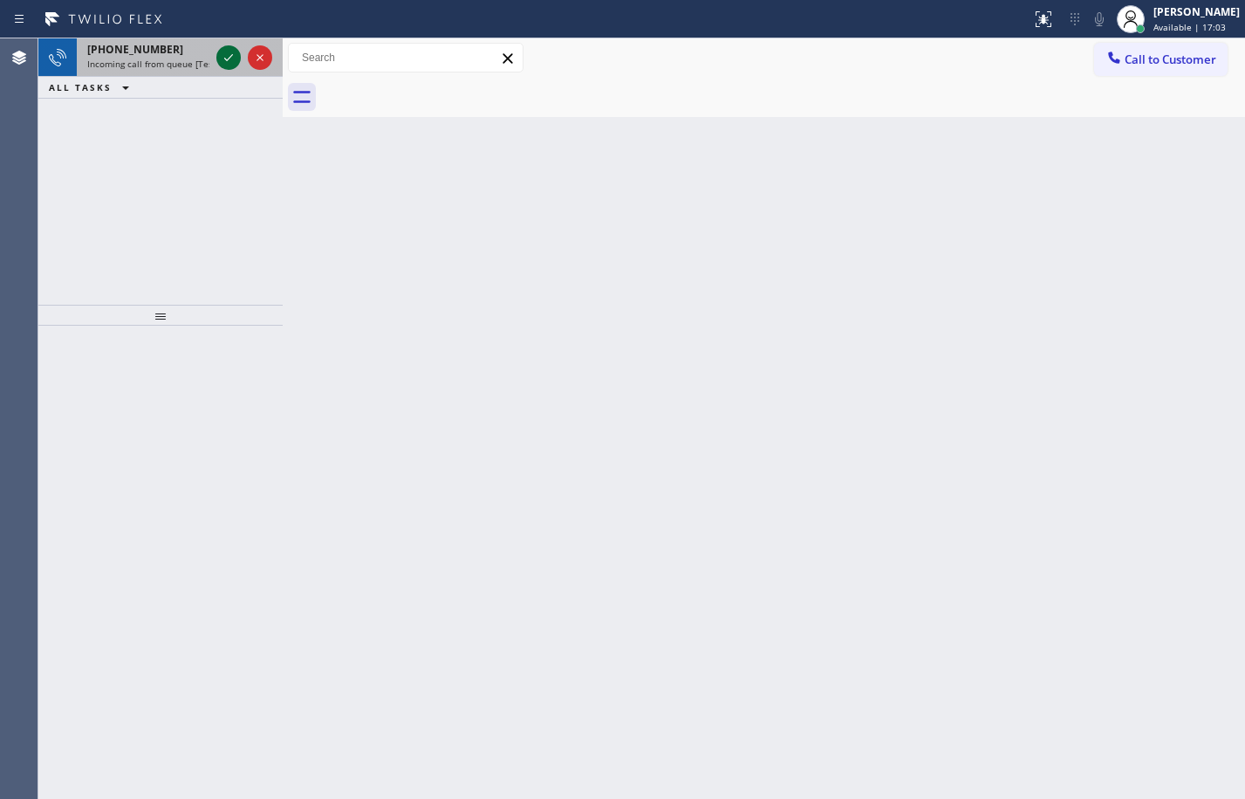
click at [230, 58] on icon at bounding box center [228, 57] width 21 height 21
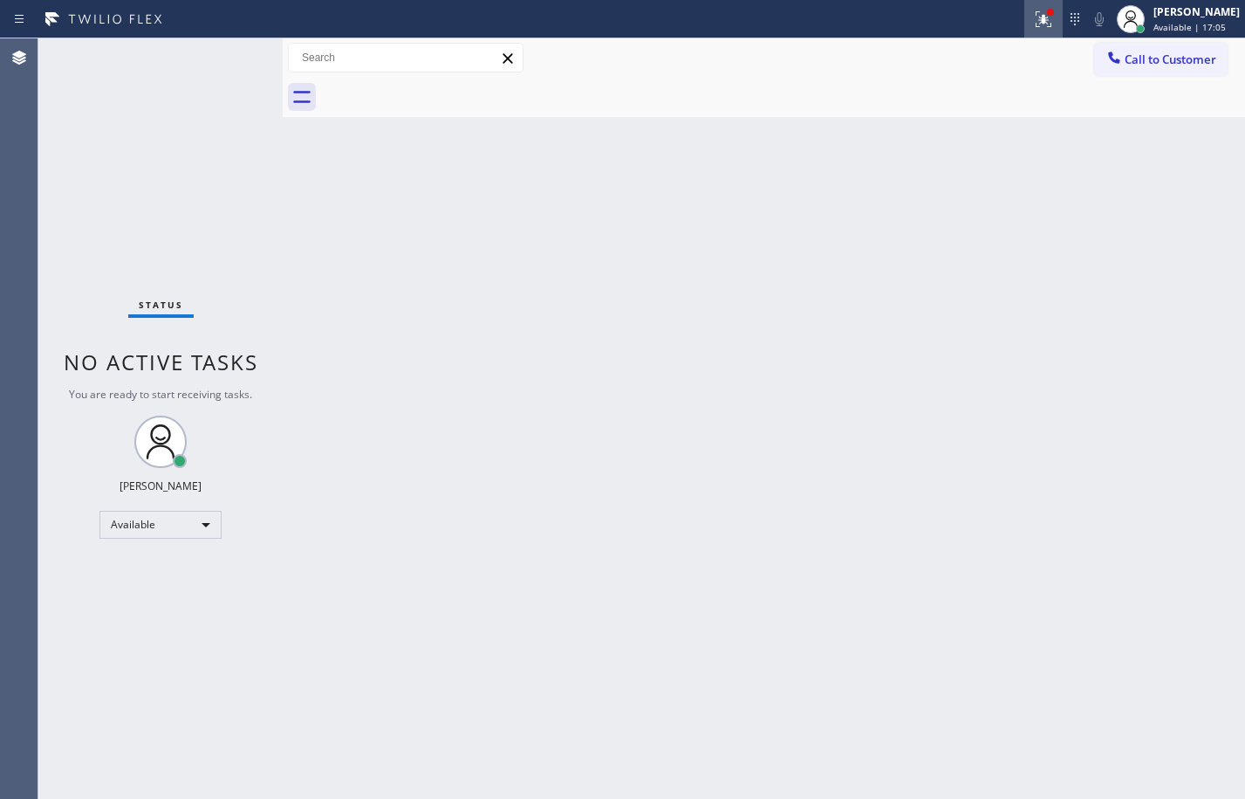
click at [1025, 14] on div at bounding box center [1044, 19] width 38 height 21
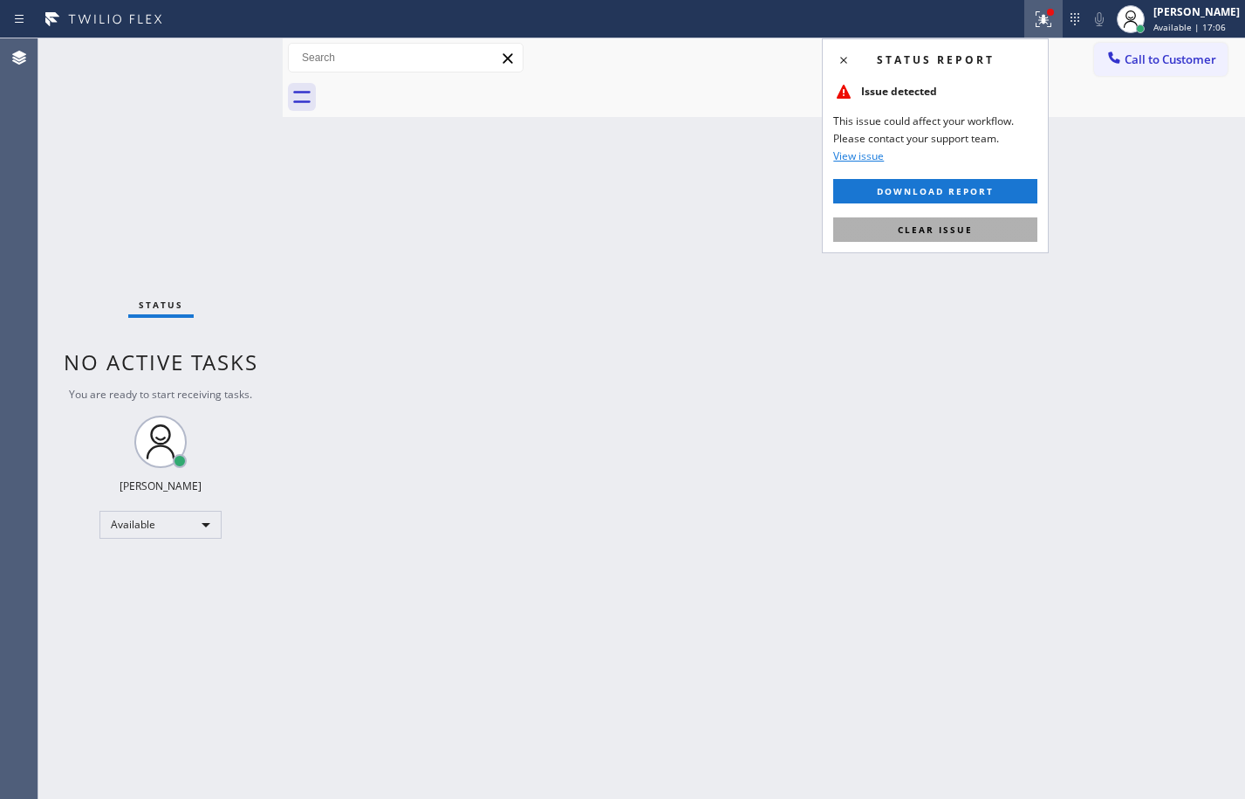
drag, startPoint x: 960, startPoint y: 230, endPoint x: 1228, endPoint y: 154, distance: 278.5
click at [959, 231] on span "Clear issue" at bounding box center [935, 229] width 75 height 12
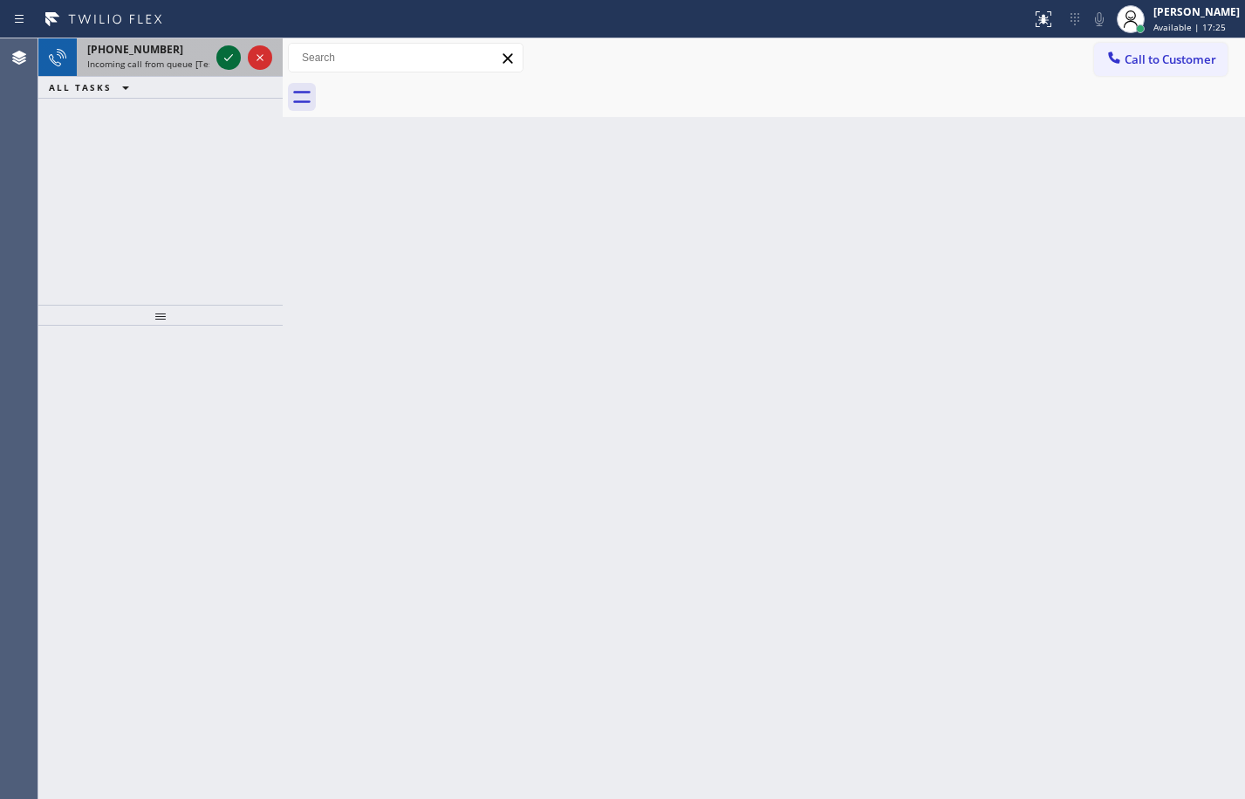
click at [231, 51] on icon at bounding box center [228, 57] width 21 height 21
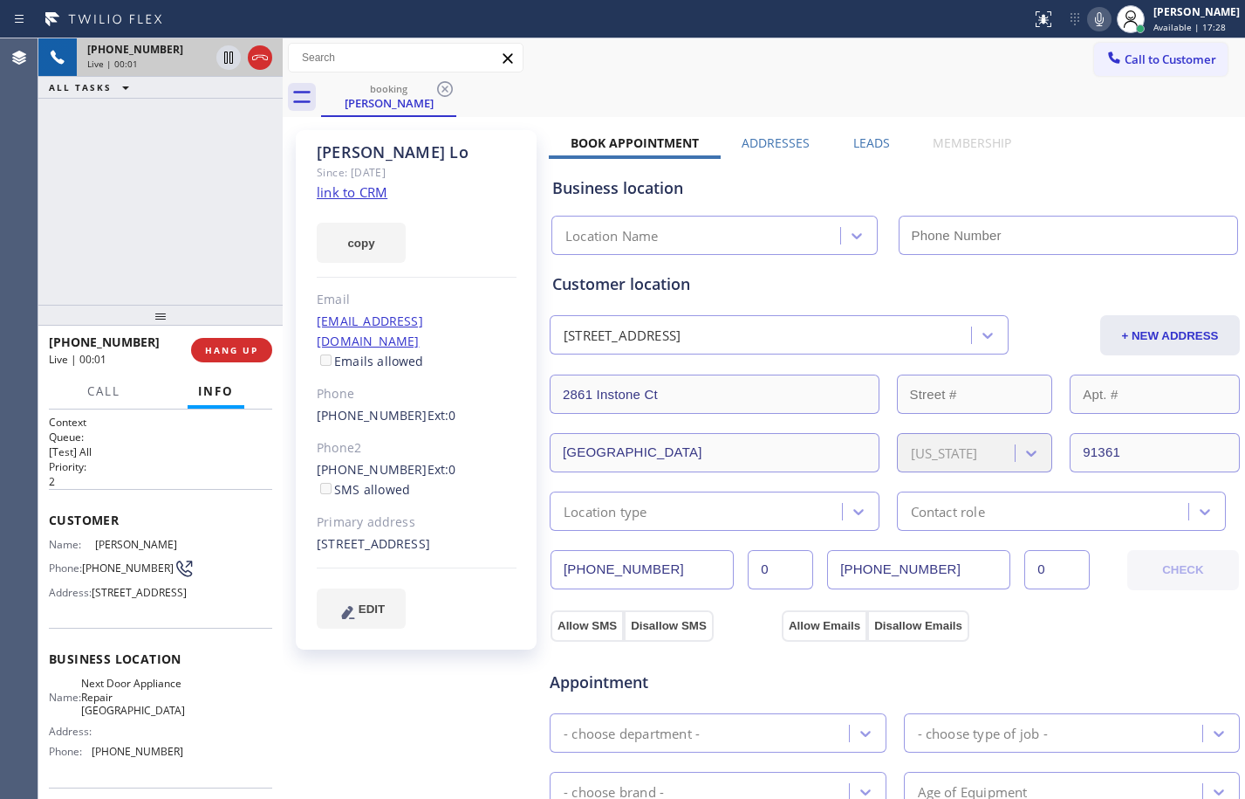
type input "[PHONE_NUMBER]"
click at [356, 188] on link "link to CRM" at bounding box center [352, 191] width 71 height 17
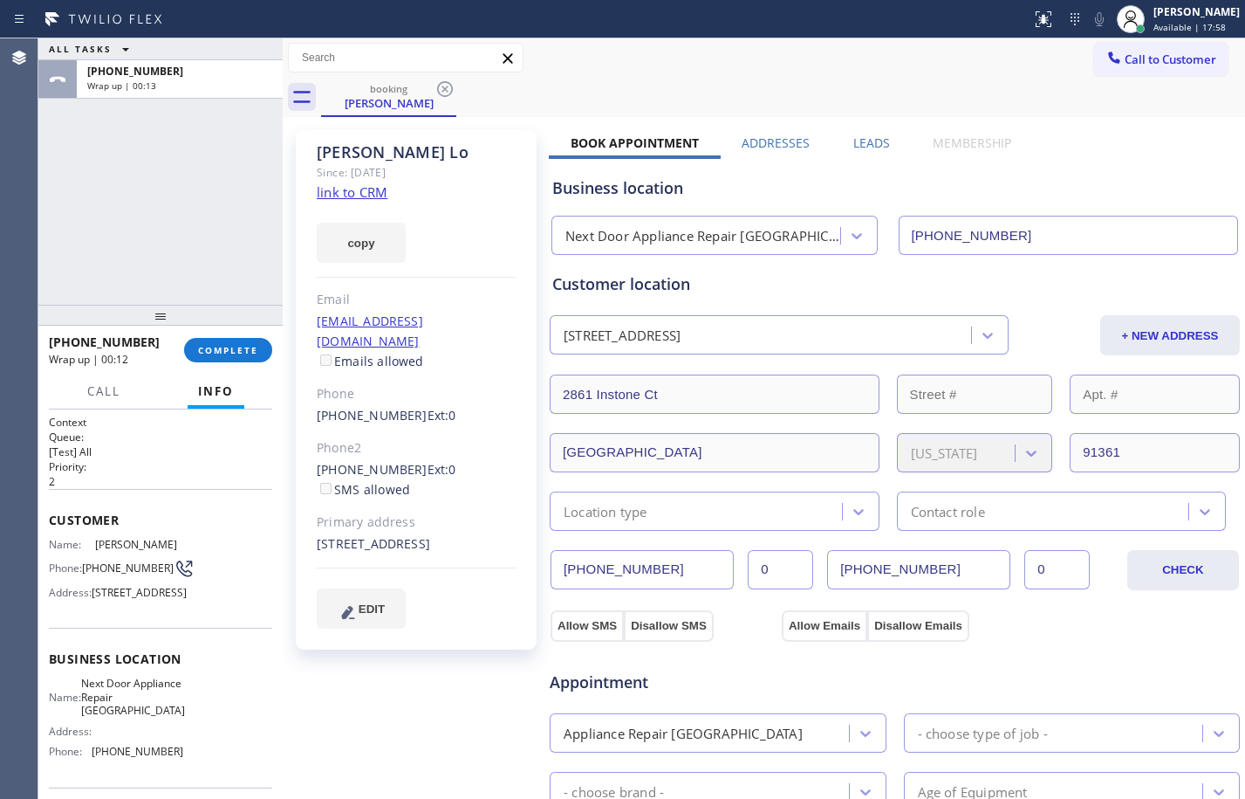
scroll to position [159, 0]
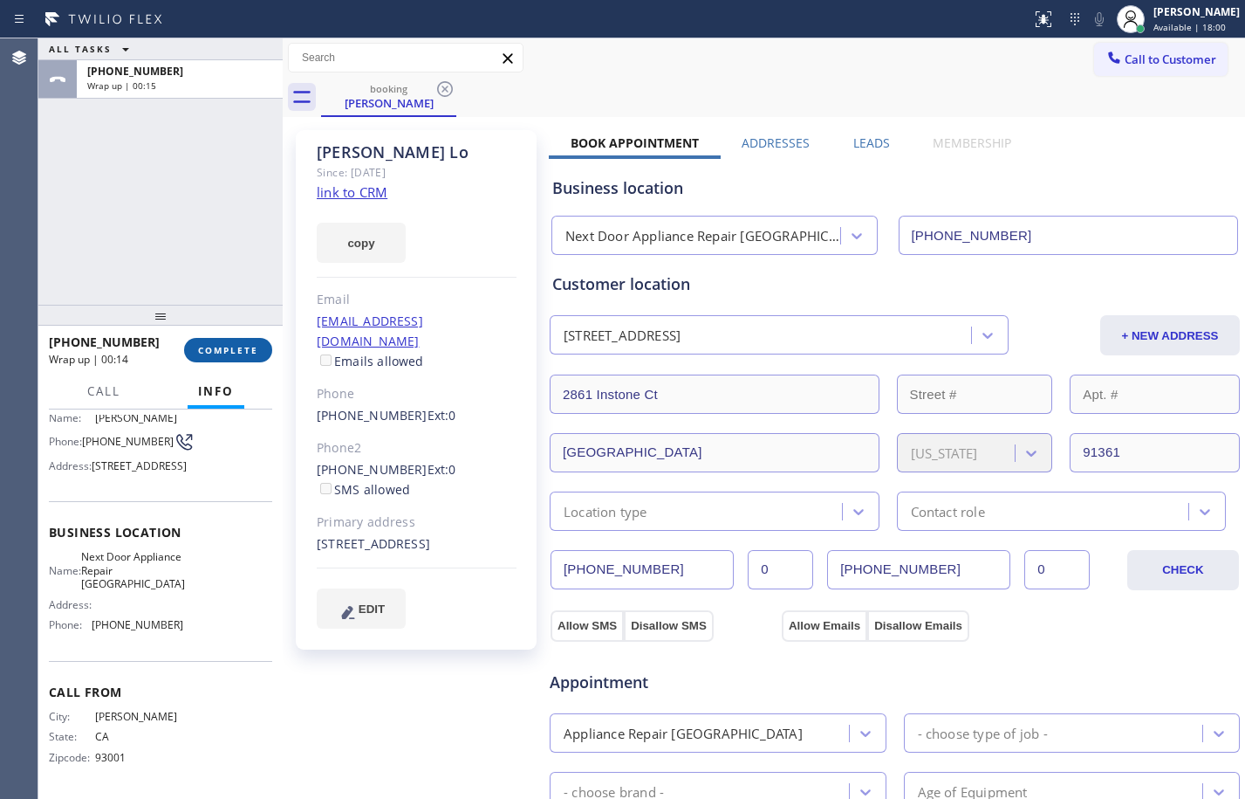
click at [224, 346] on span "COMPLETE" at bounding box center [228, 350] width 60 height 12
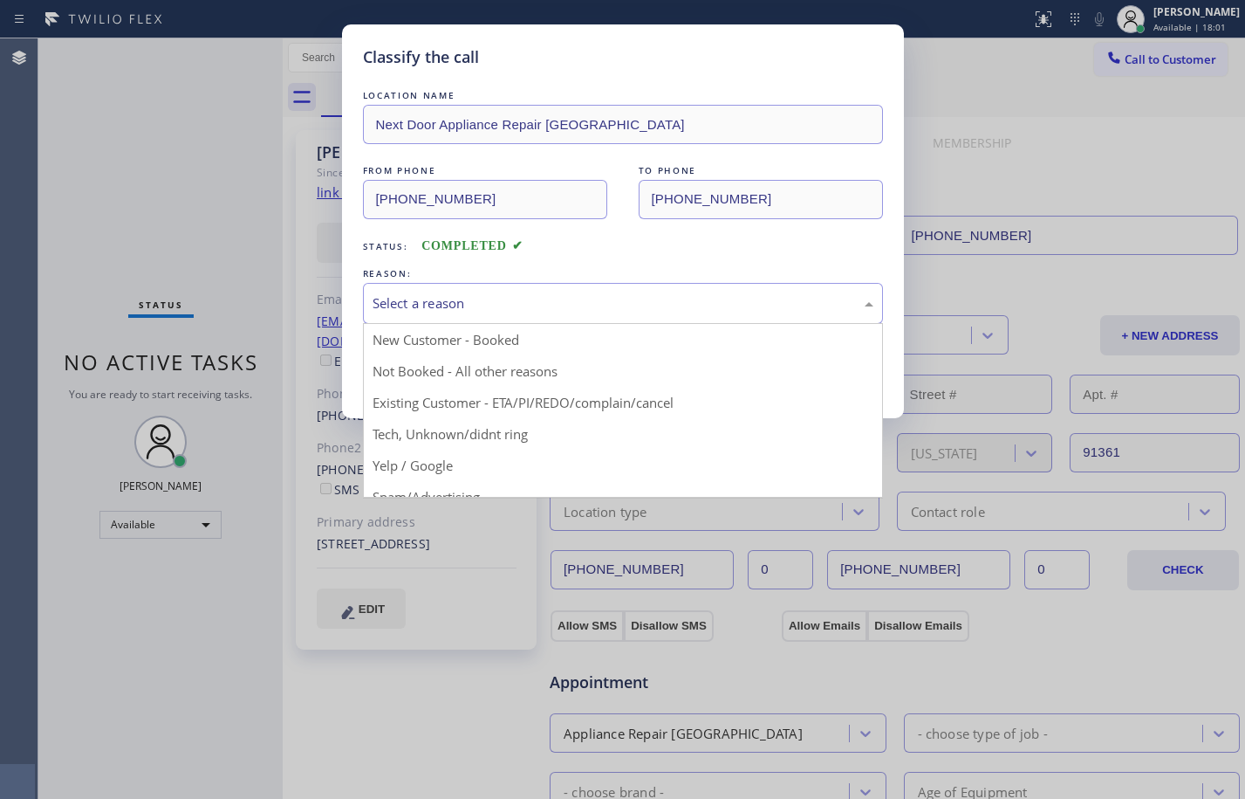
drag, startPoint x: 497, startPoint y: 300, endPoint x: 557, endPoint y: 373, distance: 93.6
click at [504, 306] on div "Select a reason" at bounding box center [623, 303] width 501 height 20
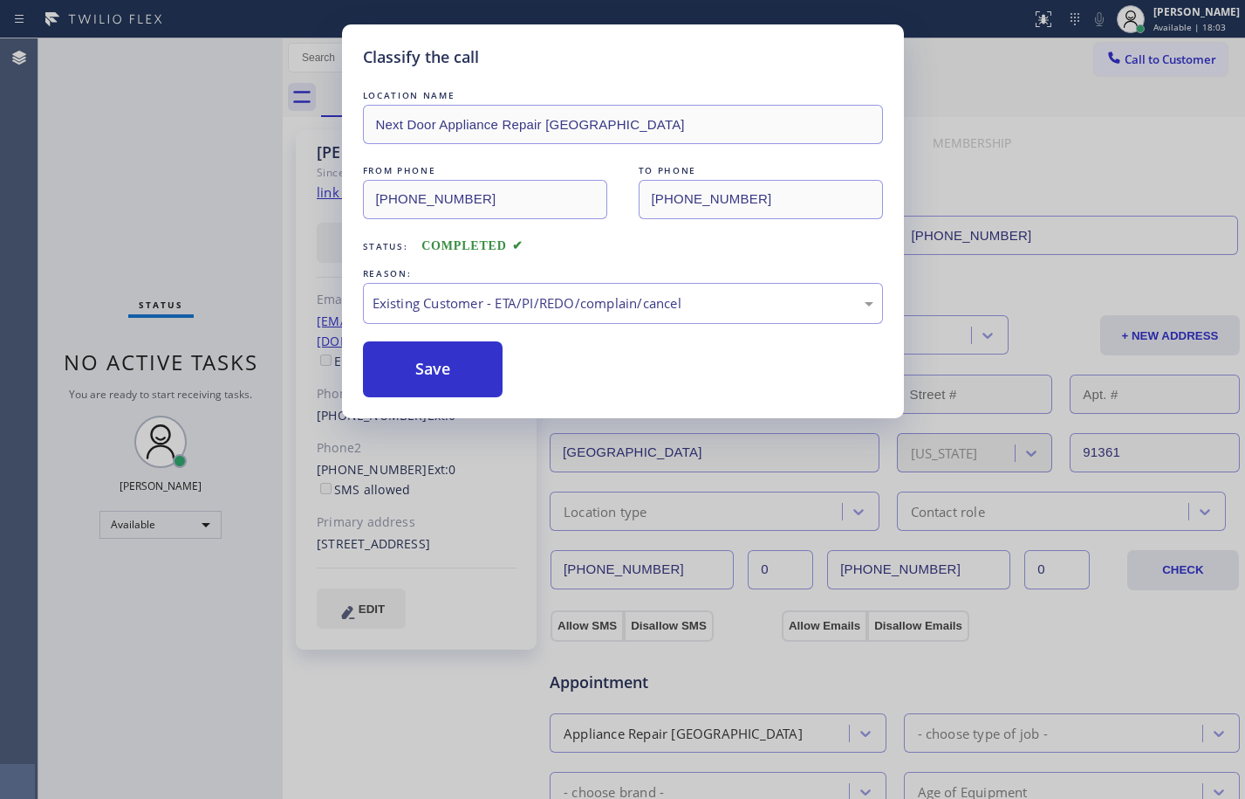
click at [456, 400] on div "Classify the call LOCATION NAME Next Door Appliance Repair Goleta FROM PHONE [P…" at bounding box center [623, 221] width 562 height 394
click at [415, 360] on button "Save" at bounding box center [433, 369] width 141 height 56
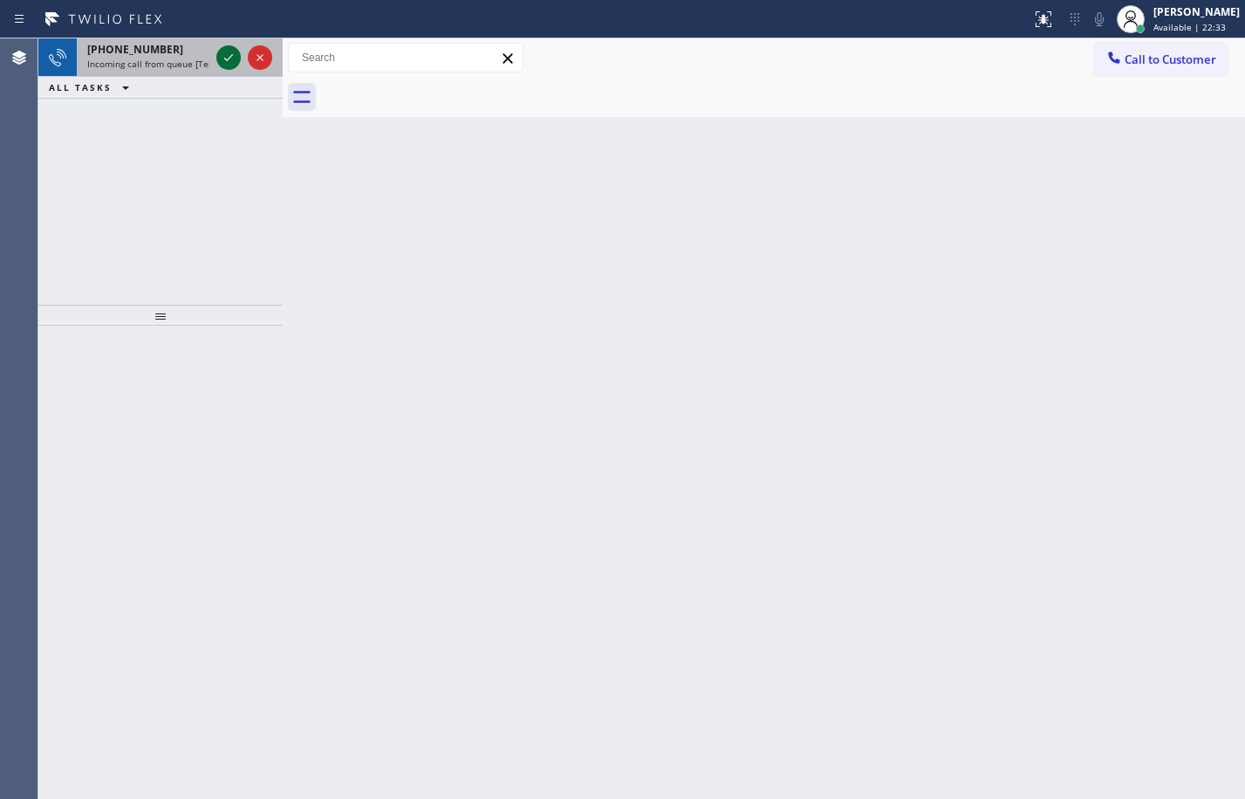
click at [232, 52] on icon at bounding box center [228, 57] width 21 height 21
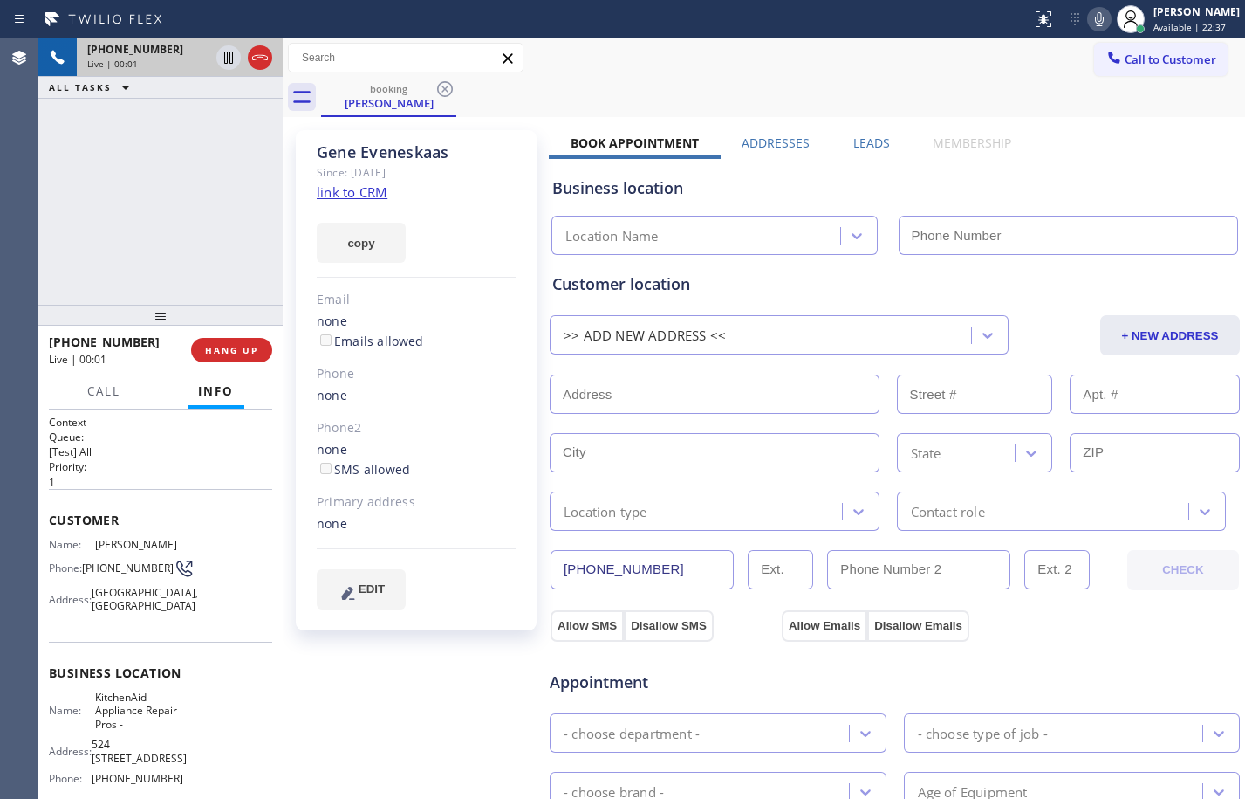
type input "[PHONE_NUMBER]"
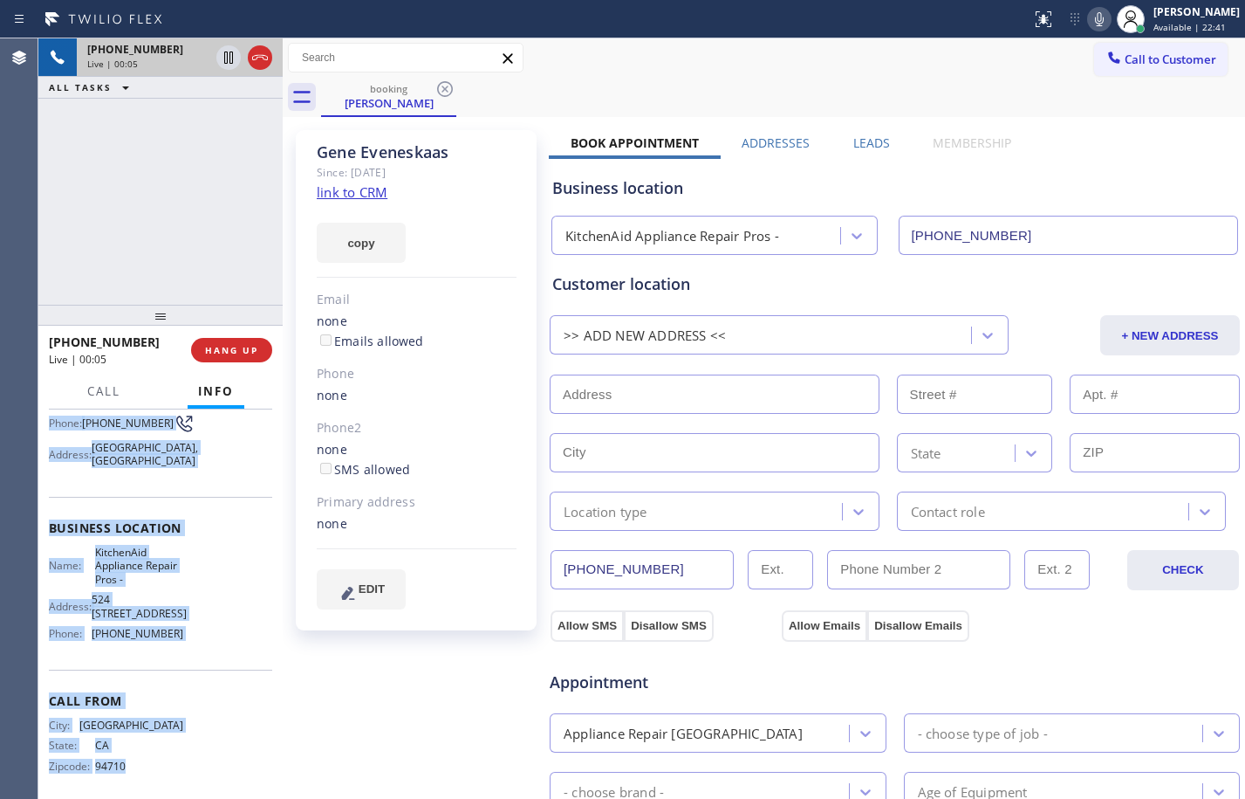
scroll to position [187, 0]
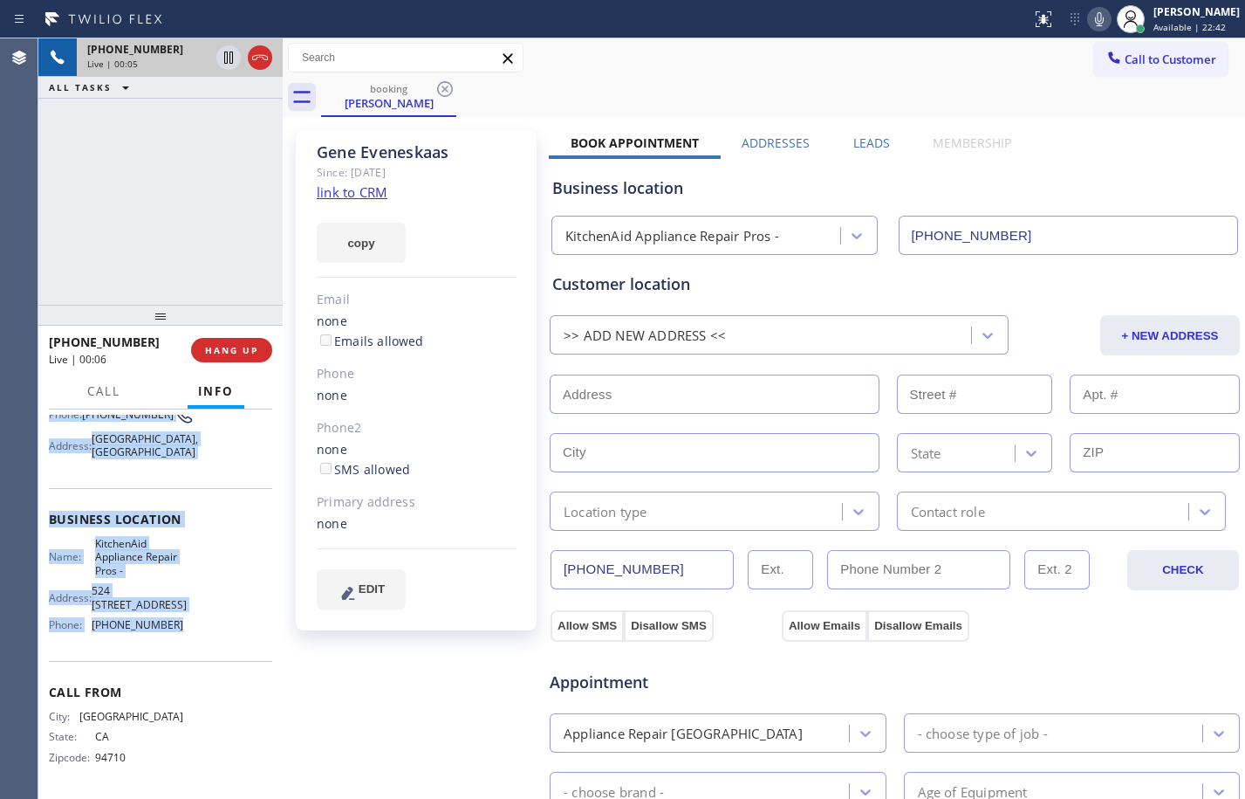
drag, startPoint x: 42, startPoint y: 521, endPoint x: 204, endPoint y: 649, distance: 206.9
click at [204, 649] on div "Context Queue: [Test] All Priority: 1 Customer Name: [PERSON_NAME] Phone: [PHON…" at bounding box center [160, 603] width 244 height 389
copy div "Customer Name: [PERSON_NAME] Phone: [PHONE_NUMBER] Address: [STREET_ADDRESS] Bu…"
click at [368, 193] on link "link to CRM" at bounding box center [352, 191] width 71 height 17
click at [229, 58] on icon at bounding box center [228, 57] width 21 height 21
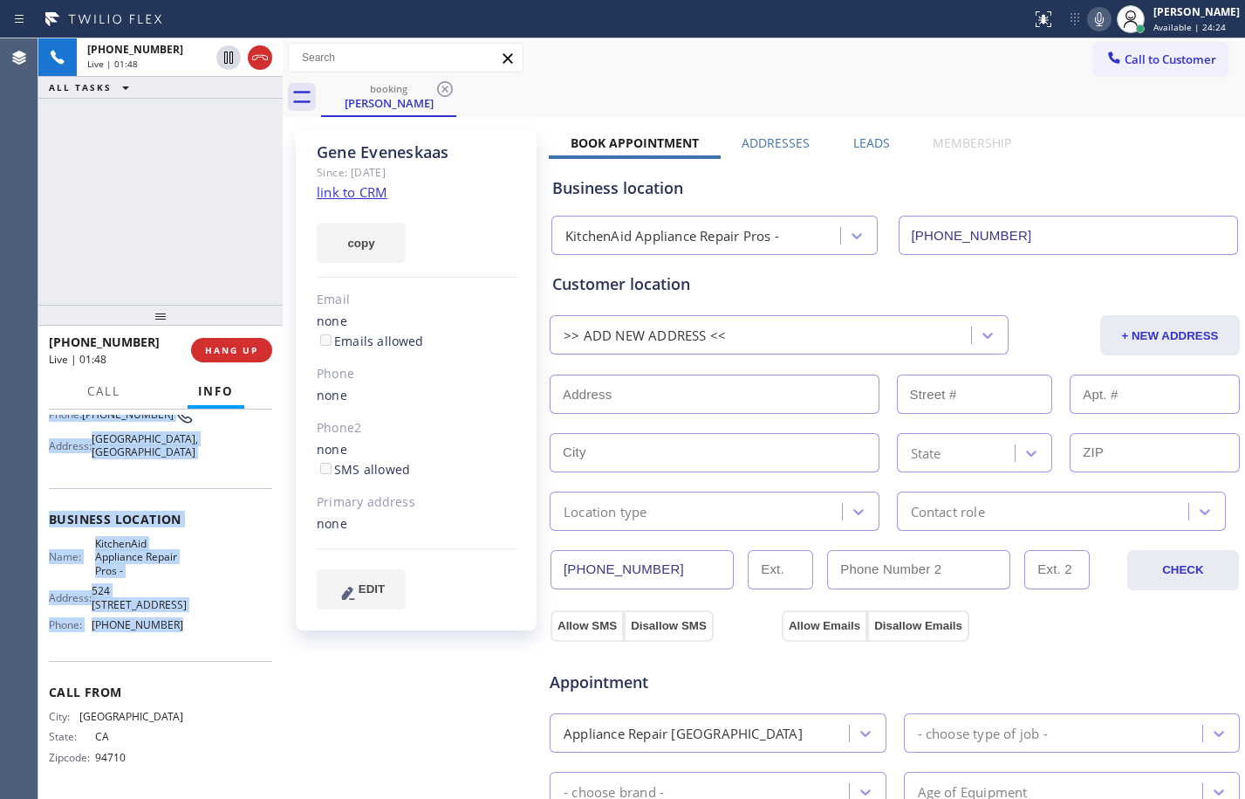
click at [1089, 12] on icon at bounding box center [1099, 19] width 21 height 21
click at [236, 60] on icon at bounding box center [228, 57] width 21 height 21
click at [1091, 16] on icon at bounding box center [1099, 19] width 21 height 21
click at [225, 342] on button "HANG UP" at bounding box center [231, 350] width 81 height 24
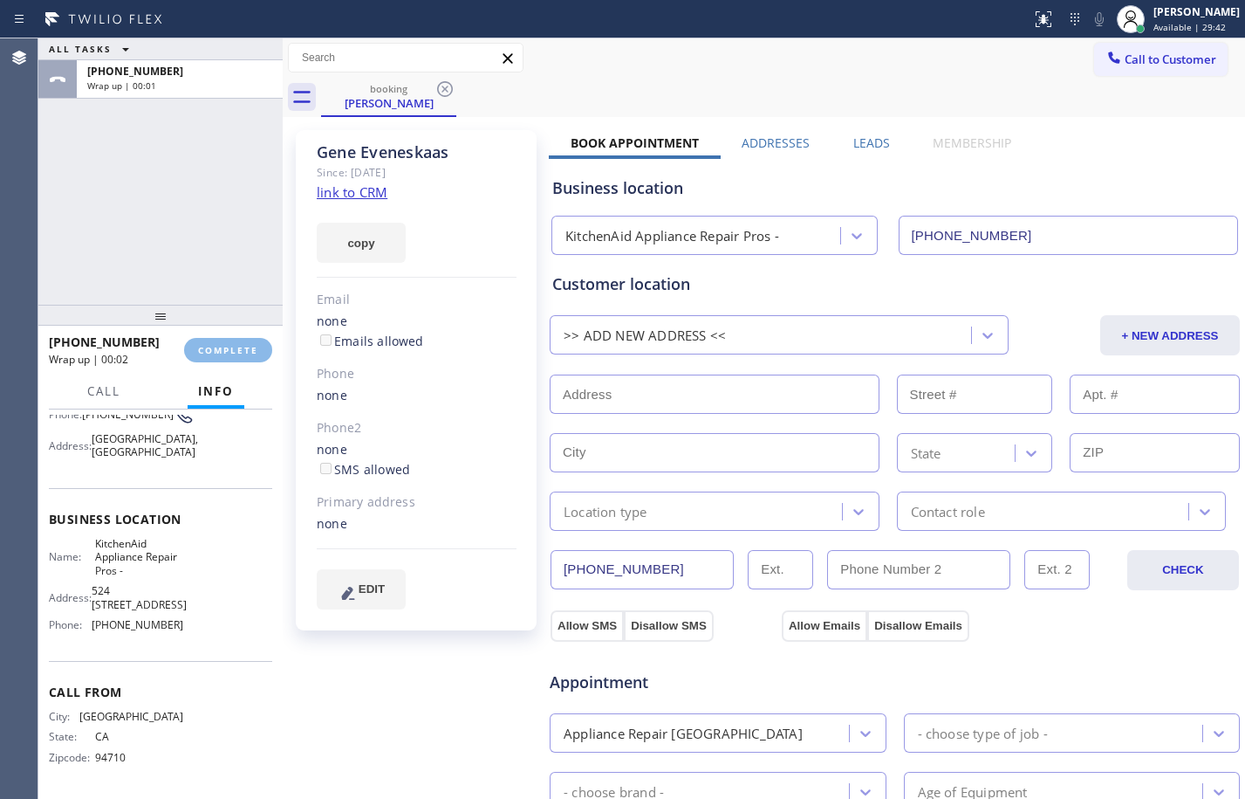
click at [655, 381] on input "text" at bounding box center [715, 393] width 330 height 39
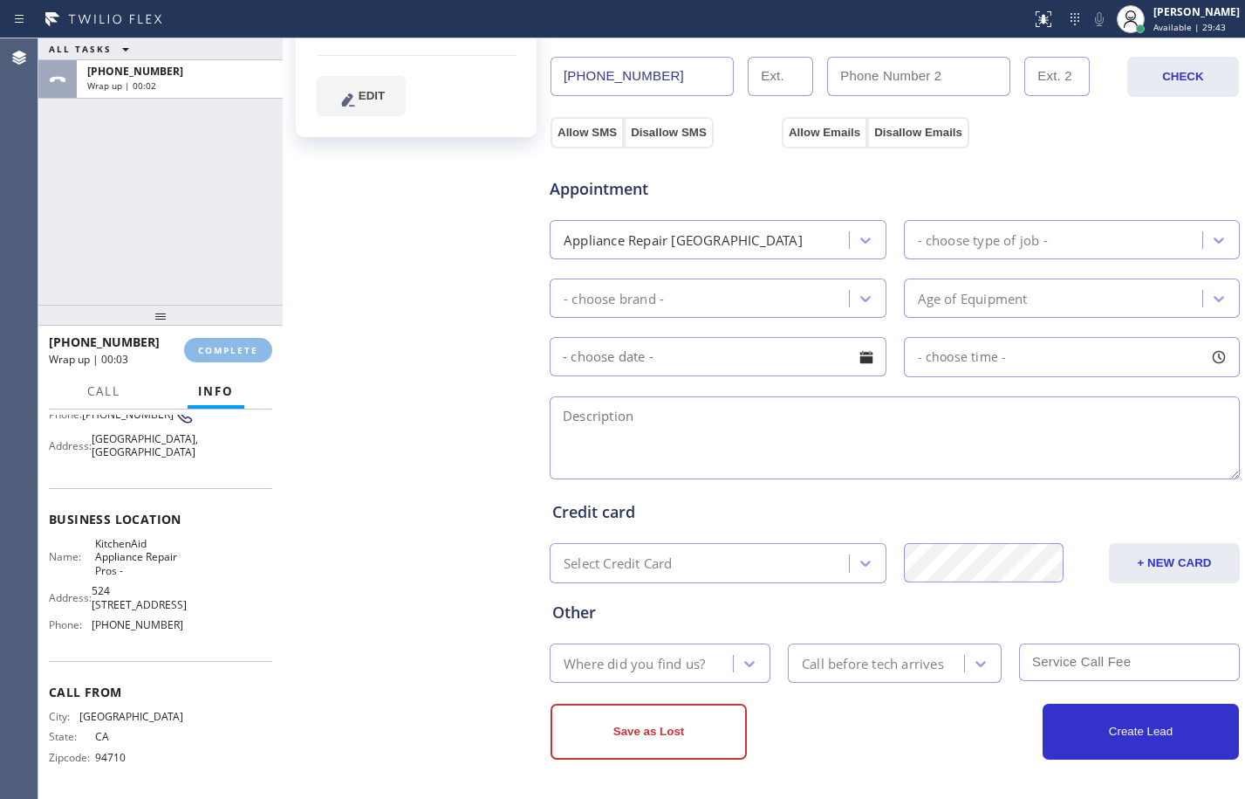
scroll to position [0, 0]
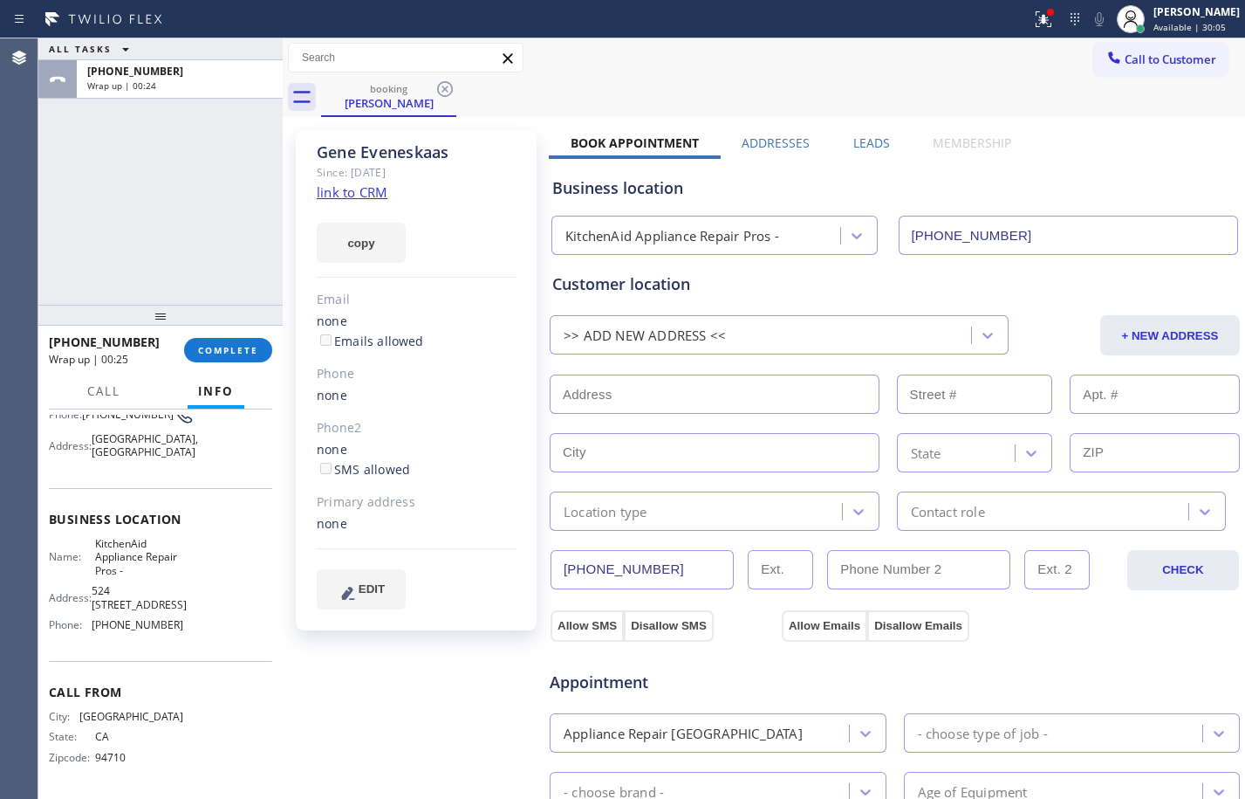
click at [729, 406] on input "text" at bounding box center [715, 393] width 330 height 39
paste input "[GEOGRAPHIC_DATA]"
type input "7870 [GEOGRAPHIC_DATA]"
type input "7870"
type input "Carlsbad"
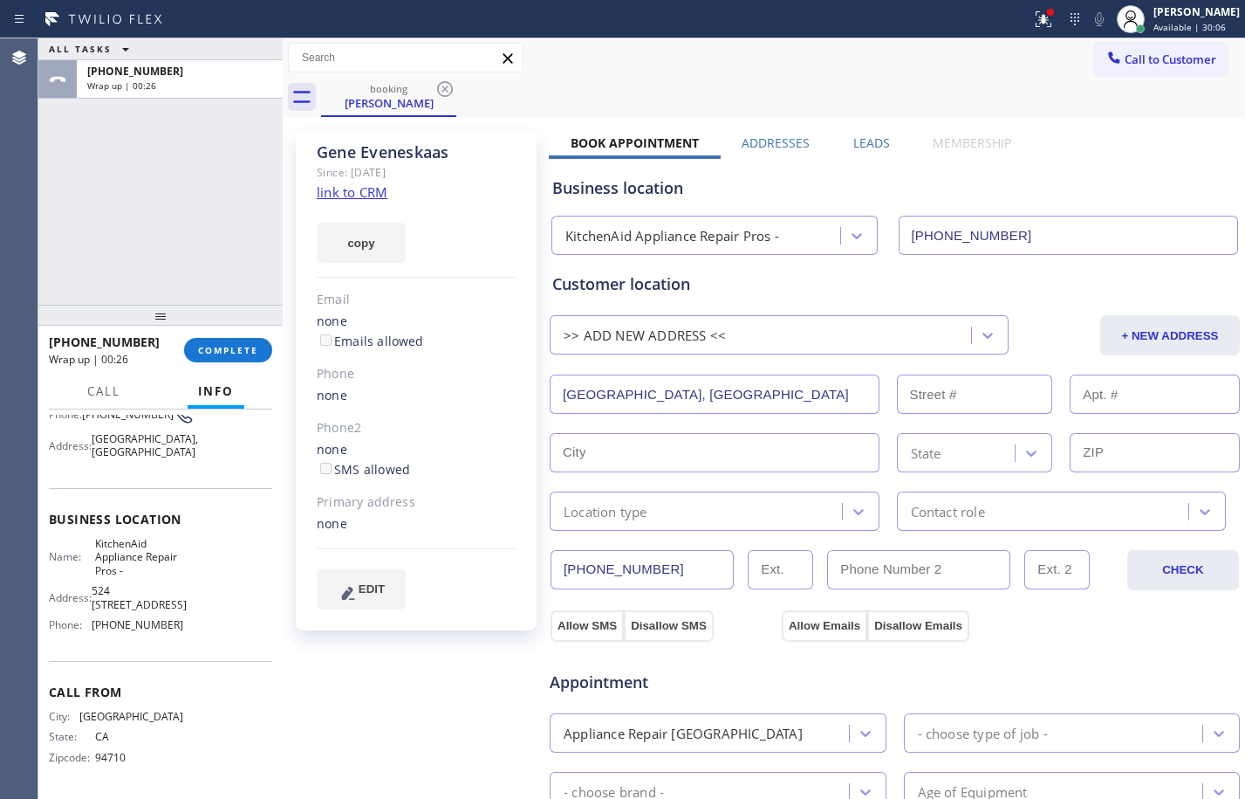
type input "92009"
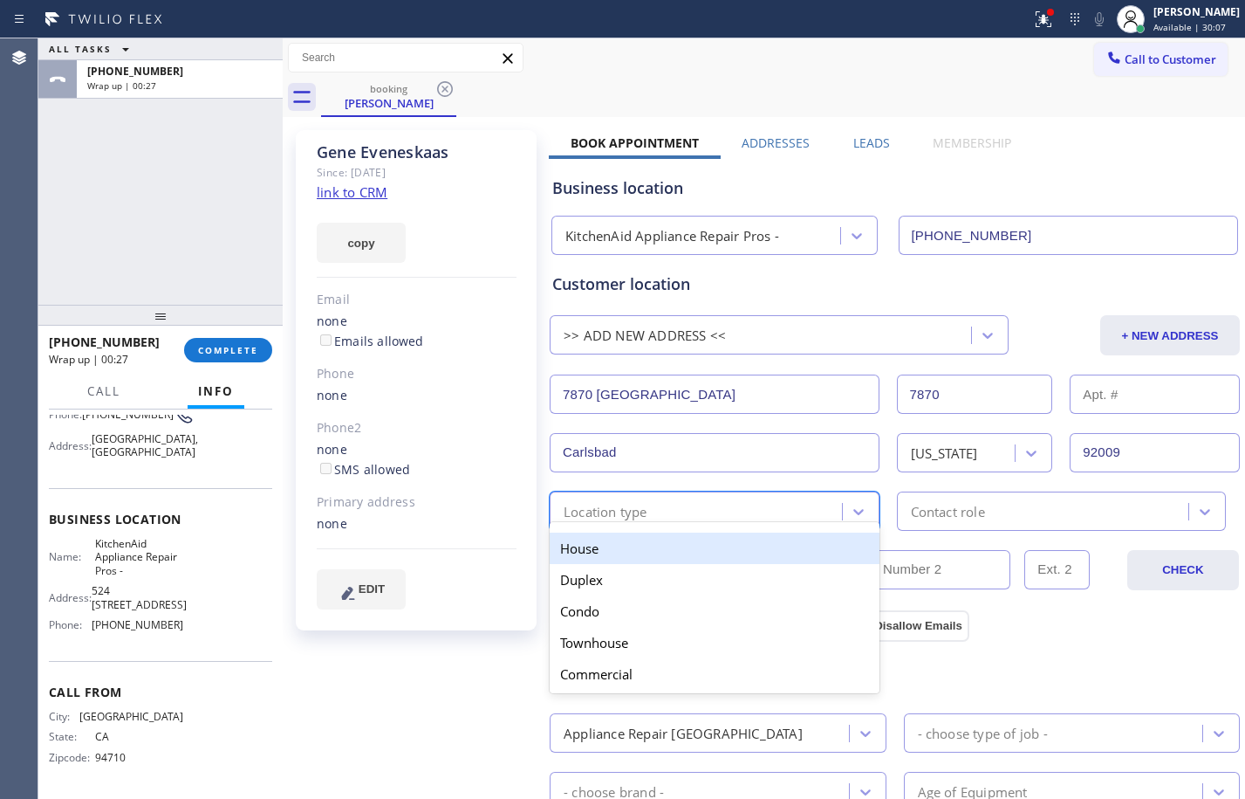
click at [698, 517] on div "Location type" at bounding box center [698, 511] width 287 height 31
click at [610, 556] on div "House" at bounding box center [715, 547] width 330 height 31
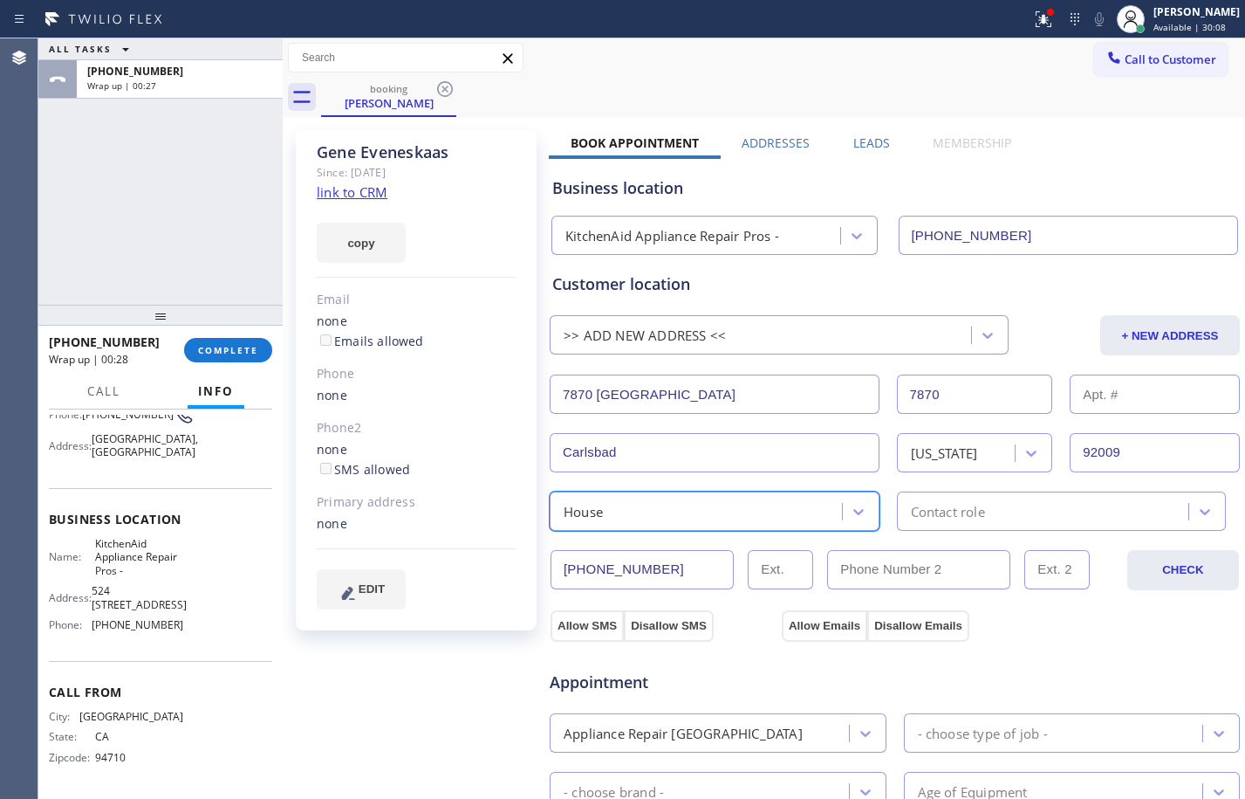
click at [951, 507] on div "Contact role" at bounding box center [948, 511] width 74 height 20
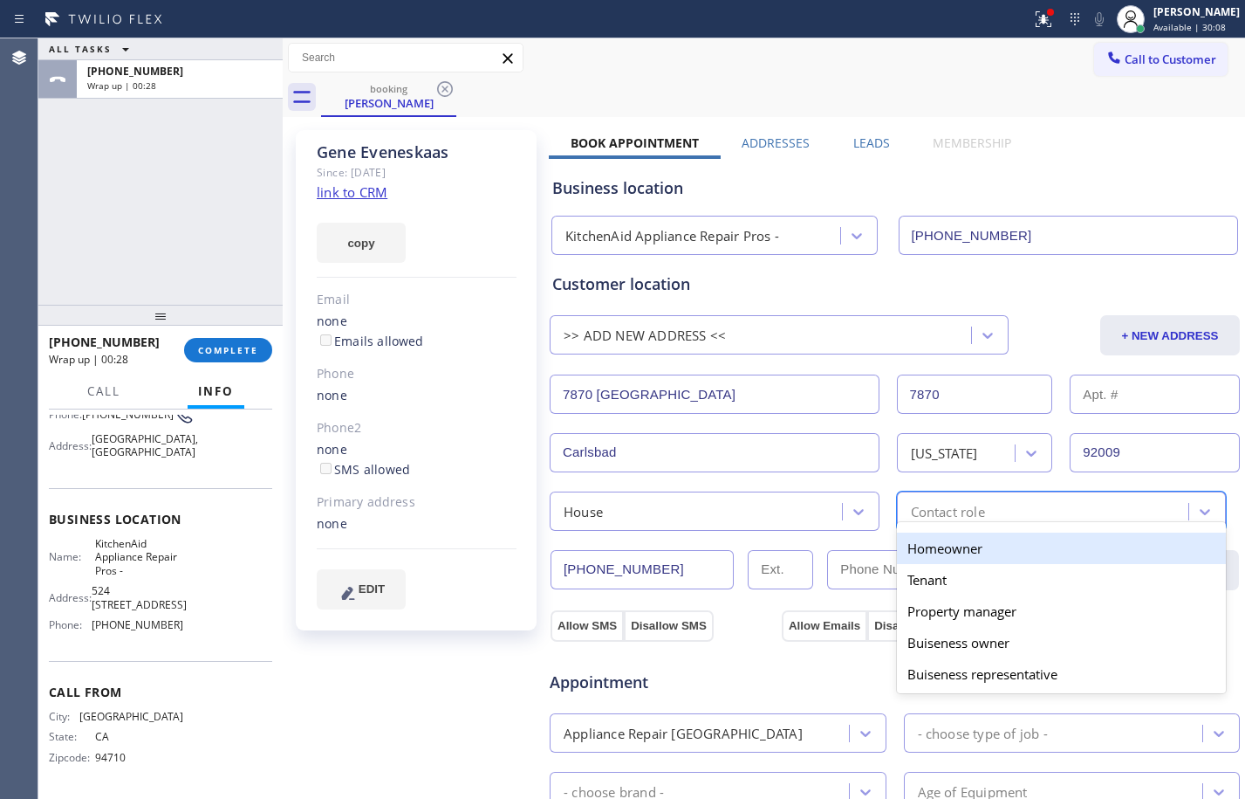
drag, startPoint x: 913, startPoint y: 556, endPoint x: 900, endPoint y: 560, distance: 13.8
click at [914, 556] on div "Homeowner" at bounding box center [1062, 547] width 330 height 31
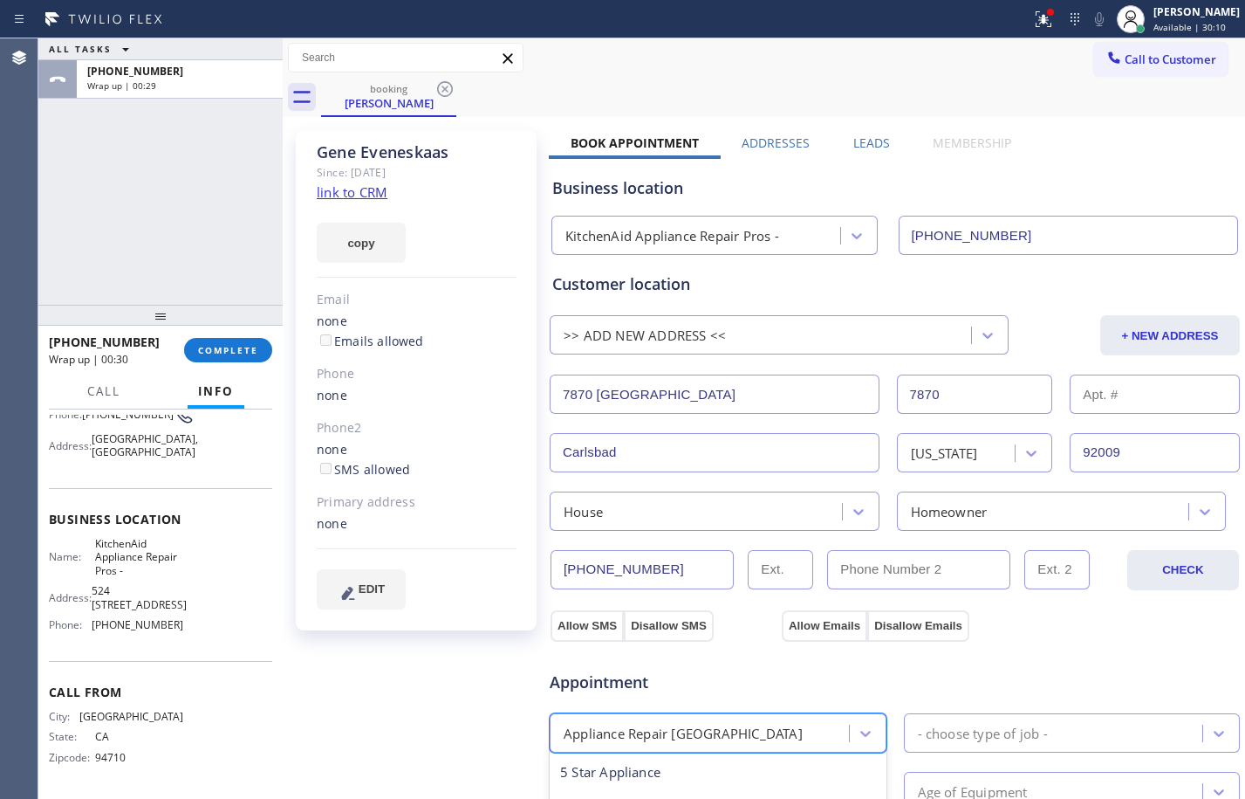
click at [745, 731] on div "Appliance Repair [GEOGRAPHIC_DATA]" at bounding box center [702, 732] width 294 height 31
type input "reg"
click at [711, 783] on div "Appliance Repair Regular" at bounding box center [718, 772] width 337 height 36
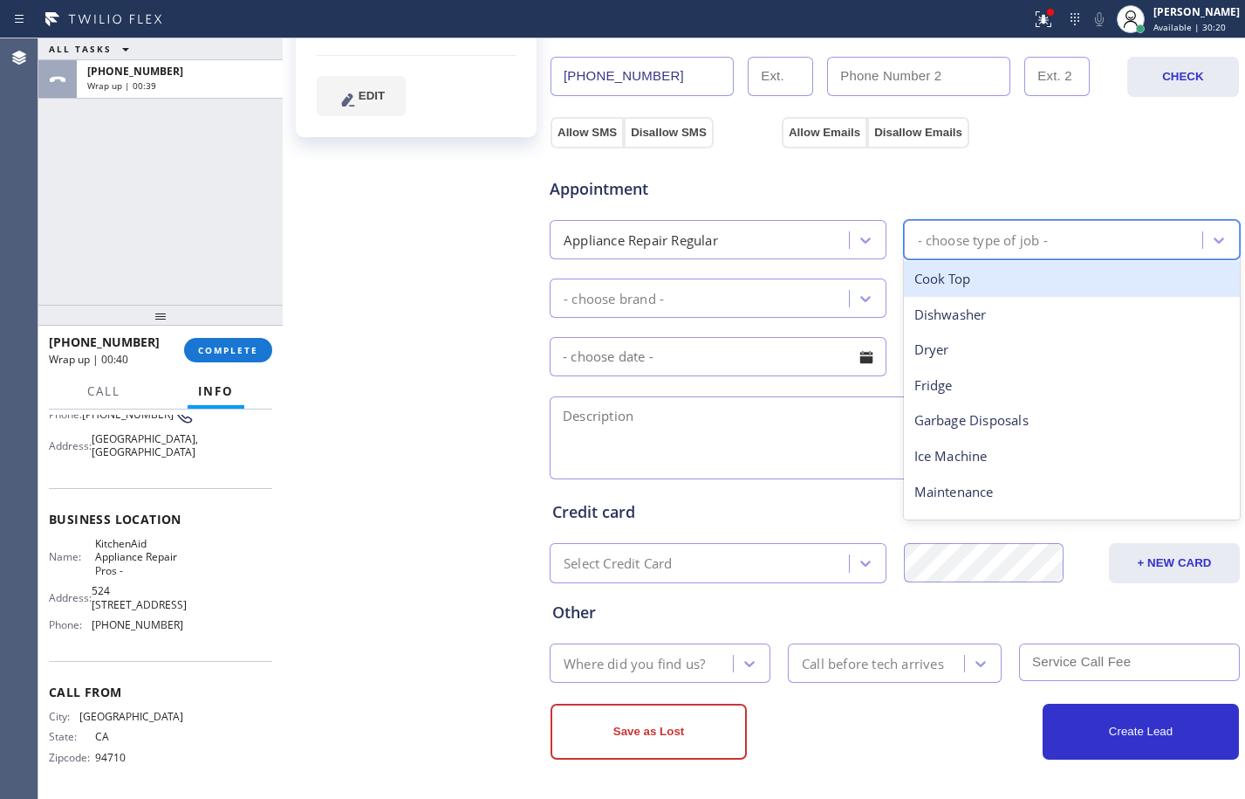
click at [1045, 242] on div "- choose type of job -" at bounding box center [1056, 239] width 294 height 31
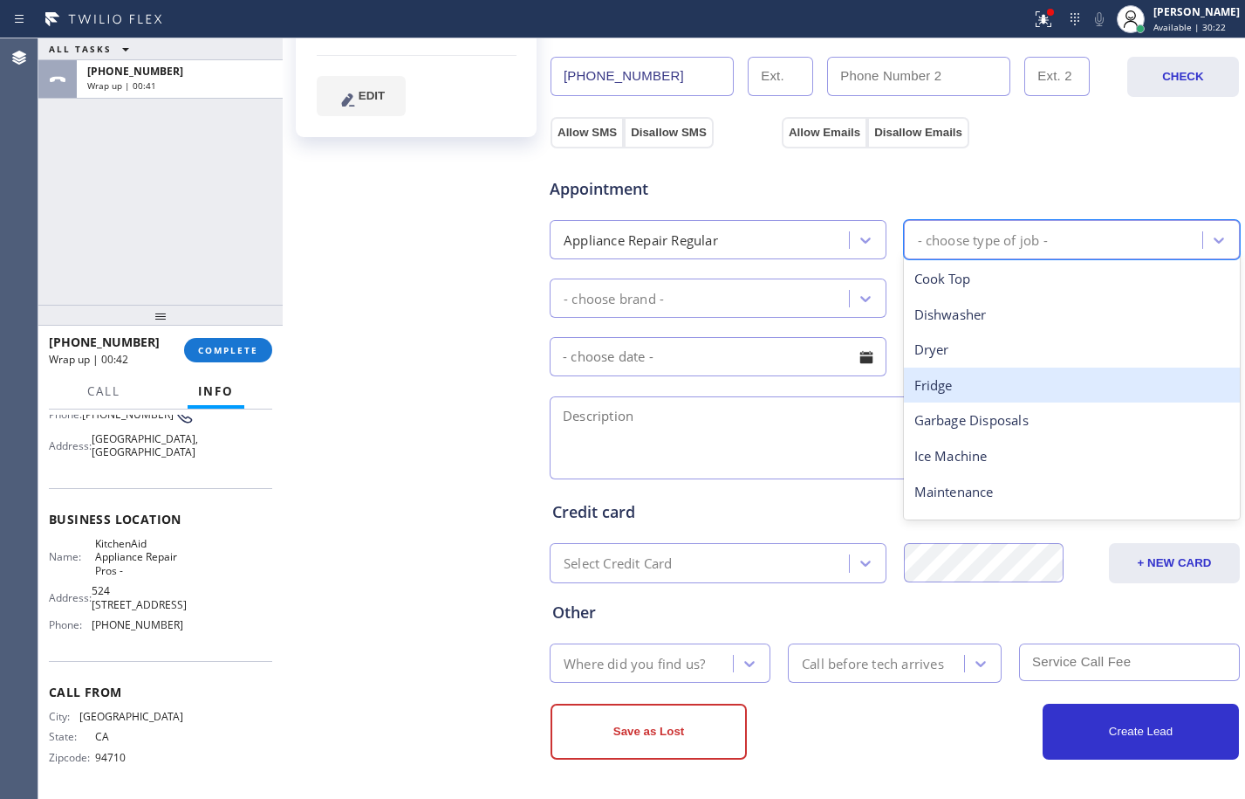
click at [1016, 384] on div "Fridge" at bounding box center [1072, 385] width 337 height 36
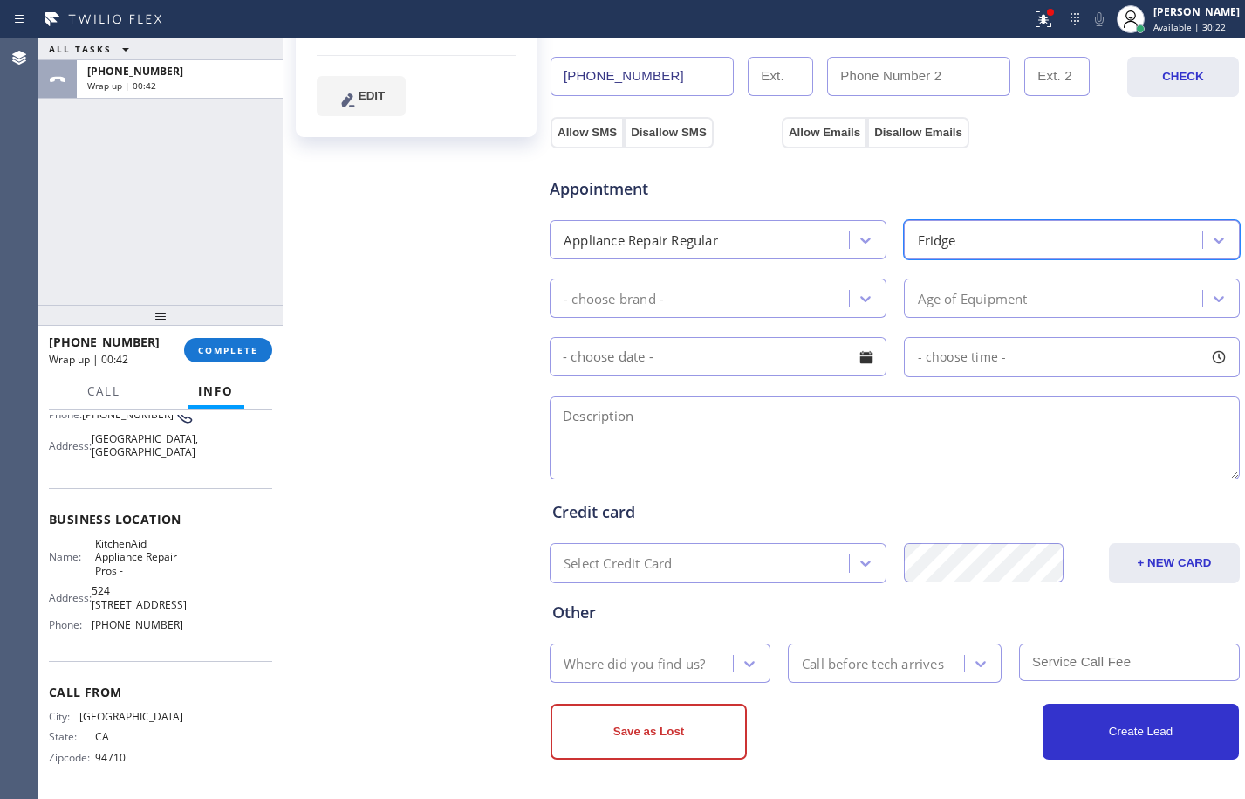
click at [680, 291] on div "- choose brand -" at bounding box center [702, 298] width 294 height 31
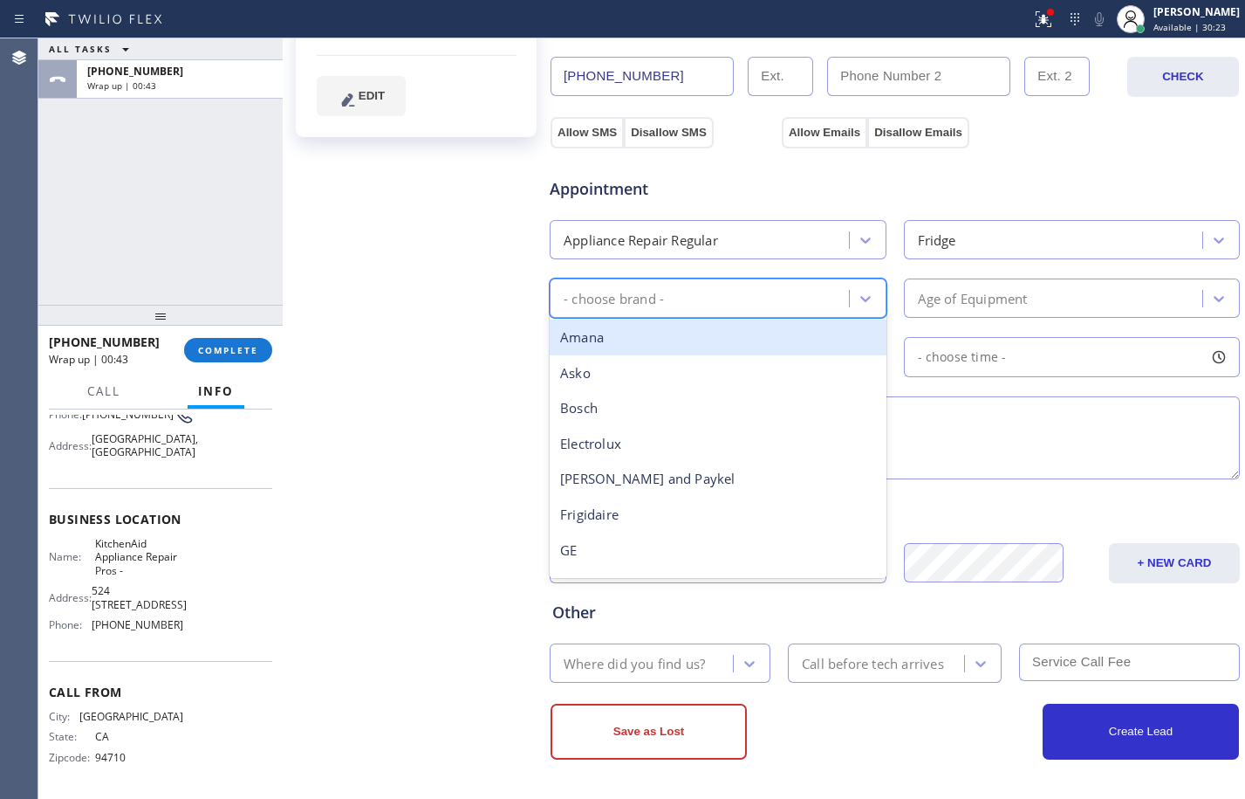
type input "k"
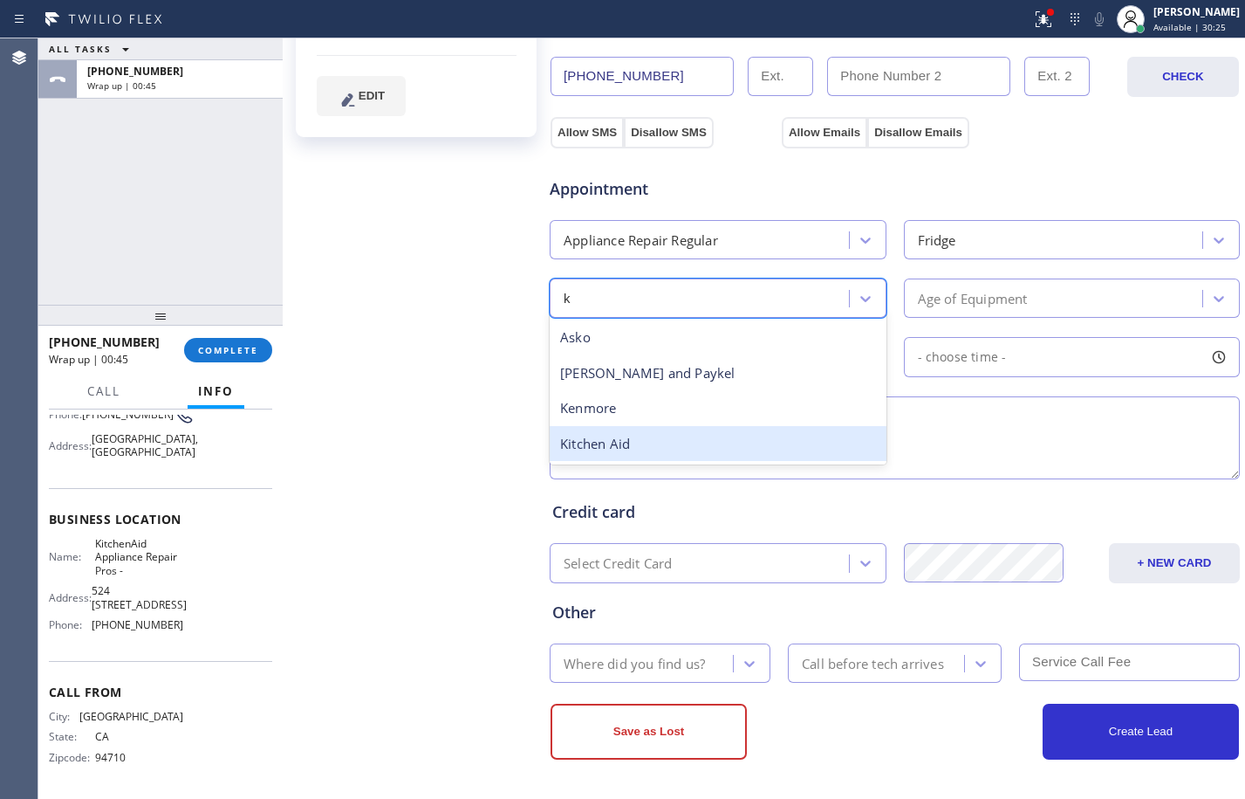
click at [655, 460] on div "Kitchen Aid" at bounding box center [718, 444] width 337 height 36
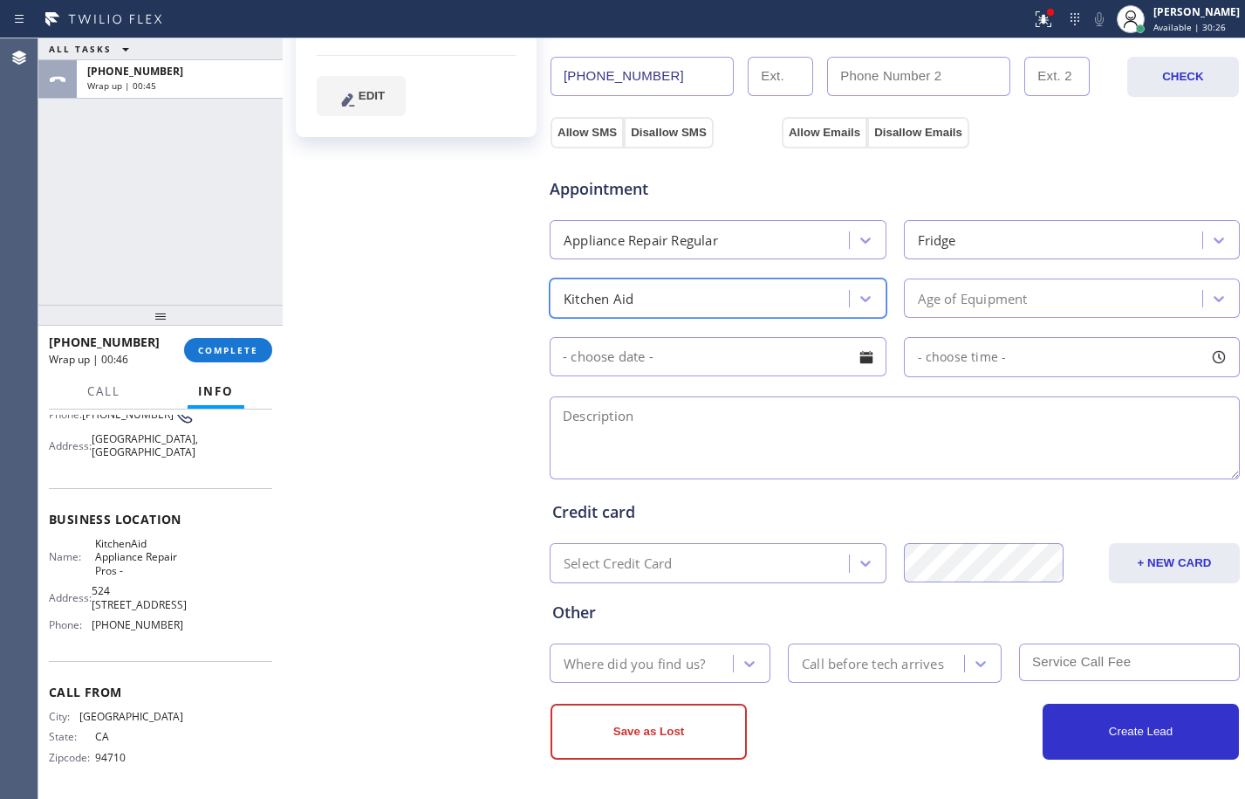
click at [1034, 317] on div "Age of Equipment" at bounding box center [1072, 297] width 337 height 39
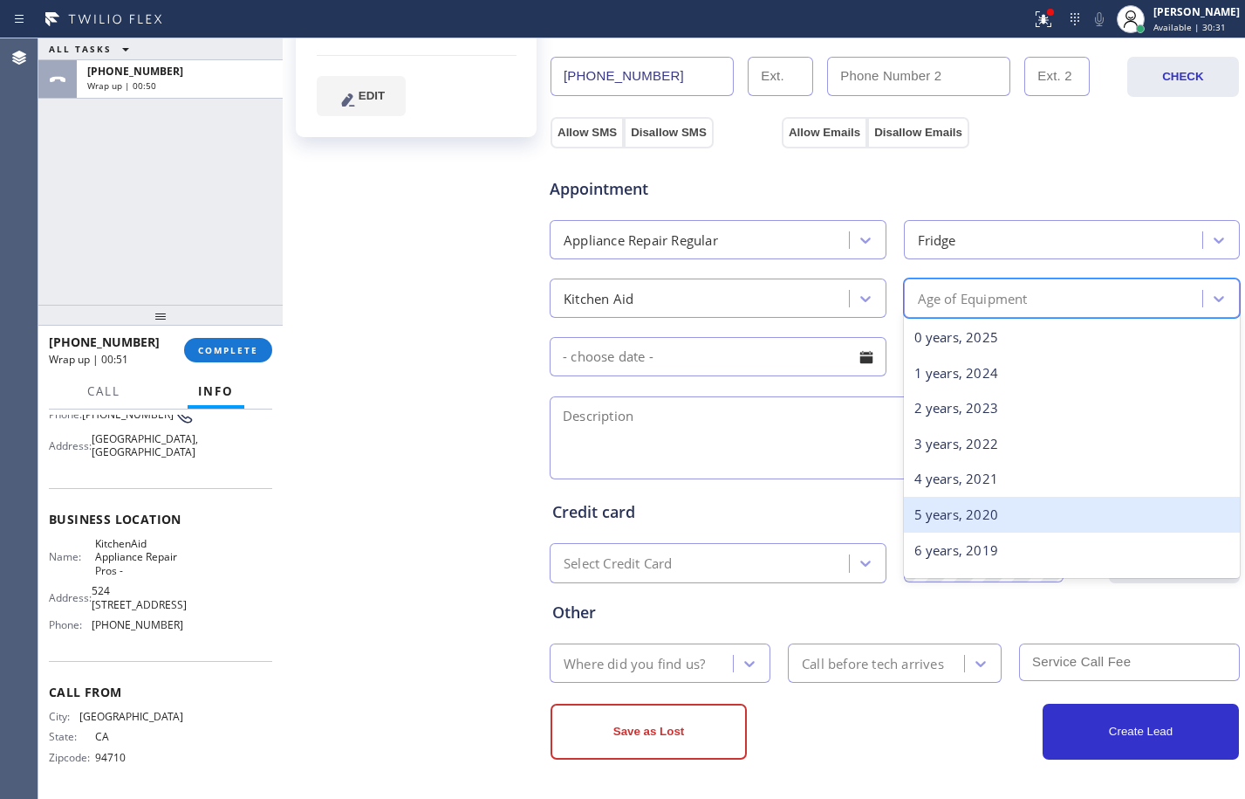
click at [1003, 511] on div "5 years, 2020" at bounding box center [1072, 515] width 337 height 36
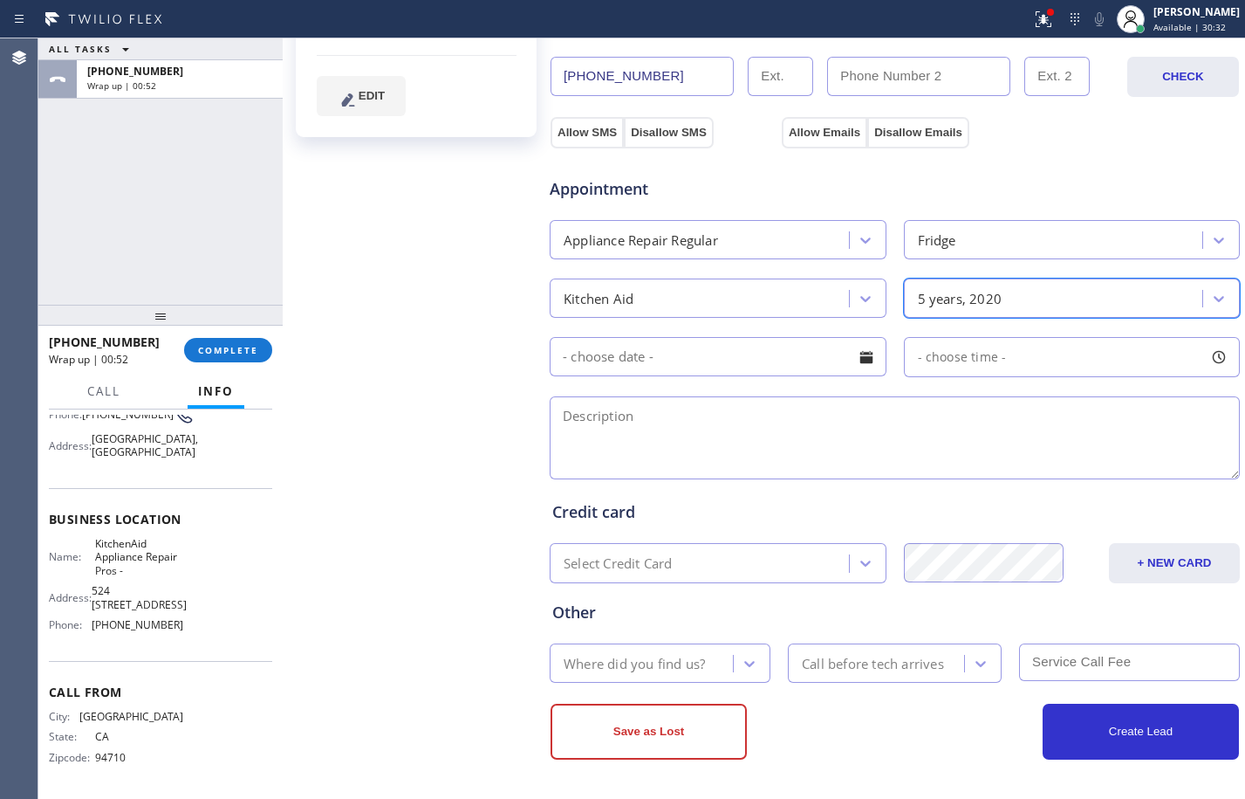
click at [724, 416] on textarea at bounding box center [895, 437] width 690 height 83
click at [617, 444] on textarea at bounding box center [895, 437] width 690 height 83
paste textarea "KitchenAid/fridge/leaking water/FS/about 4-5 years"
click at [757, 415] on textarea "KitchenAid/fridge/leaking water/FS/about 4-5 years" at bounding box center [895, 437] width 690 height 83
click at [1019, 425] on textarea "KitchenAid/fridge/leaking water inside/FS/about 4-5 years" at bounding box center [895, 437] width 690 height 83
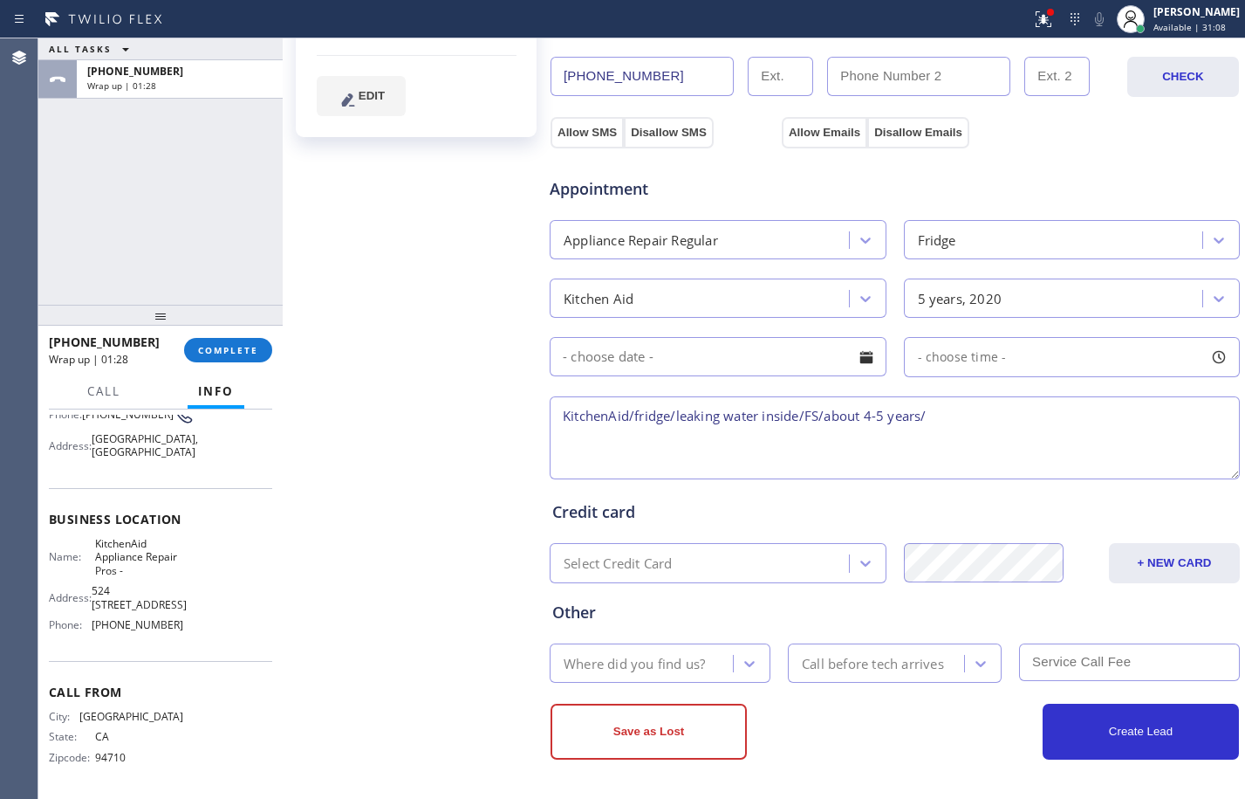
click at [977, 433] on textarea "KitchenAid/fridge/leaking water inside/FS/about 4-5 years/" at bounding box center [895, 437] width 690 height 83
paste textarea "[GEOGRAPHIC_DATA]"
click at [967, 409] on textarea "KitchenAid/fridge/leaking water inside/FS/about 4-5 years/" at bounding box center [895, 437] width 690 height 83
paste textarea "[GEOGRAPHIC_DATA]"
click at [1089, 413] on textarea "KitchenAid/fridge/leaking water inside/FS/about 4-5 years/[GEOGRAPHIC_DATA]/" at bounding box center [895, 437] width 690 height 83
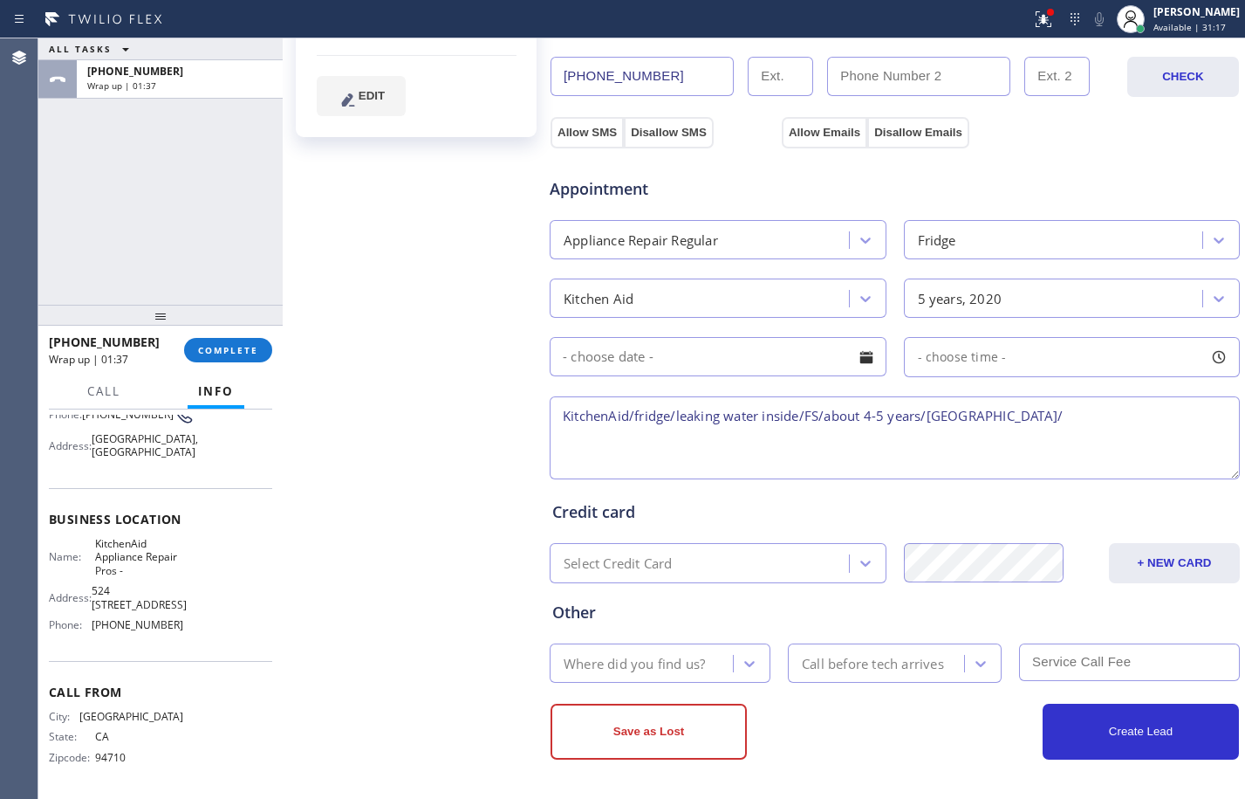
paste textarea "KitchenAid Appliance Repair Pros -"
click at [1046, 13] on div at bounding box center [1051, 12] width 10 height 10
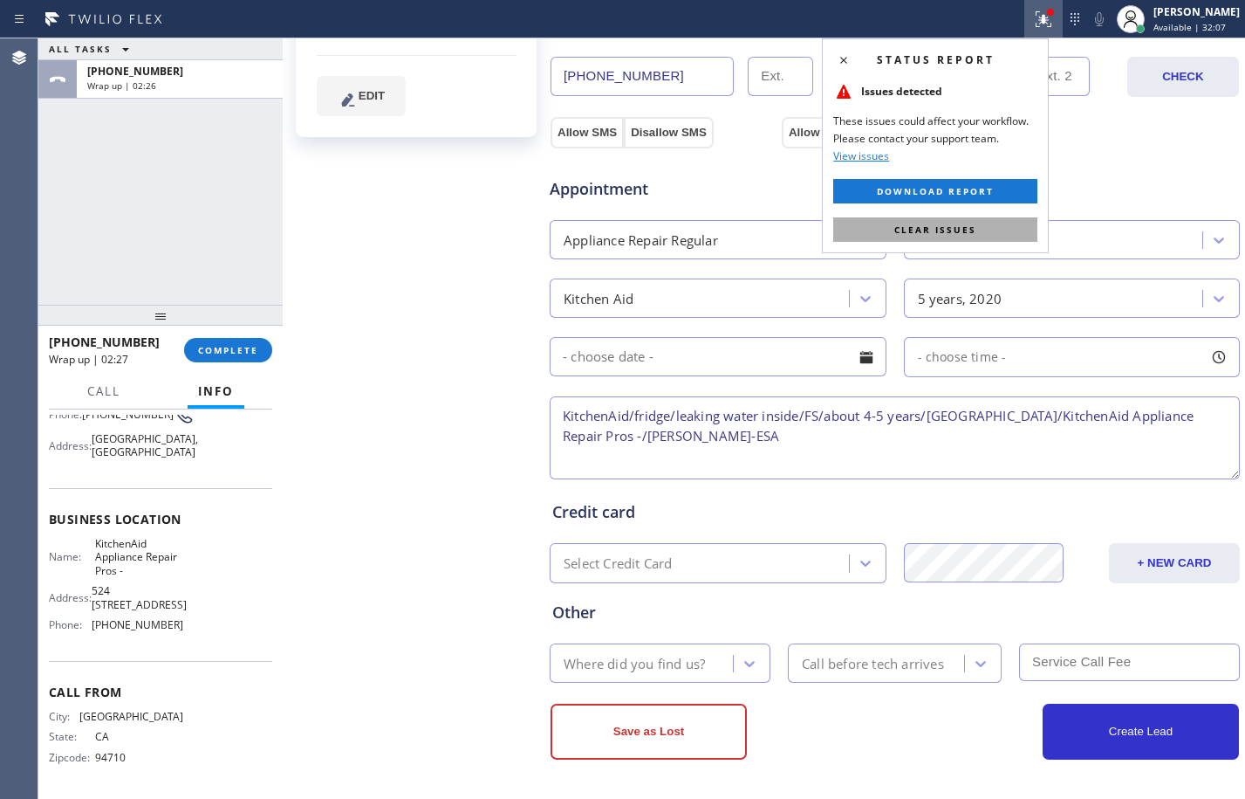
click at [925, 228] on span "Clear issues" at bounding box center [936, 229] width 82 height 12
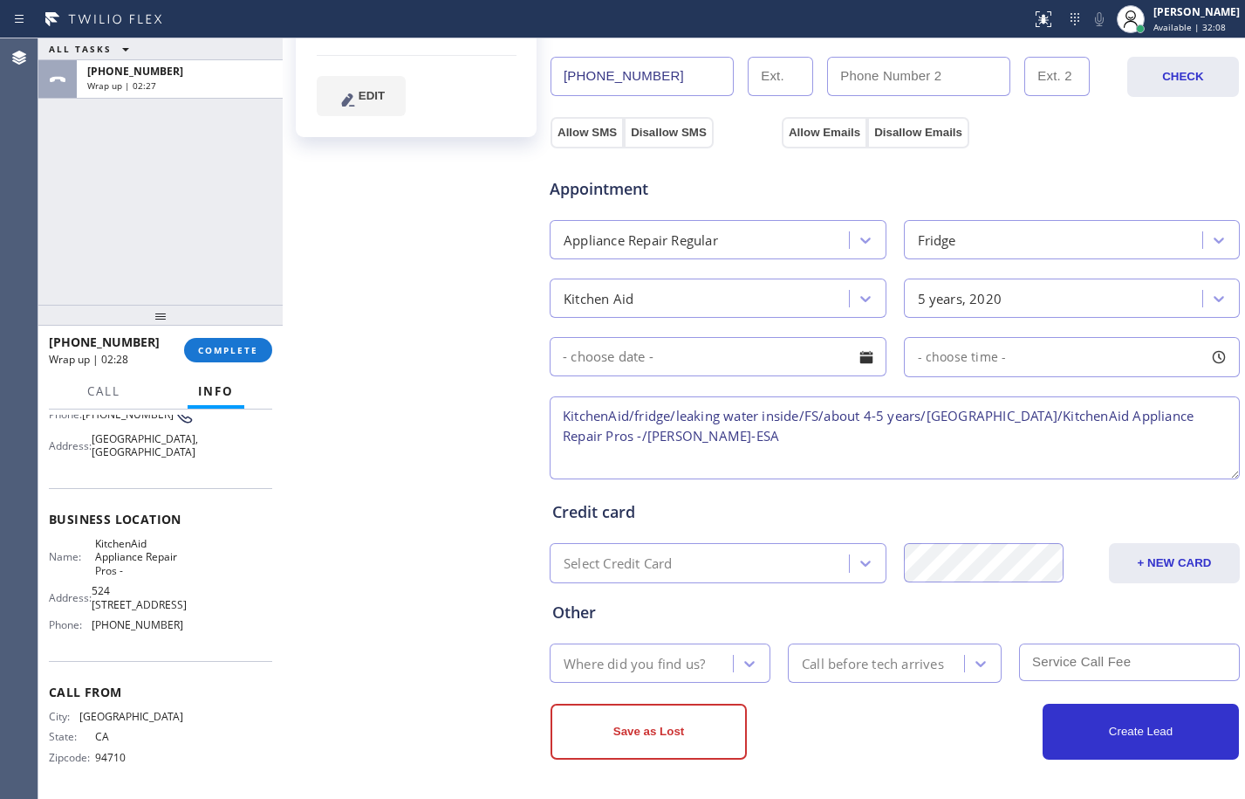
click at [767, 443] on textarea "KitchenAid/fridge/leaking water inside/FS/about 4-5 years/[GEOGRAPHIC_DATA]/Kit…" at bounding box center [895, 437] width 690 height 83
type textarea "KitchenAid/fridge/leaking water inside/FS/about 4-5 years/[GEOGRAPHIC_DATA]/Kit…"
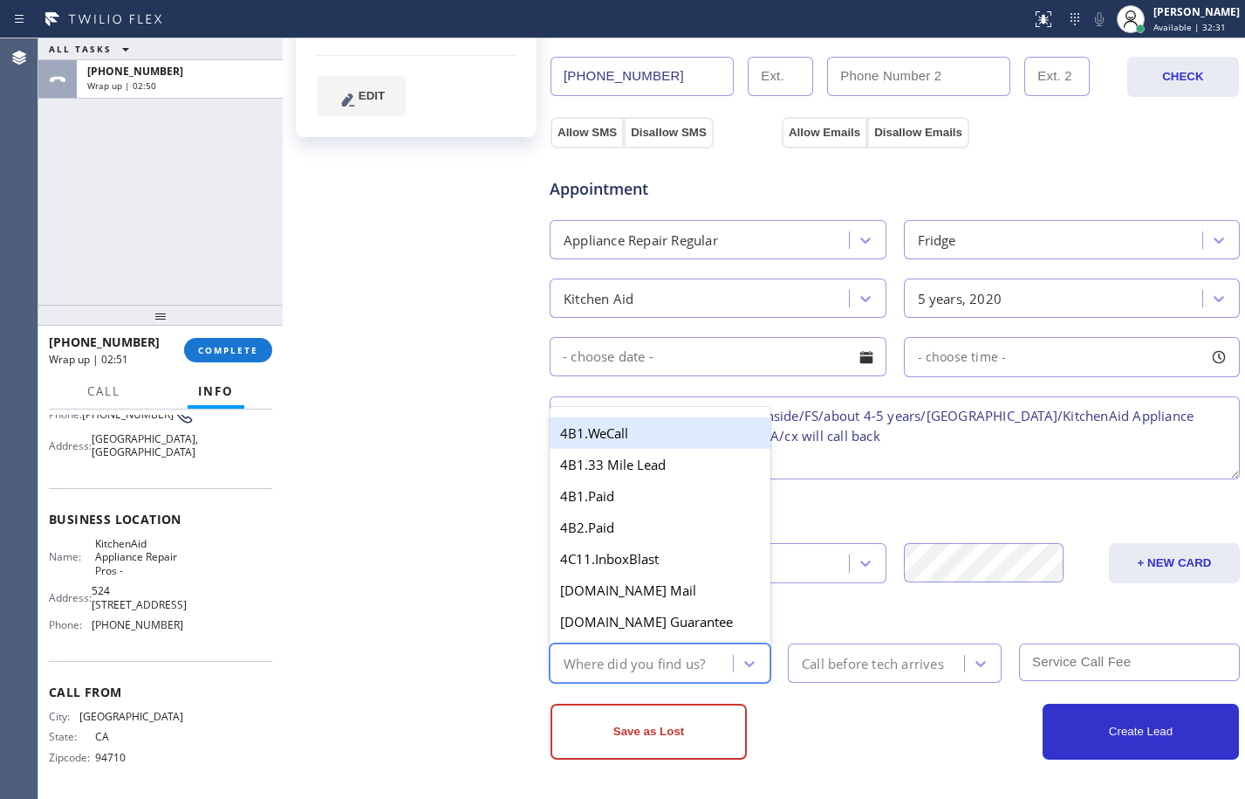
click at [676, 665] on div "Where did you find us?" at bounding box center [634, 663] width 141 height 20
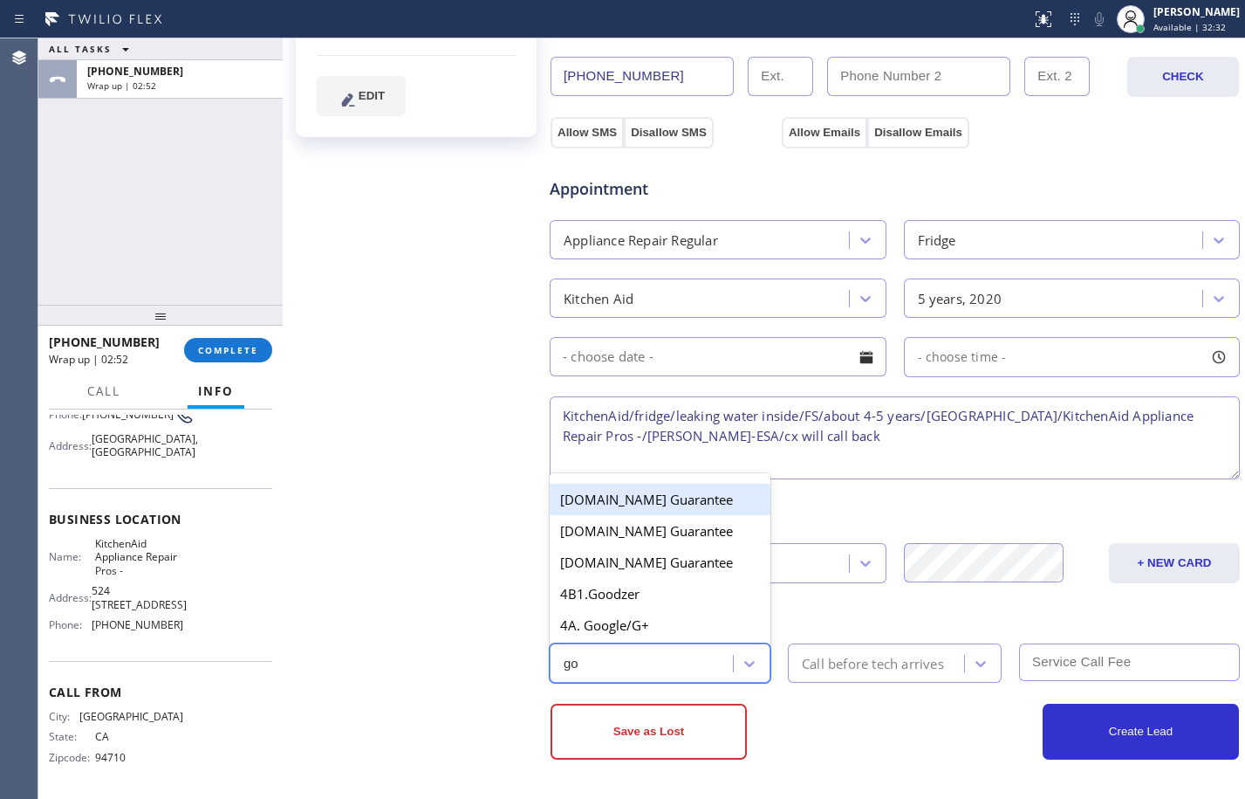
type input "goo"
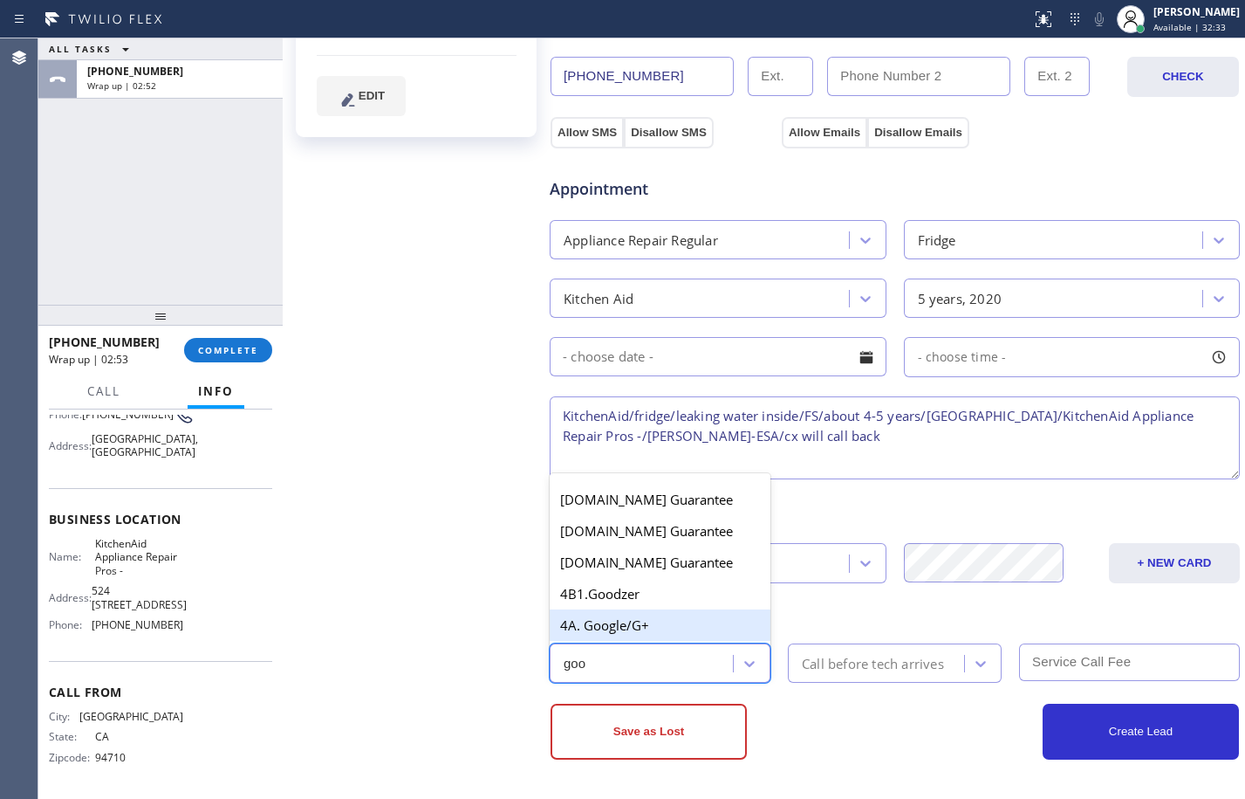
click at [635, 609] on div "4A. Google/G+" at bounding box center [660, 624] width 221 height 31
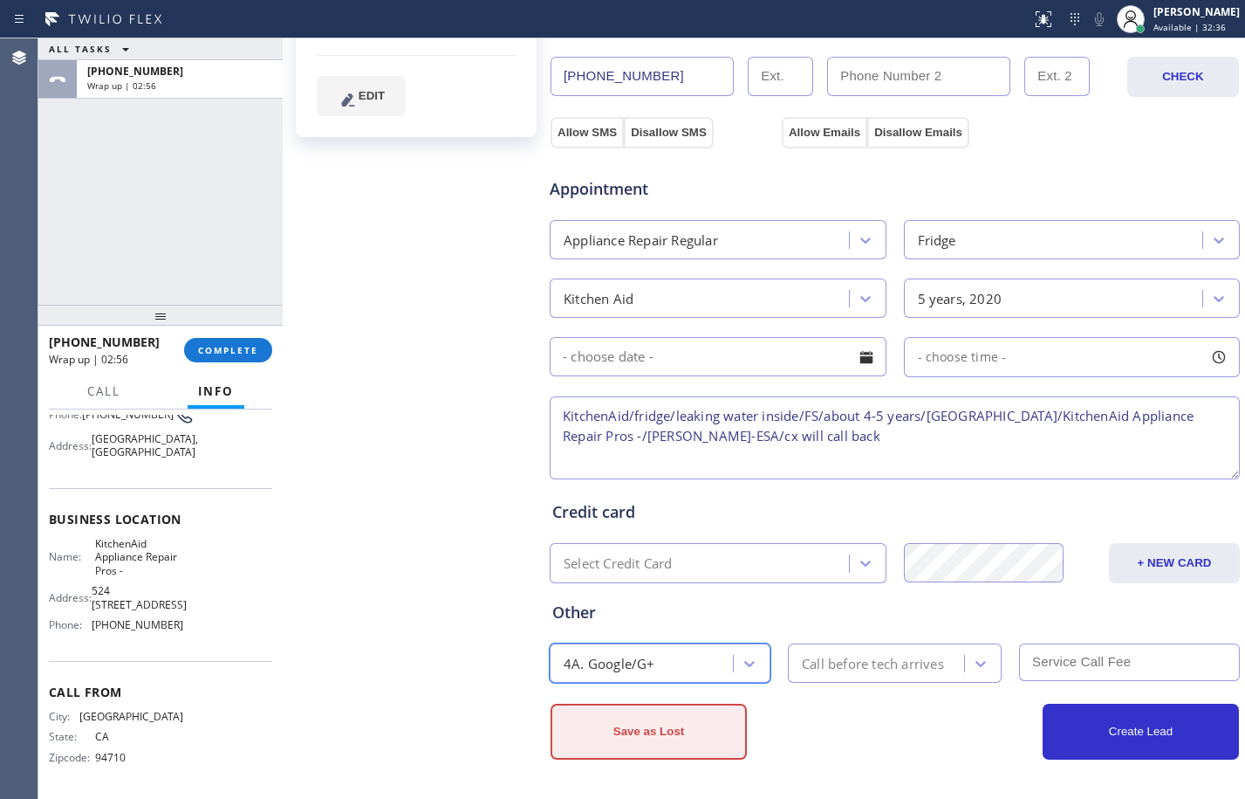
click at [698, 738] on button "Save as Lost" at bounding box center [649, 731] width 196 height 56
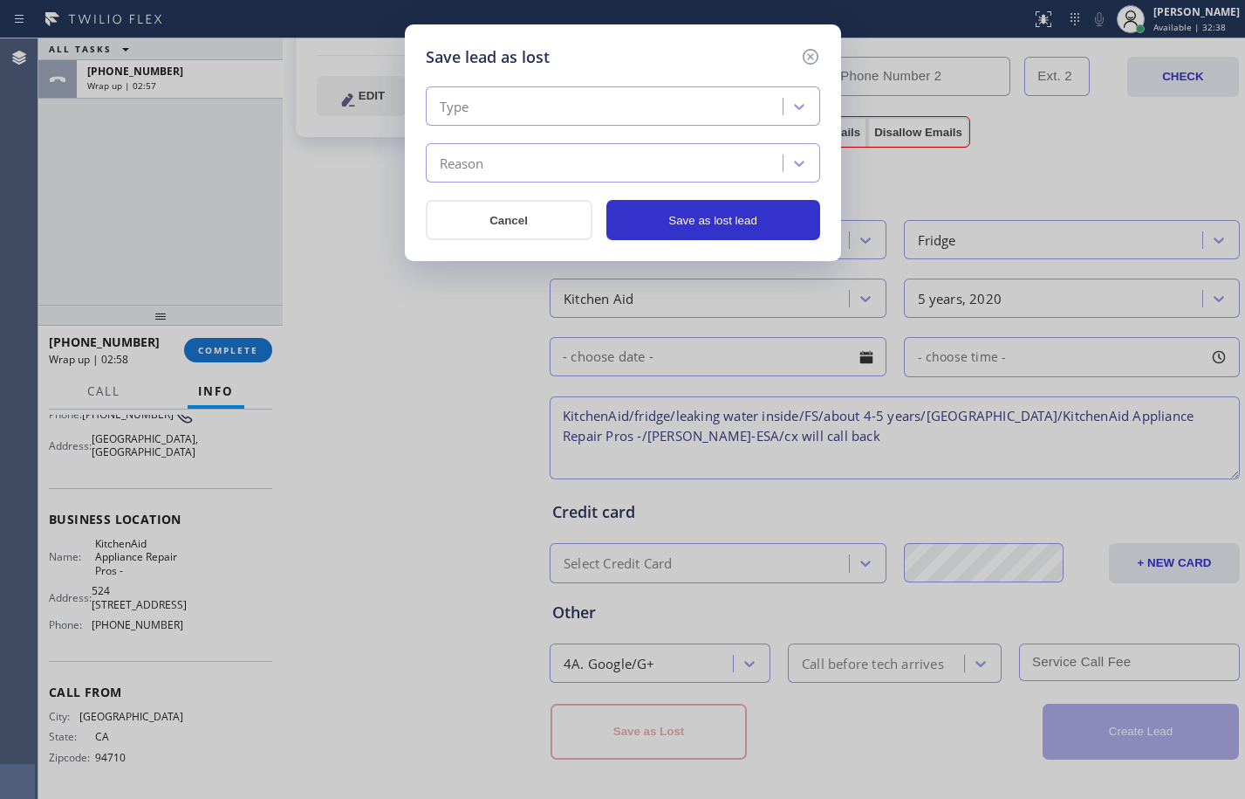
click at [566, 133] on div "Type Reason" at bounding box center [623, 134] width 394 height 96
click at [808, 57] on icon at bounding box center [810, 56] width 21 height 21
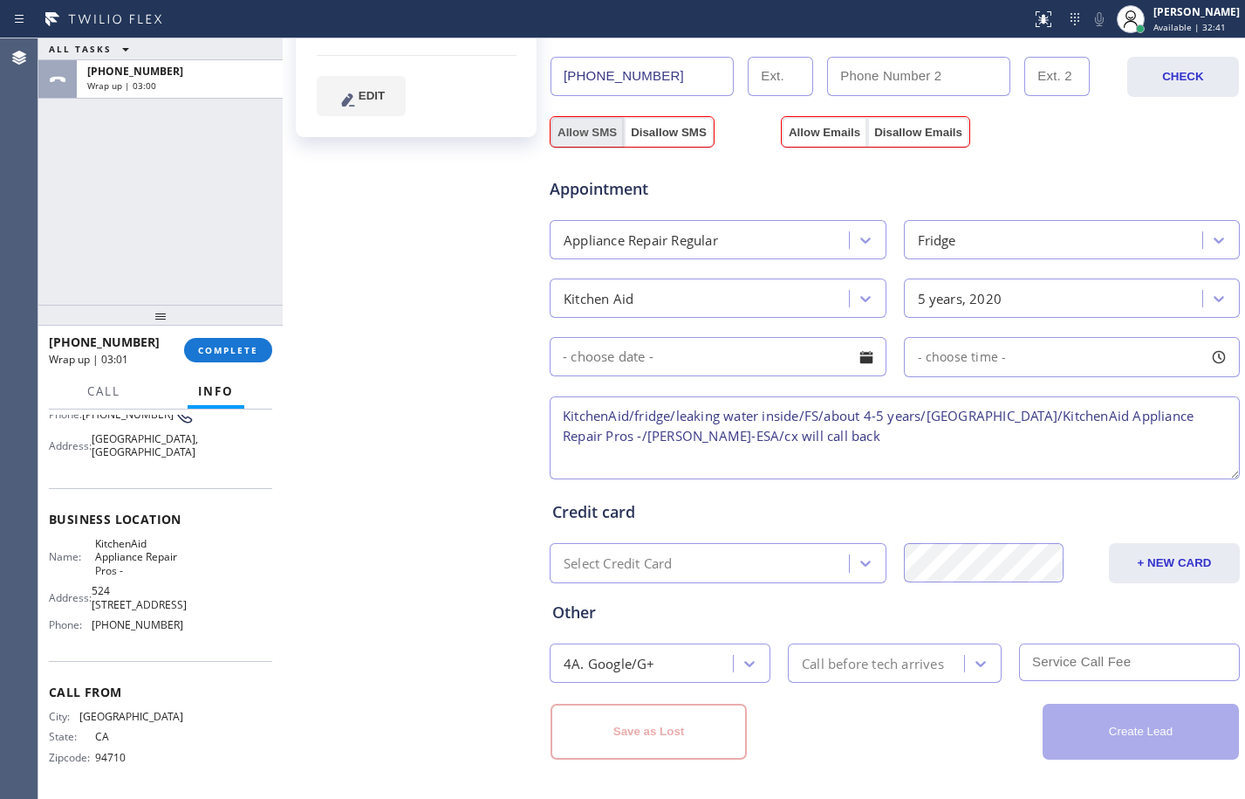
click at [607, 133] on button "Allow SMS" at bounding box center [587, 132] width 73 height 31
click at [828, 141] on div "Appointment Appliance Repair Regular Fridge Kitchen Aid 5 years, 2020 - choose …" at bounding box center [895, 312] width 692 height 342
checkbox input "true"
click at [826, 134] on button "Allow Emails" at bounding box center [825, 132] width 86 height 31
checkbox input "true"
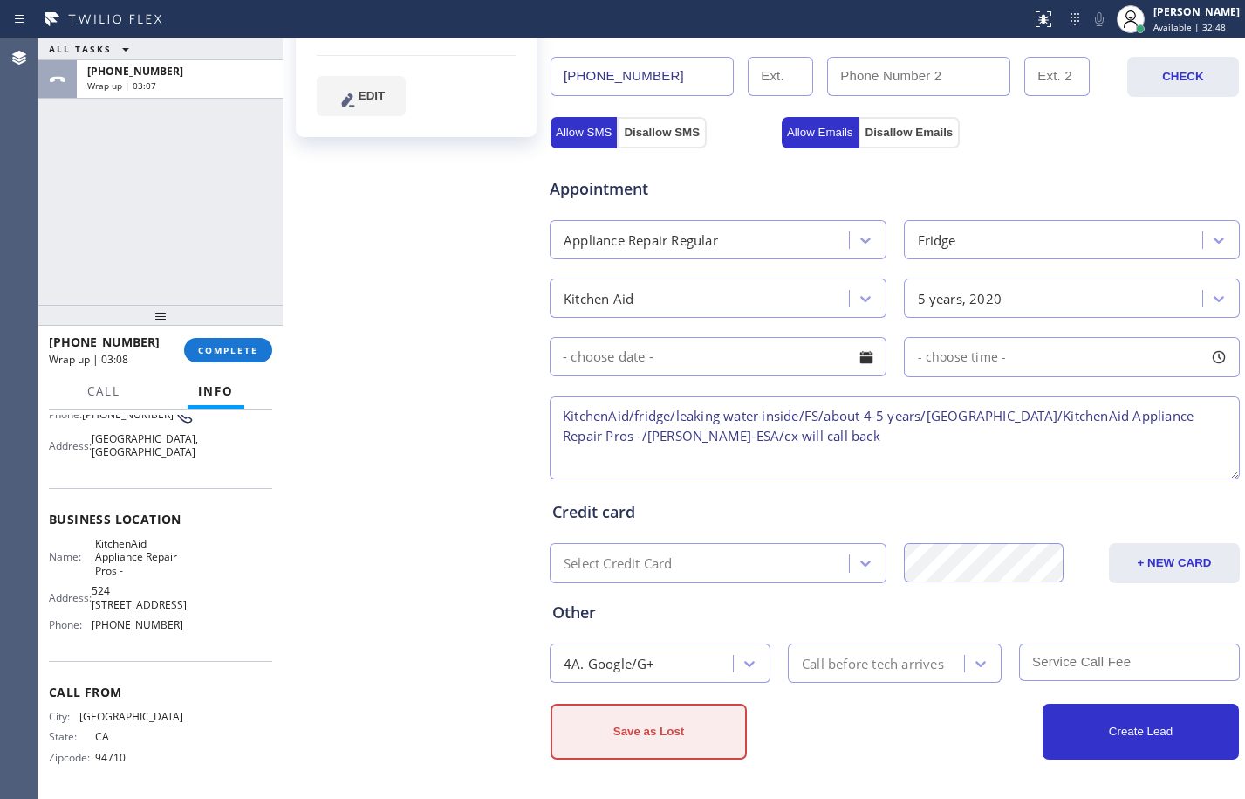
click at [647, 721] on button "Save as Lost" at bounding box center [649, 731] width 196 height 56
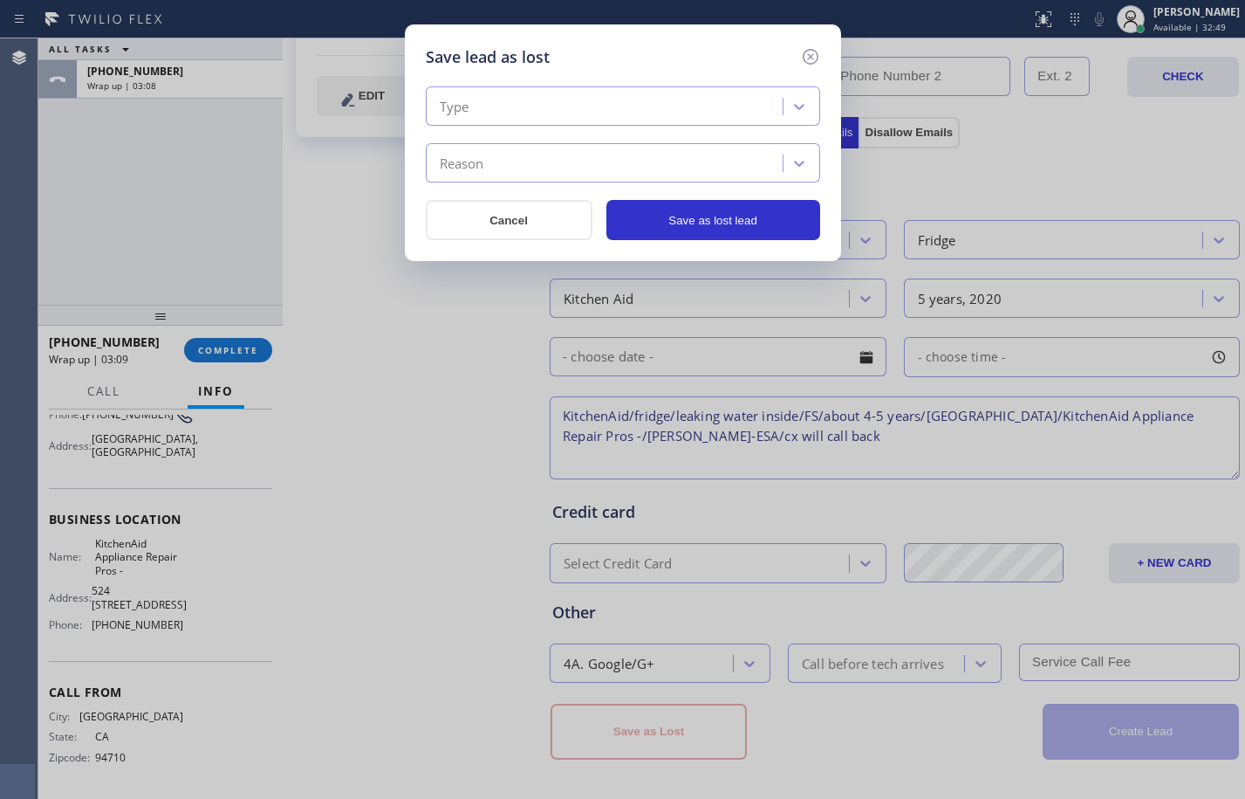
click at [577, 98] on div "Type" at bounding box center [607, 107] width 352 height 31
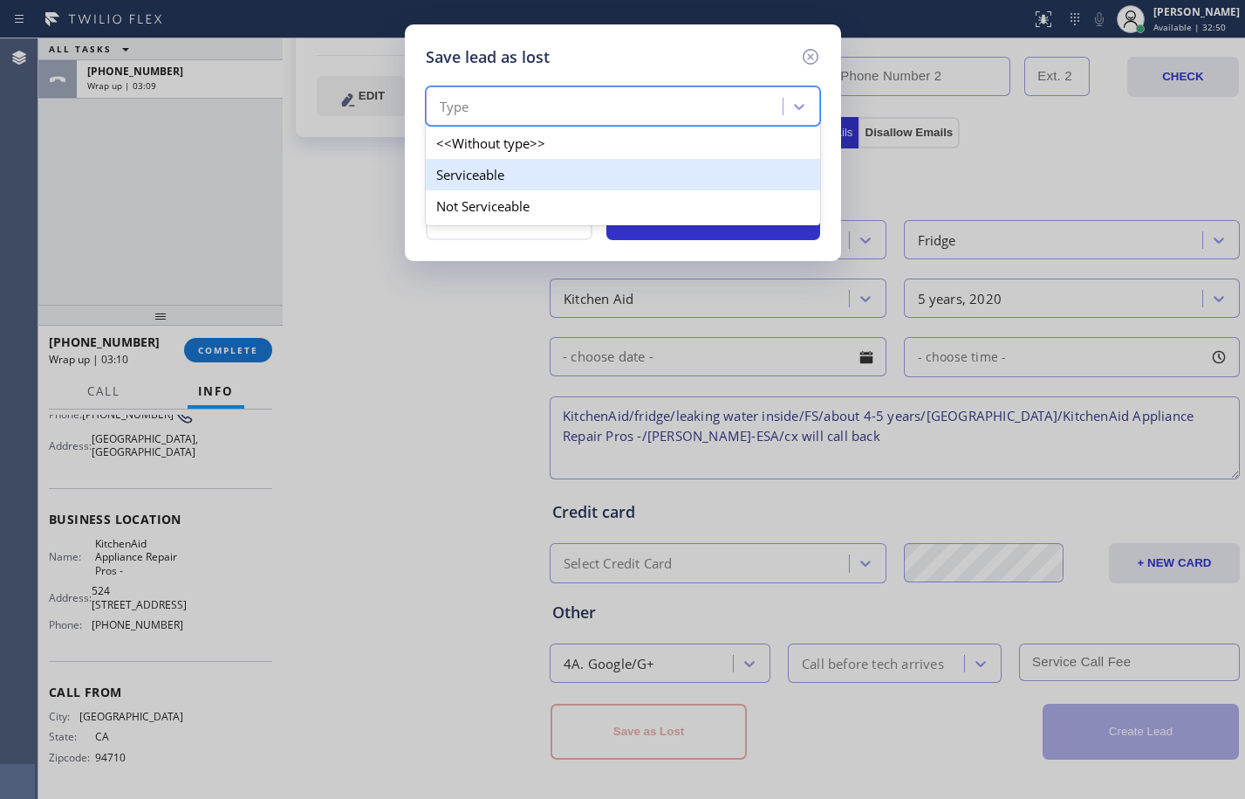
click at [511, 175] on div "Serviceable" at bounding box center [623, 174] width 394 height 31
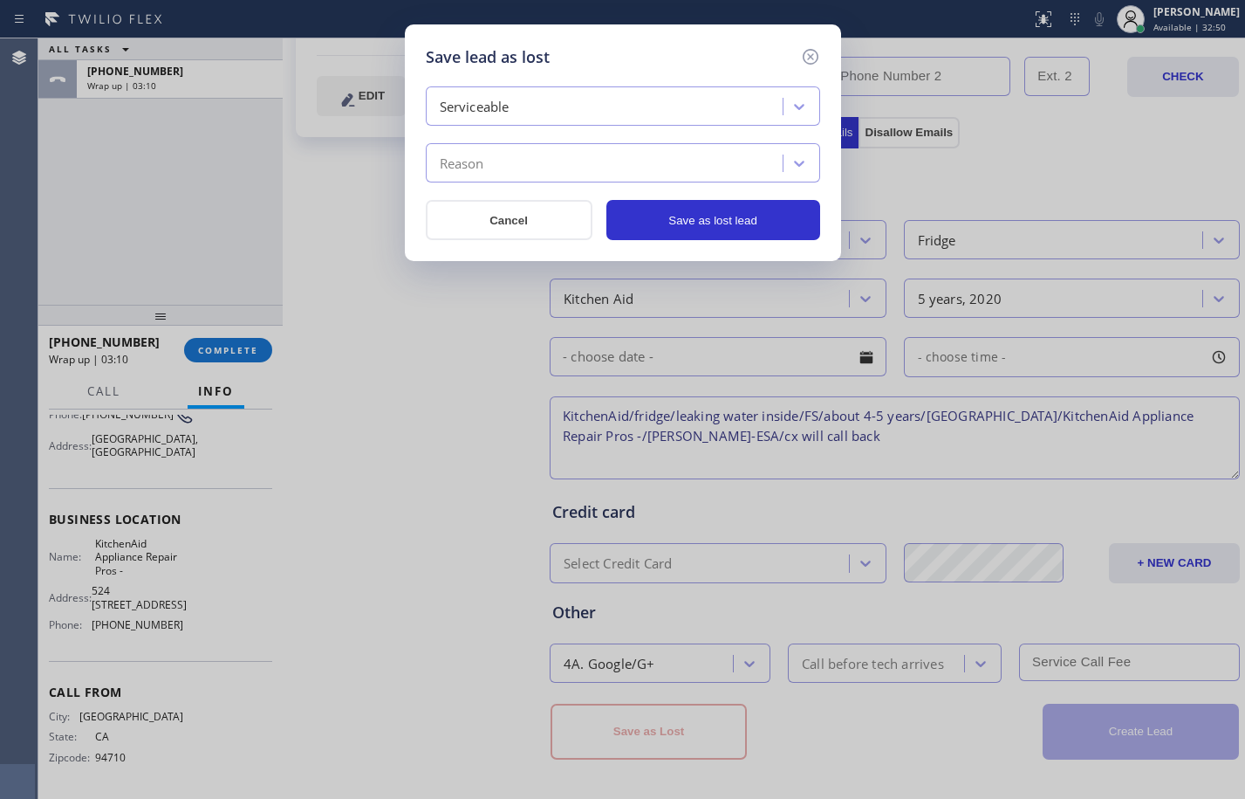
click at [521, 175] on div "Reason" at bounding box center [607, 163] width 352 height 31
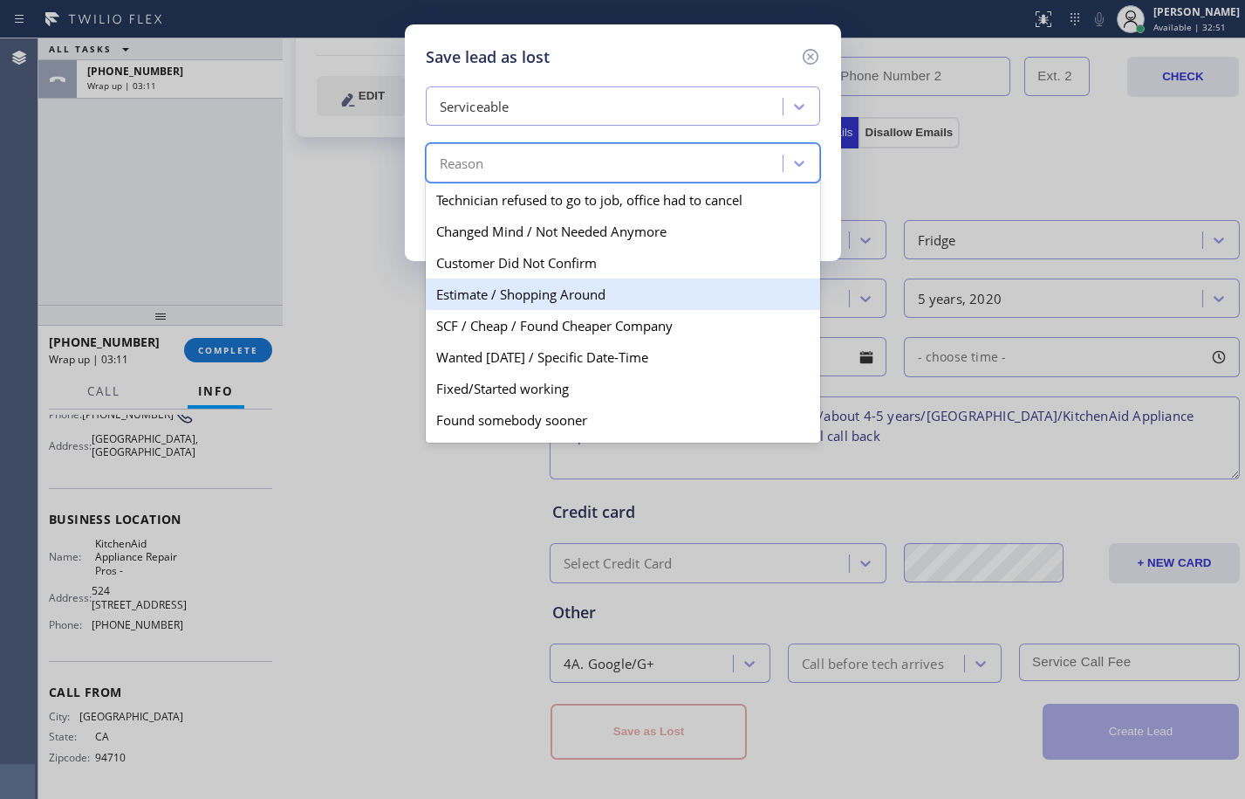
click at [540, 298] on div "Estimate / Shopping Around" at bounding box center [623, 293] width 394 height 31
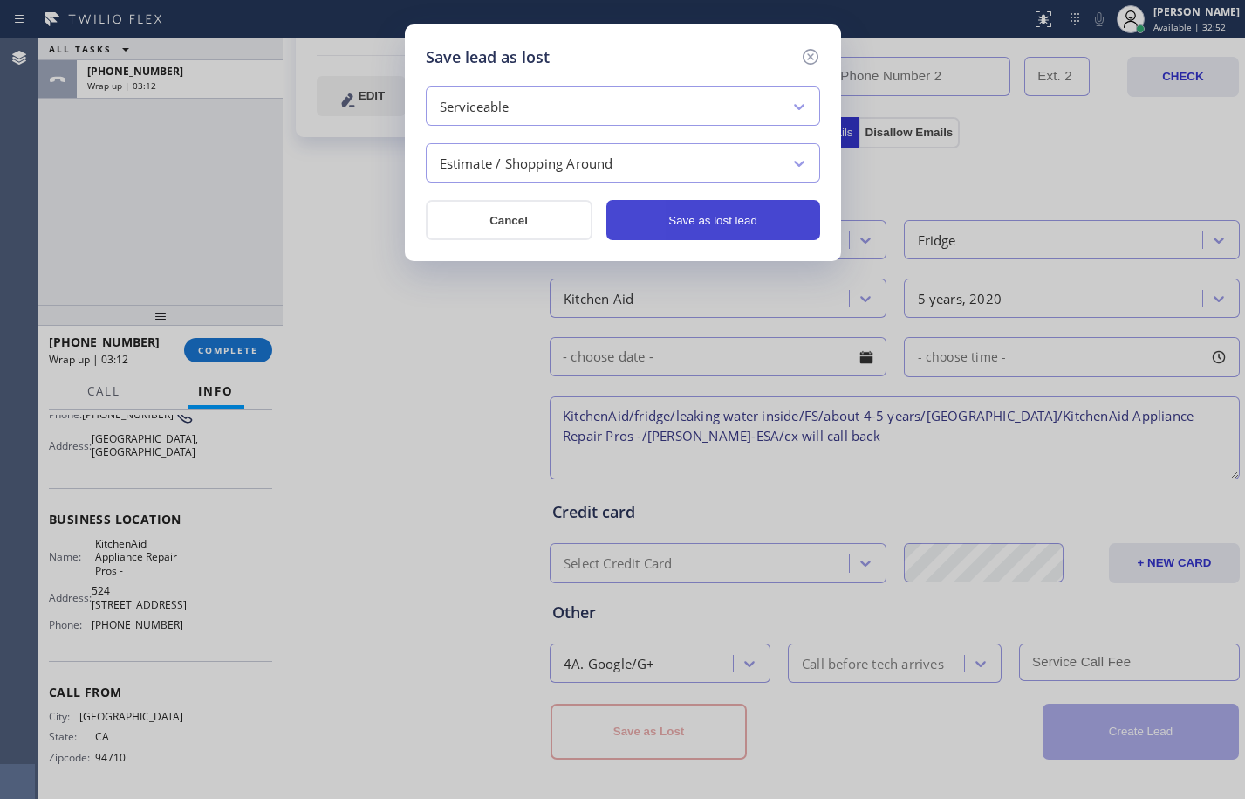
click at [700, 222] on button "Save as lost lead" at bounding box center [714, 220] width 214 height 40
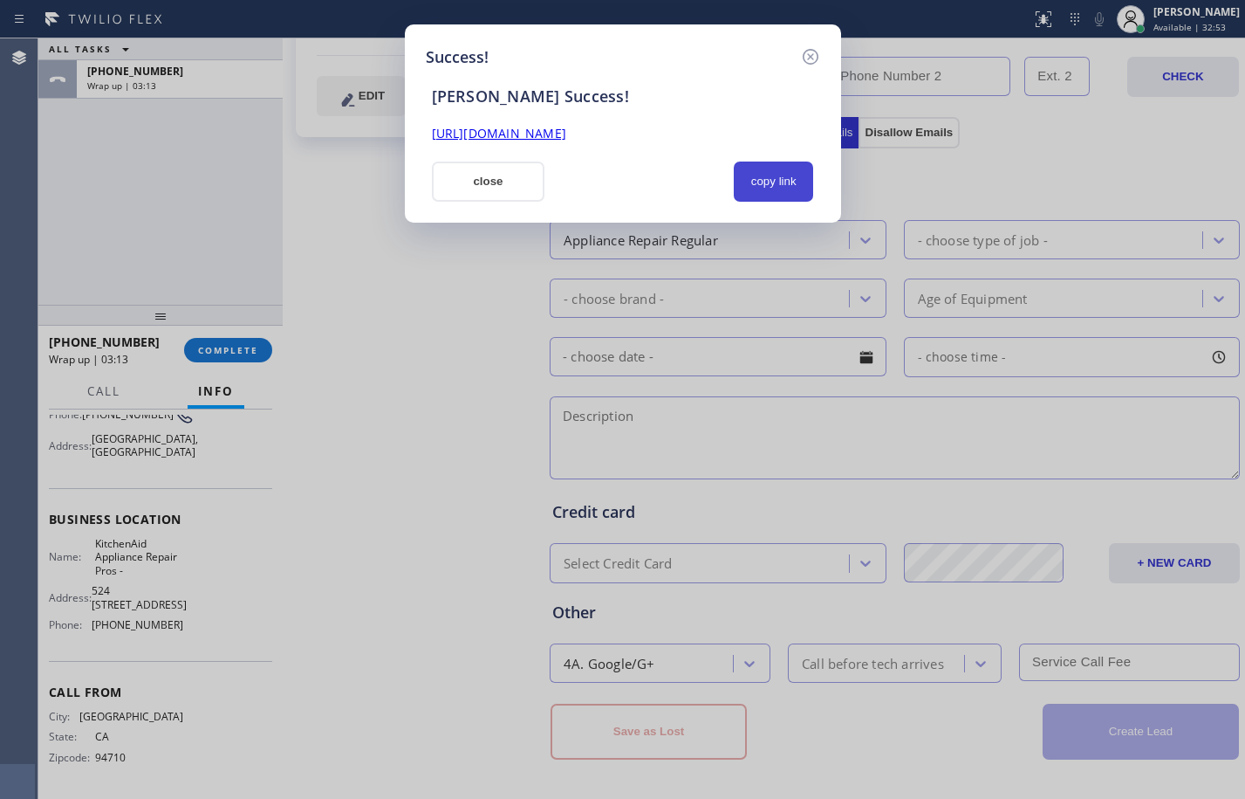
click at [770, 177] on button "copy link" at bounding box center [774, 181] width 80 height 40
click at [566, 132] on link "[URL][DOMAIN_NAME]" at bounding box center [499, 133] width 134 height 17
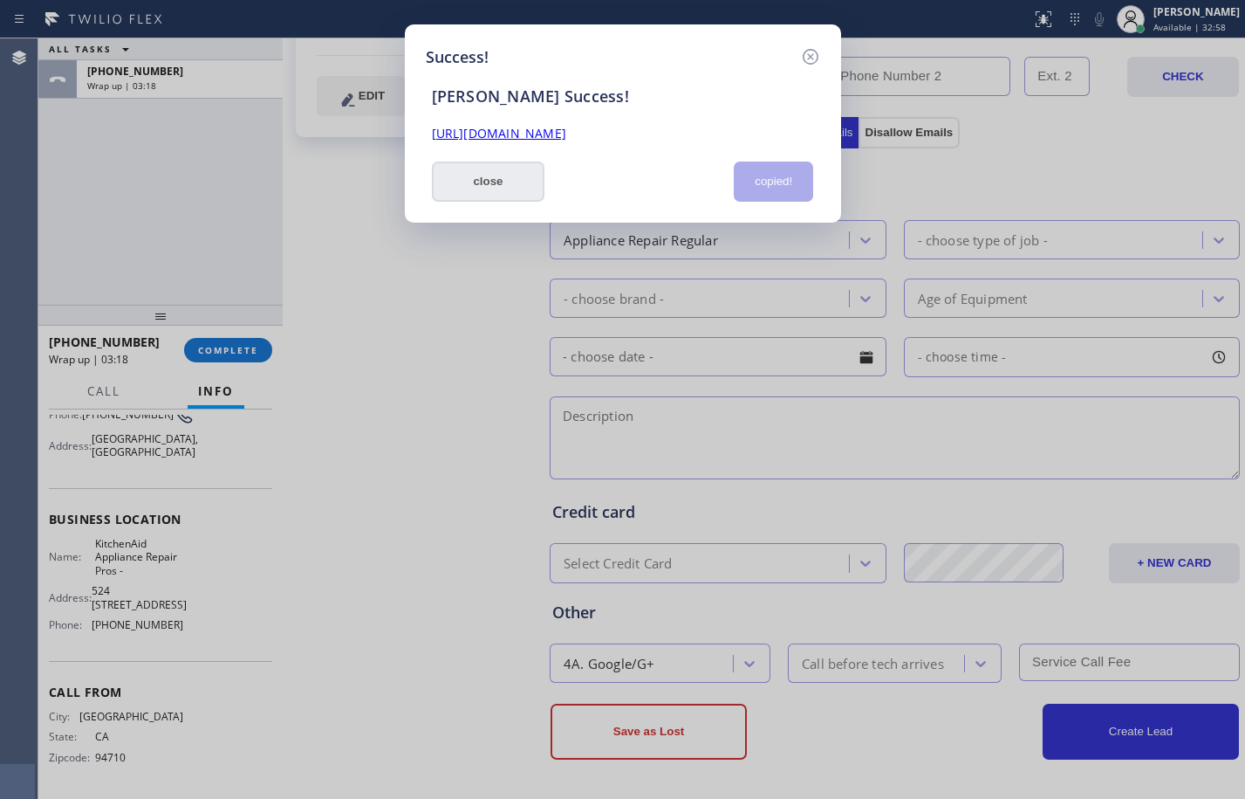
click at [474, 175] on button "close" at bounding box center [488, 181] width 113 height 40
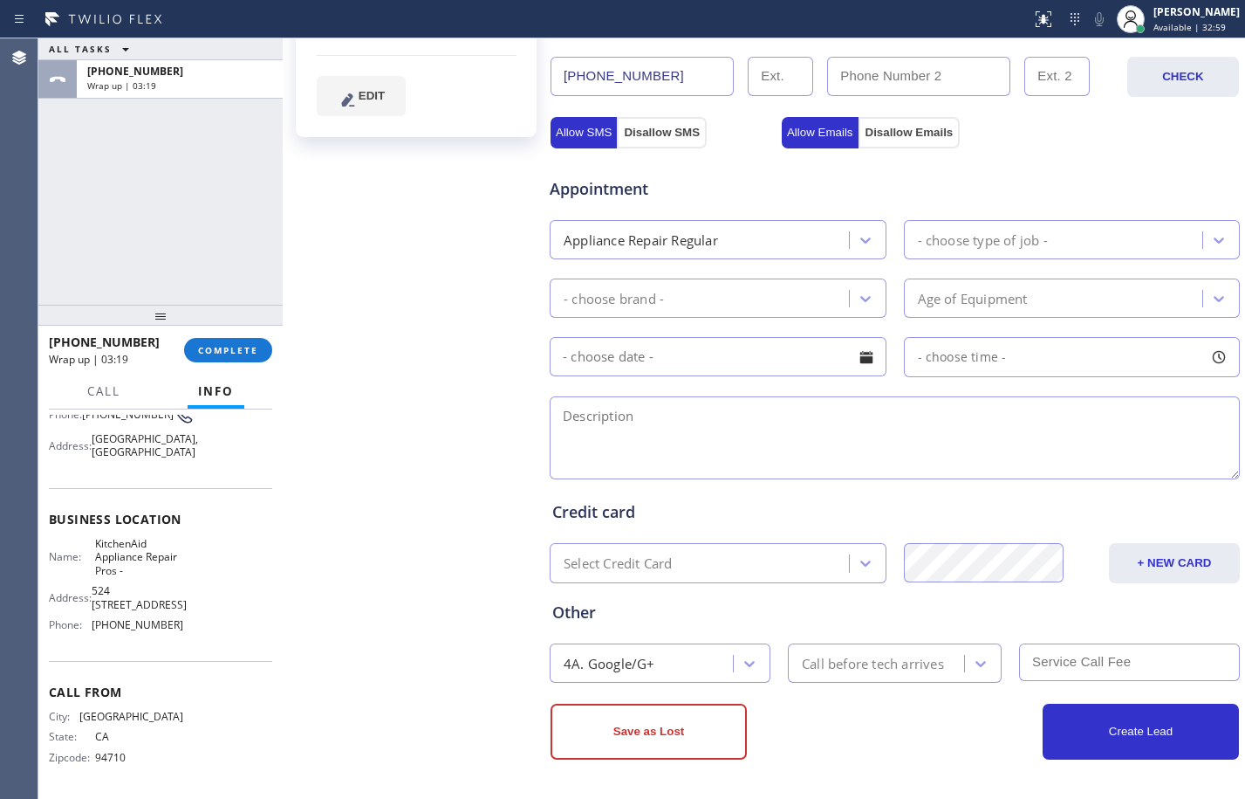
click at [237, 372] on div "[PHONE_NUMBER] Wrap up | 03:19 COMPLETE" at bounding box center [160, 349] width 223 height 45
click at [240, 360] on button "COMPLETE" at bounding box center [228, 350] width 88 height 24
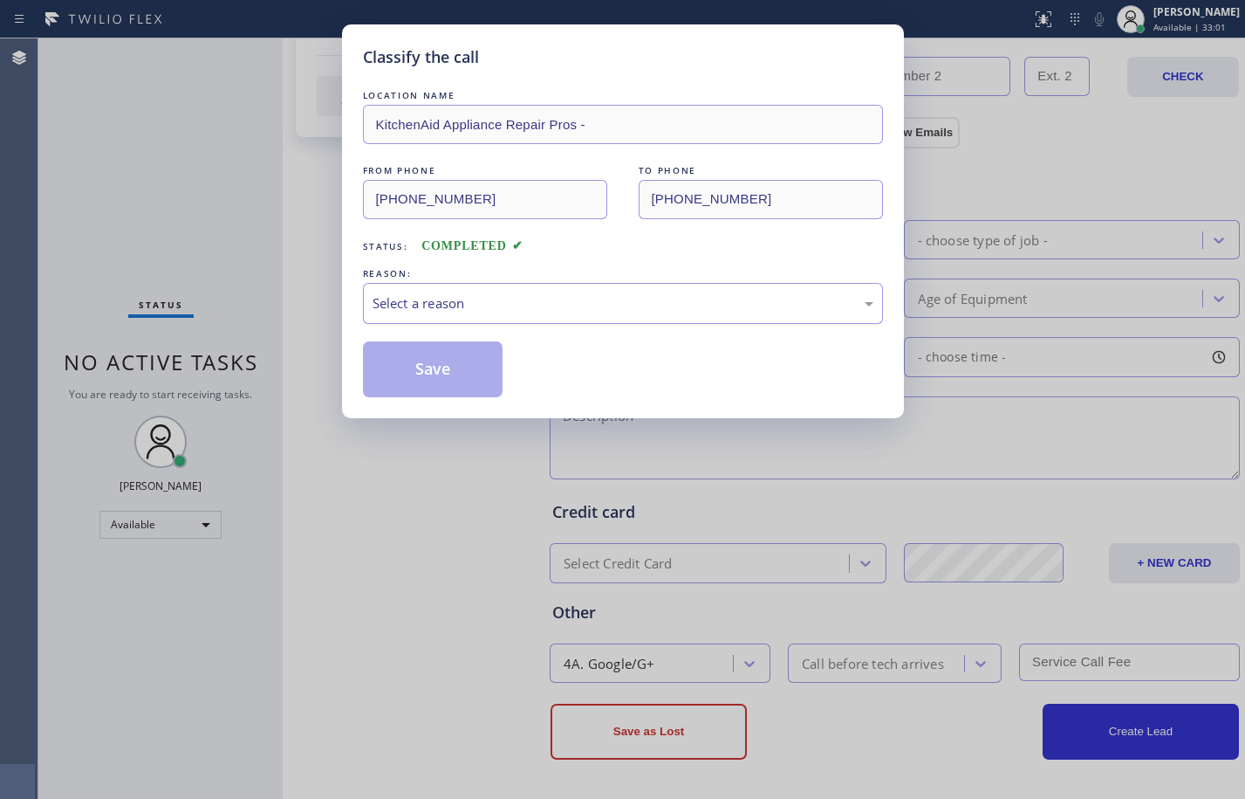
click at [618, 300] on div "Select a reason" at bounding box center [623, 303] width 501 height 20
click at [446, 353] on button "Save" at bounding box center [433, 369] width 141 height 56
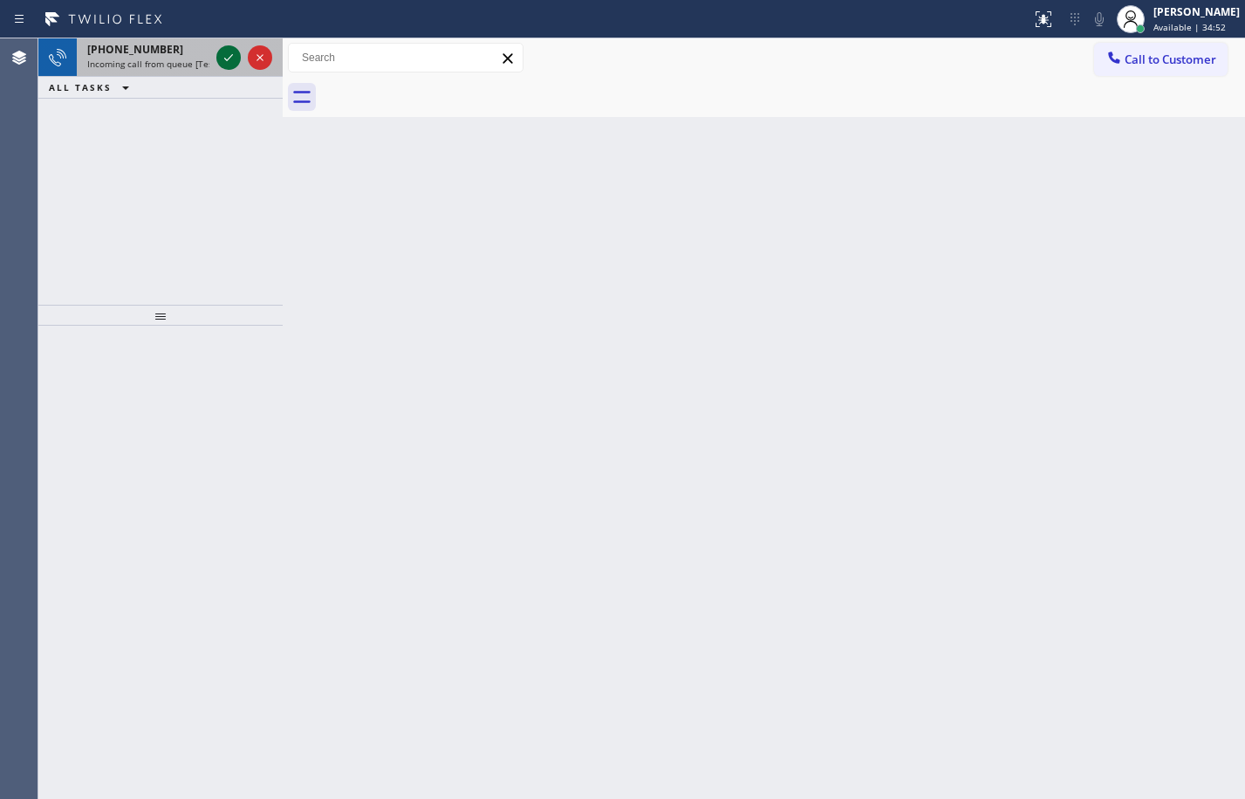
click at [224, 54] on icon at bounding box center [228, 57] width 21 height 21
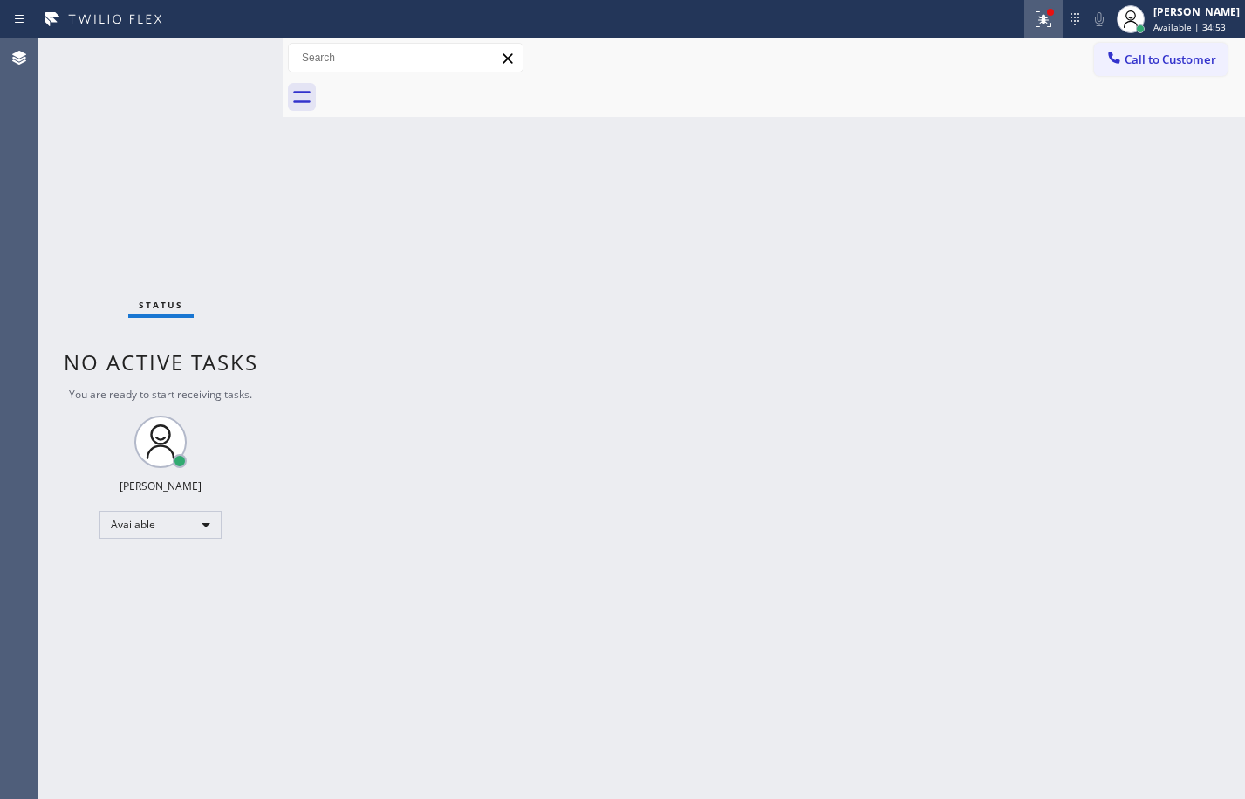
click at [1025, 36] on button at bounding box center [1044, 19] width 38 height 38
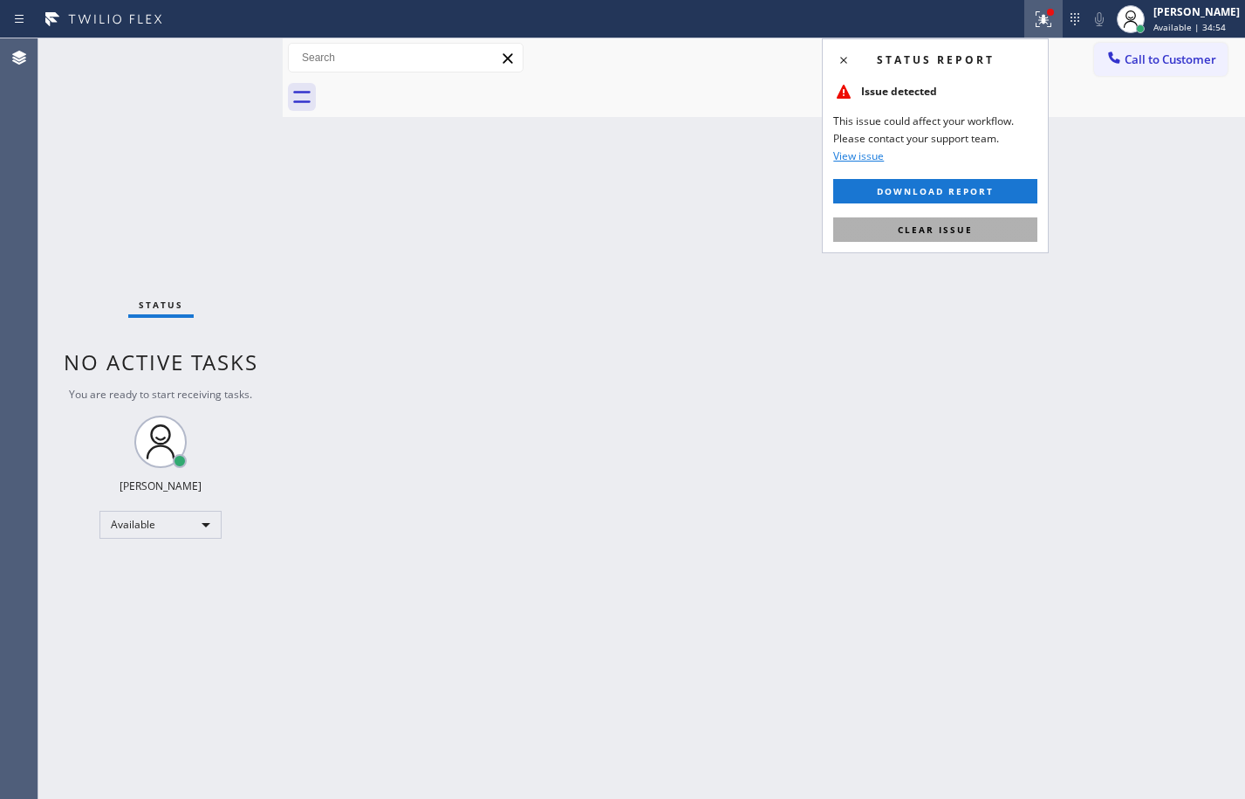
click at [946, 230] on span "Clear issue" at bounding box center [935, 229] width 75 height 12
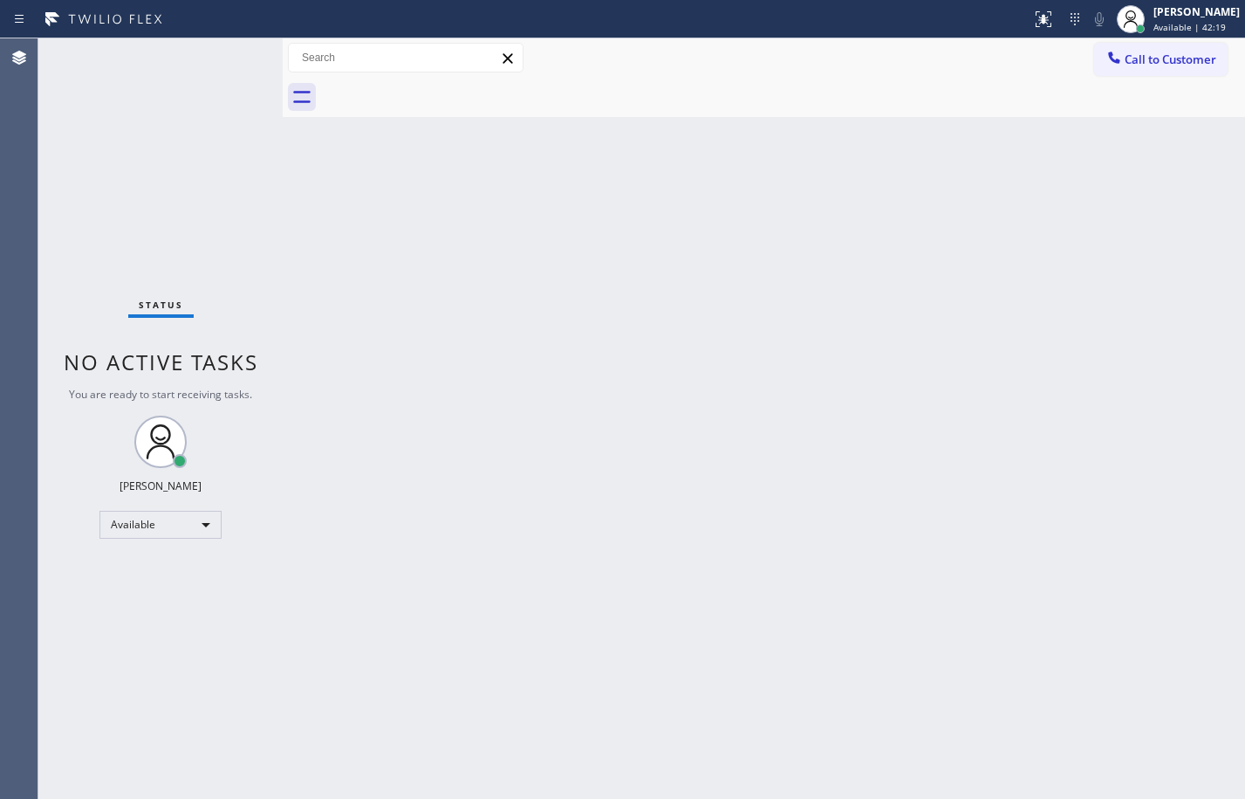
click at [283, 264] on div at bounding box center [283, 418] width 0 height 760
click at [761, 559] on div "Back to Dashboard Change Sender ID Customers Technicians Select a contact Outbo…" at bounding box center [764, 418] width 963 height 760
click at [188, 172] on div "Status No active tasks You are ready to start receiving tasks. [PERSON_NAME] Av…" at bounding box center [160, 418] width 244 height 760
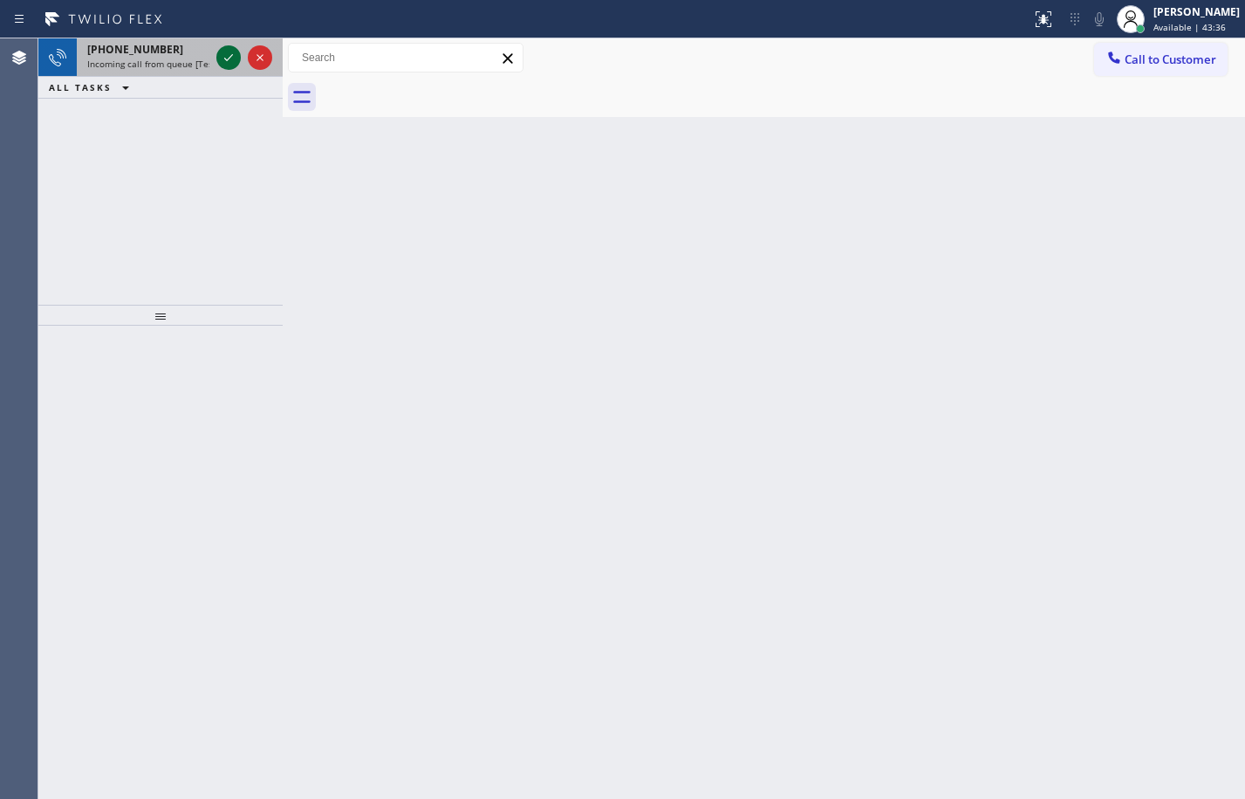
click at [219, 56] on icon at bounding box center [228, 57] width 21 height 21
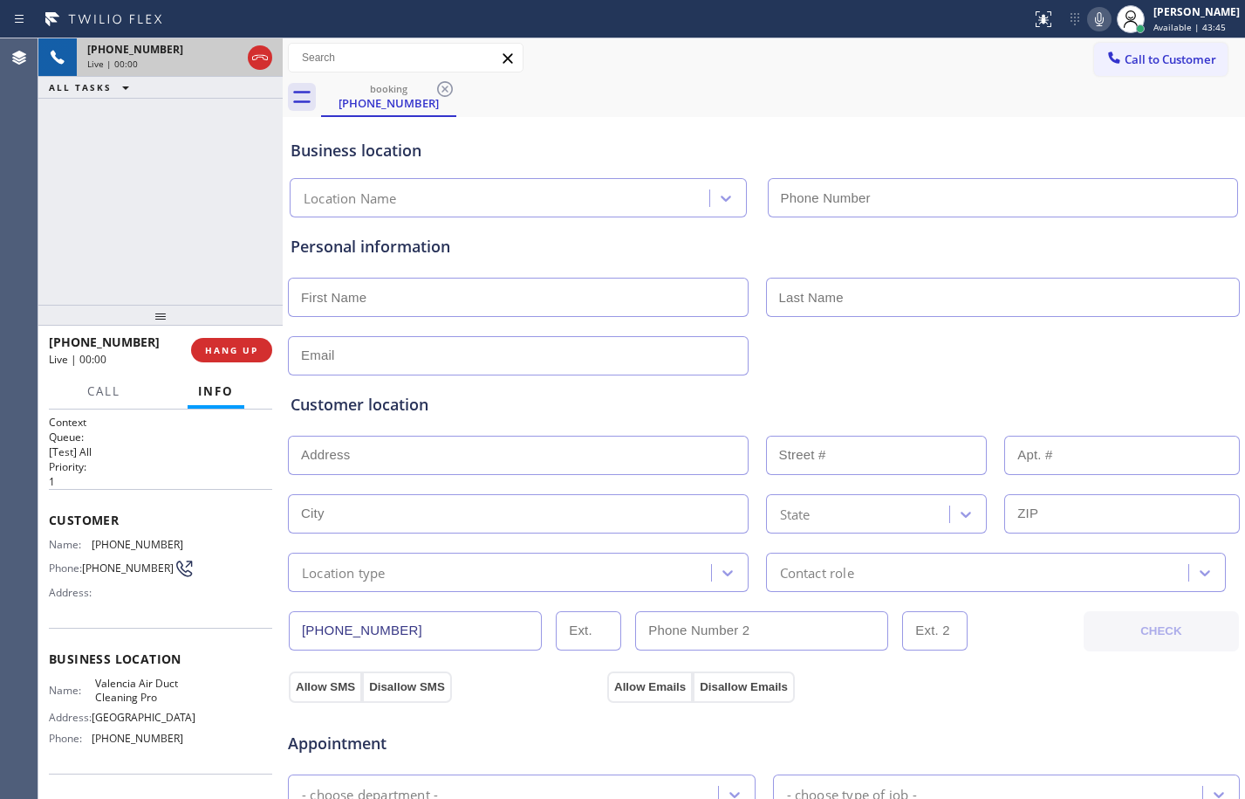
type input "[PHONE_NUMBER]"
click at [237, 353] on span "HANG UP" at bounding box center [231, 350] width 53 height 12
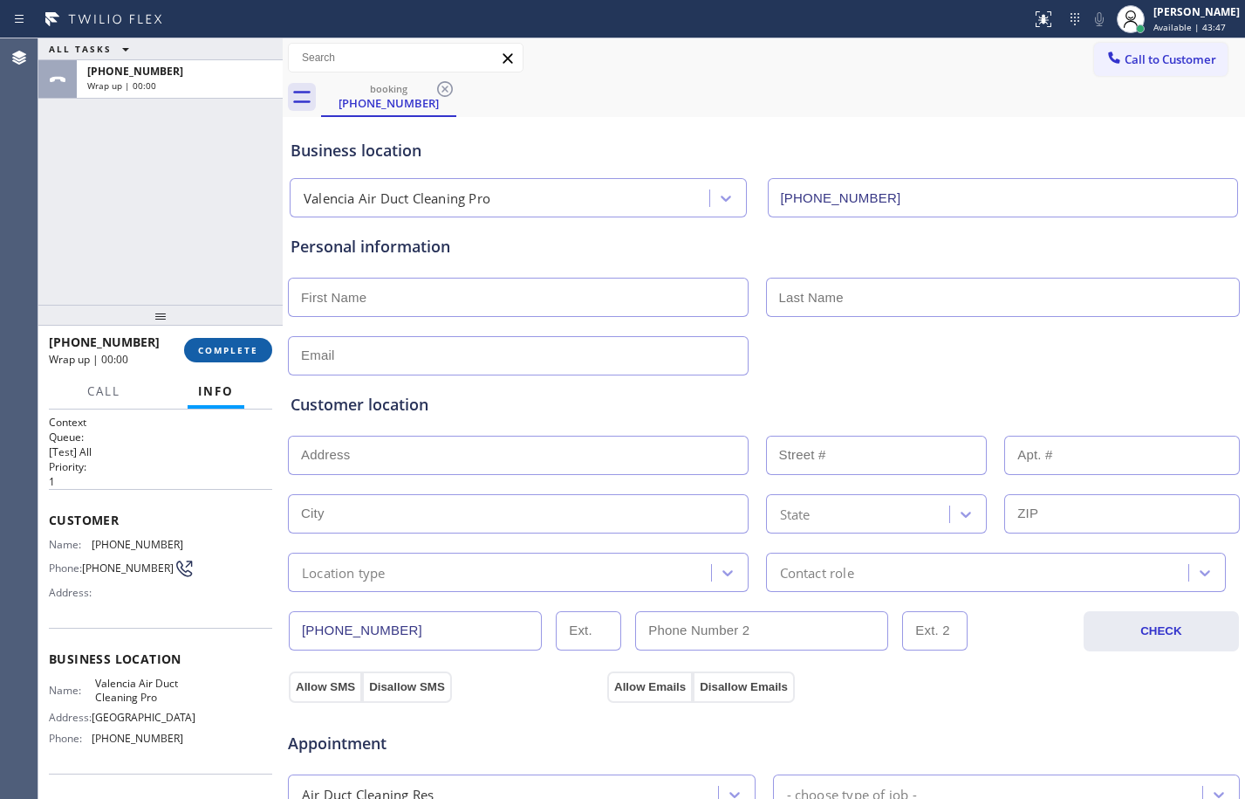
click at [237, 353] on span "COMPLETE" at bounding box center [228, 350] width 60 height 12
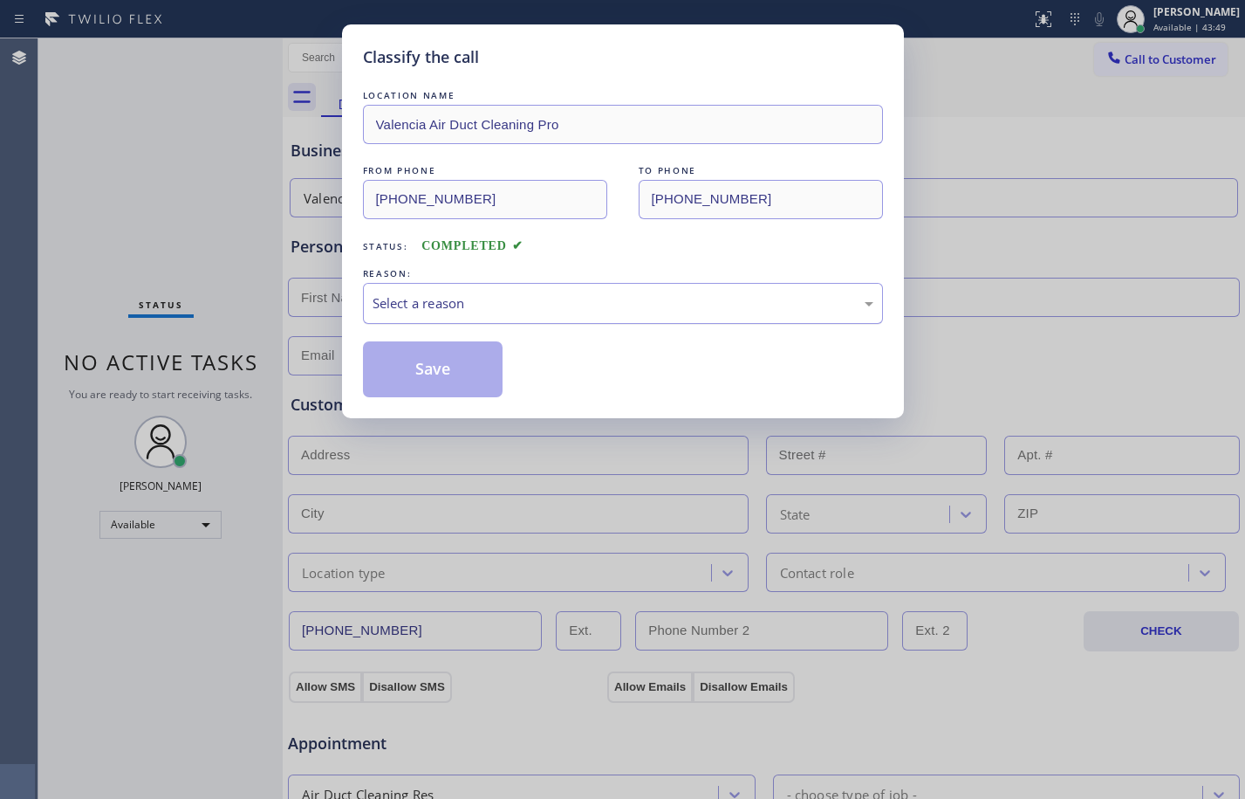
click at [553, 317] on div "Select a reason" at bounding box center [623, 303] width 520 height 41
click at [451, 400] on div "Classify the call LOCATION NAME Valencia Air Duct Cleaning Pro FROM PHONE [PHON…" at bounding box center [623, 221] width 562 height 394
click at [440, 368] on button "Save" at bounding box center [433, 369] width 141 height 56
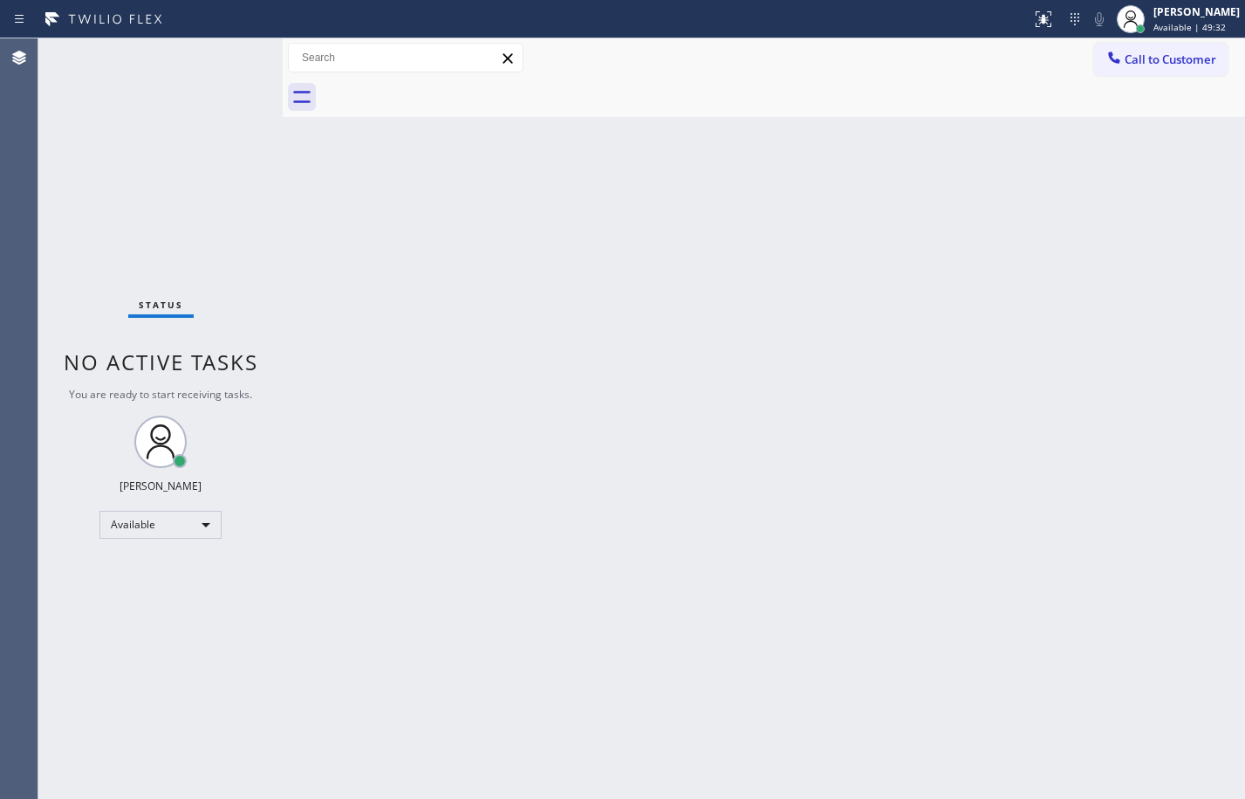
click at [221, 61] on div "Status No active tasks You are ready to start receiving tasks. [PERSON_NAME] Av…" at bounding box center [160, 418] width 244 height 760
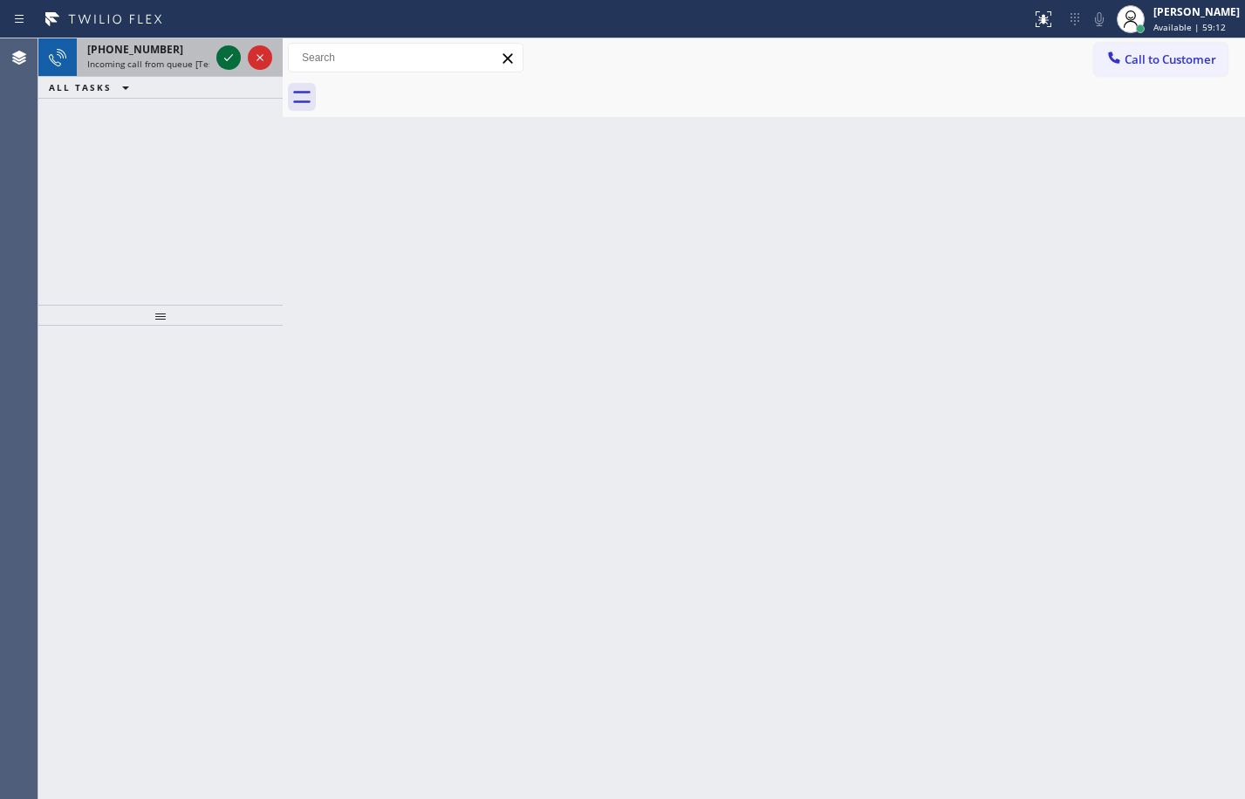
click at [236, 65] on icon at bounding box center [228, 57] width 21 height 21
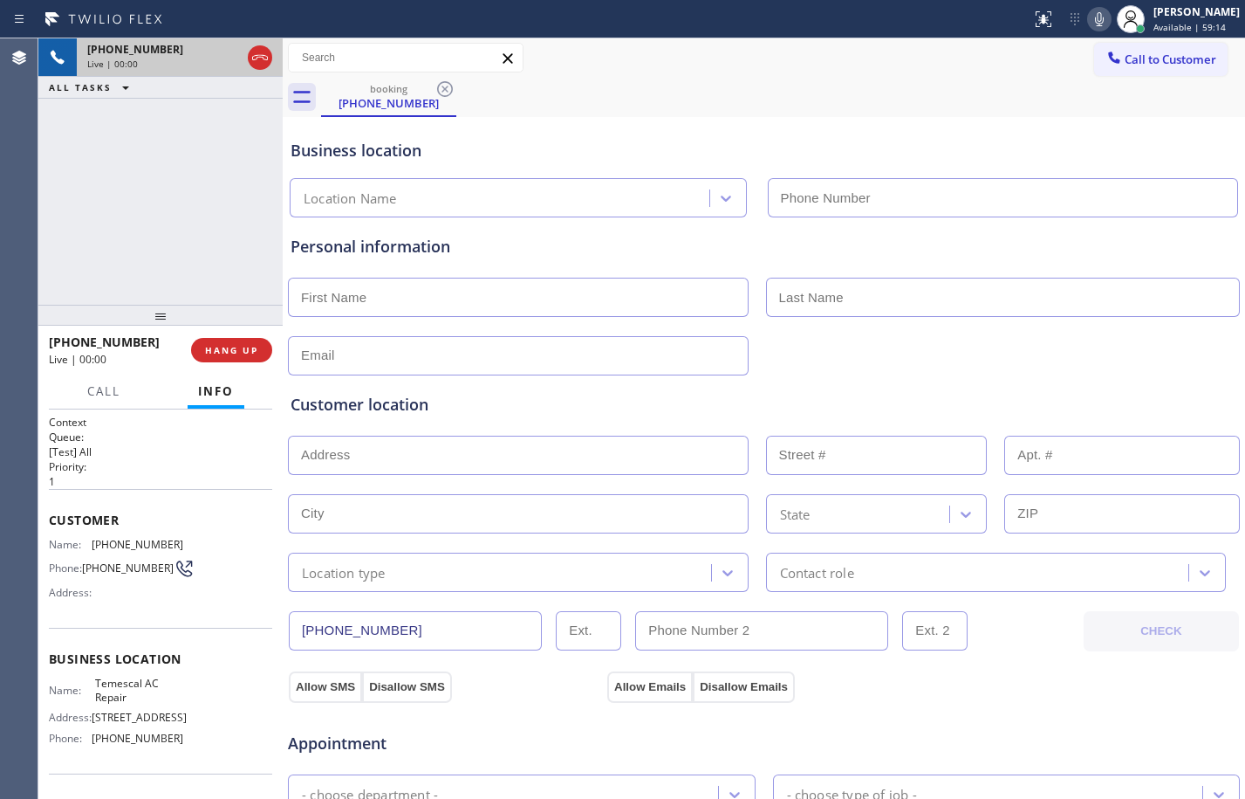
type input "[PHONE_NUMBER]"
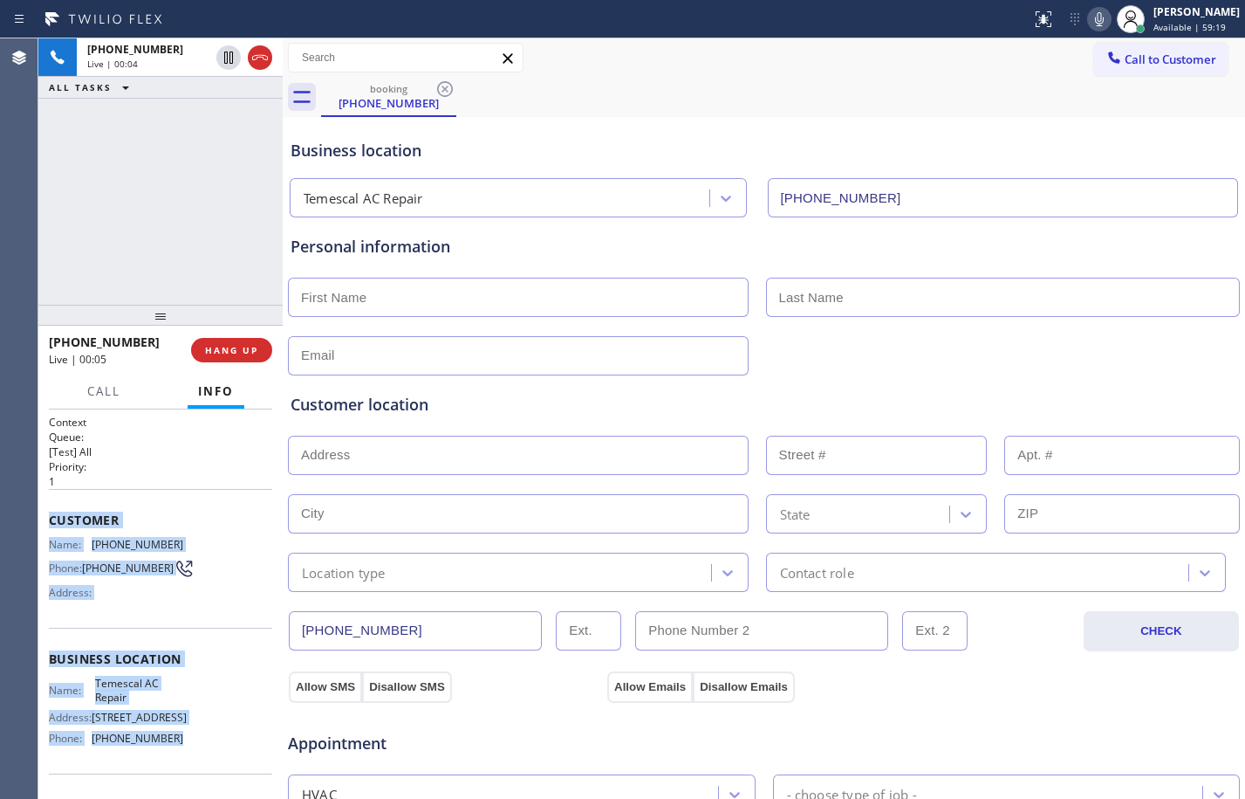
drag, startPoint x: 43, startPoint y: 516, endPoint x: 189, endPoint y: 745, distance: 271.9
click at [189, 745] on div "Context Queue: [Test] All Priority: 1 Customer Name: [PHONE_NUMBER] Phone: [PHO…" at bounding box center [160, 603] width 244 height 389
copy div "Customer Name: [PHONE_NUMBER] Phone: [PHONE_NUMBER] Address: Business location …"
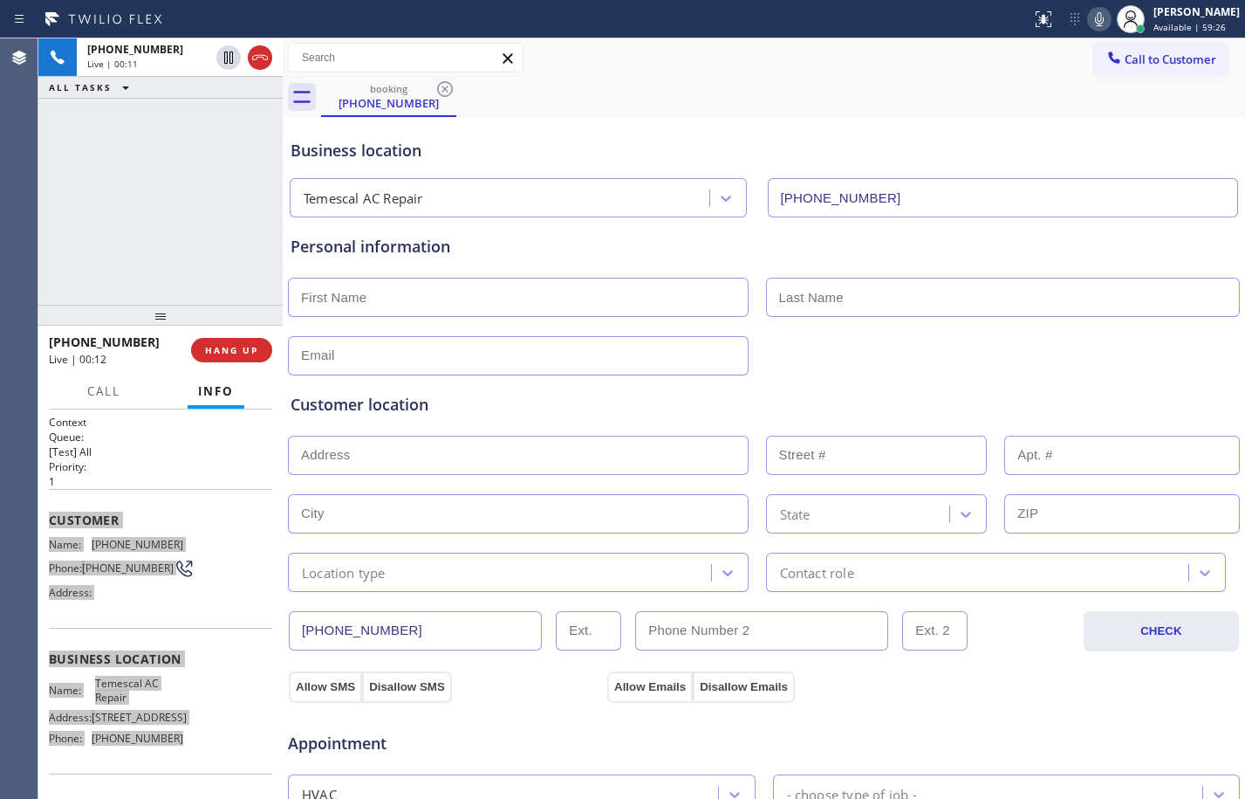
scroll to position [554, 0]
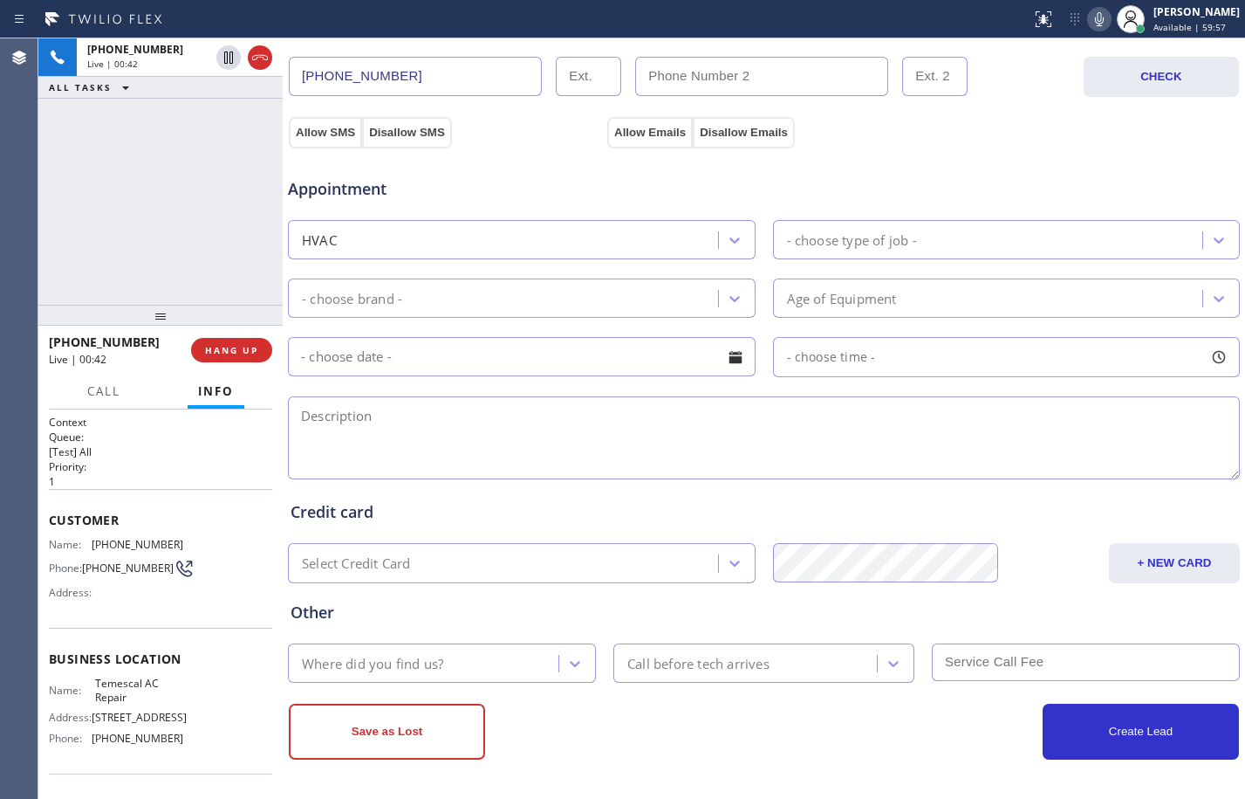
click at [153, 259] on div "[PHONE_NUMBER] Live | 00:42 ALL TASKS ALL TASKS ACTIVE TASKS TASKS IN WRAP UP" at bounding box center [160, 171] width 244 height 266
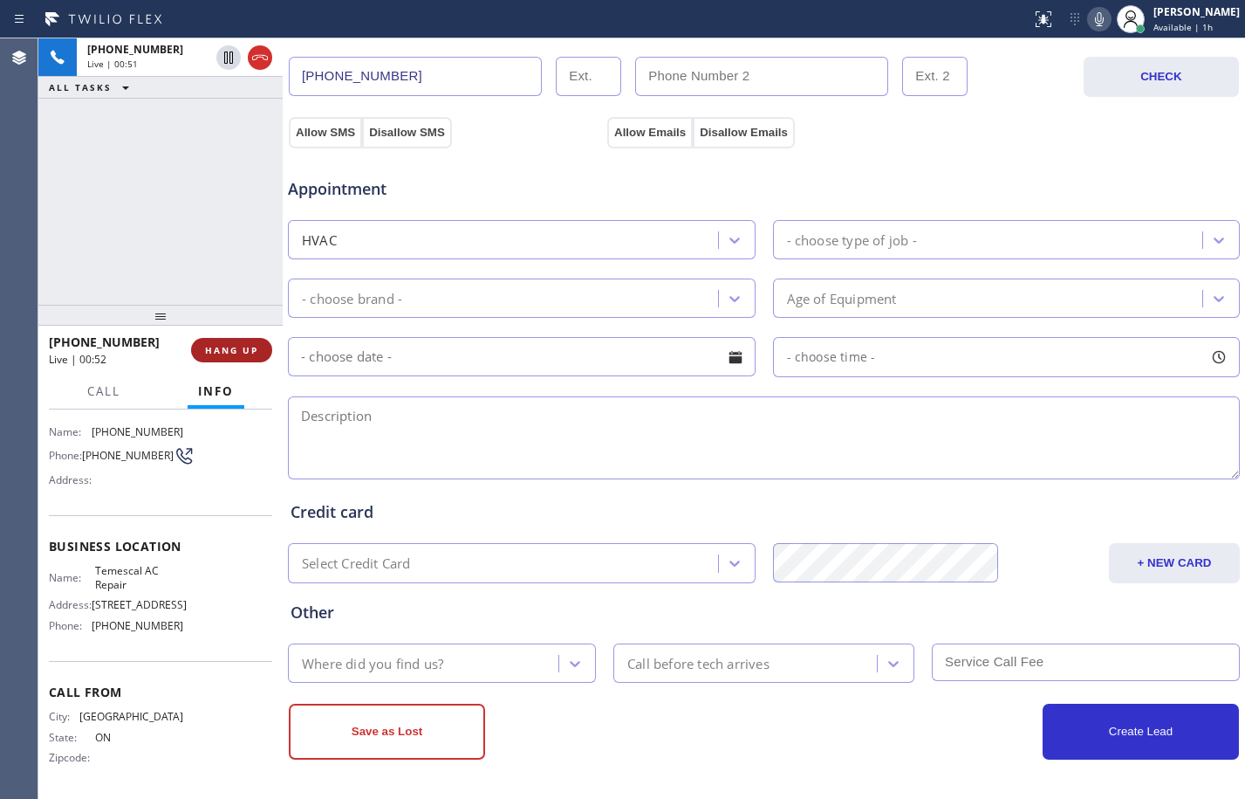
click at [237, 346] on span "HANG UP" at bounding box center [231, 350] width 53 height 12
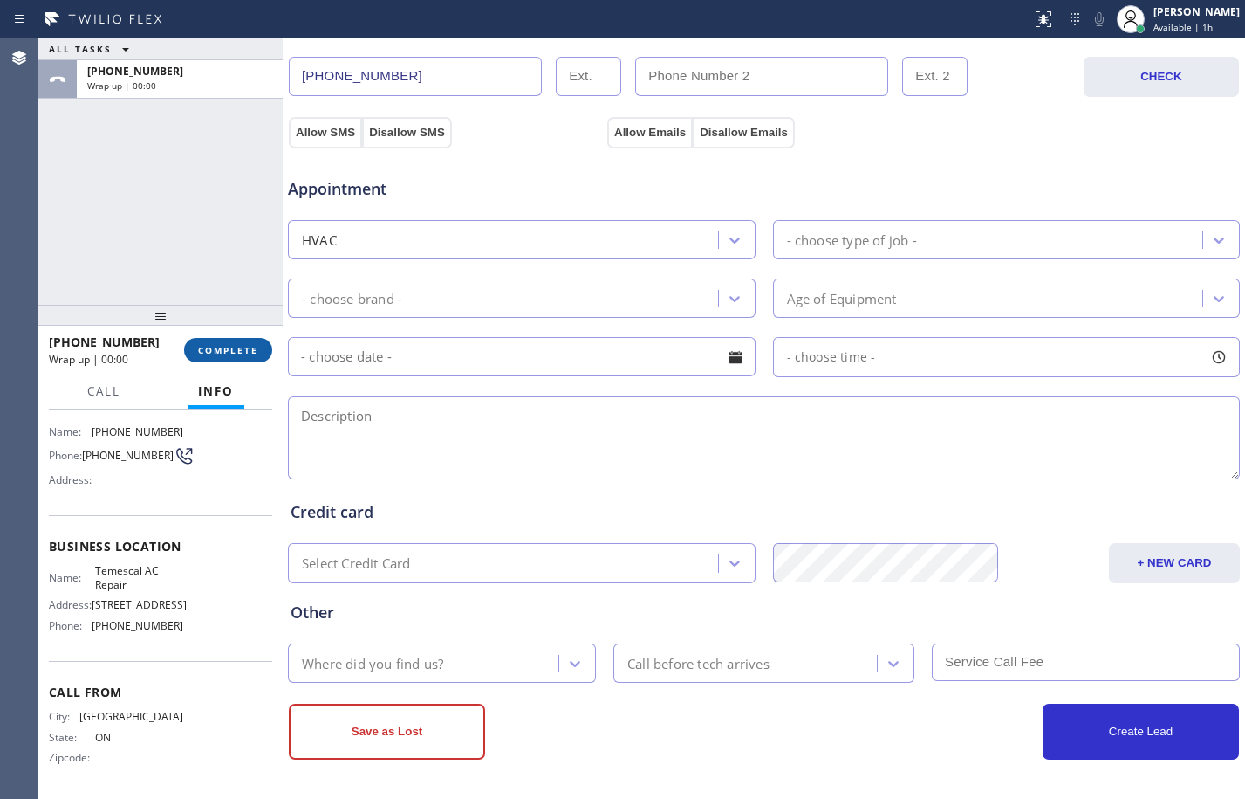
click at [237, 346] on span "COMPLETE" at bounding box center [228, 350] width 60 height 12
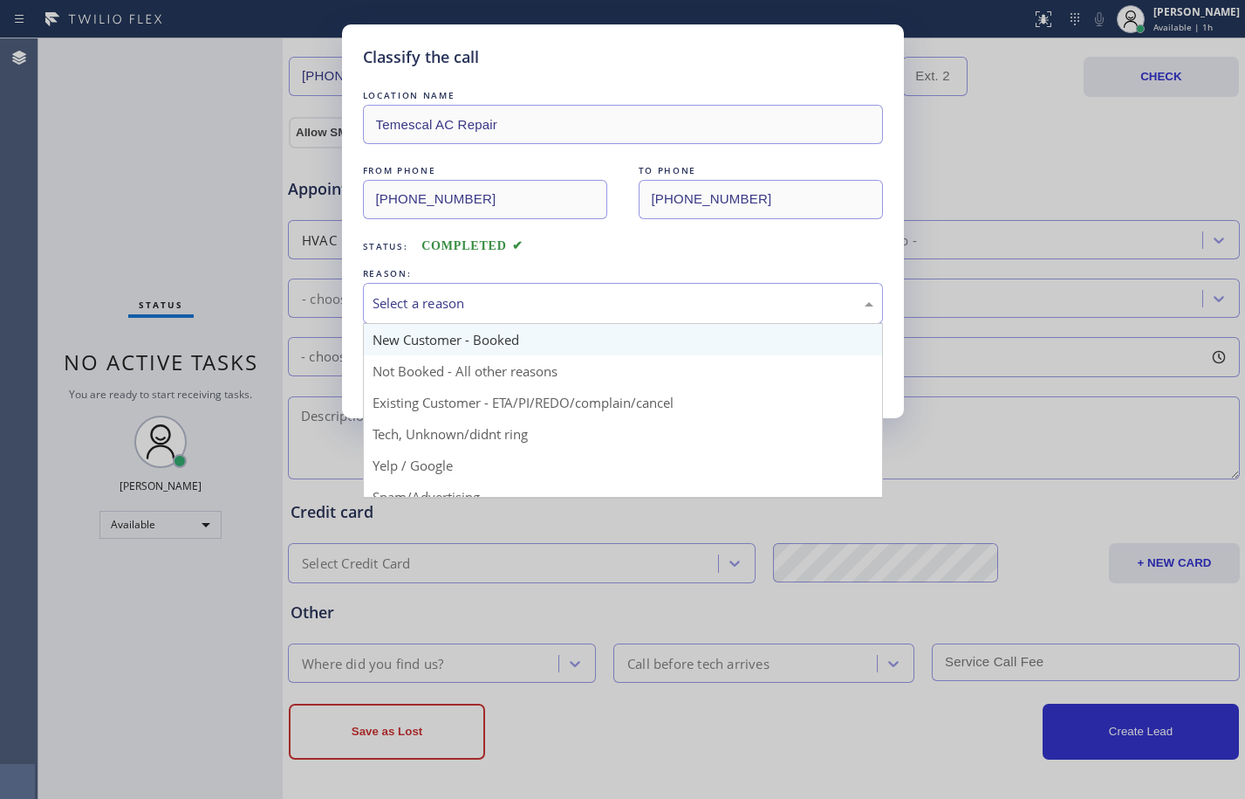
drag, startPoint x: 684, startPoint y: 301, endPoint x: 610, endPoint y: 325, distance: 77.8
click at [684, 300] on div "Select a reason" at bounding box center [623, 303] width 501 height 20
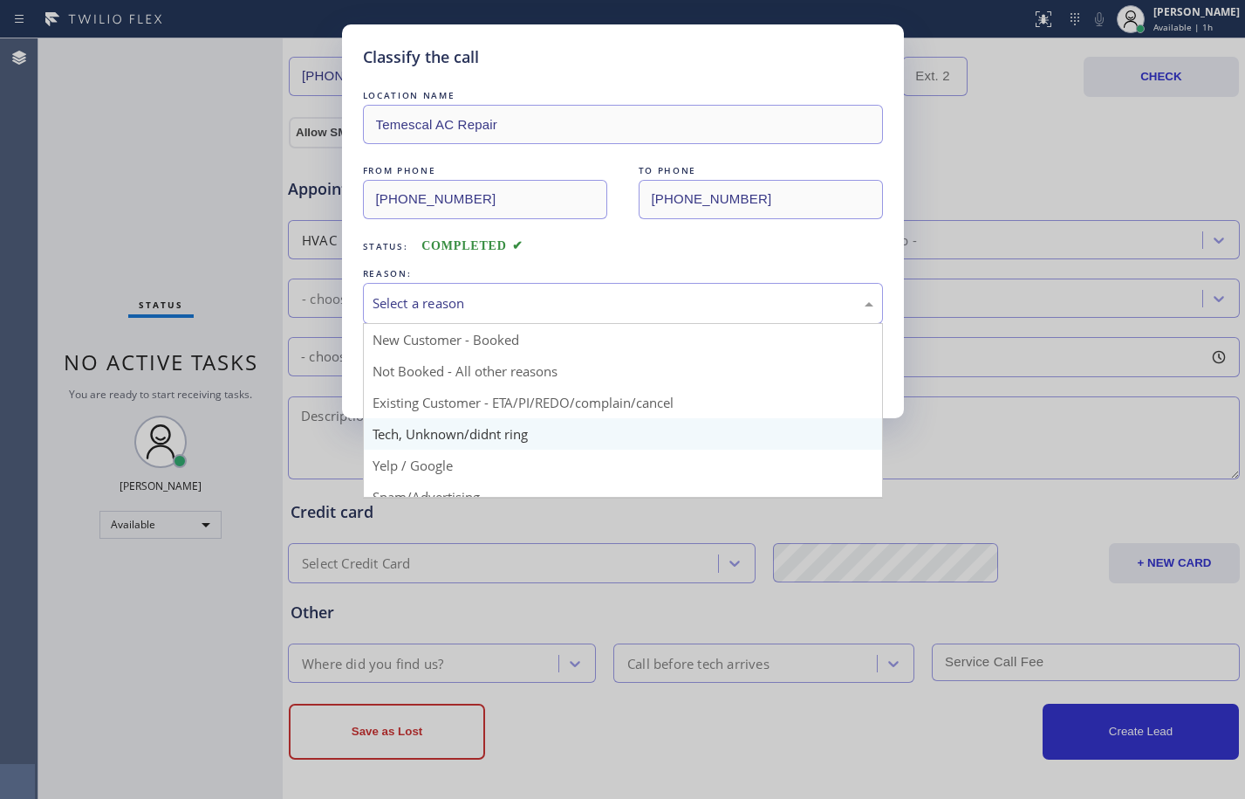
scroll to position [110, 0]
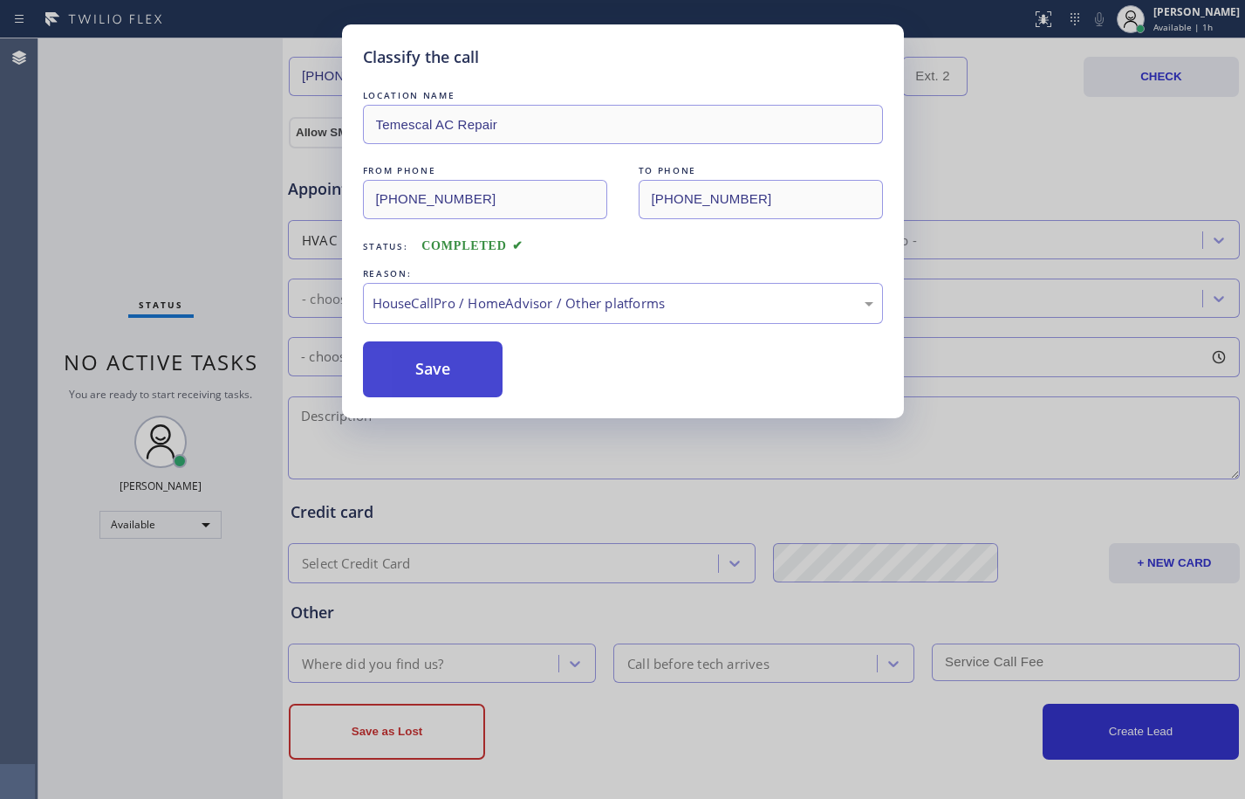
click at [444, 381] on button "Save" at bounding box center [433, 369] width 141 height 56
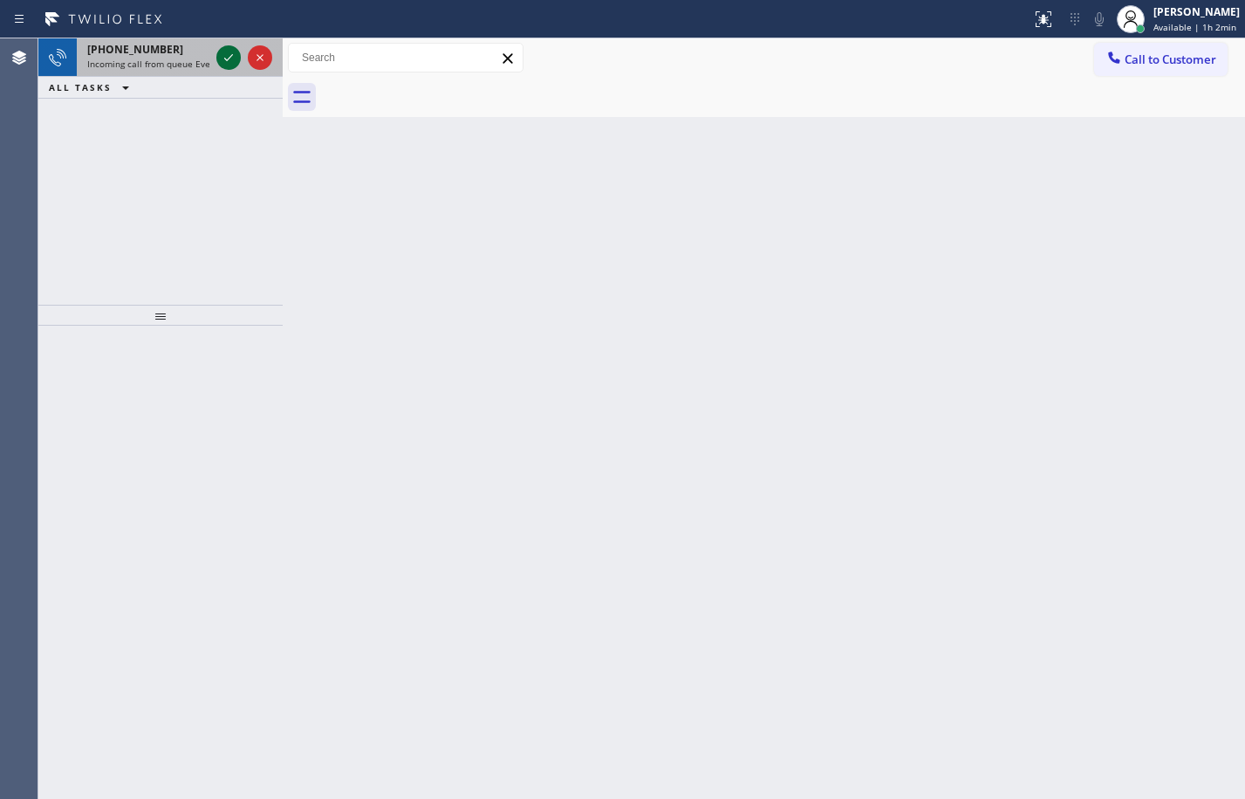
click at [234, 60] on icon at bounding box center [228, 57] width 21 height 21
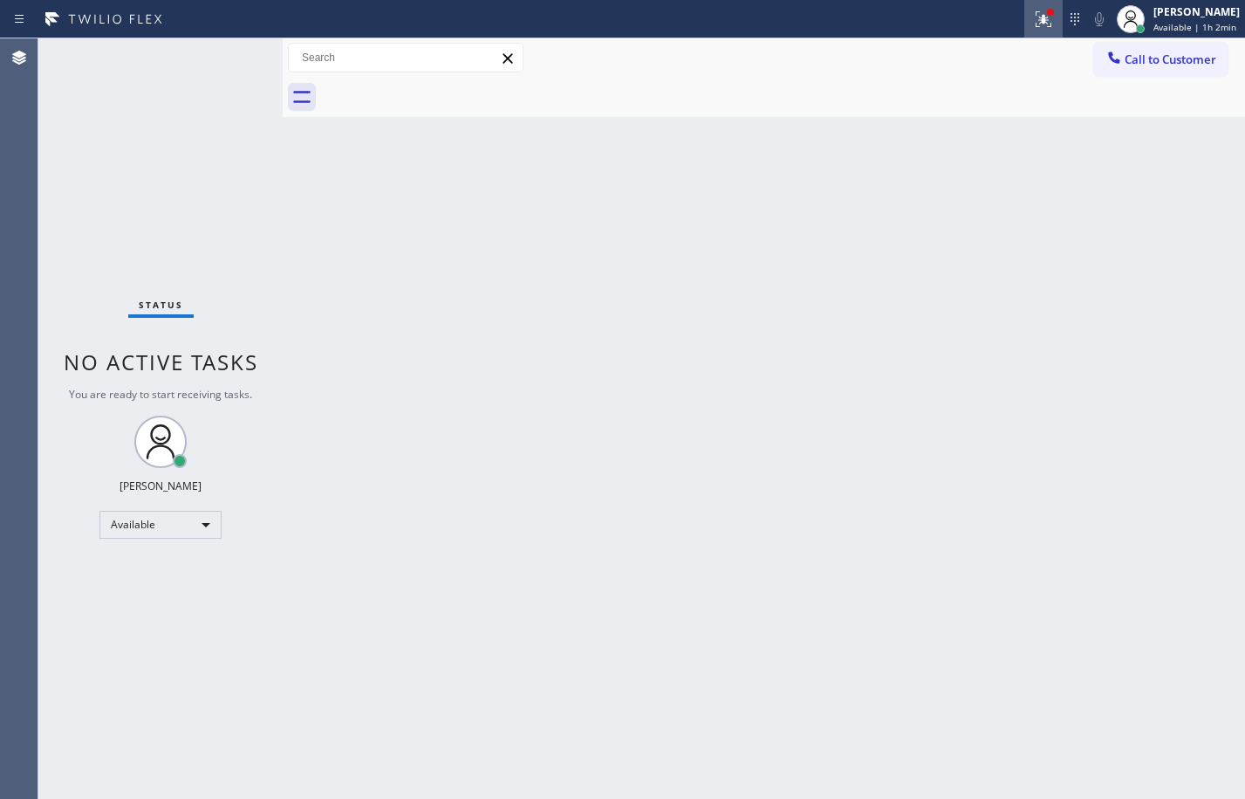
click at [1033, 20] on icon at bounding box center [1043, 19] width 21 height 21
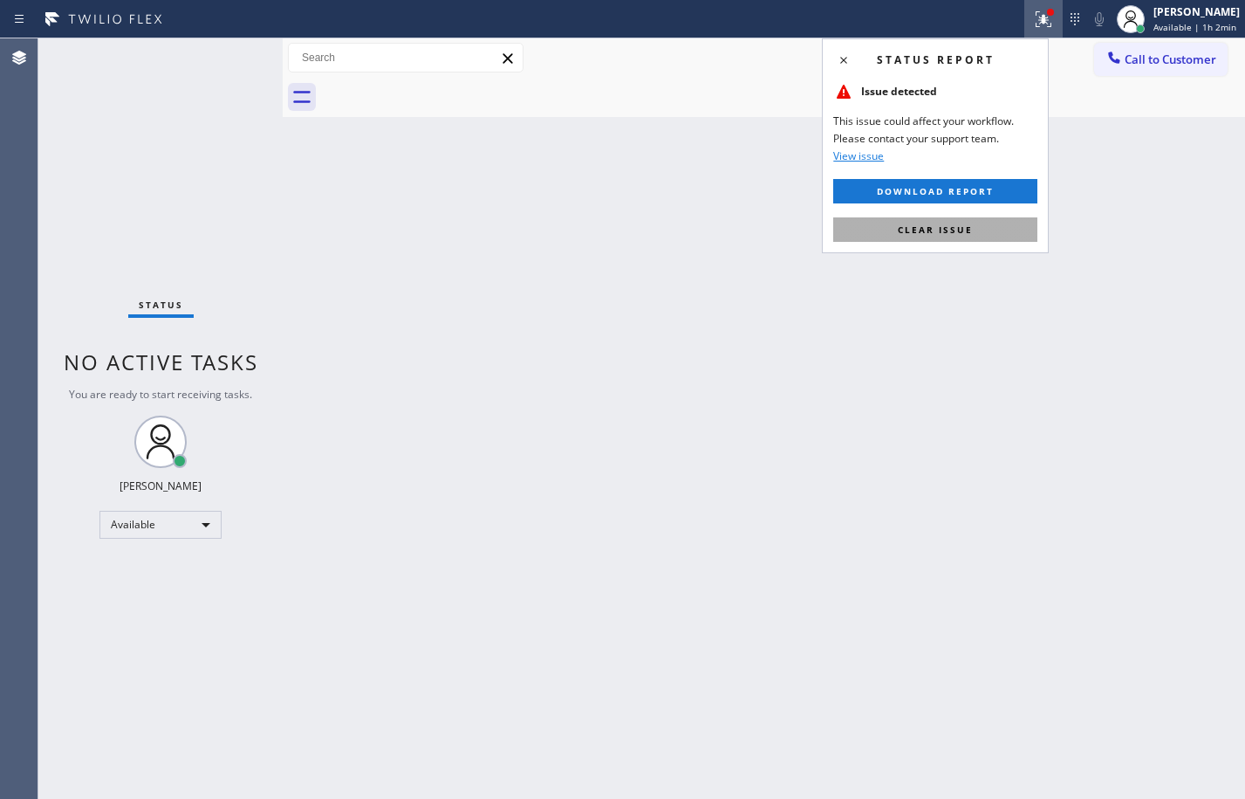
click at [960, 233] on span "Clear issue" at bounding box center [935, 229] width 75 height 12
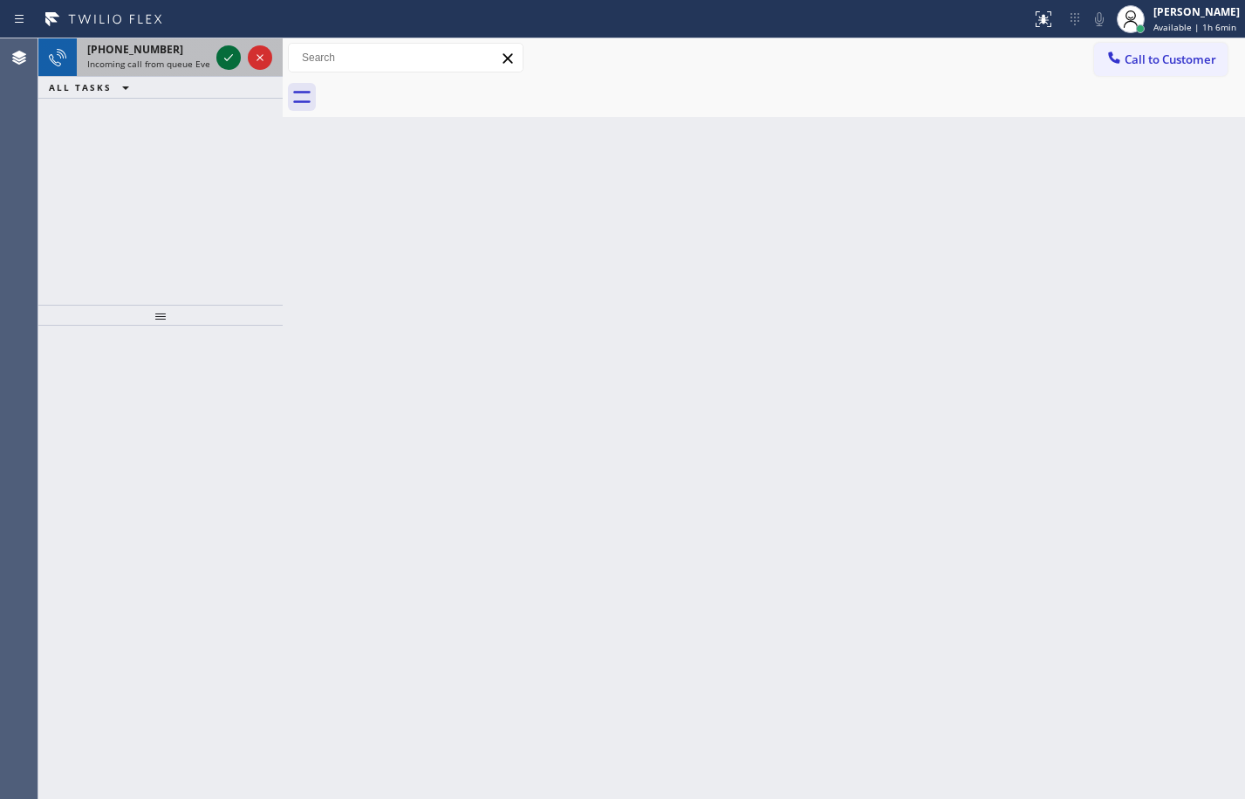
click at [235, 59] on icon at bounding box center [228, 57] width 21 height 21
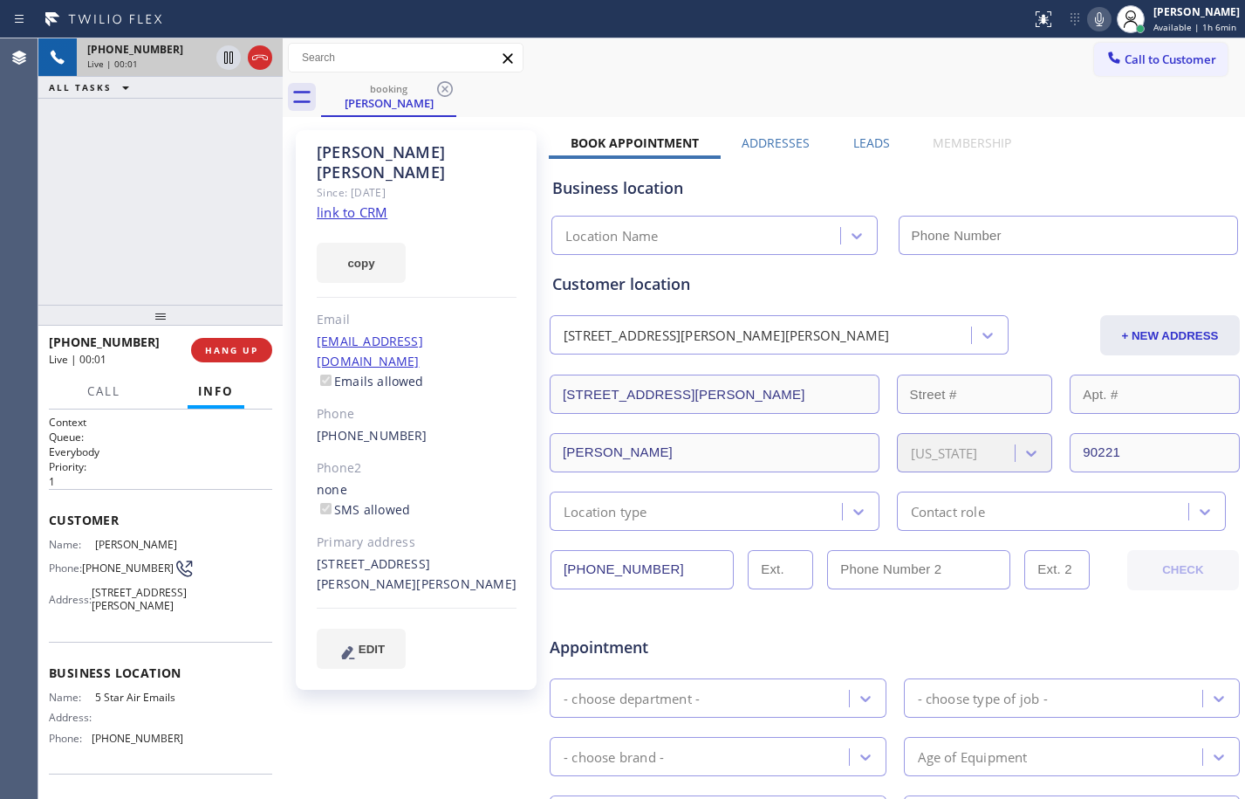
type input "[PHONE_NUMBER]"
click at [368, 203] on link "link to CRM" at bounding box center [352, 211] width 71 height 17
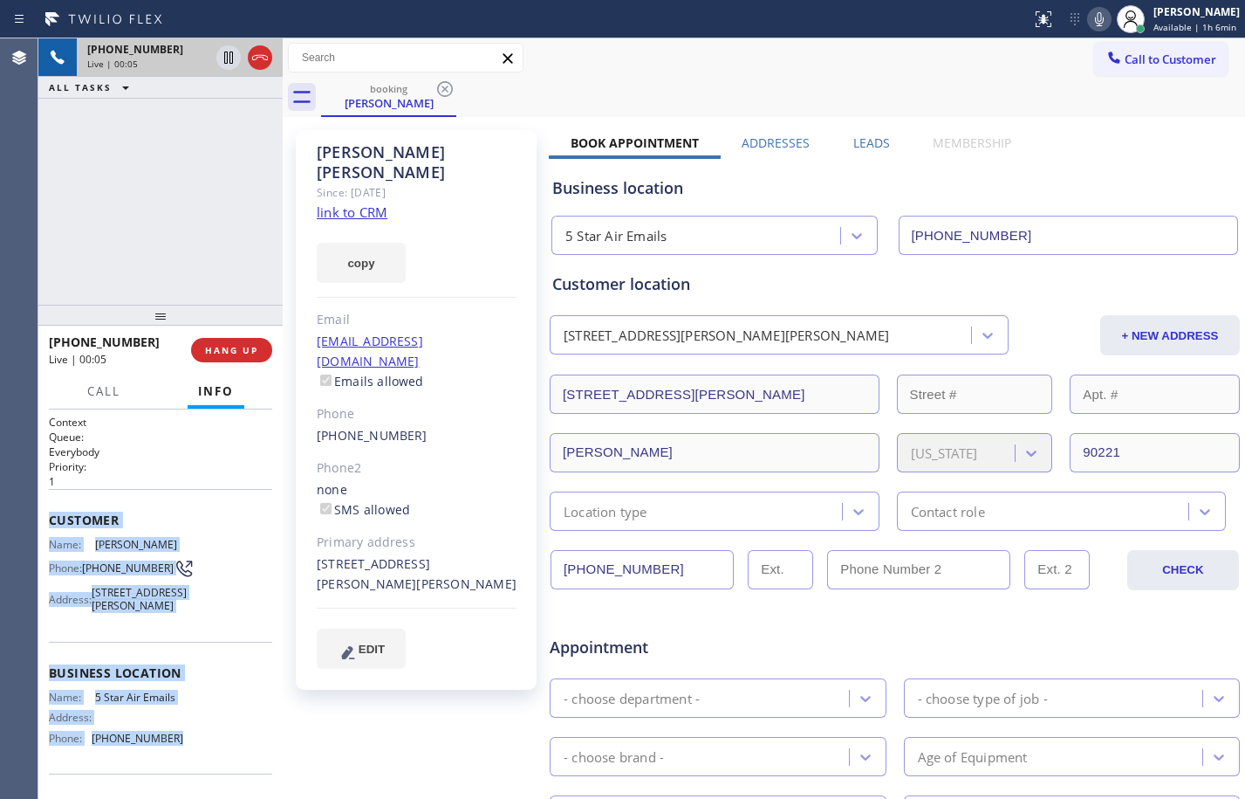
drag, startPoint x: 48, startPoint y: 518, endPoint x: 166, endPoint y: 766, distance: 274.4
click at [166, 766] on div "Context Queue: Everybody Priority: 1 Customer Name: [PERSON_NAME] Phone: [PHONE…" at bounding box center [160, 603] width 244 height 389
copy div "Customer Name: [PERSON_NAME] Phone: [PHONE_NUMBER] Address: [STREET_ADDRESS][PE…"
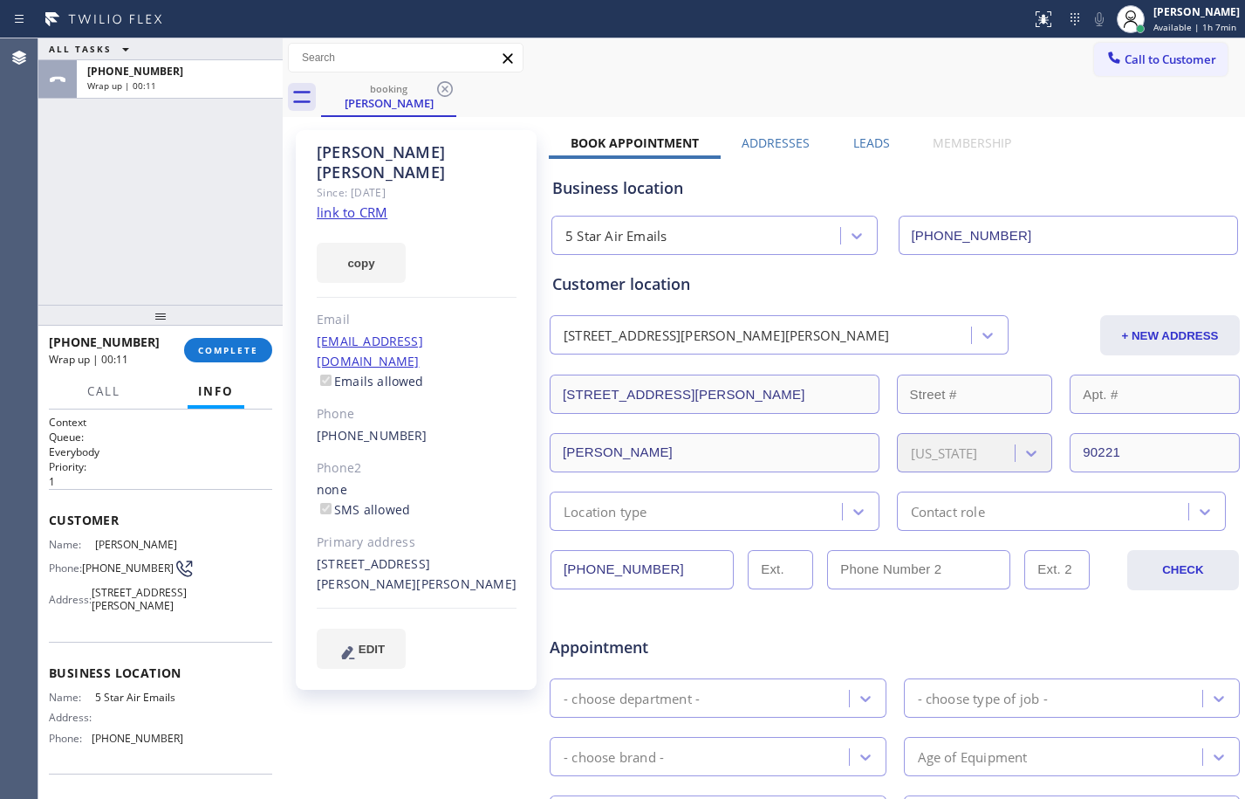
click at [189, 196] on div "ALL TASKS ALL TASKS ACTIVE TASKS TASKS IN WRAP UP [PHONE_NUMBER] Wrap up | 00:11" at bounding box center [160, 171] width 244 height 266
click at [256, 360] on button "COMPLETE" at bounding box center [228, 350] width 88 height 24
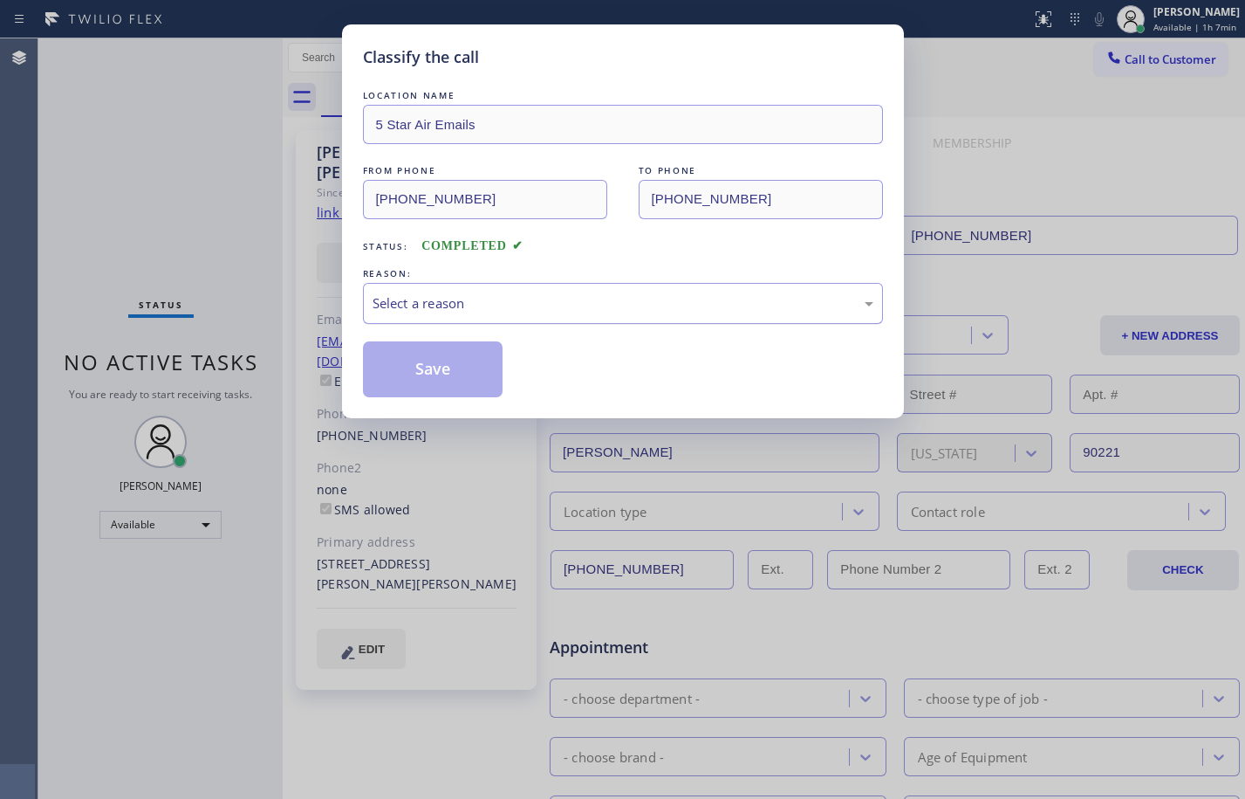
click at [567, 308] on div "Select a reason" at bounding box center [623, 303] width 501 height 20
click at [427, 373] on button "Save" at bounding box center [433, 369] width 141 height 56
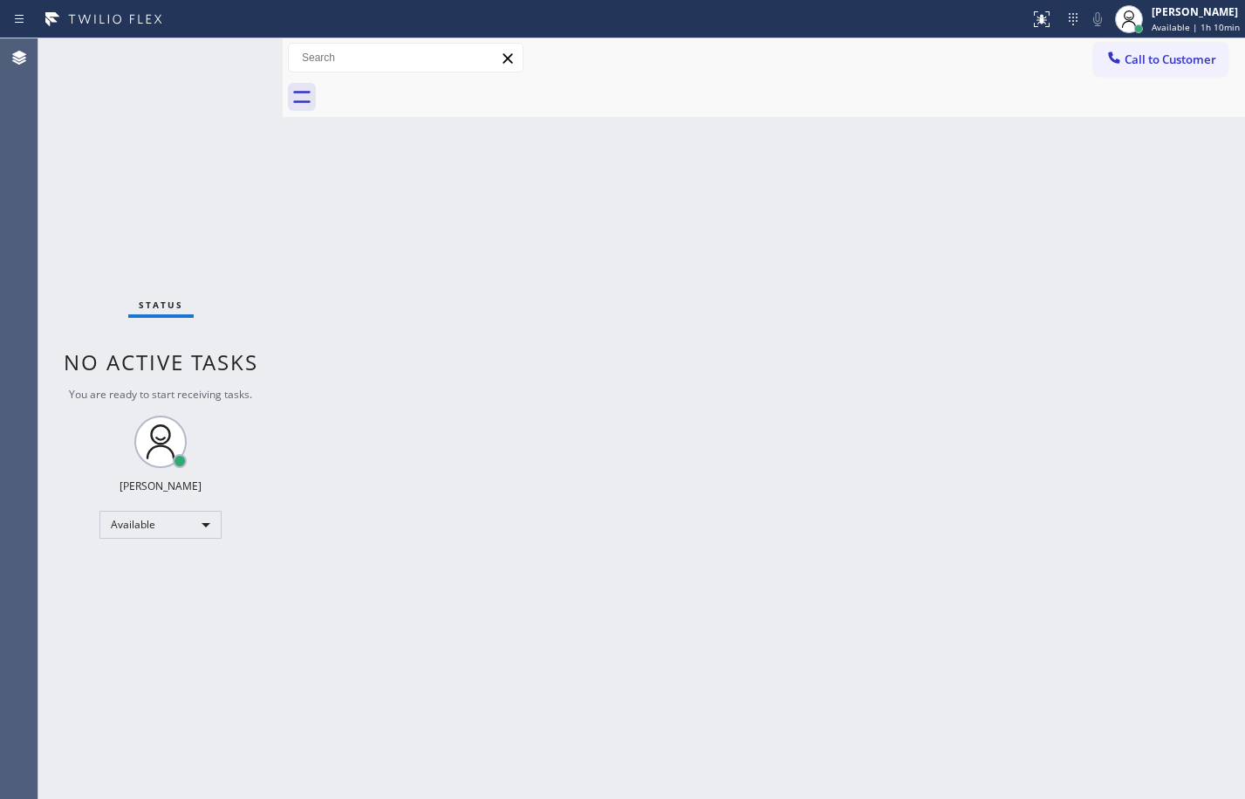
drag, startPoint x: 762, startPoint y: 351, endPoint x: 767, endPoint y: 307, distance: 43.9
click at [760, 357] on div "Back to Dashboard Change Sender ID Customers Technicians Select a contact Outbo…" at bounding box center [764, 418] width 963 height 760
click at [608, 589] on div "Back to Dashboard Change Sender ID Customers Technicians Select a contact Outbo…" at bounding box center [764, 418] width 963 height 760
click at [220, 181] on div "Status No active tasks You are ready to start receiving tasks. [PERSON_NAME] Av…" at bounding box center [160, 418] width 244 height 760
drag, startPoint x: 297, startPoint y: 498, endPoint x: 344, endPoint y: 619, distance: 129.3
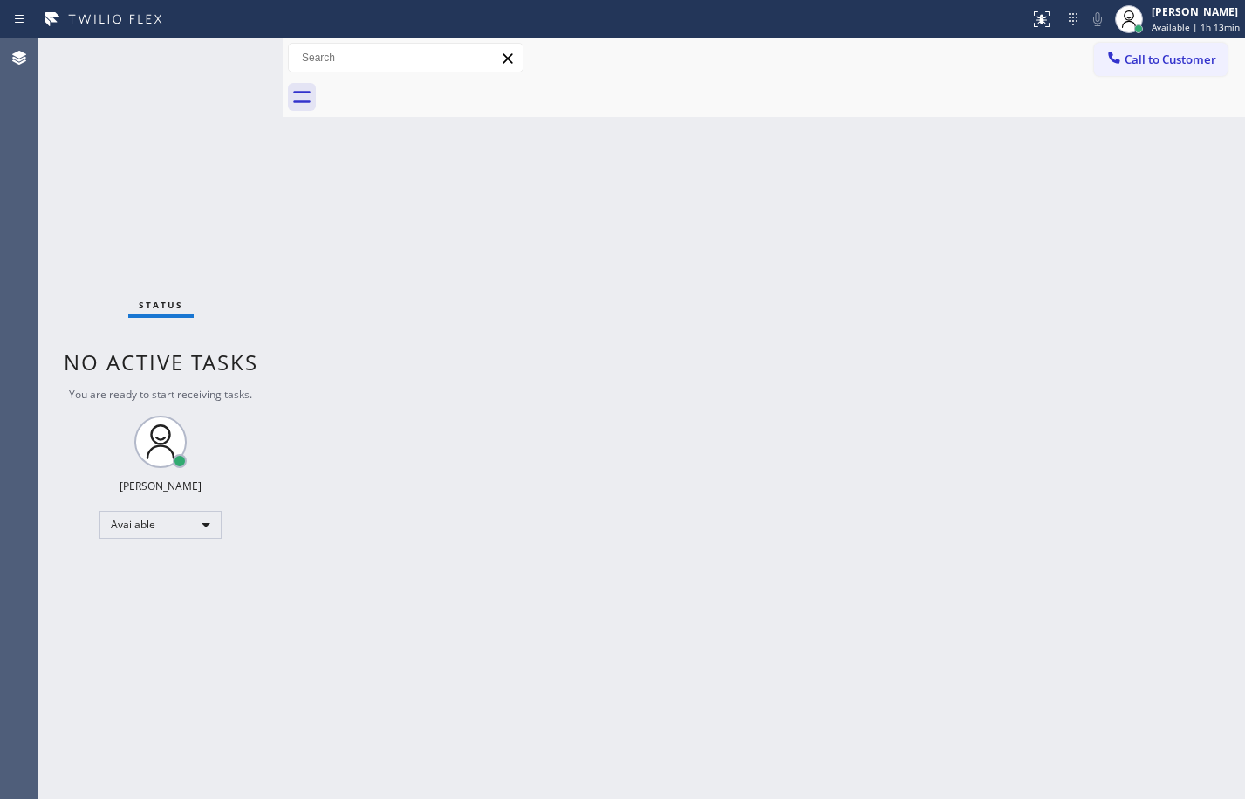
click at [297, 498] on div "Back to Dashboard Change Sender ID Customers Technicians Select a contact Outbo…" at bounding box center [764, 418] width 963 height 760
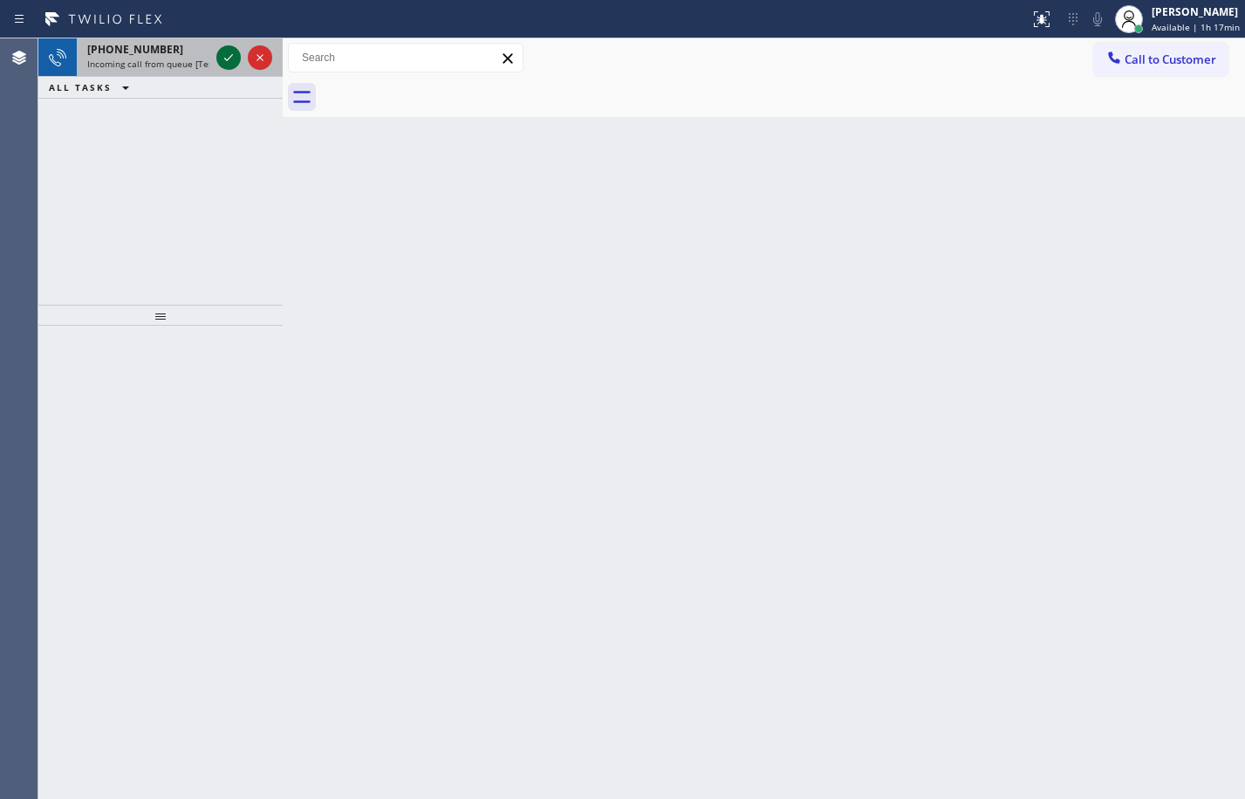
click at [229, 48] on icon at bounding box center [228, 57] width 21 height 21
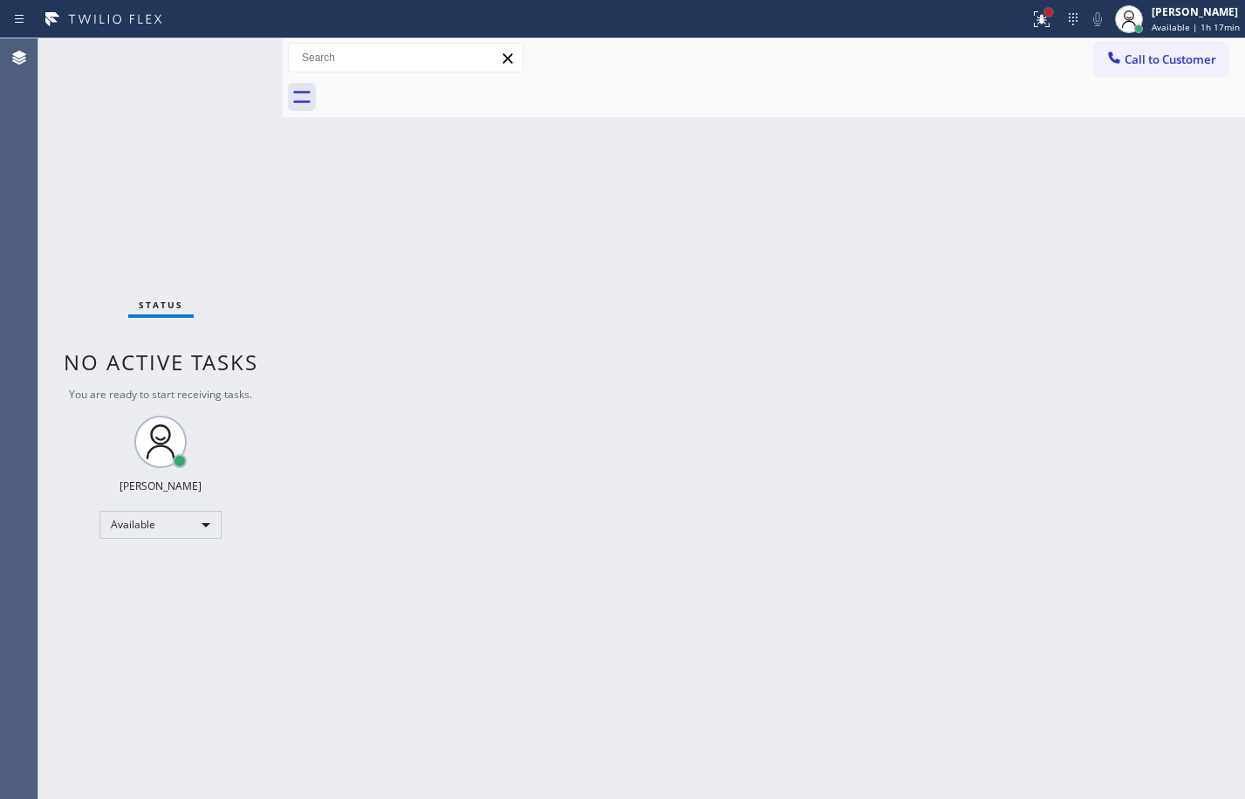
click at [1046, 11] on div at bounding box center [1049, 12] width 7 height 7
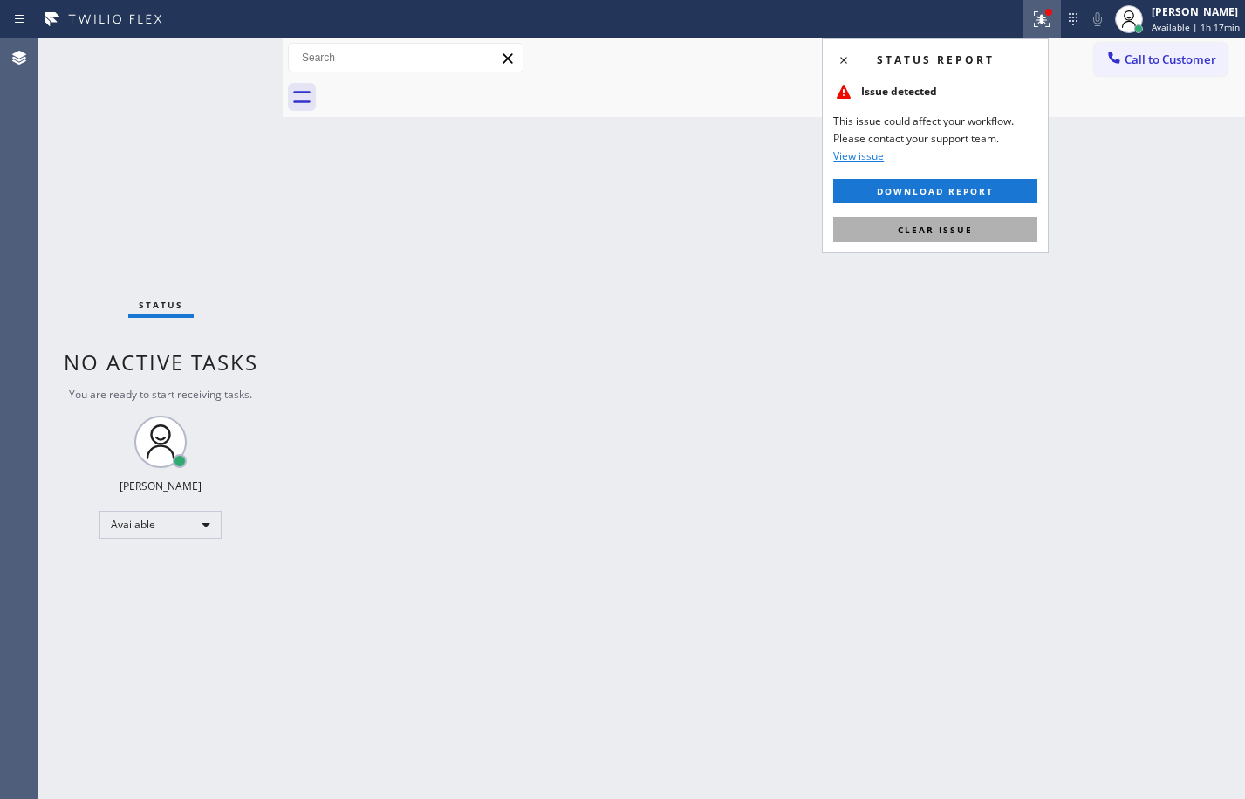
click at [984, 223] on button "Clear issue" at bounding box center [935, 229] width 204 height 24
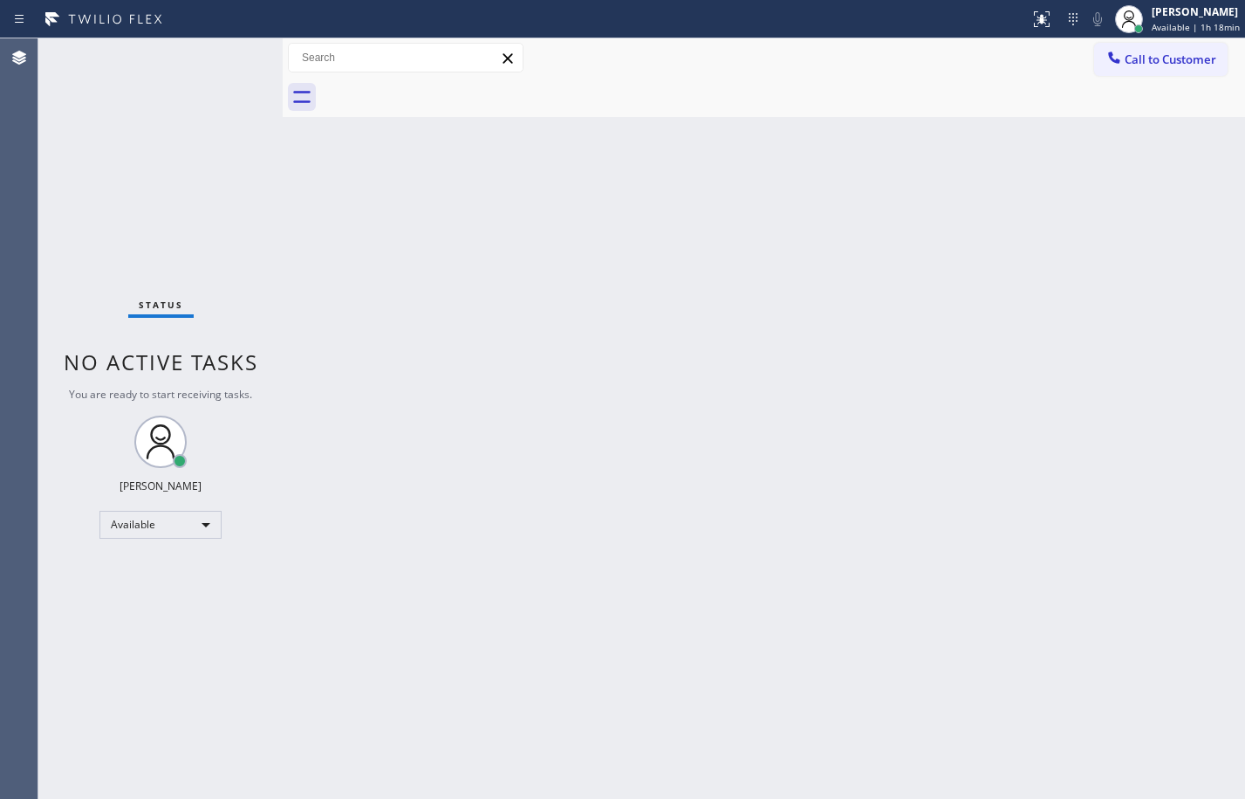
click at [224, 55] on div "Status No active tasks You are ready to start receiving tasks. [PERSON_NAME] Av…" at bounding box center [160, 418] width 244 height 760
click at [201, 210] on div "Status No active tasks You are ready to start receiving tasks. [PERSON_NAME] Av…" at bounding box center [160, 418] width 244 height 760
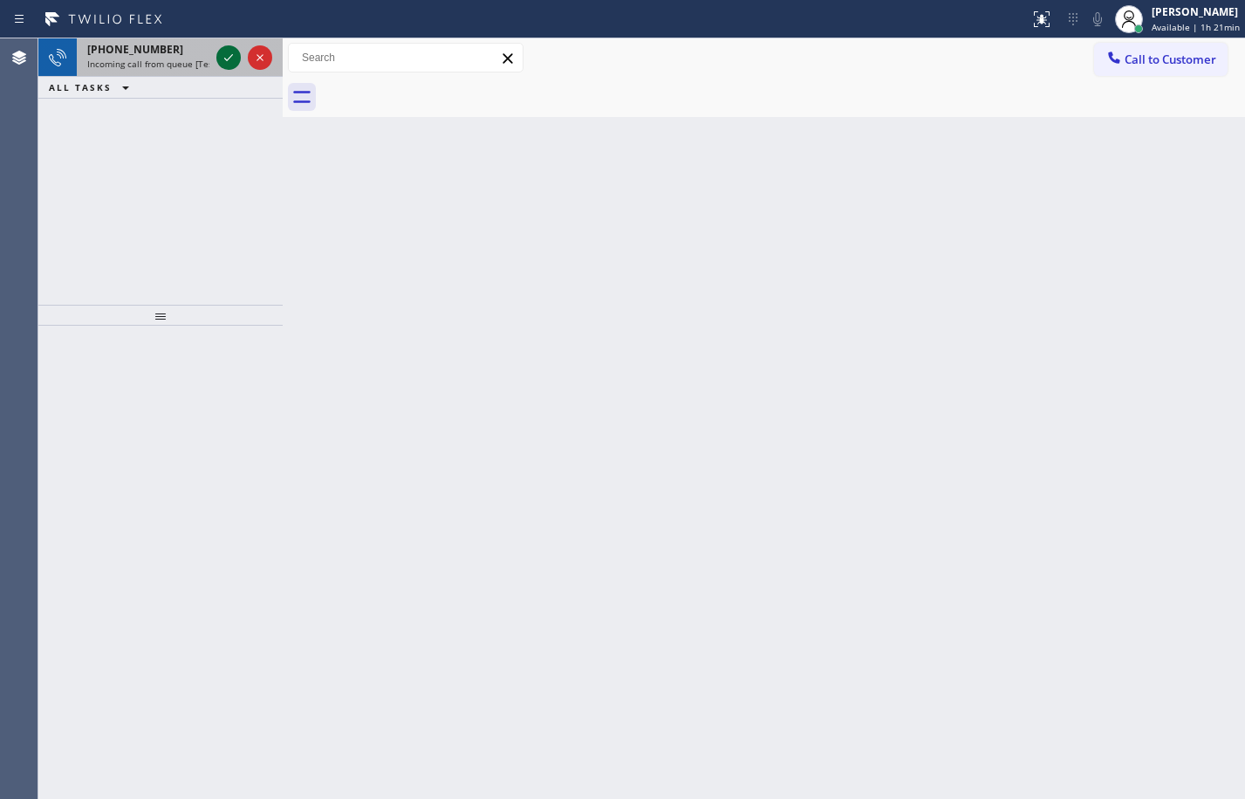
click at [230, 52] on icon at bounding box center [228, 57] width 21 height 21
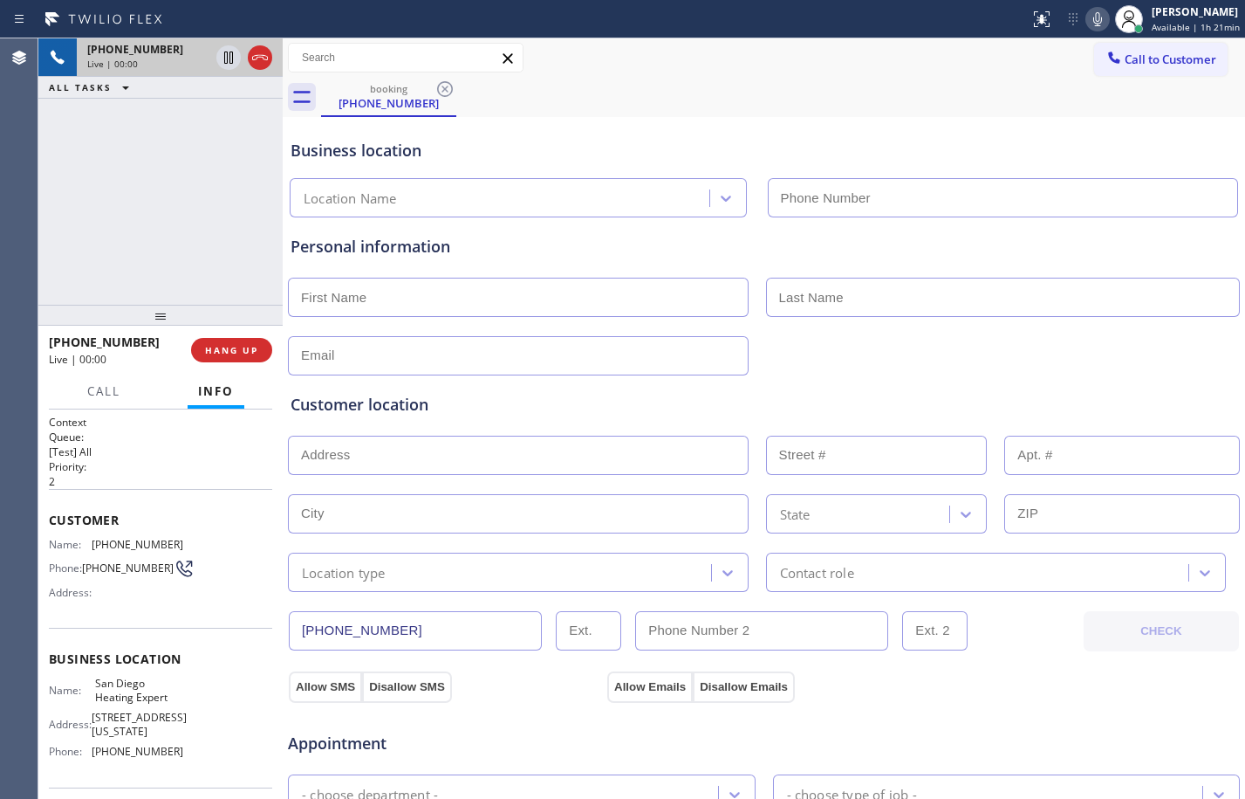
type input "[PHONE_NUMBER]"
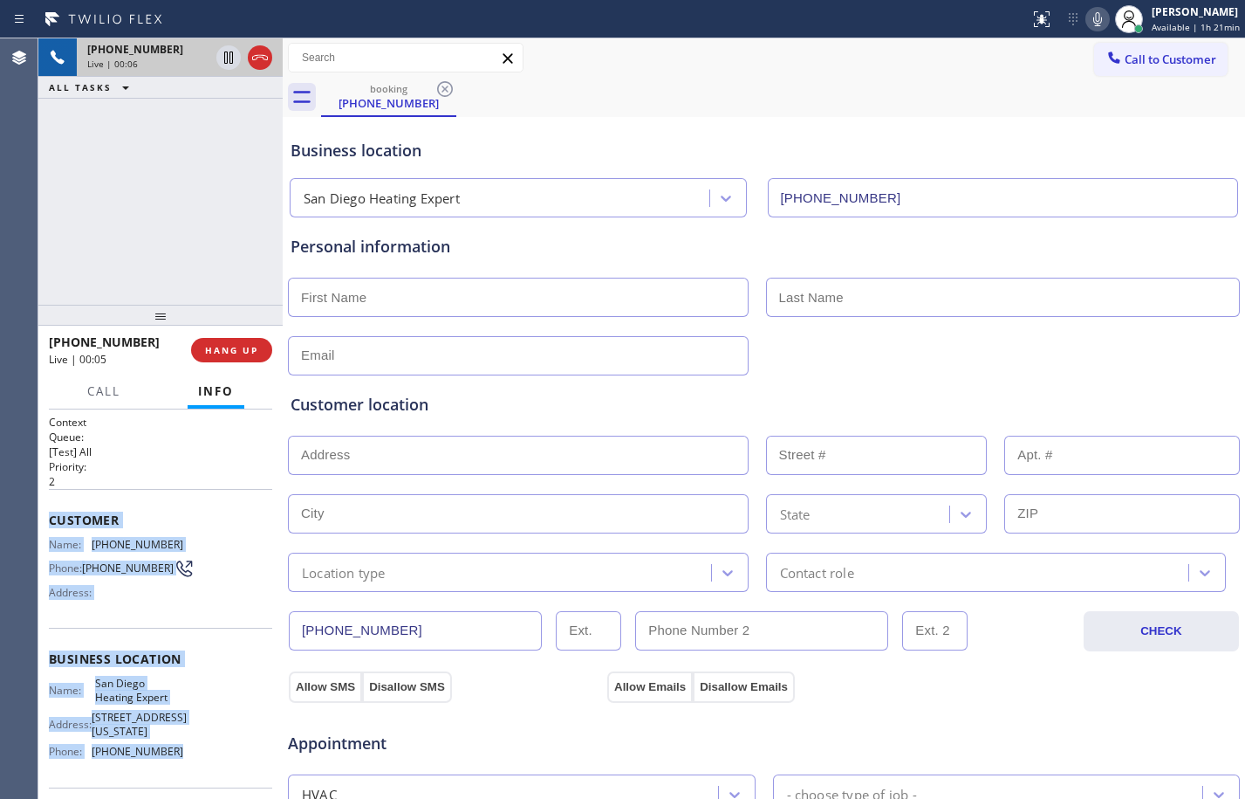
drag, startPoint x: 51, startPoint y: 531, endPoint x: 189, endPoint y: 756, distance: 264.0
click at [189, 756] on div "Context Queue: [Test] All Priority: 2 Customer Name: [PHONE_NUMBER] Phone: [PHO…" at bounding box center [160, 603] width 244 height 389
copy div "Customer Name: [PHONE_NUMBER] Phone: [PHONE_NUMBER] Address: Business location …"
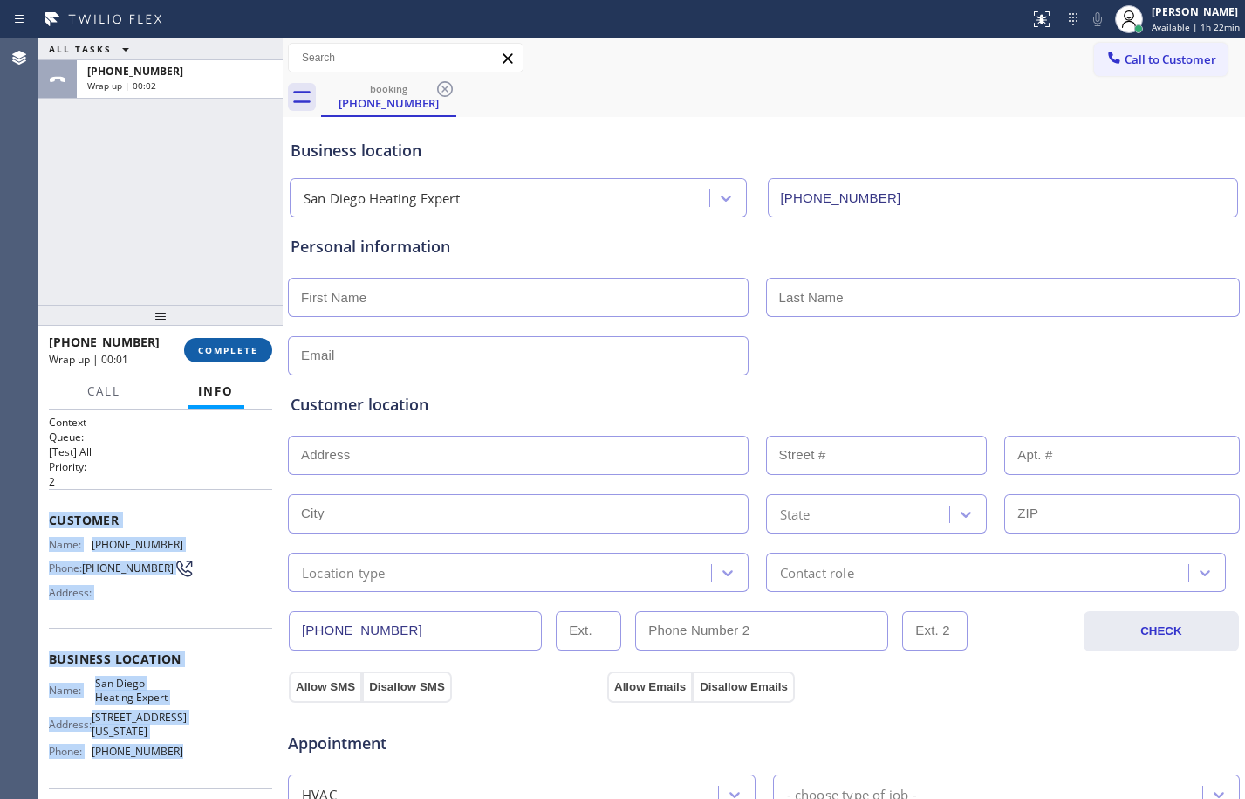
click at [244, 346] on span "COMPLETE" at bounding box center [228, 350] width 60 height 12
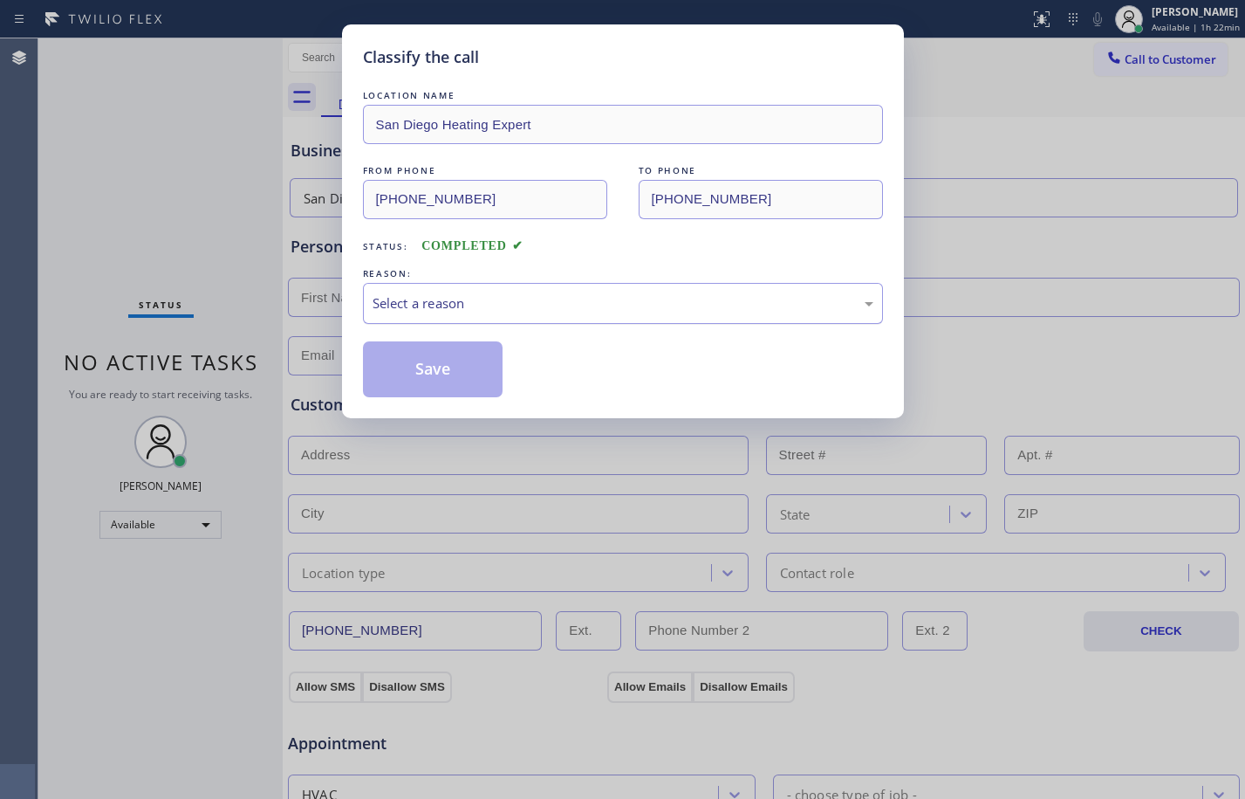
drag, startPoint x: 456, startPoint y: 315, endPoint x: 442, endPoint y: 321, distance: 15.2
click at [454, 315] on div "Select a reason" at bounding box center [623, 303] width 520 height 41
click at [429, 356] on button "Save" at bounding box center [433, 369] width 141 height 56
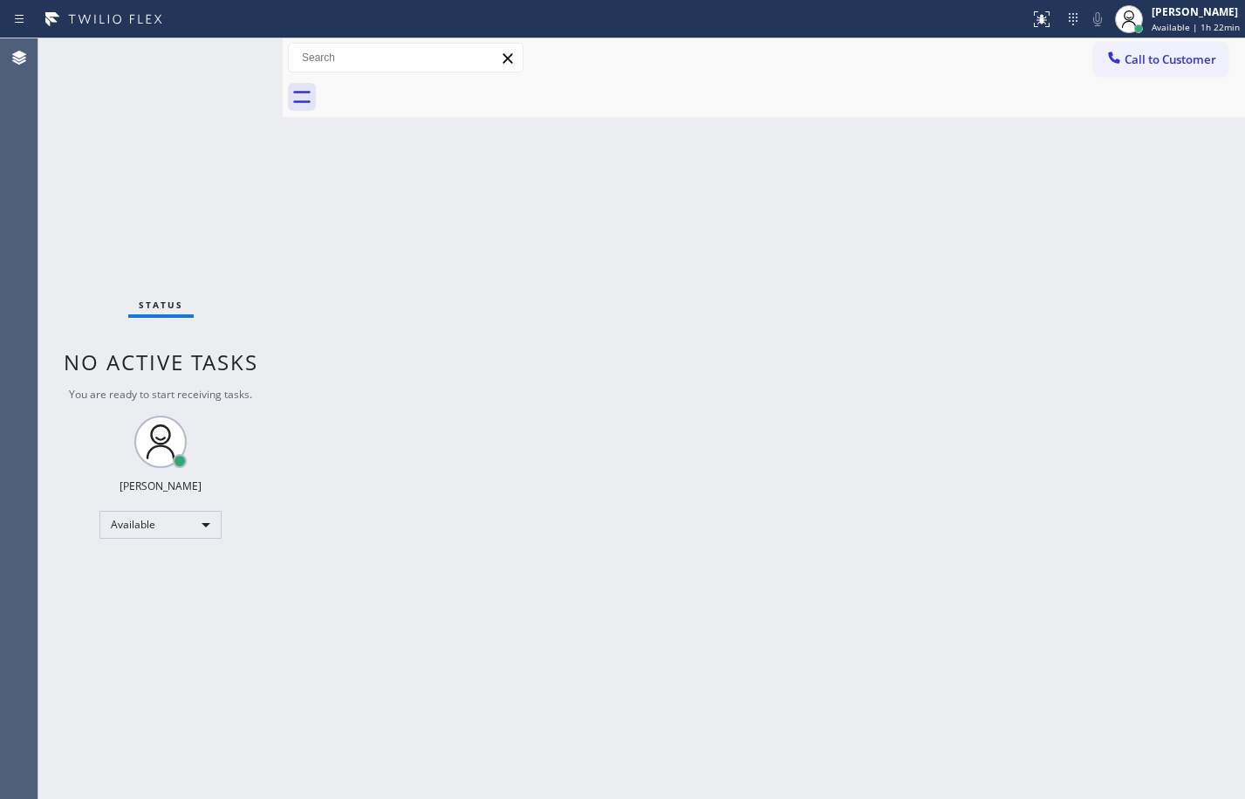
click at [182, 214] on div "Status No active tasks You are ready to start receiving tasks. [PERSON_NAME] Av…" at bounding box center [160, 418] width 244 height 760
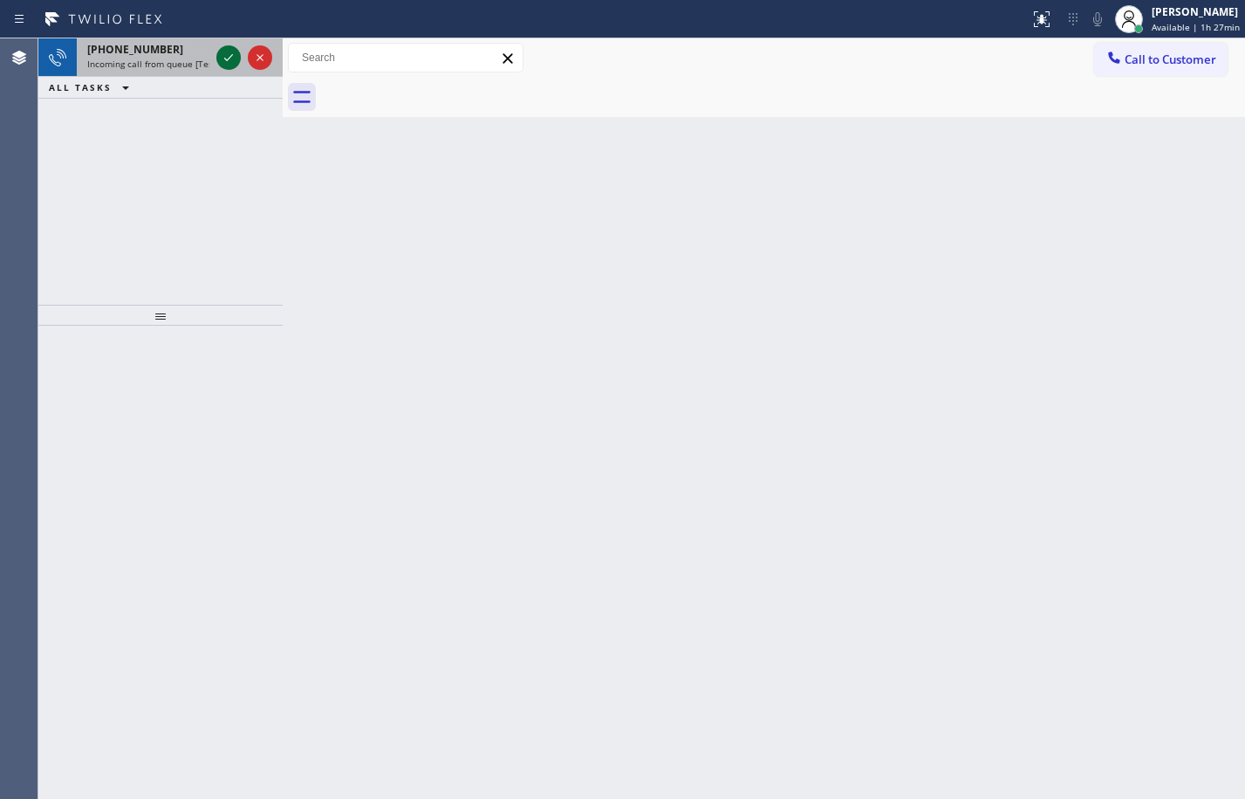
click at [229, 58] on icon at bounding box center [228, 57] width 9 height 7
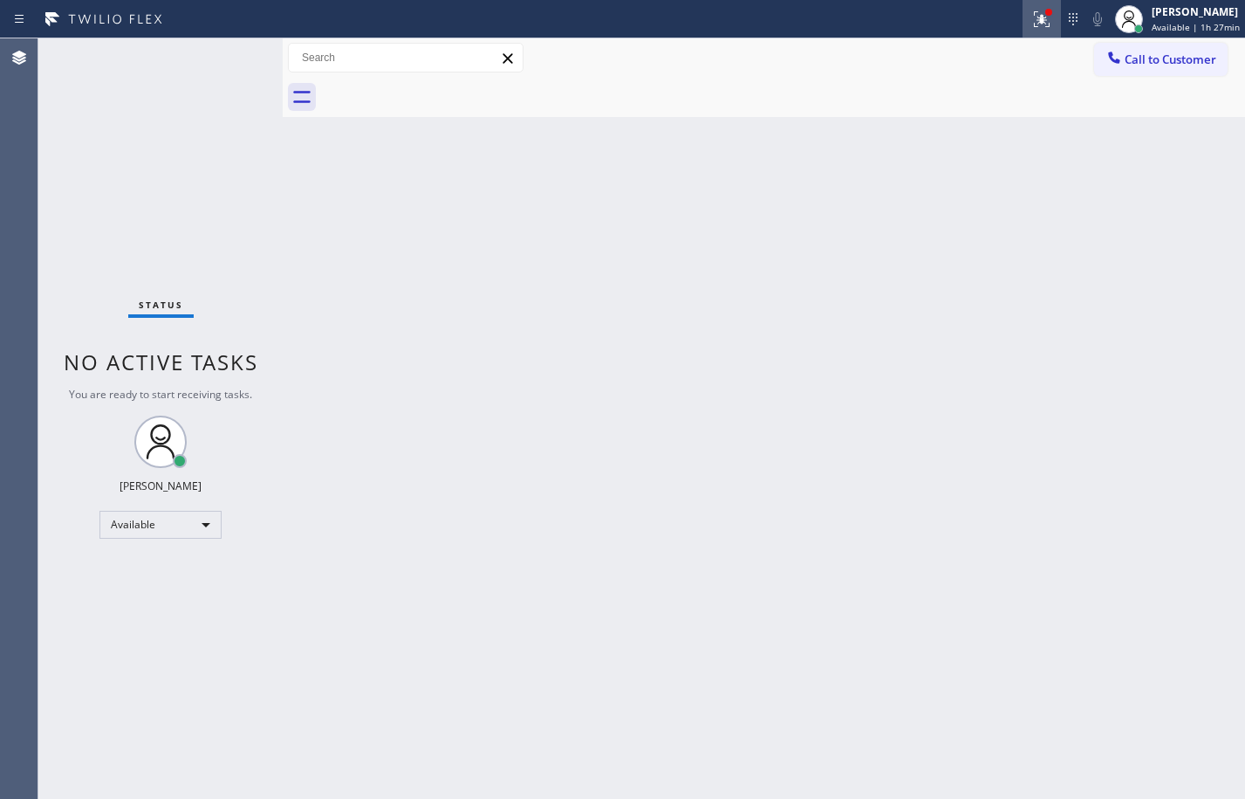
click at [1034, 23] on icon at bounding box center [1042, 19] width 16 height 16
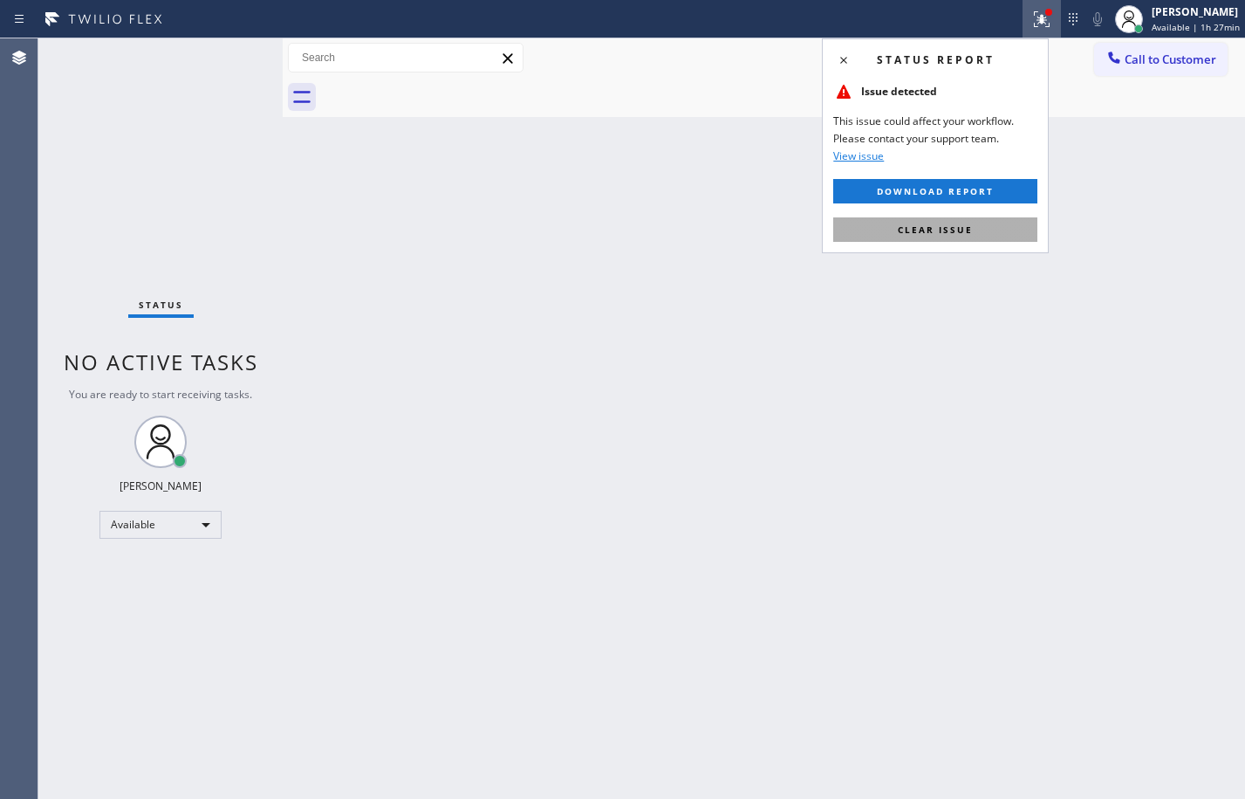
click at [939, 229] on span "Clear issue" at bounding box center [935, 229] width 75 height 12
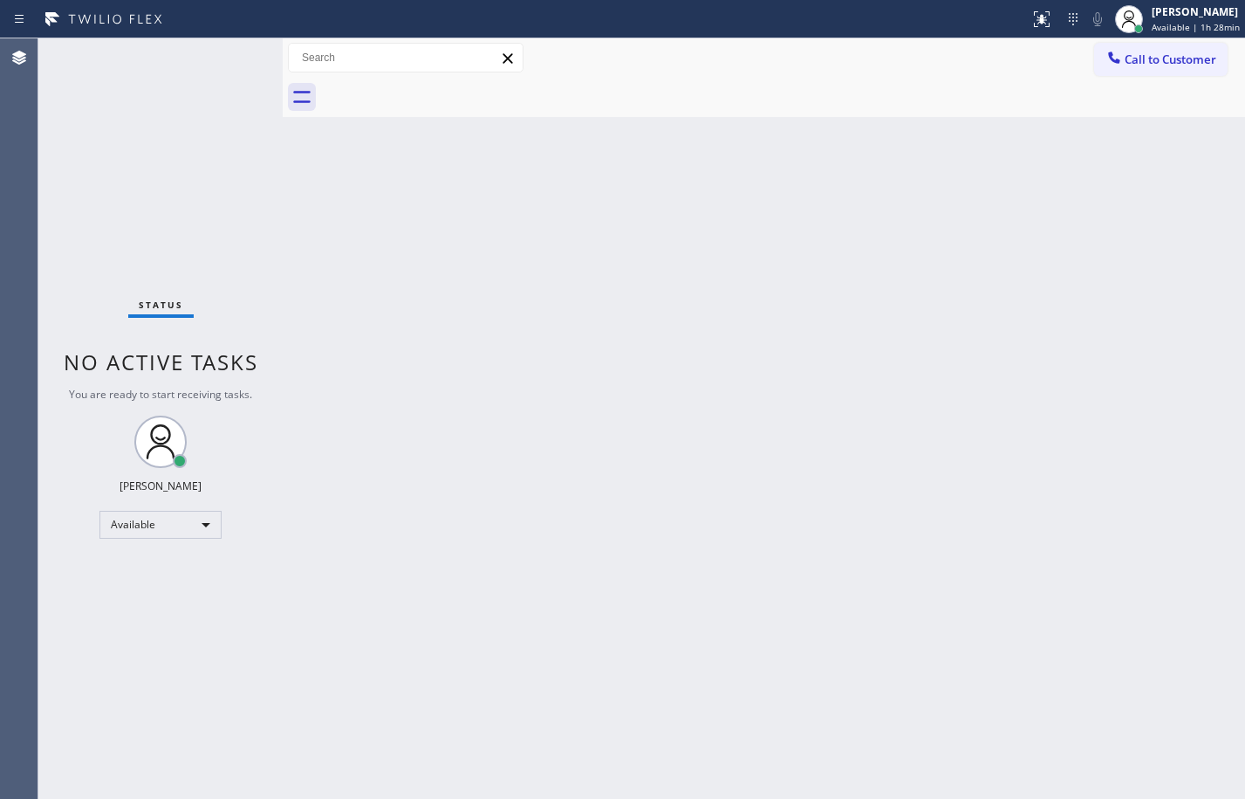
click at [225, 128] on div "Status No active tasks You are ready to start receiving tasks. [PERSON_NAME] Av…" at bounding box center [160, 418] width 244 height 760
click at [1037, 616] on div "Back to Dashboard Change Sender ID Customers Technicians Select a contact Outbo…" at bounding box center [764, 418] width 963 height 760
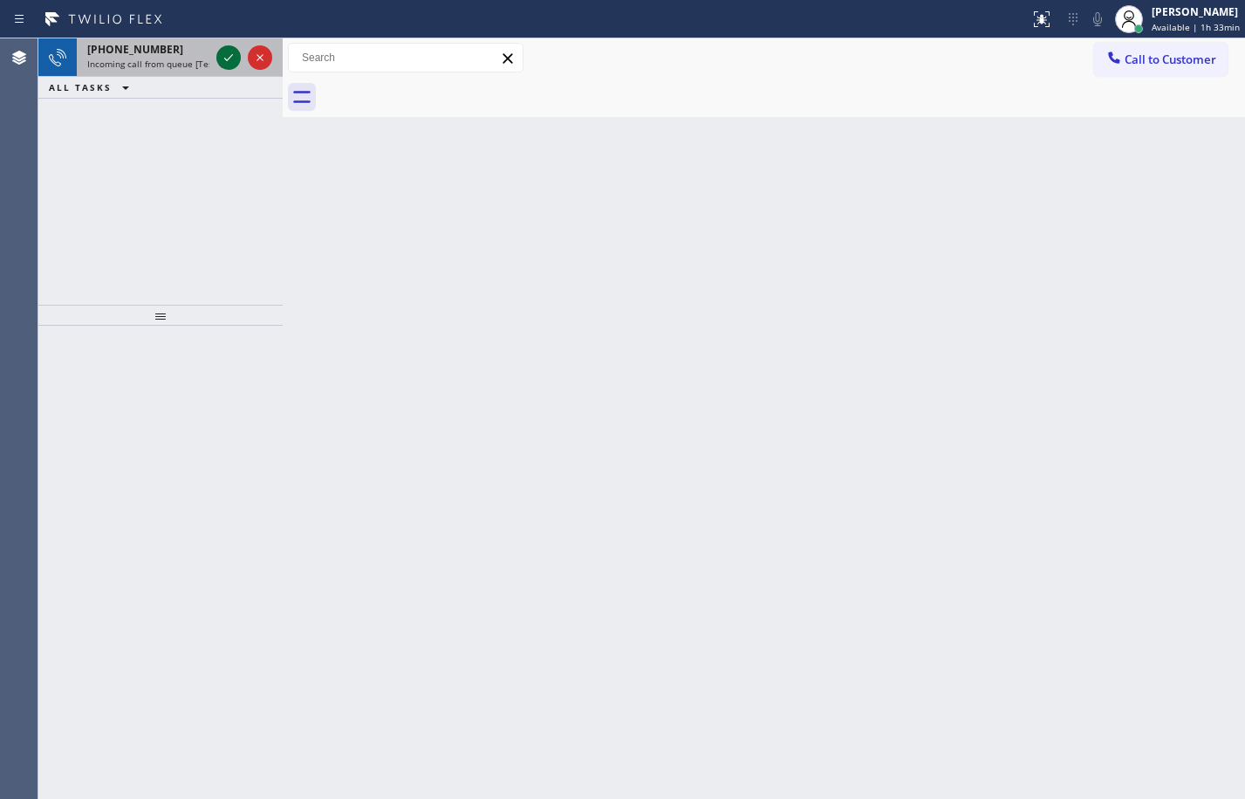
click at [219, 61] on icon at bounding box center [228, 57] width 21 height 21
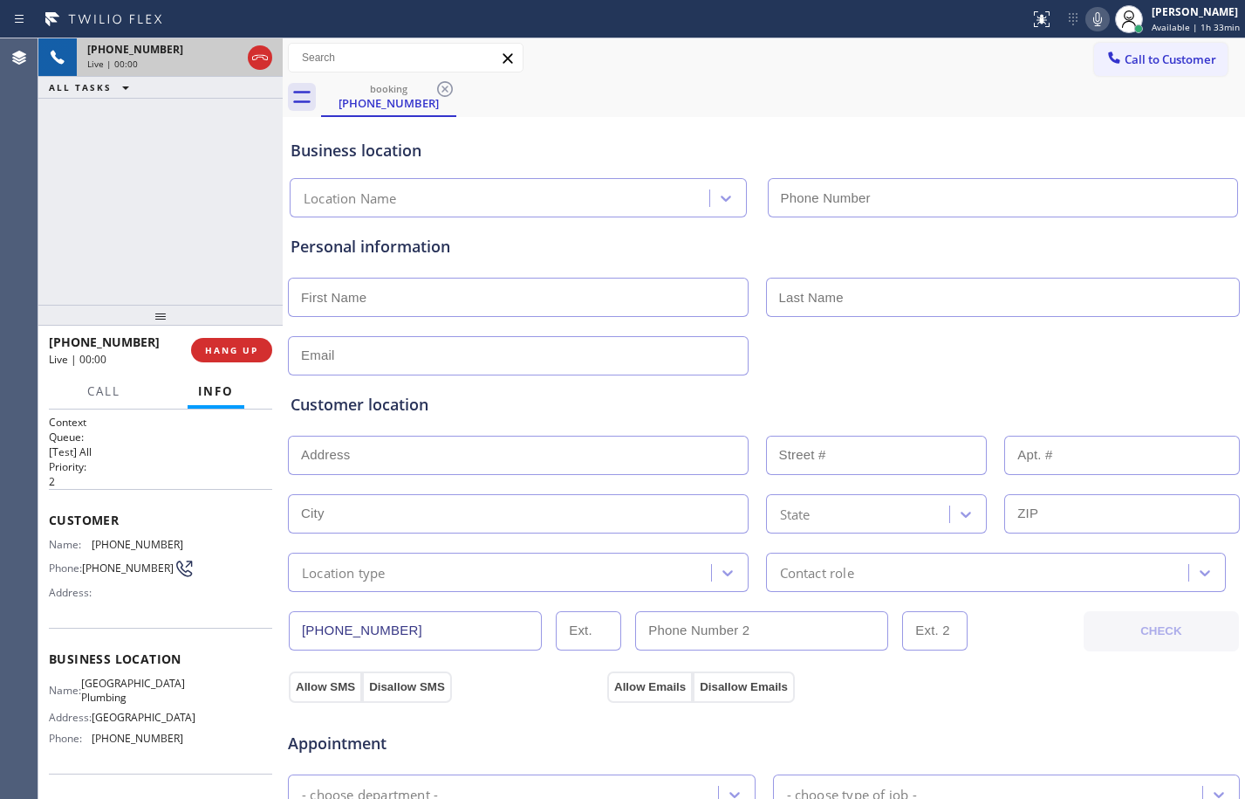
type input "[PHONE_NUMBER]"
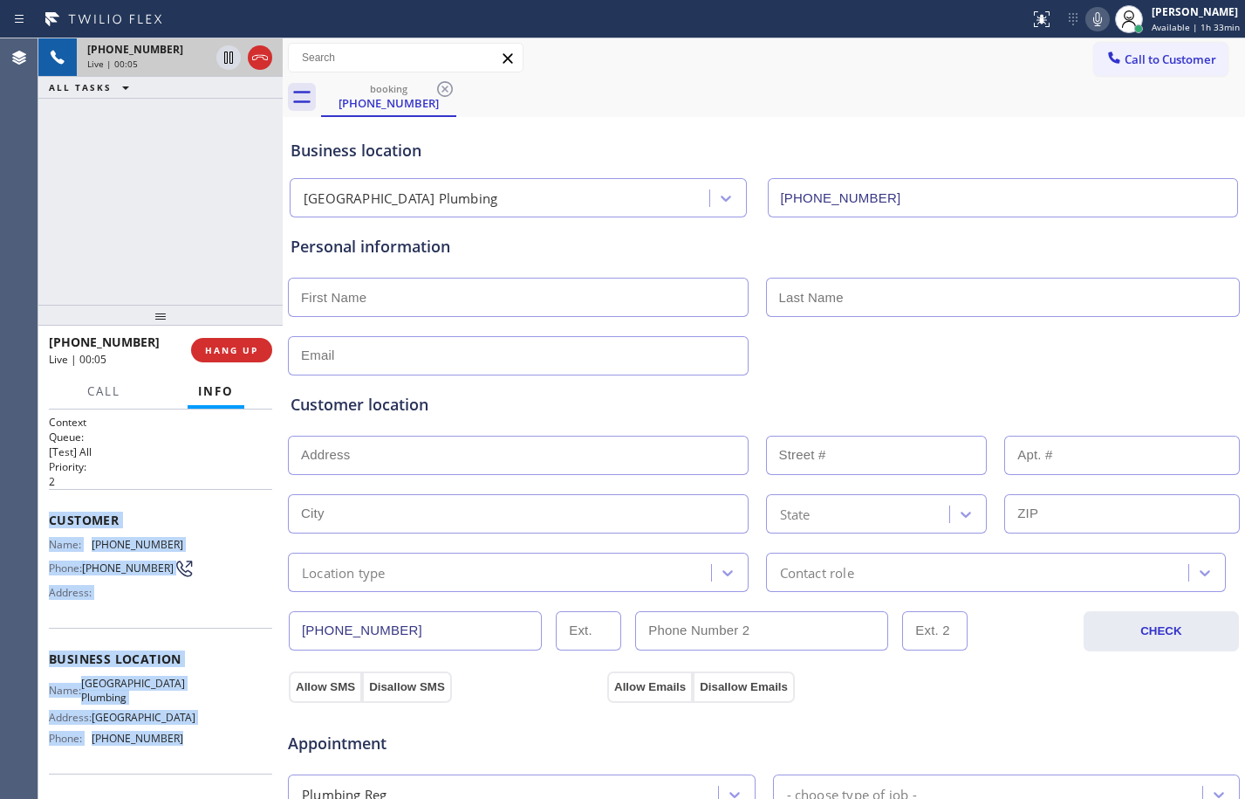
drag, startPoint x: 51, startPoint y: 516, endPoint x: 231, endPoint y: 762, distance: 305.3
click at [231, 762] on div "Context Queue: [Test] All Priority: 2 Customer Name: [PHONE_NUMBER] Phone: [PHO…" at bounding box center [160, 674] width 223 height 518
copy div "Customer Name: [PHONE_NUMBER] Phone: [PHONE_NUMBER] Address: Business location …"
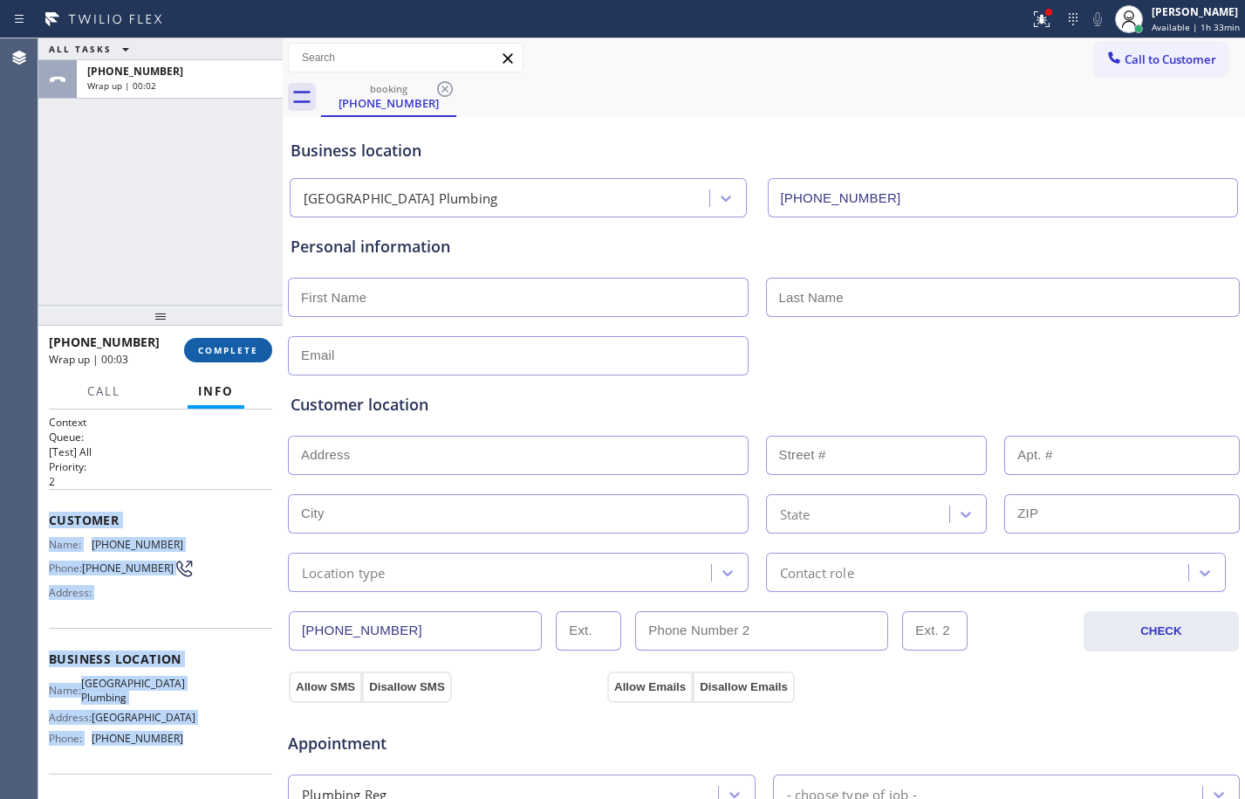
click at [256, 354] on span "COMPLETE" at bounding box center [228, 350] width 60 height 12
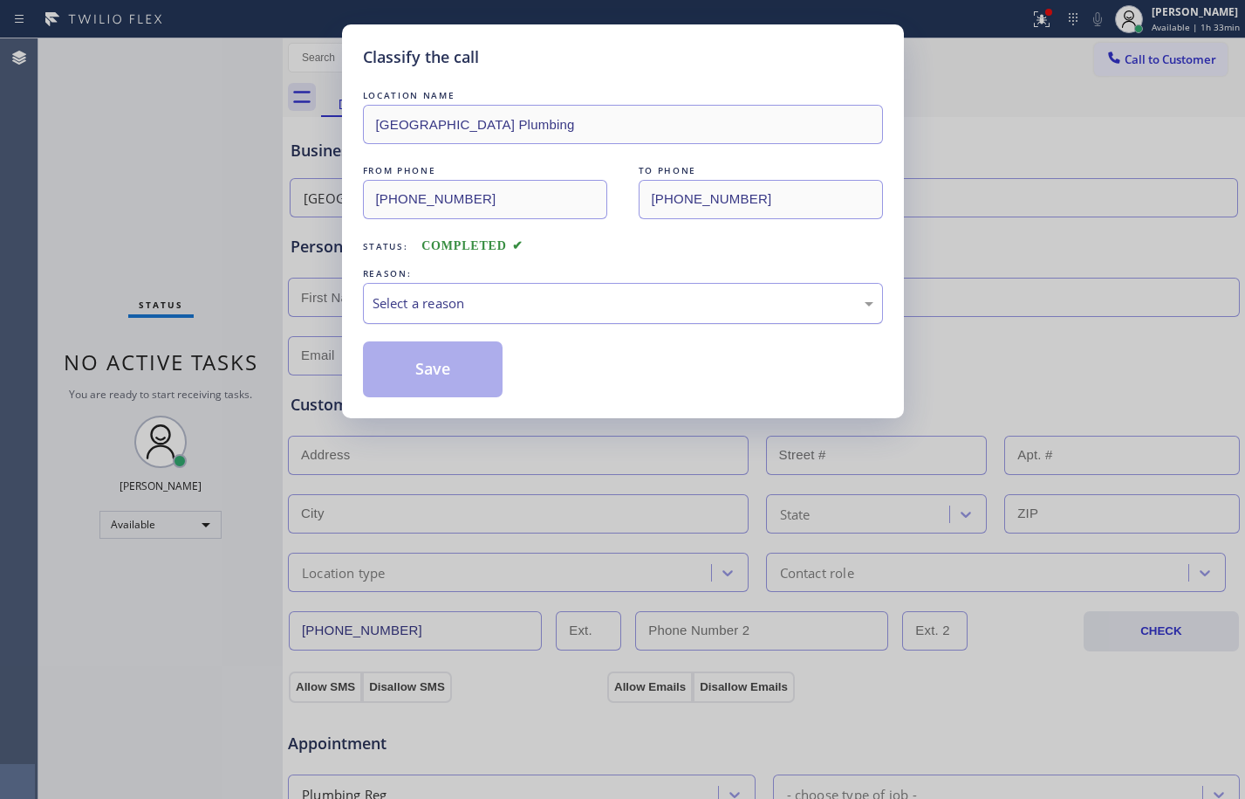
click at [530, 307] on div "Select a reason" at bounding box center [623, 303] width 501 height 20
click at [445, 367] on button "Save" at bounding box center [433, 369] width 141 height 56
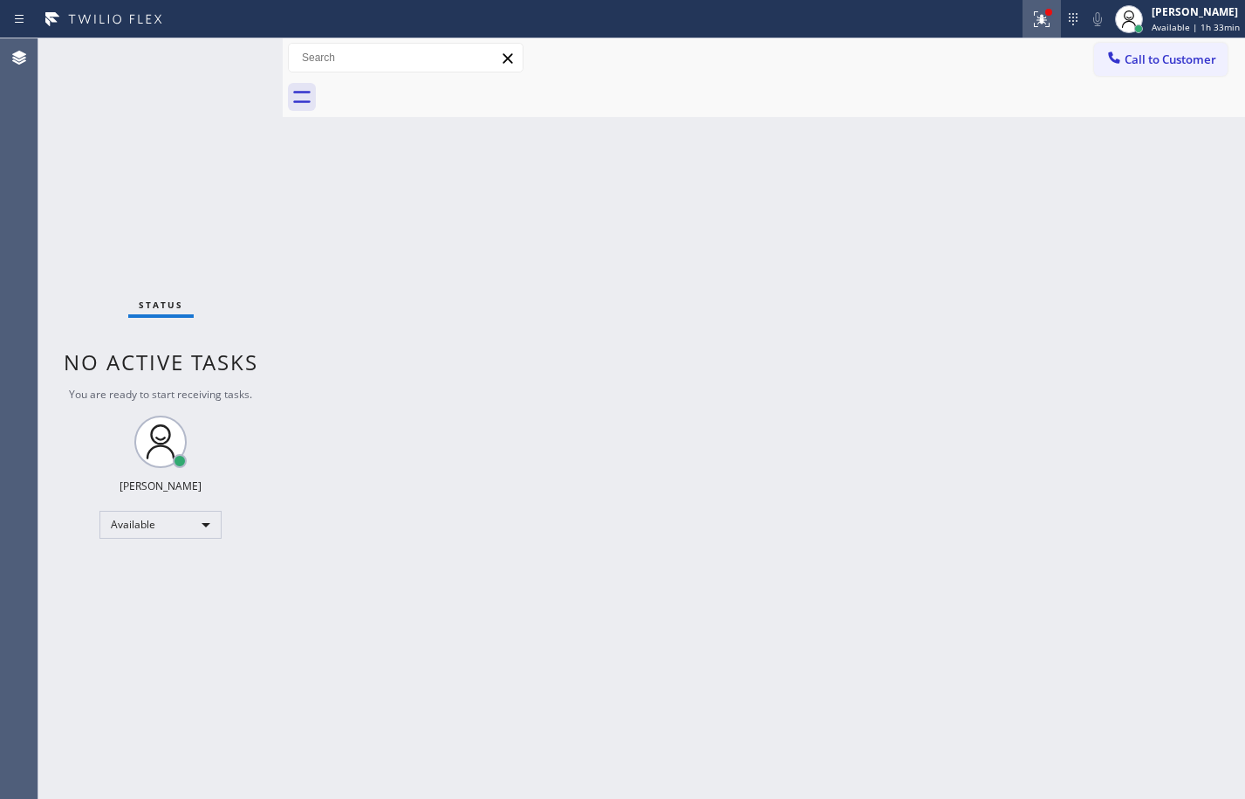
click at [1032, 10] on icon at bounding box center [1042, 19] width 21 height 21
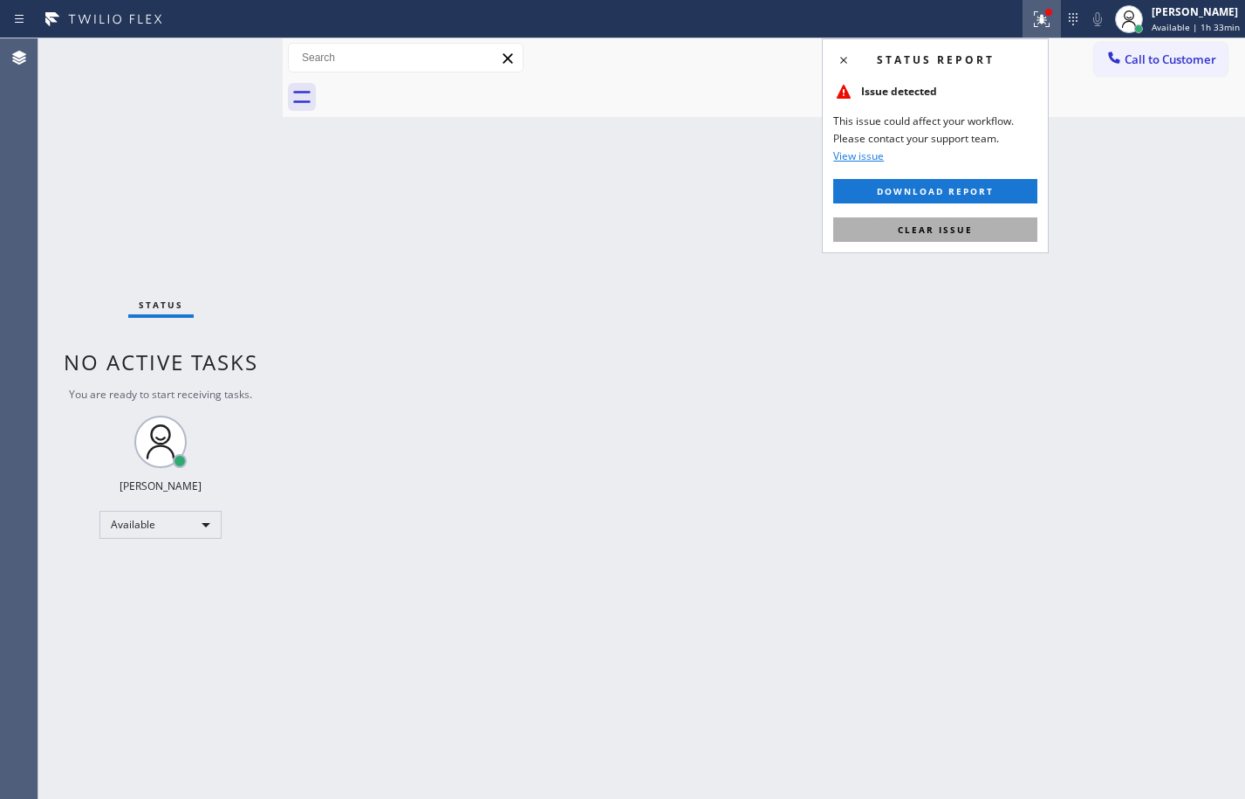
click at [996, 239] on button "Clear issue" at bounding box center [935, 229] width 204 height 24
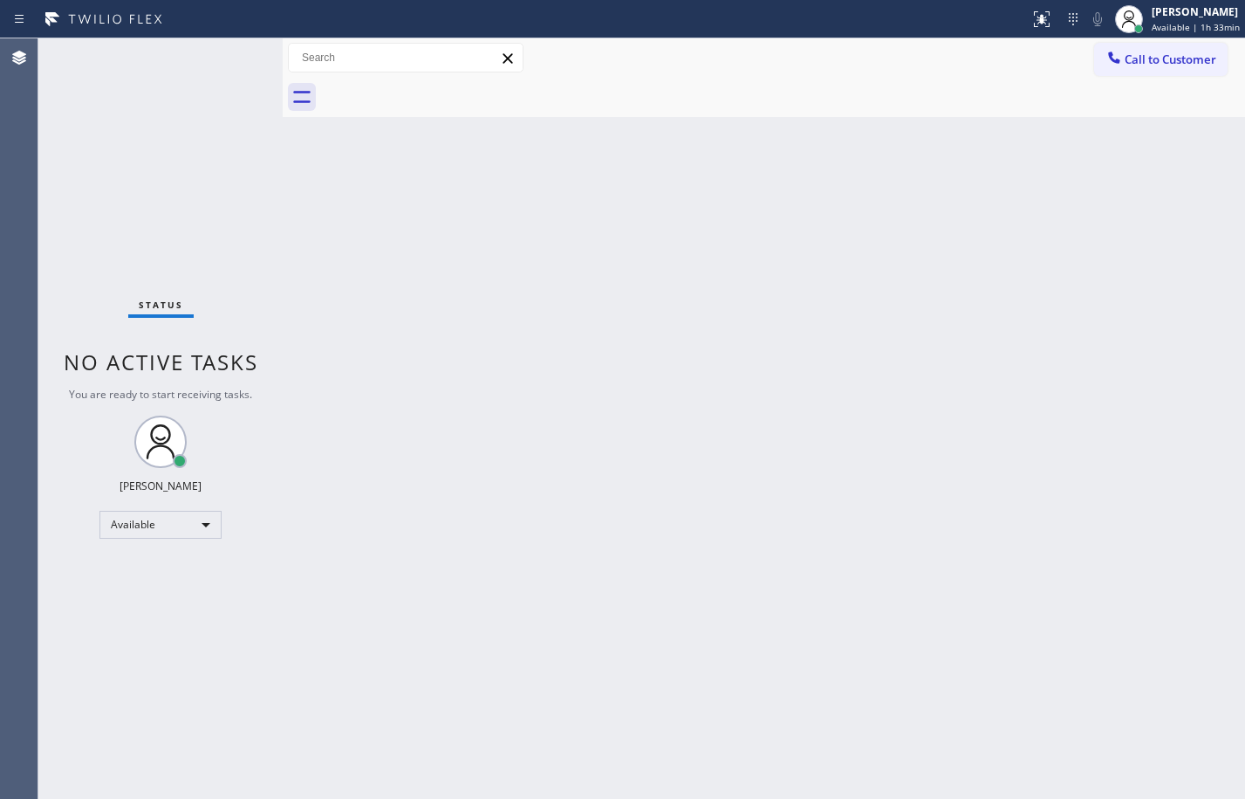
click at [1015, 289] on div "Back to Dashboard Change Sender ID Customers Technicians Select a contact Outbo…" at bounding box center [764, 418] width 963 height 760
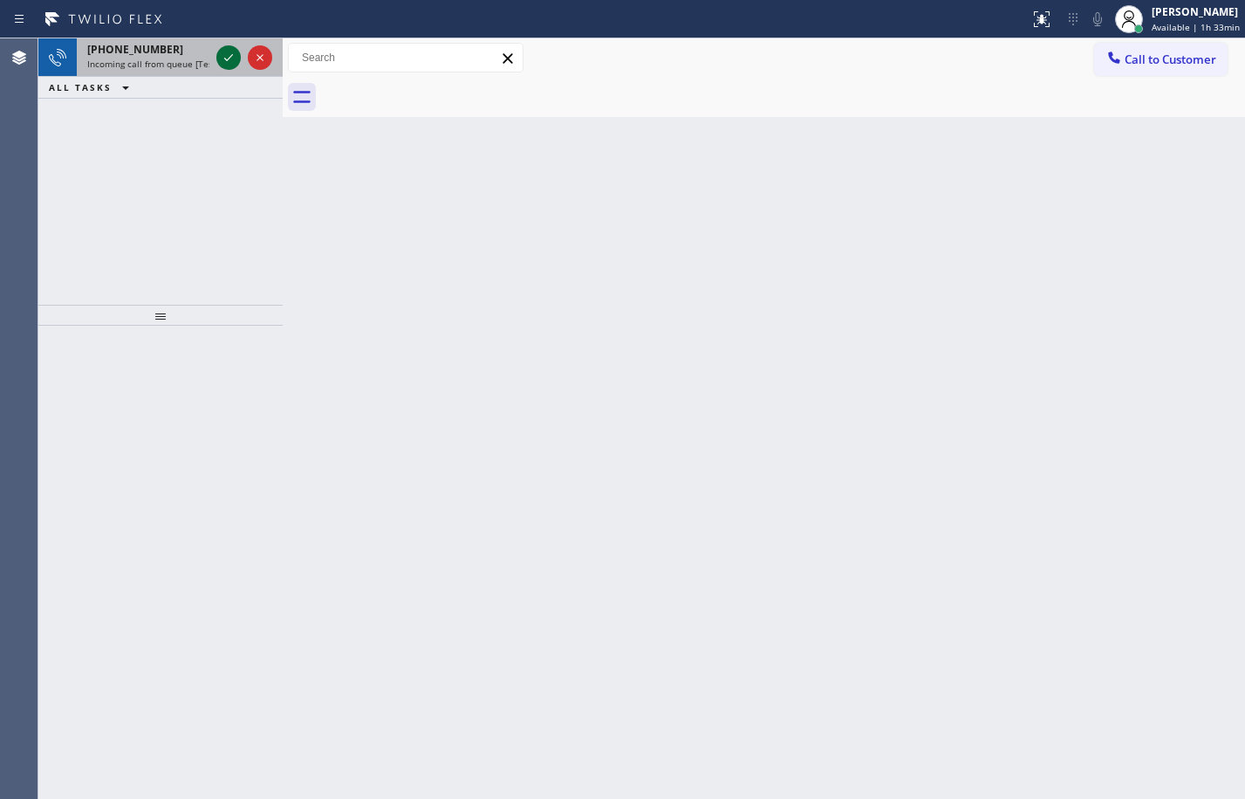
click at [236, 62] on icon at bounding box center [228, 57] width 21 height 21
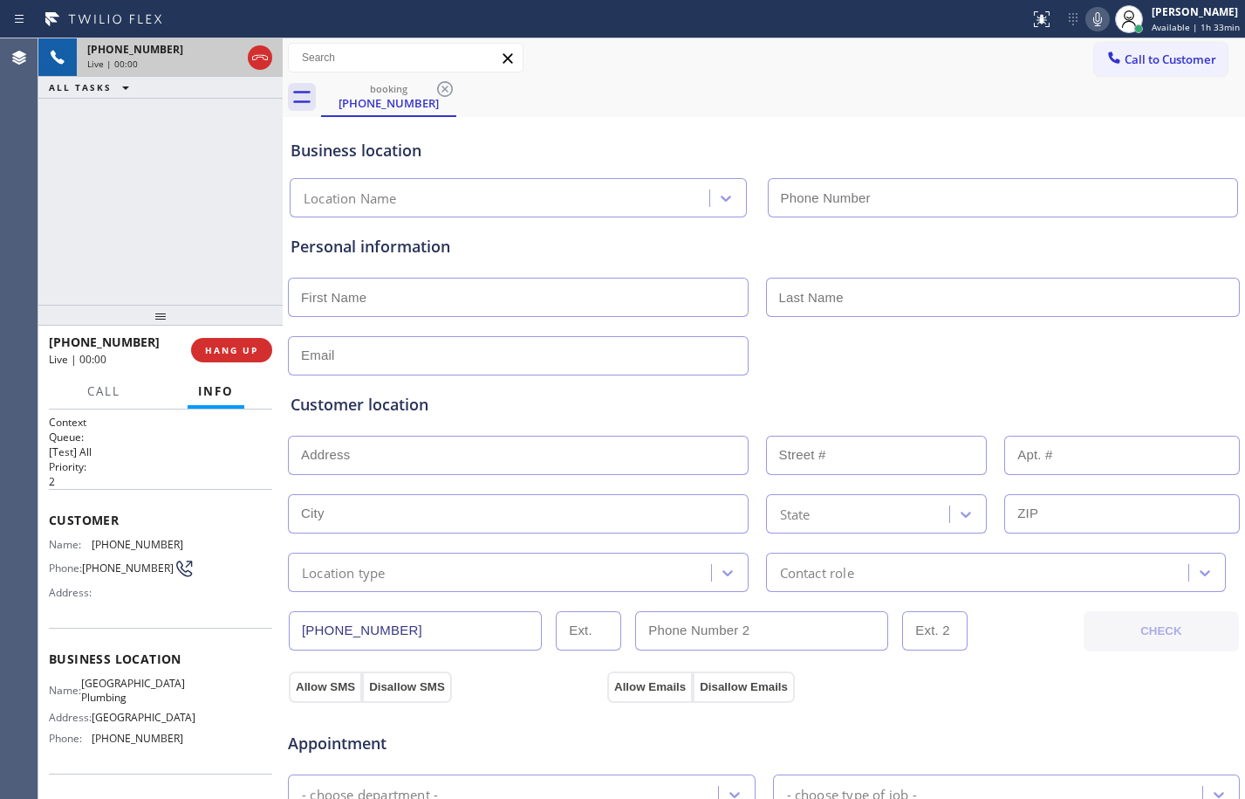
type input "[PHONE_NUMBER]"
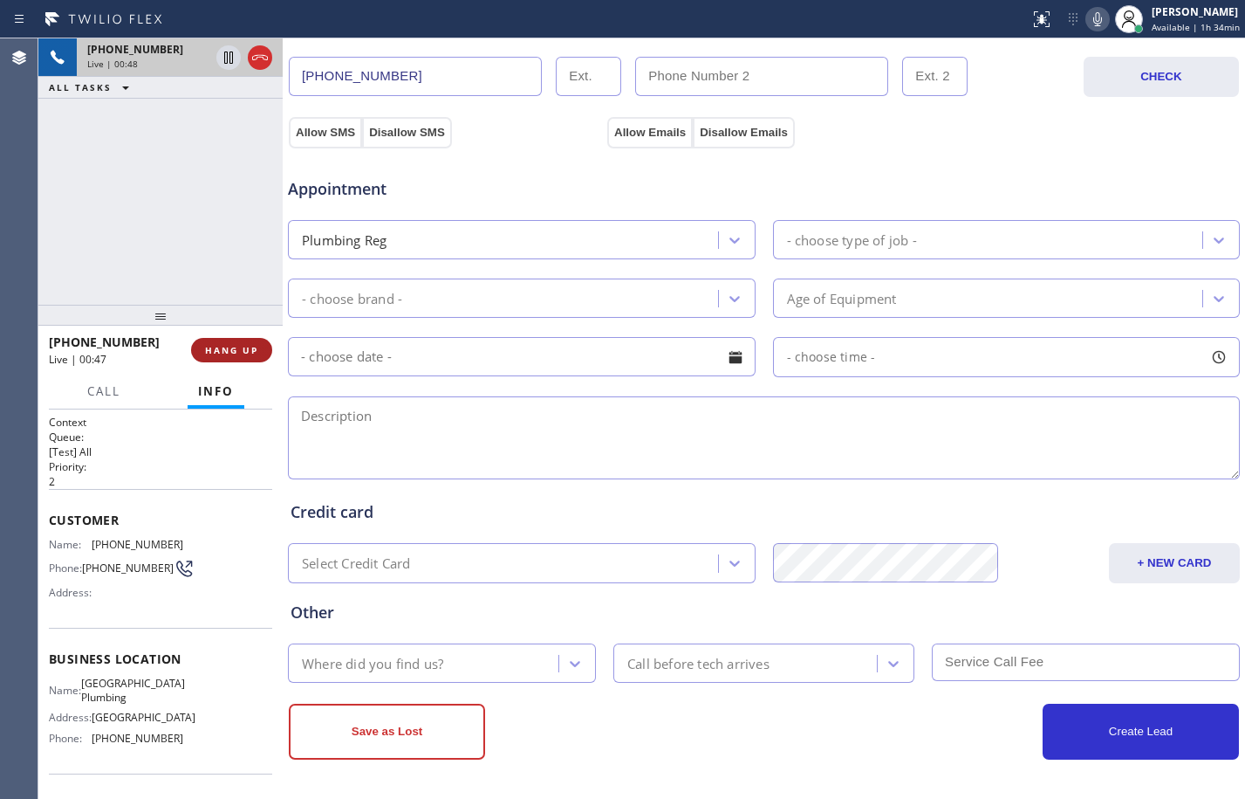
click at [228, 348] on span "HANG UP" at bounding box center [231, 350] width 53 height 12
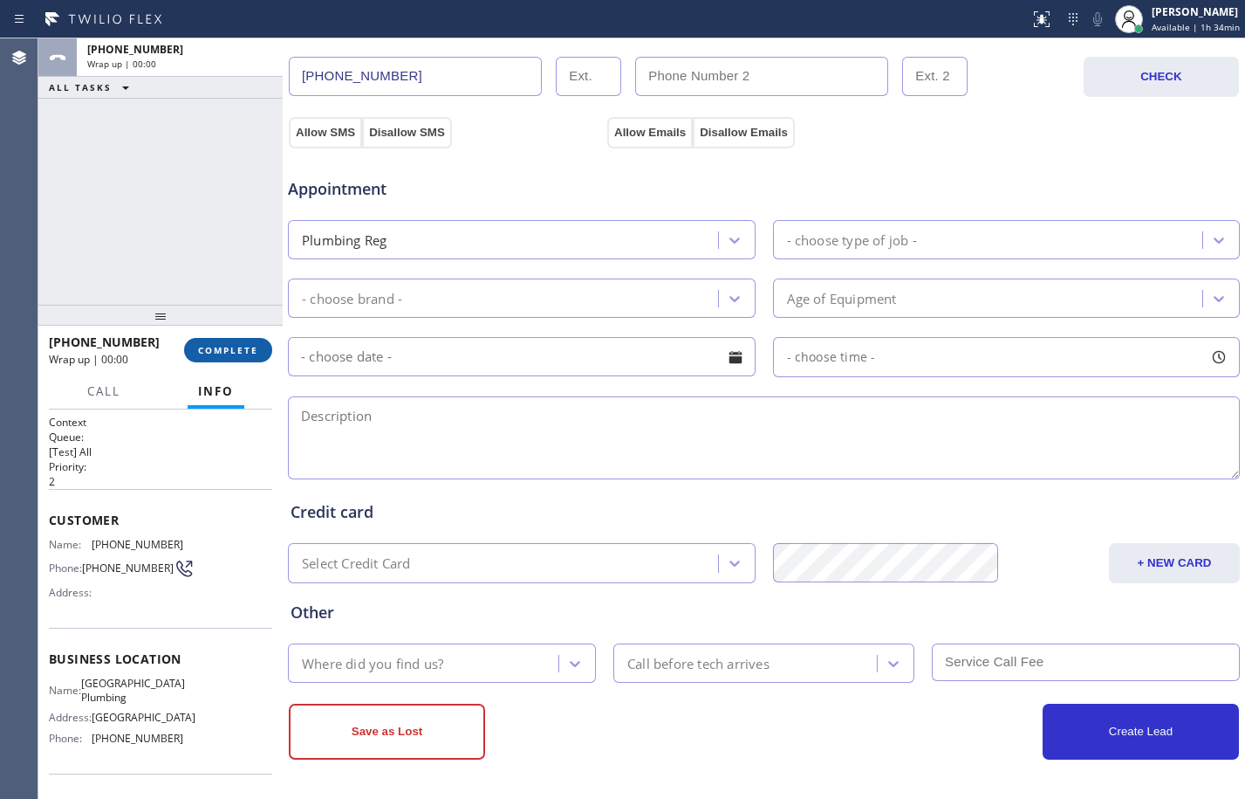
click at [228, 348] on span "COMPLETE" at bounding box center [228, 350] width 60 height 12
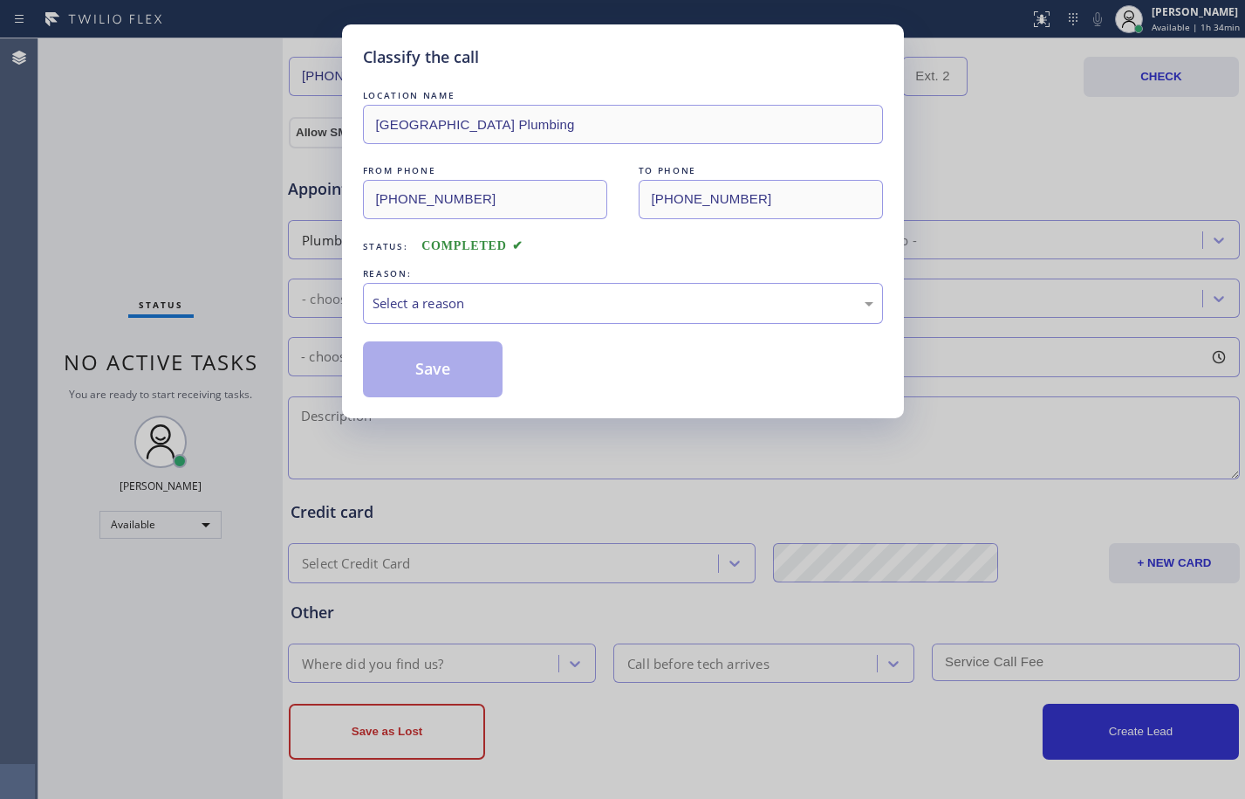
click at [537, 334] on div "LOCATION NAME [GEOGRAPHIC_DATA] Plumbing FROM PHONE [PHONE_NUMBER] TO PHONE [PH…" at bounding box center [623, 241] width 520 height 311
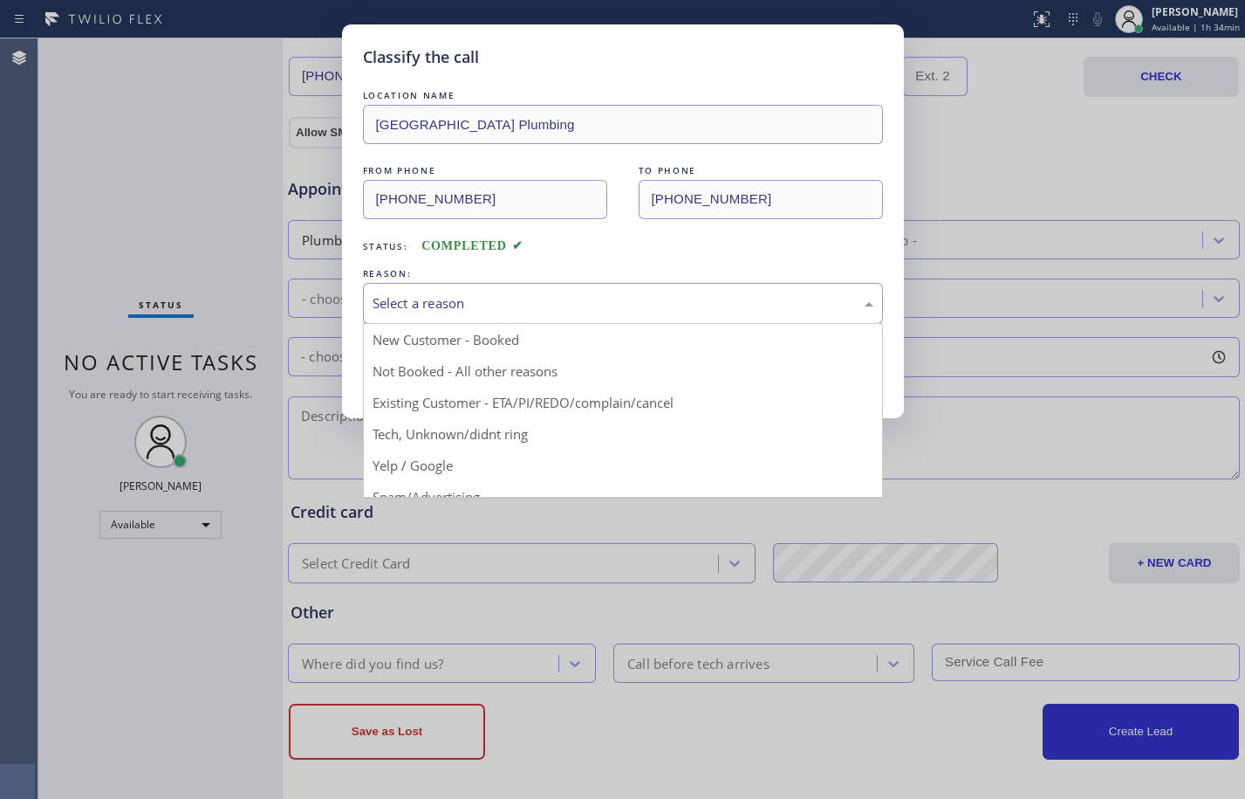
click at [545, 299] on div "Select a reason" at bounding box center [623, 303] width 501 height 20
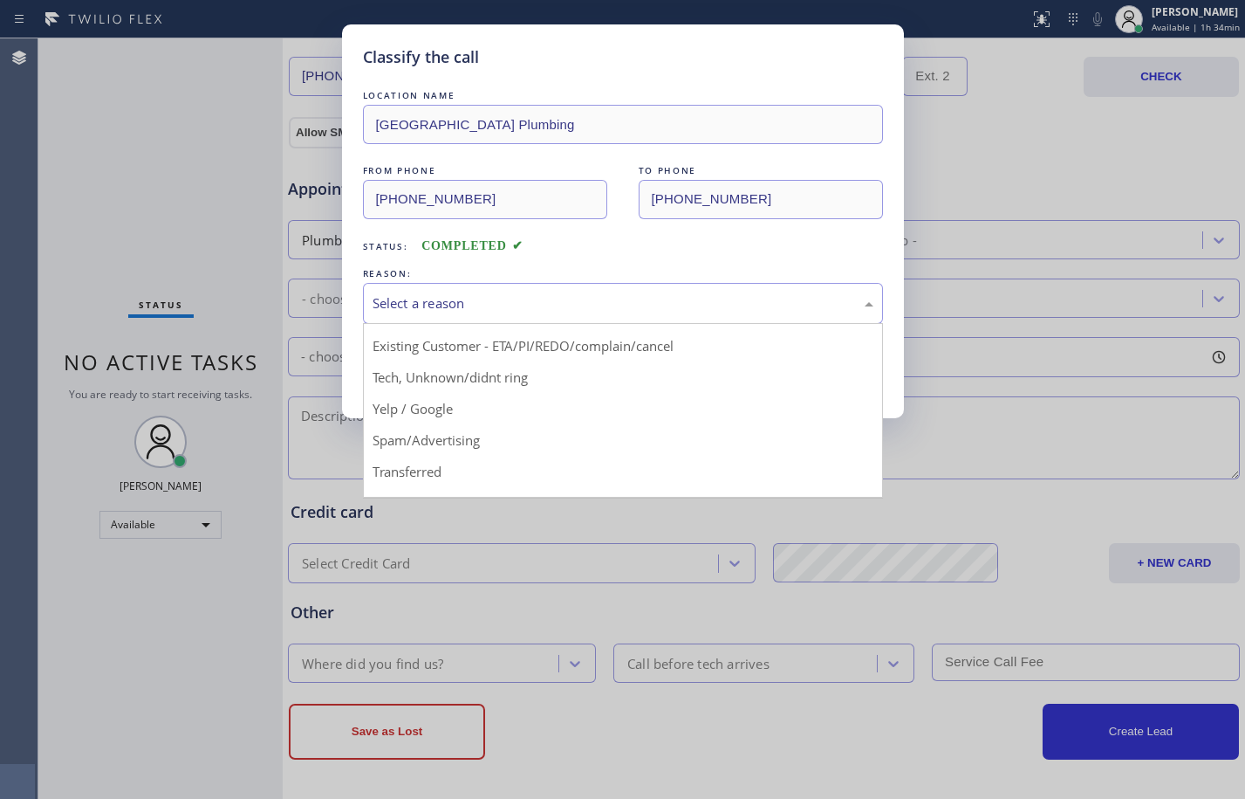
scroll to position [110, 0]
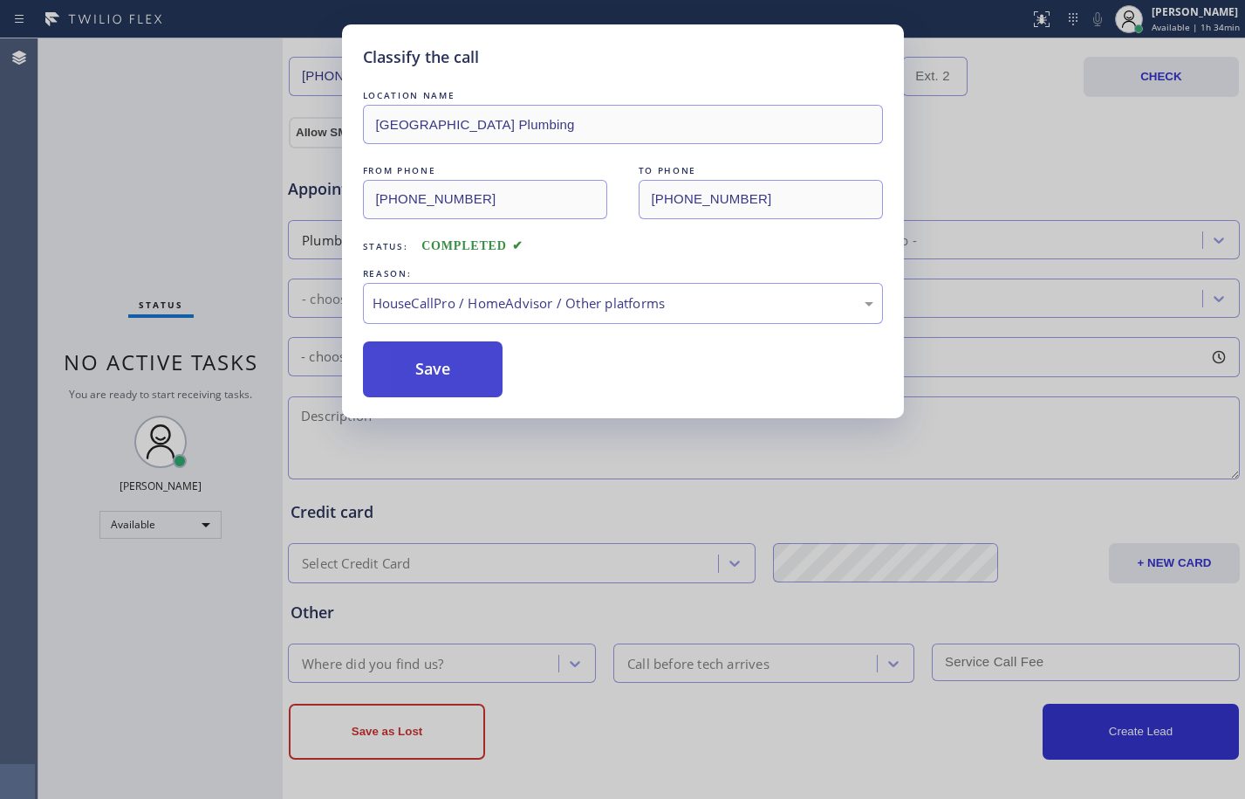
click at [435, 361] on button "Save" at bounding box center [433, 369] width 141 height 56
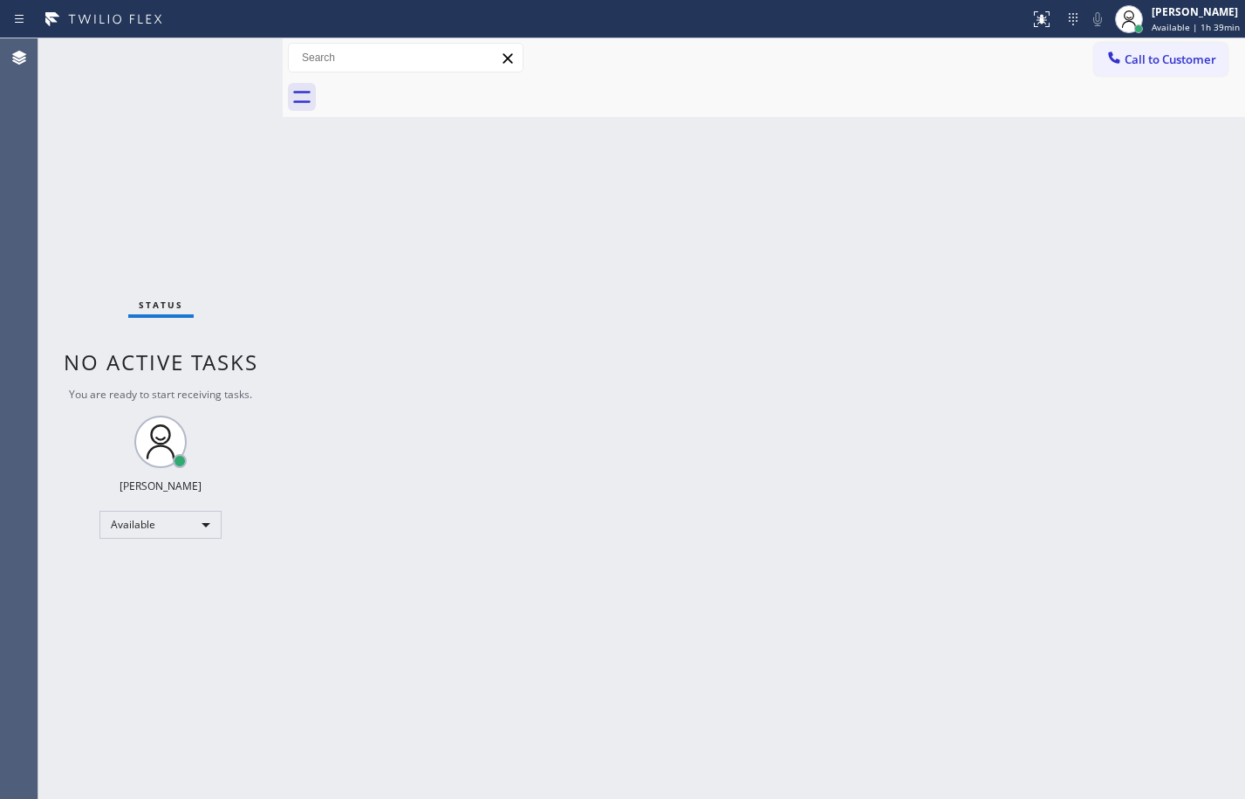
drag, startPoint x: 194, startPoint y: 148, endPoint x: 206, endPoint y: 154, distance: 13.7
click at [202, 151] on div "Status No active tasks You are ready to start receiving tasks. [PERSON_NAME] Av…" at bounding box center [160, 418] width 244 height 760
click at [178, 533] on div "Available" at bounding box center [160, 525] width 122 height 28
click at [152, 619] on li "Break" at bounding box center [159, 614] width 119 height 21
